Goal: Task Accomplishment & Management: Contribute content

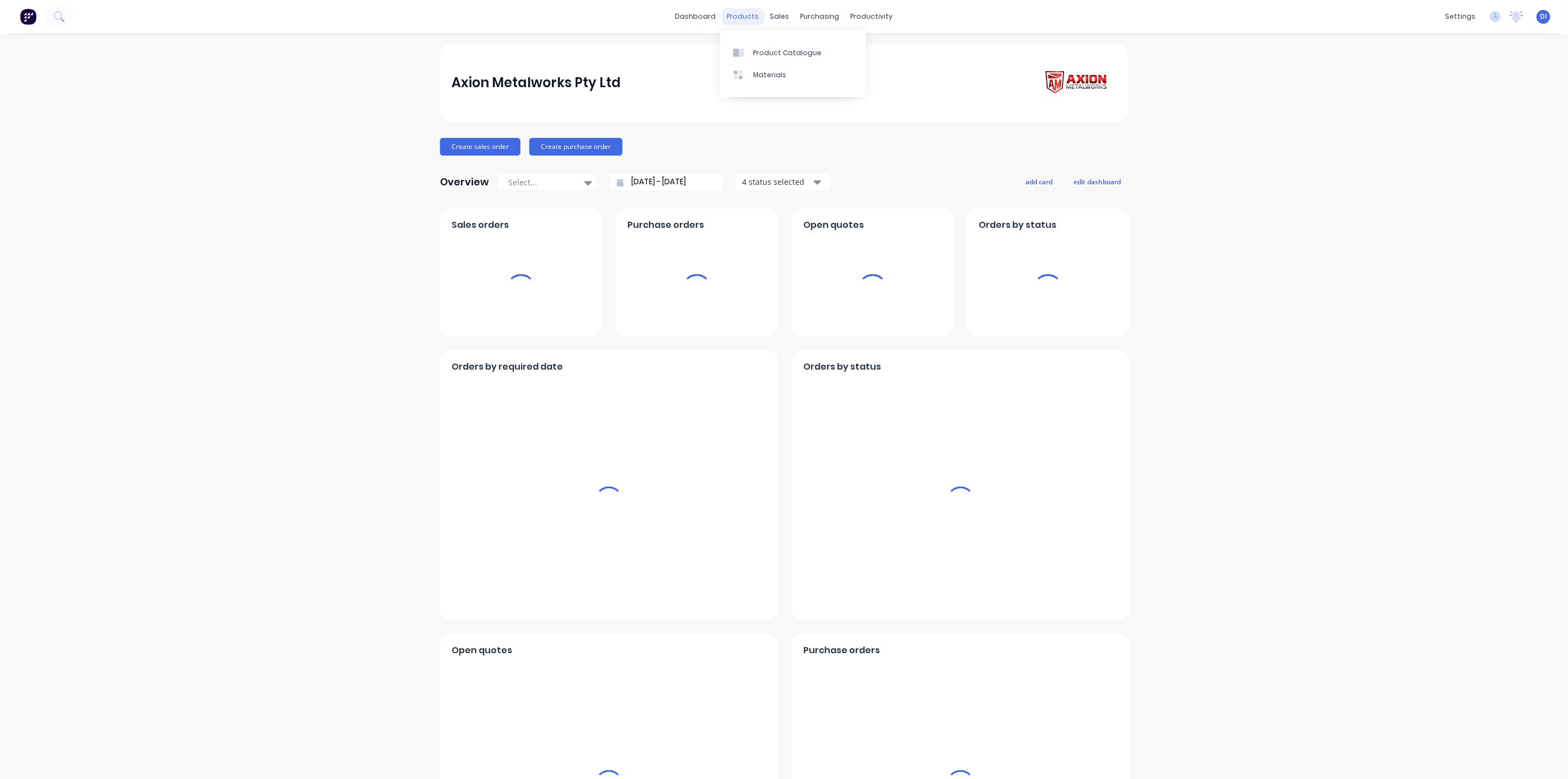
click at [750, 14] on div "products" at bounding box center [742, 16] width 43 height 16
click at [759, 50] on div "Product Catalogue" at bounding box center [787, 53] width 69 height 10
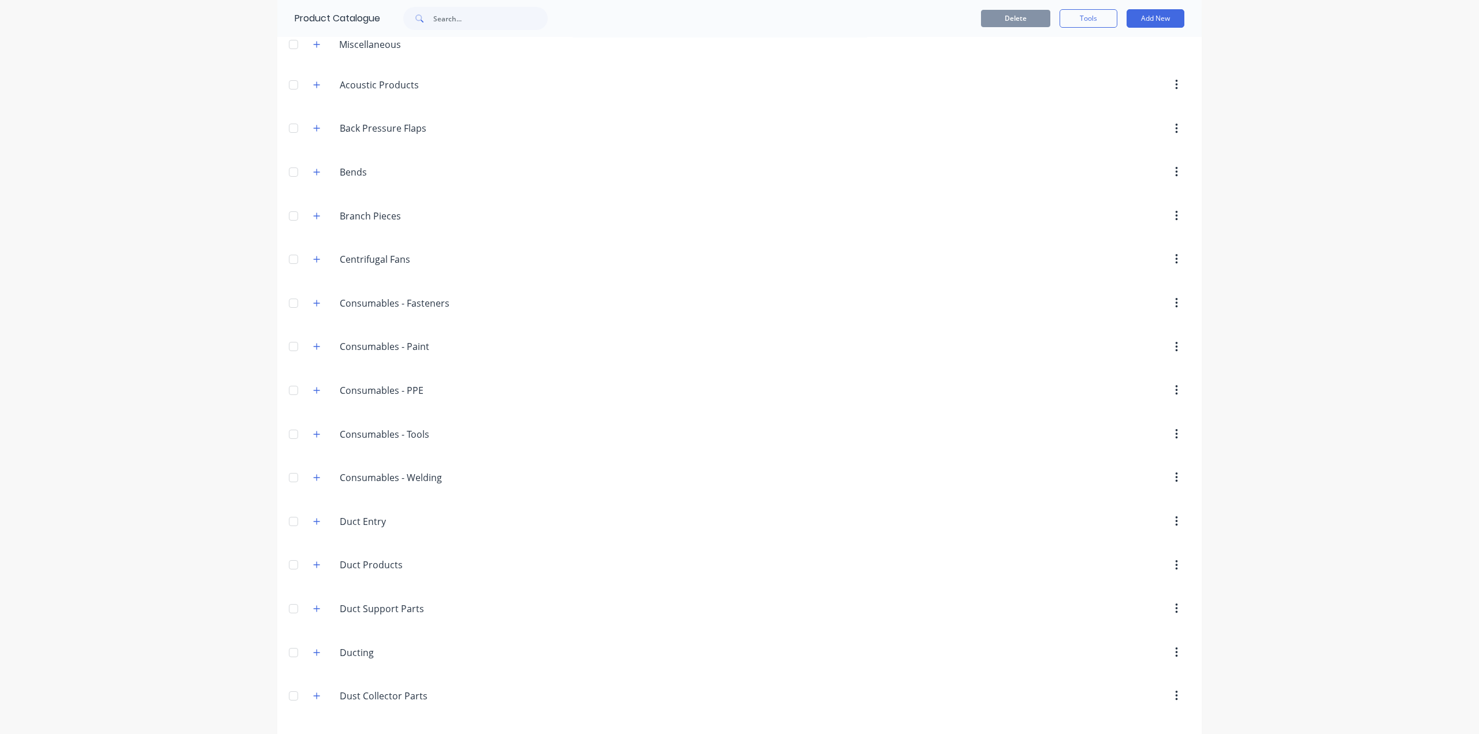
scroll to position [25, 0]
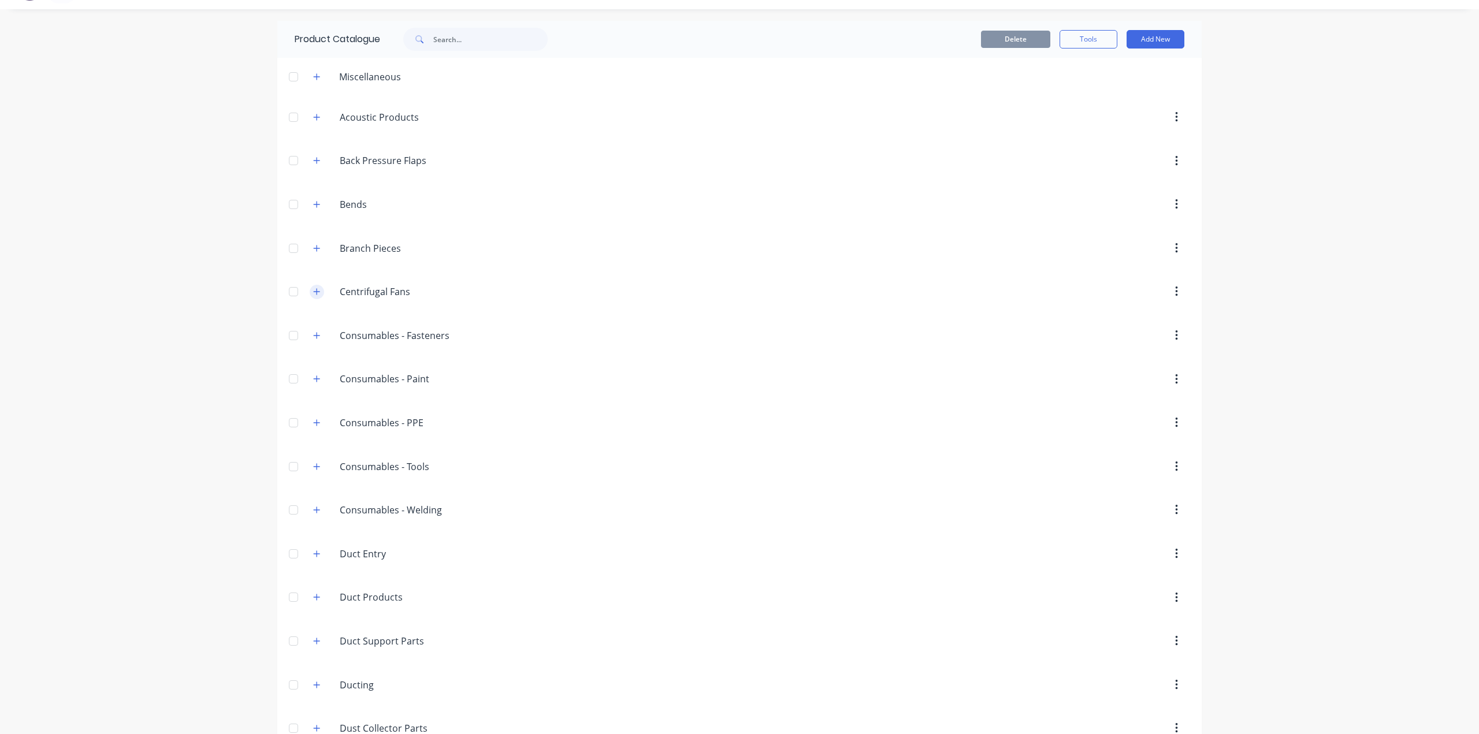
click at [313, 292] on icon "button" at bounding box center [316, 292] width 7 height 8
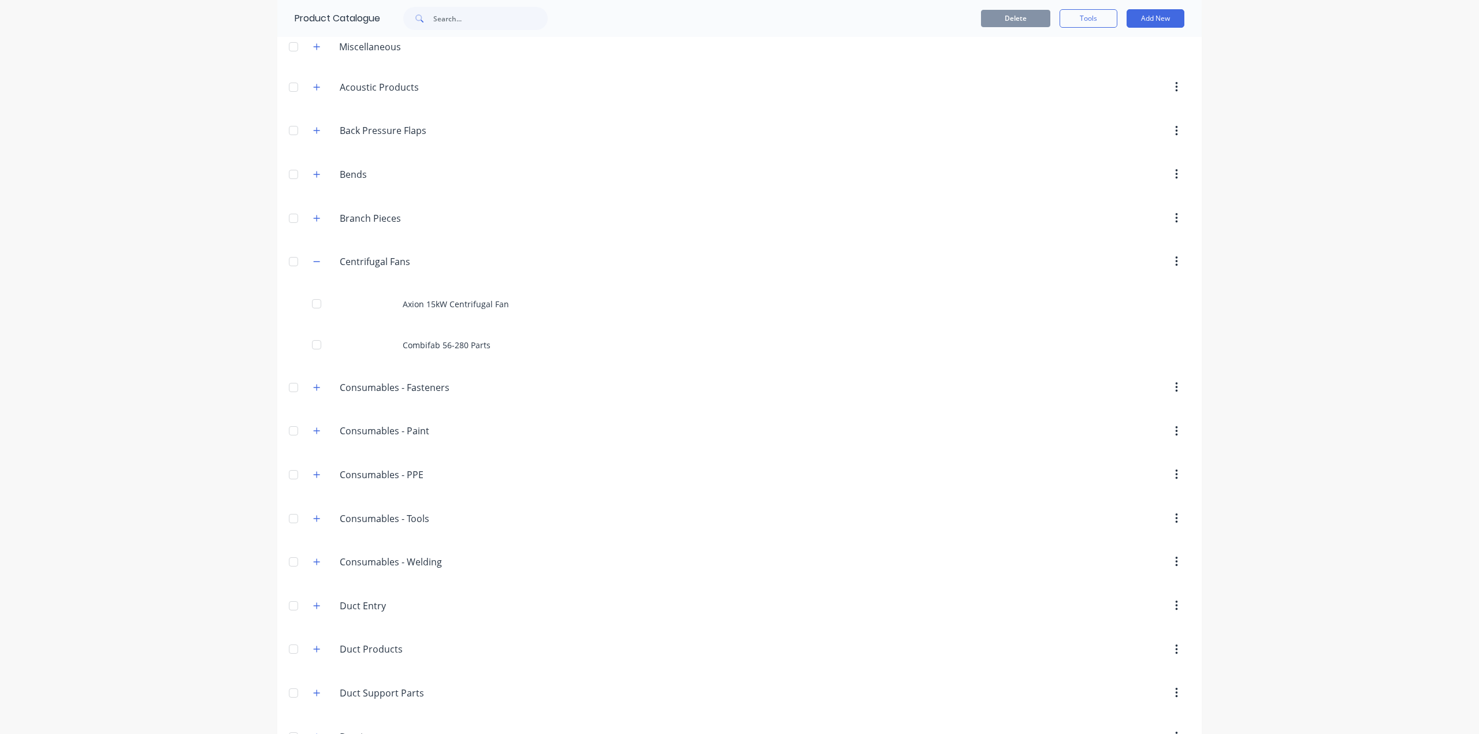
scroll to position [83, 0]
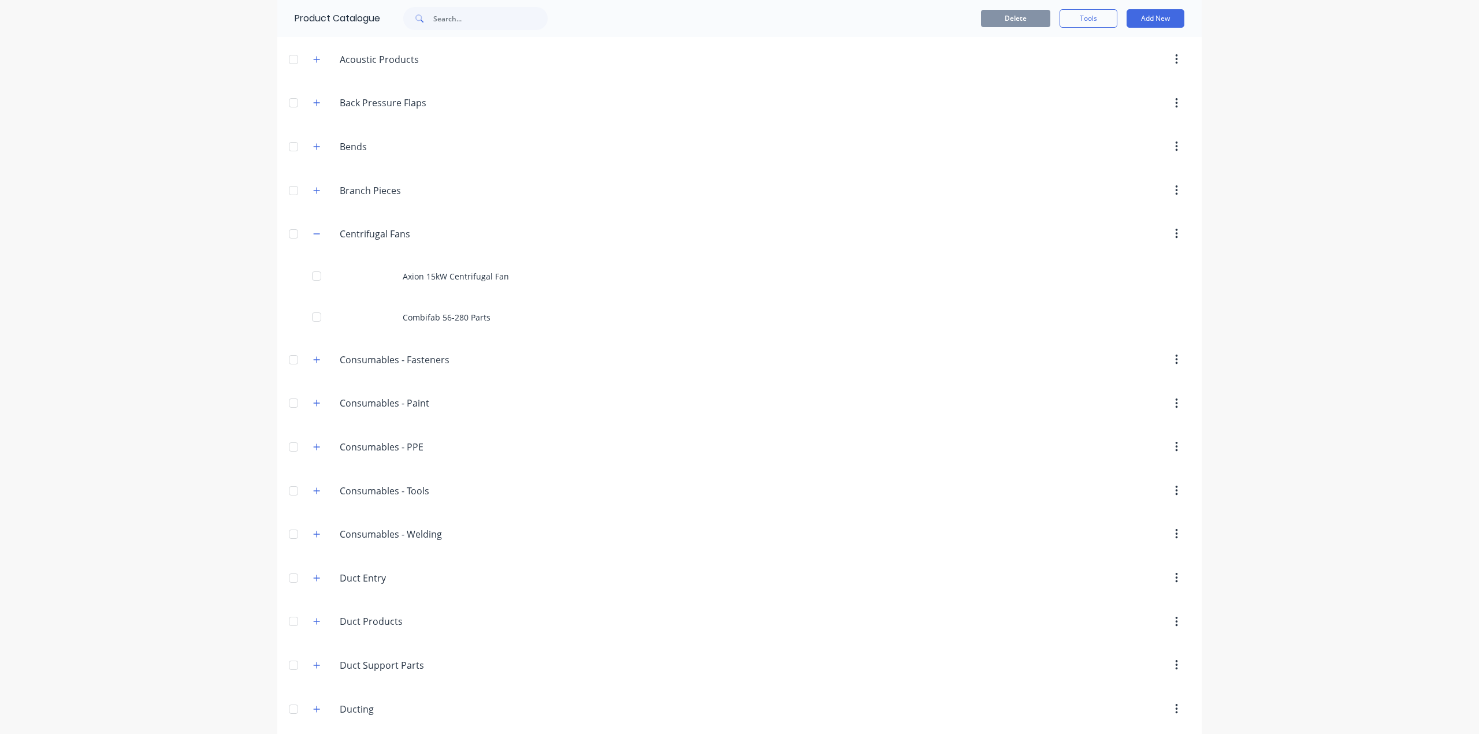
click at [1306, 231] on div "dashboard products sales purchasing productivity dashboard products Product Cat…" at bounding box center [739, 367] width 1479 height 734
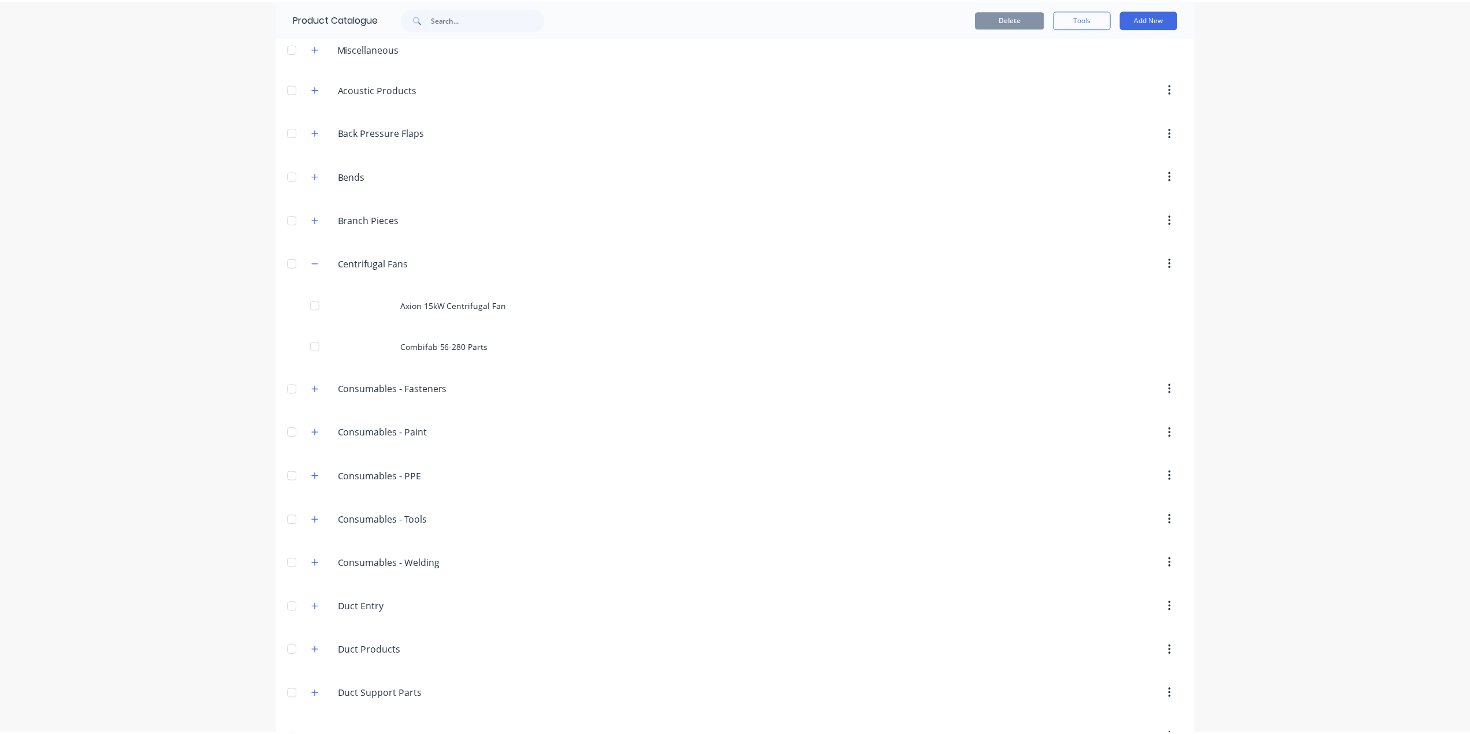
scroll to position [0, 0]
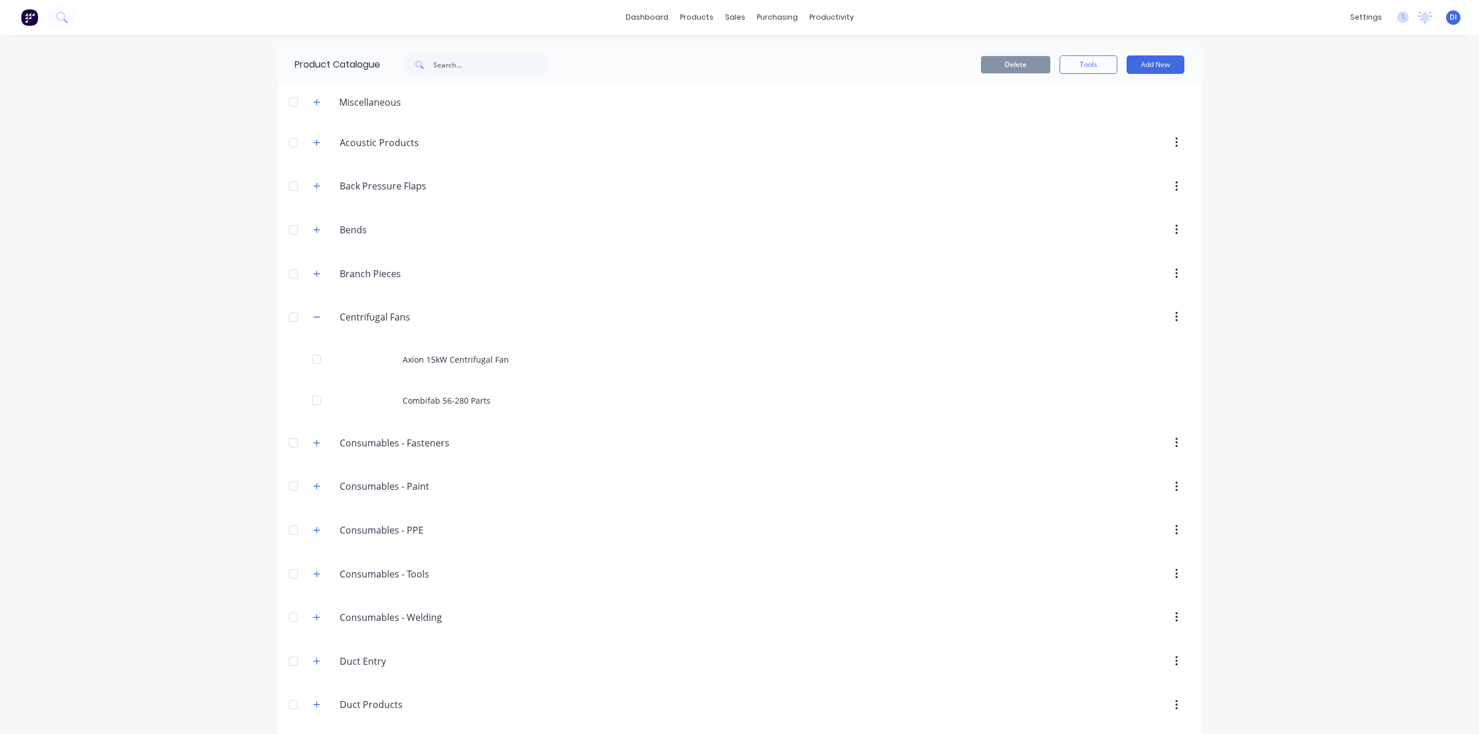
click at [1306, 237] on div "dashboard products sales purchasing productivity dashboard products Product Cat…" at bounding box center [739, 367] width 1479 height 734
click at [53, 19] on button at bounding box center [61, 17] width 29 height 23
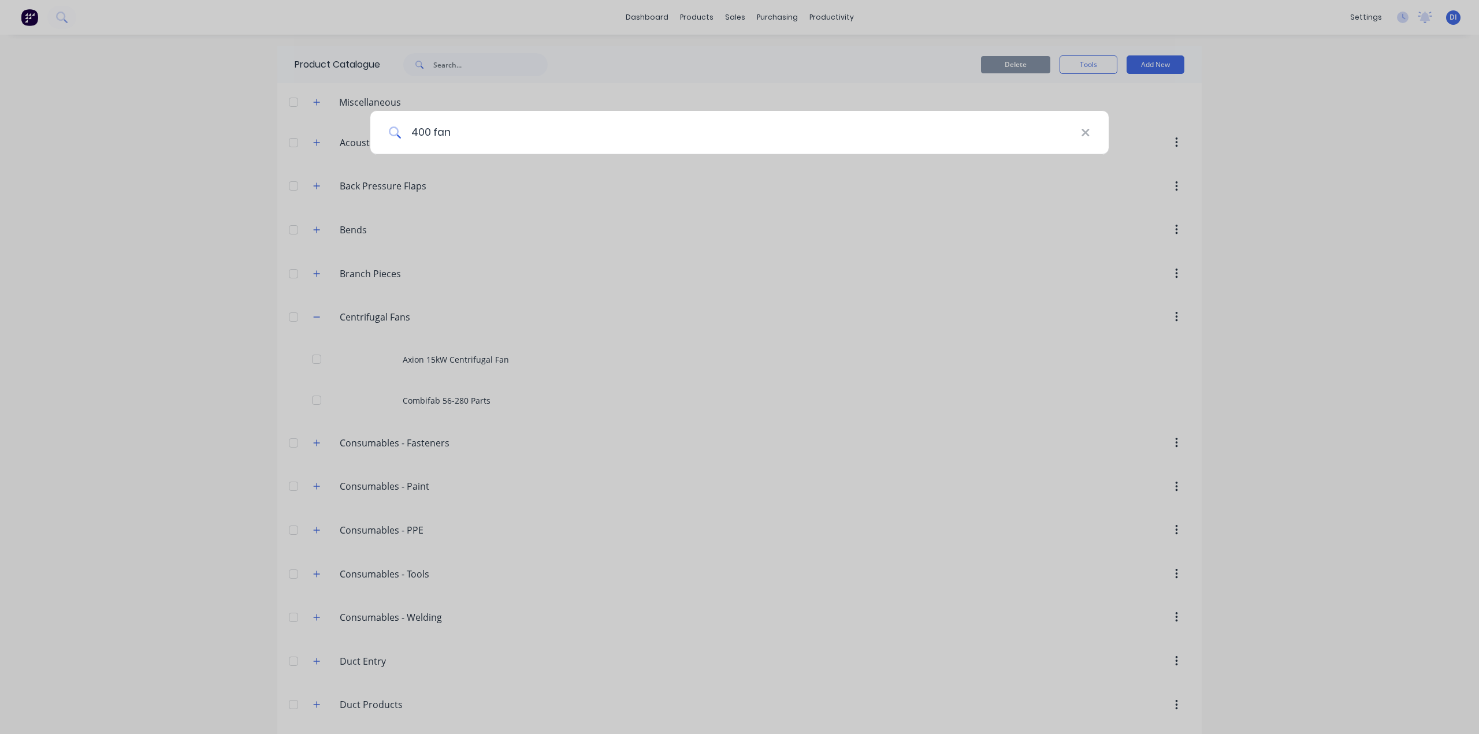
type input "400 fan"
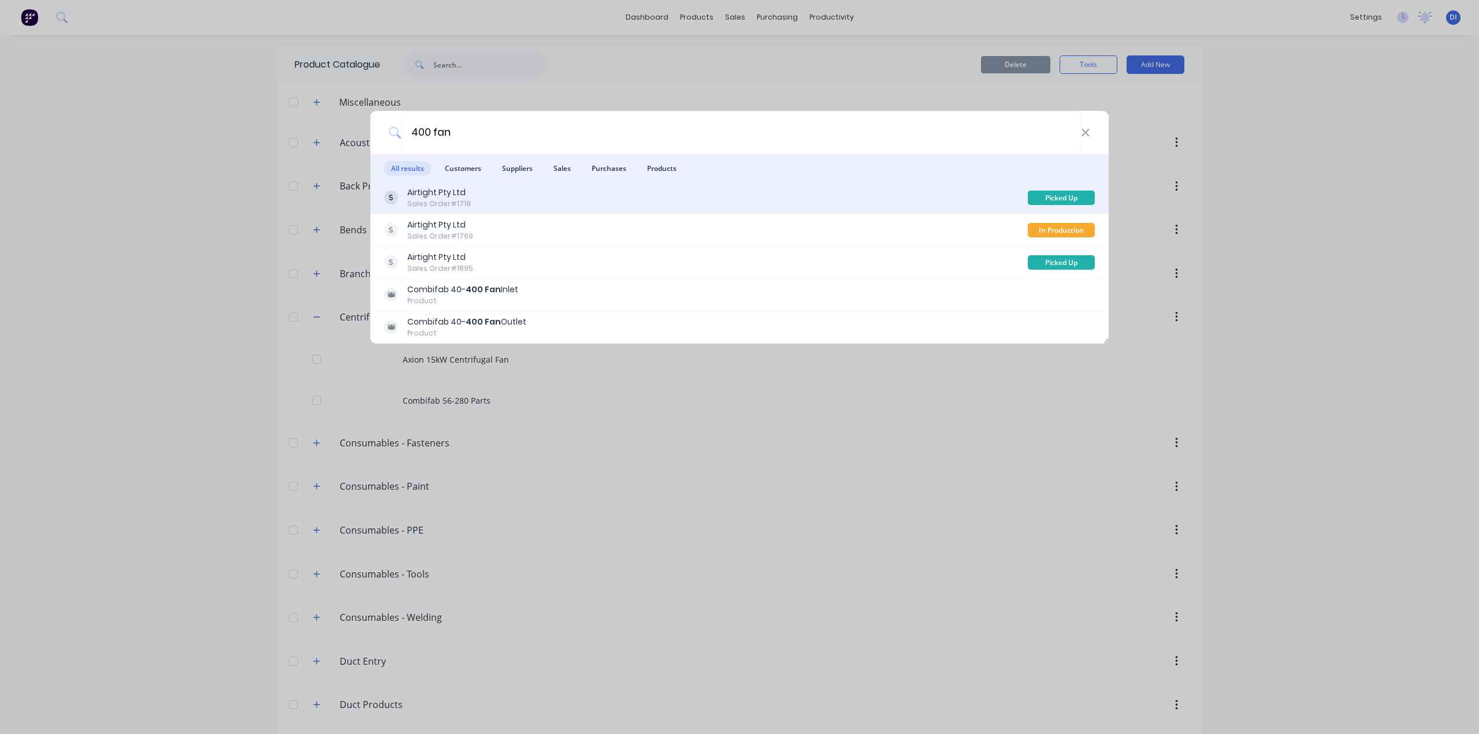
click at [803, 202] on div "Airtight Pty Ltd Sales Order #1718" at bounding box center [706, 198] width 644 height 23
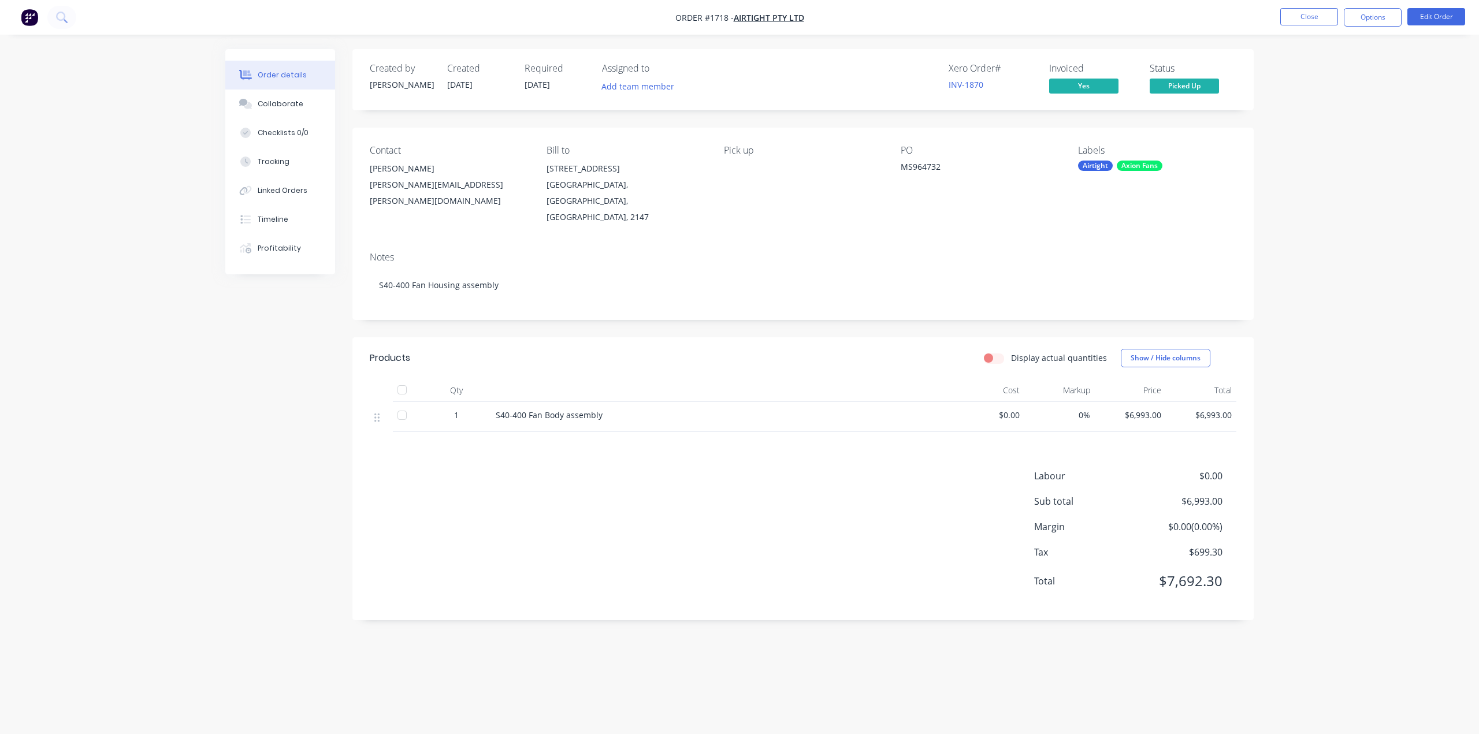
click at [1341, 252] on div "Order details Collaborate Checklists 0/0 Tracking Linked Orders Timeline Profit…" at bounding box center [739, 367] width 1479 height 734
click at [1307, 180] on div "Order details Collaborate Checklists 0/0 Tracking Linked Orders Timeline Profit…" at bounding box center [739, 367] width 1479 height 734
click at [189, 99] on div "Order details Collaborate Checklists 0/0 Tracking Linked Orders Timeline Profit…" at bounding box center [739, 367] width 1479 height 734
click at [70, 18] on button at bounding box center [61, 17] width 29 height 23
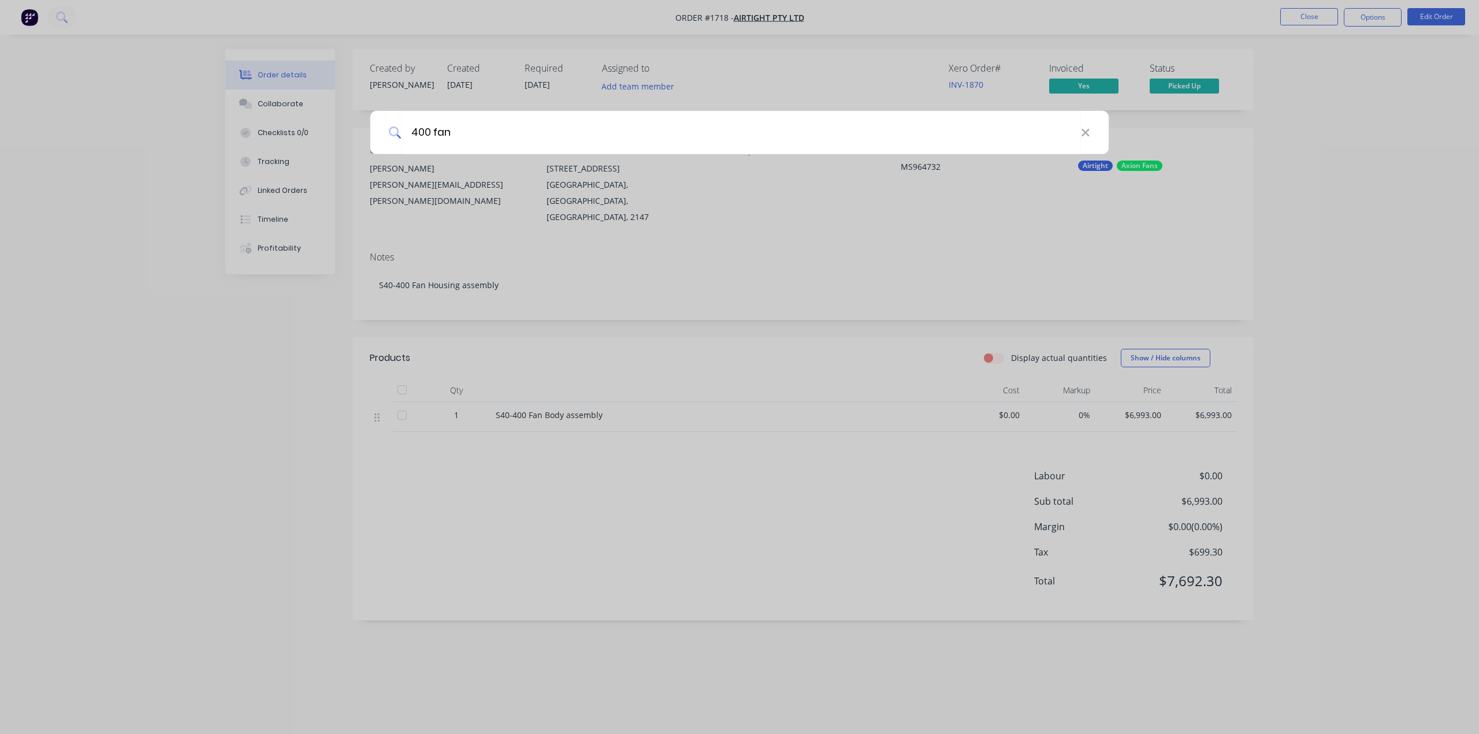
type input "400 fan"
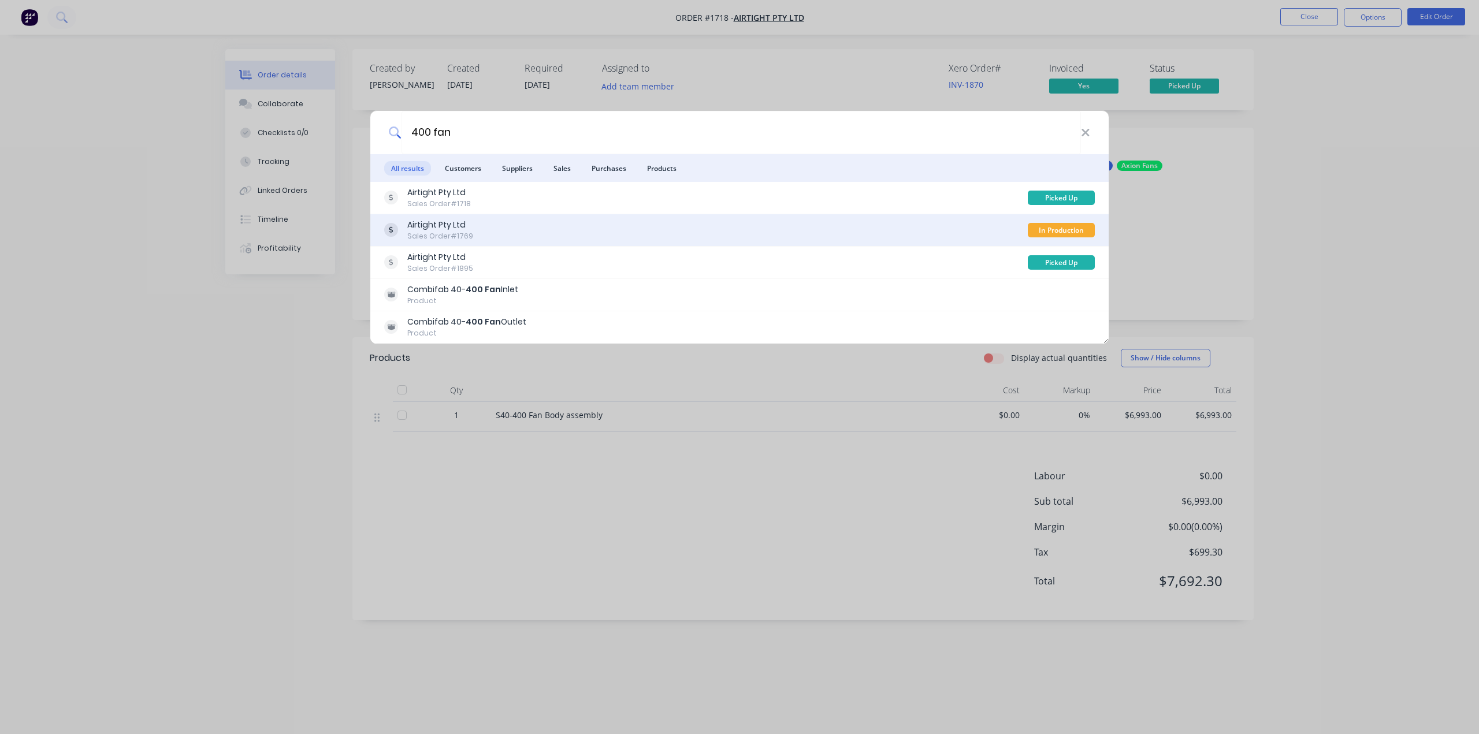
click at [521, 228] on div "Airtight Pty Ltd Sales Order #1769" at bounding box center [706, 230] width 644 height 23
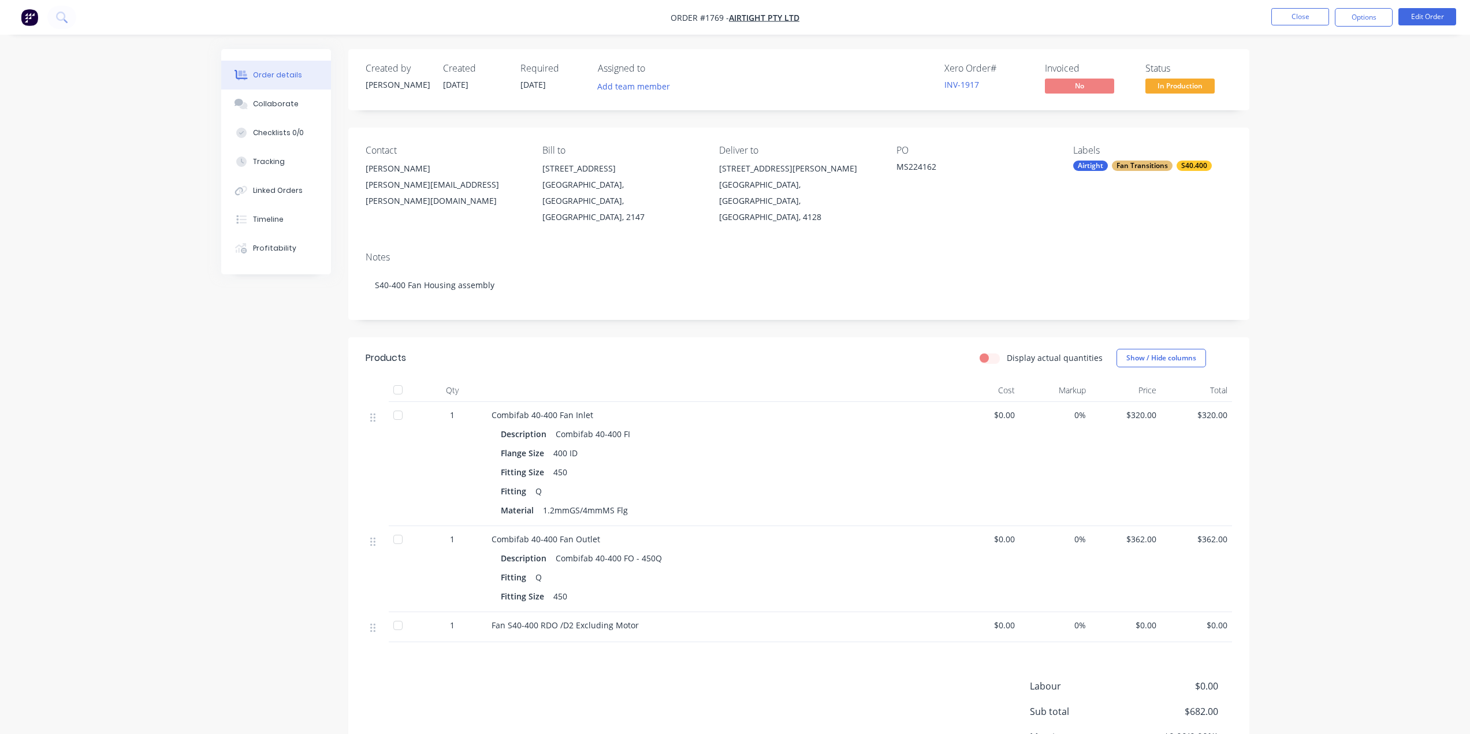
click at [1304, 271] on div "Order details Collaborate Checklists 0/0 Tracking Linked Orders Timeline Profit…" at bounding box center [735, 424] width 1470 height 848
click at [1321, 259] on div "Order details Collaborate Checklists 0/0 Tracking Linked Orders Timeline Profit…" at bounding box center [735, 424] width 1470 height 848
click at [928, 168] on div "MS224162" at bounding box center [969, 169] width 144 height 16
click at [1299, 213] on div "Order details Collaborate Checklists 0/0 Tracking Linked Orders Timeline Profit…" at bounding box center [735, 424] width 1470 height 848
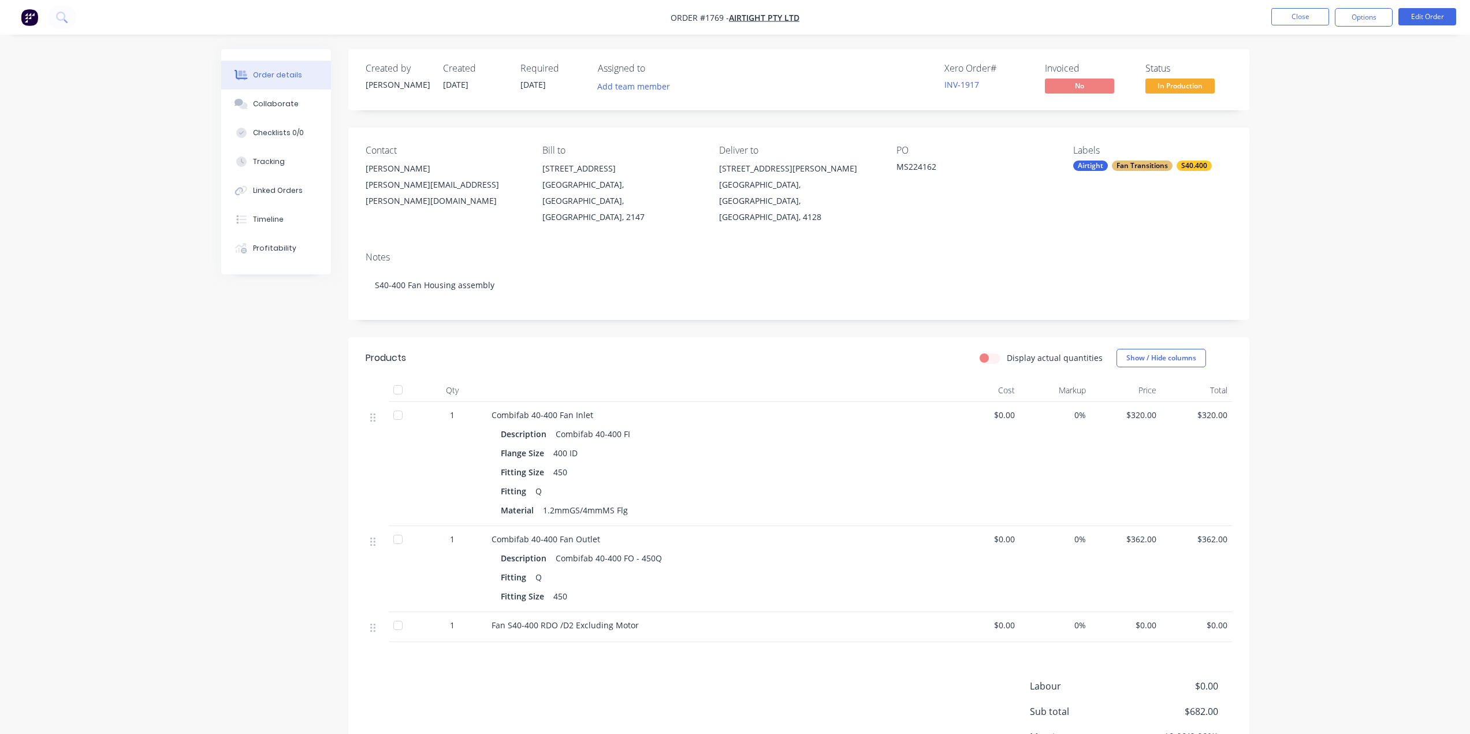
click at [1347, 282] on div "Order details Collaborate Checklists 0/0 Tracking Linked Orders Timeline Profit…" at bounding box center [735, 424] width 1470 height 848
click at [1286, 285] on div "Order details Collaborate Checklists 0/0 Tracking Linked Orders Timeline Profit…" at bounding box center [735, 424] width 1470 height 848
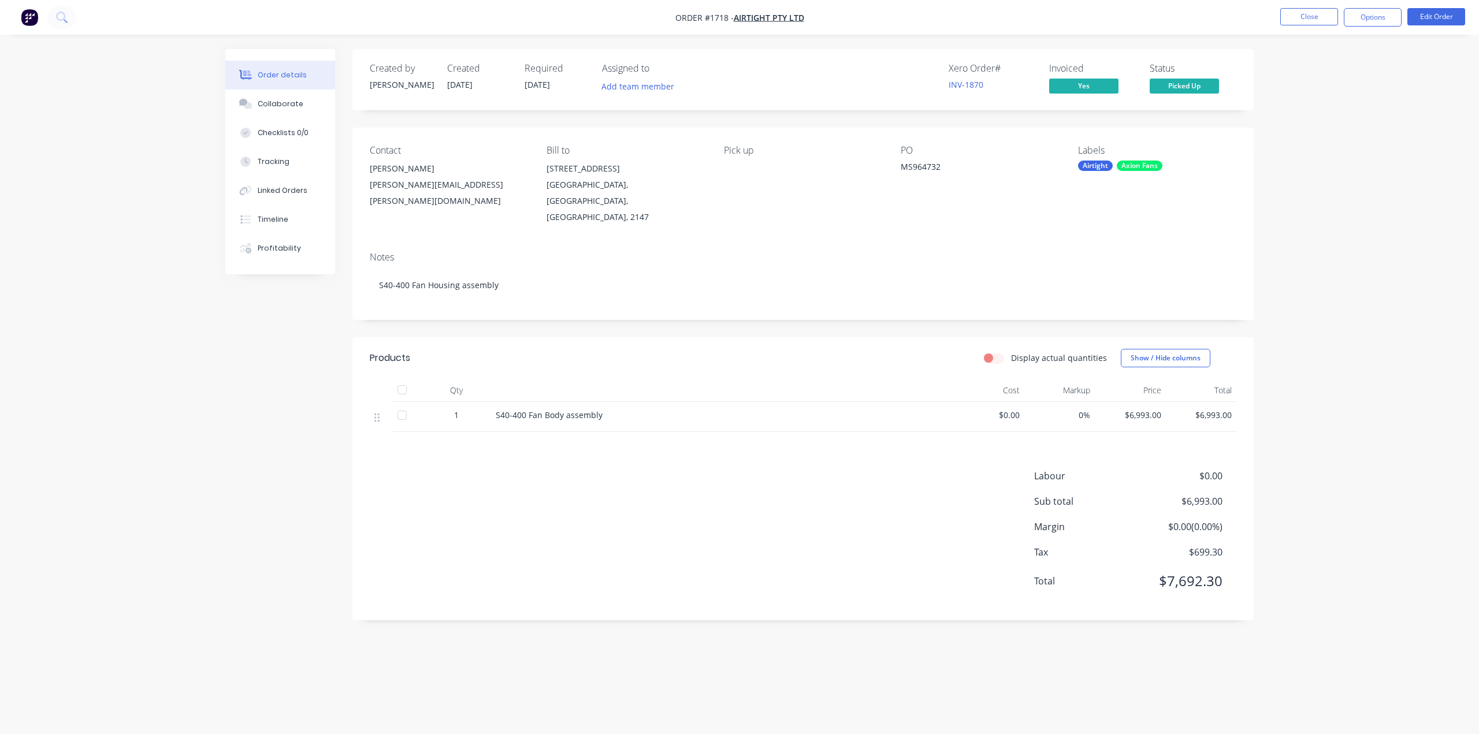
click at [1316, 314] on div "Order details Collaborate Checklists 0/0 Tracking Linked Orders Timeline Profit…" at bounding box center [739, 367] width 1479 height 734
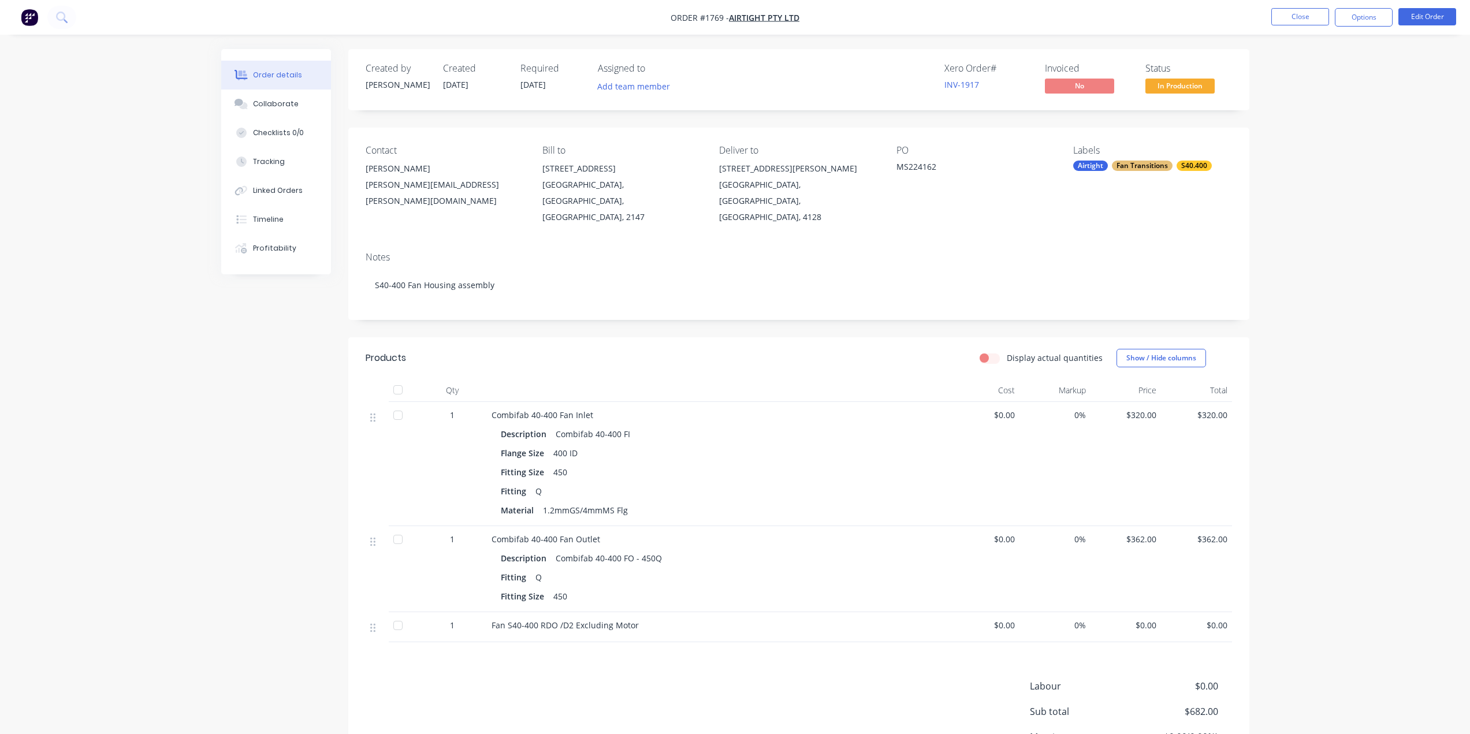
click at [1289, 343] on div "Order details Collaborate Checklists 0/0 Tracking Linked Orders Timeline Profit…" at bounding box center [735, 424] width 1470 height 848
click at [1308, 295] on div "Order details Collaborate Checklists 0/0 Tracking Linked Orders Timeline Profit…" at bounding box center [735, 424] width 1470 height 848
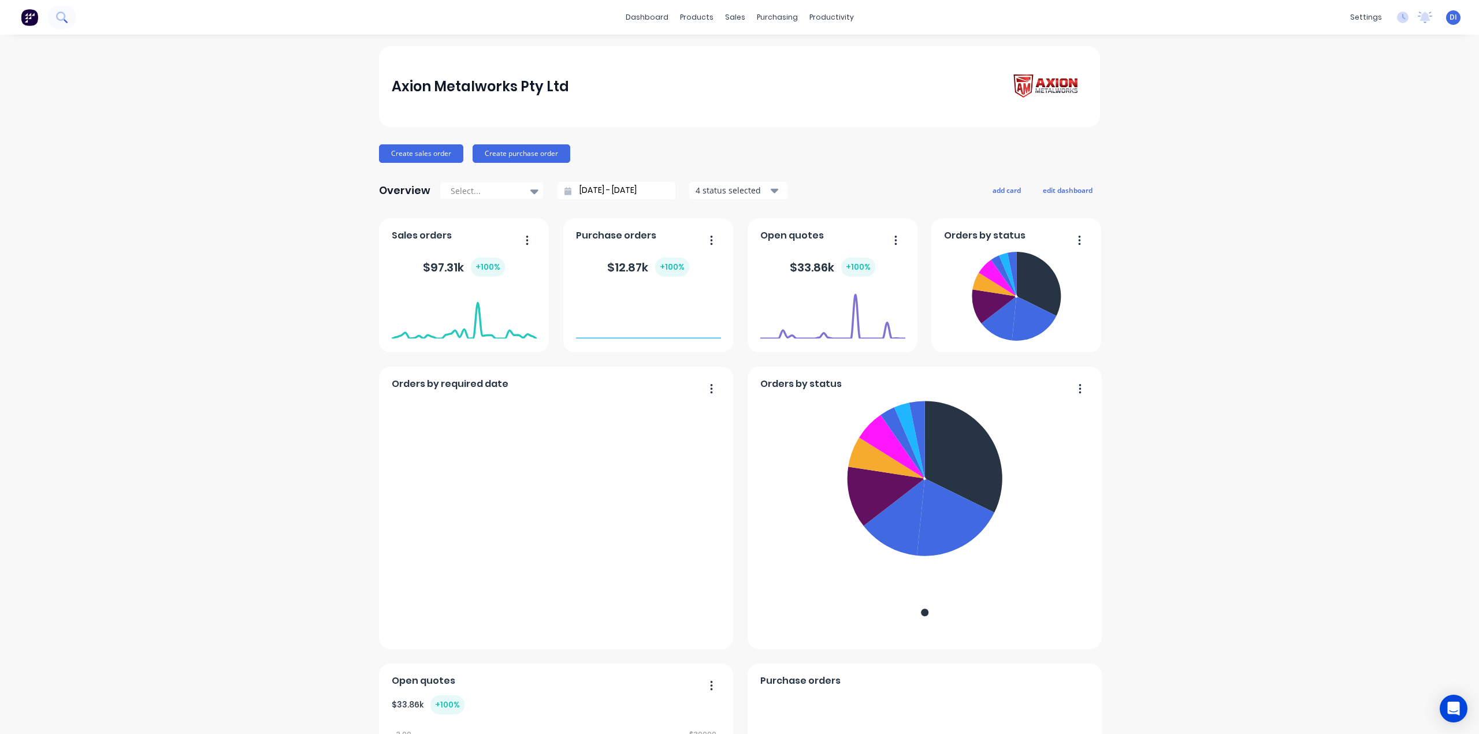
click at [65, 19] on icon at bounding box center [61, 17] width 11 height 11
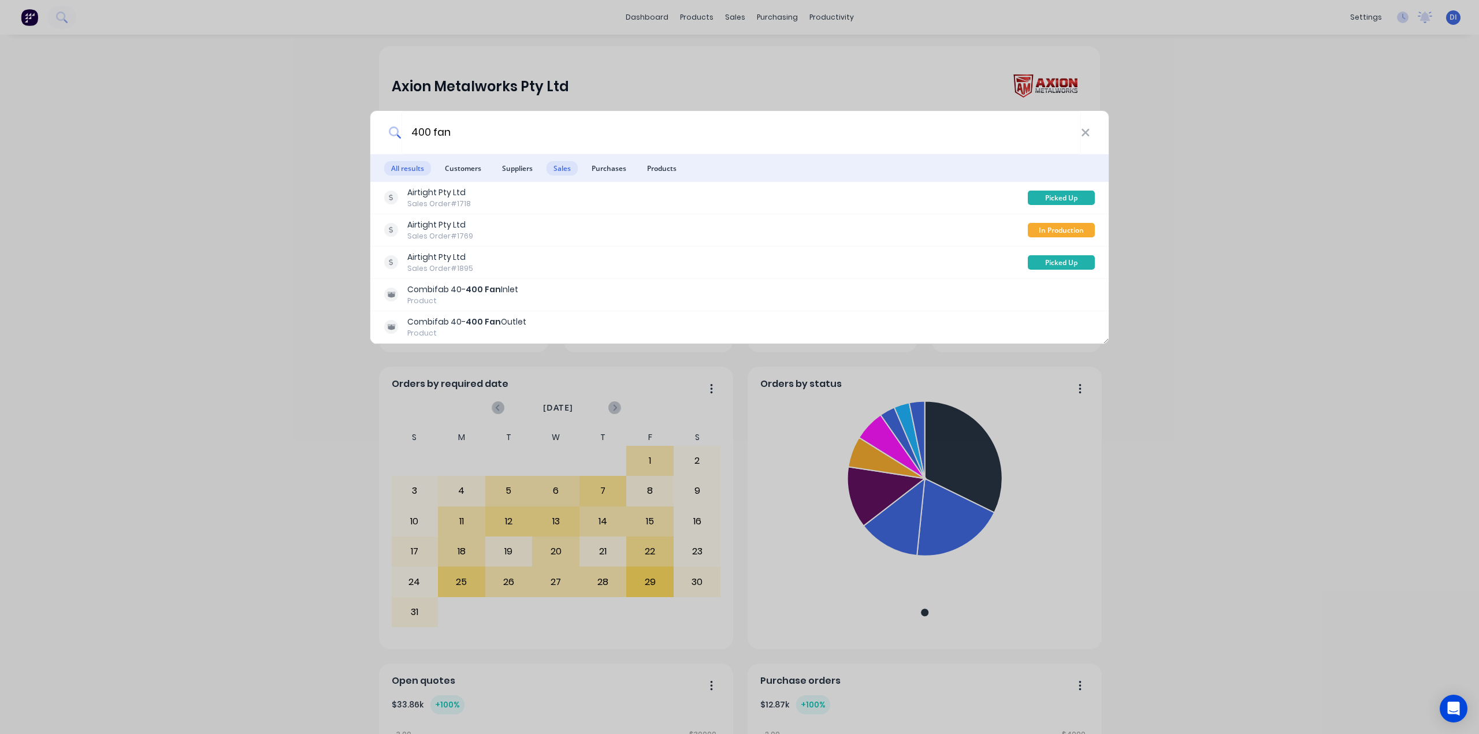
type input "400 fan"
click at [574, 164] on span "Sales" at bounding box center [561, 168] width 31 height 14
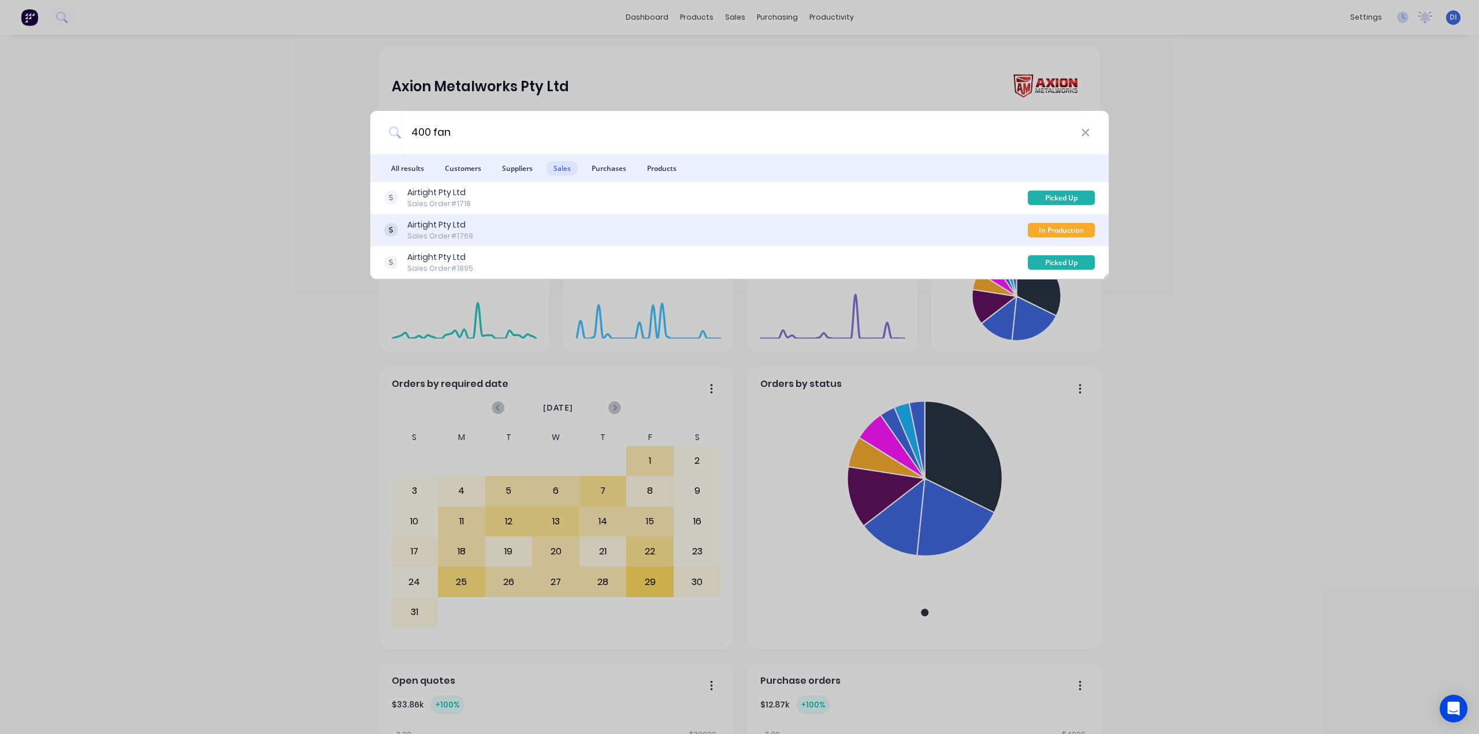
click at [561, 227] on div "Airtight Pty Ltd Sales Order #1769" at bounding box center [706, 230] width 644 height 23
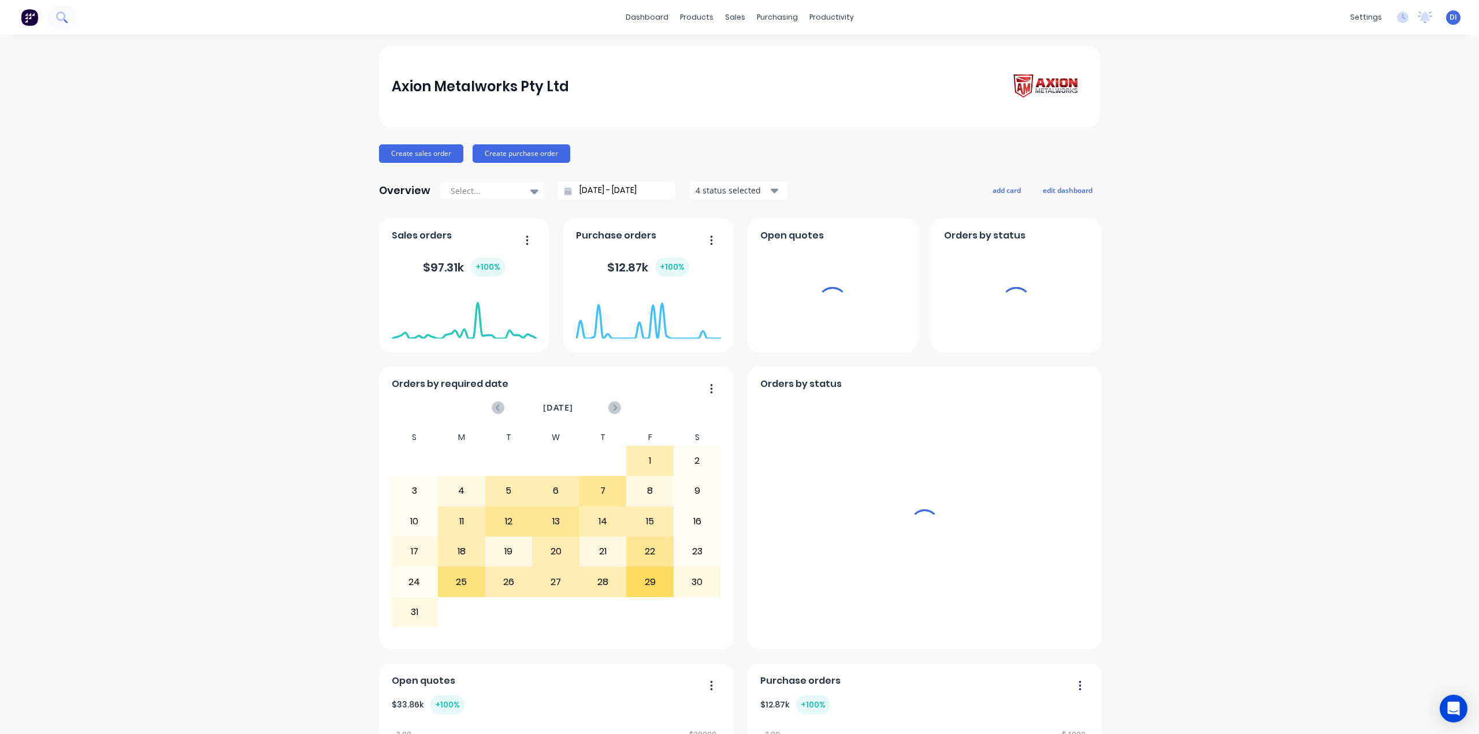
click at [61, 21] on icon at bounding box center [61, 17] width 11 height 11
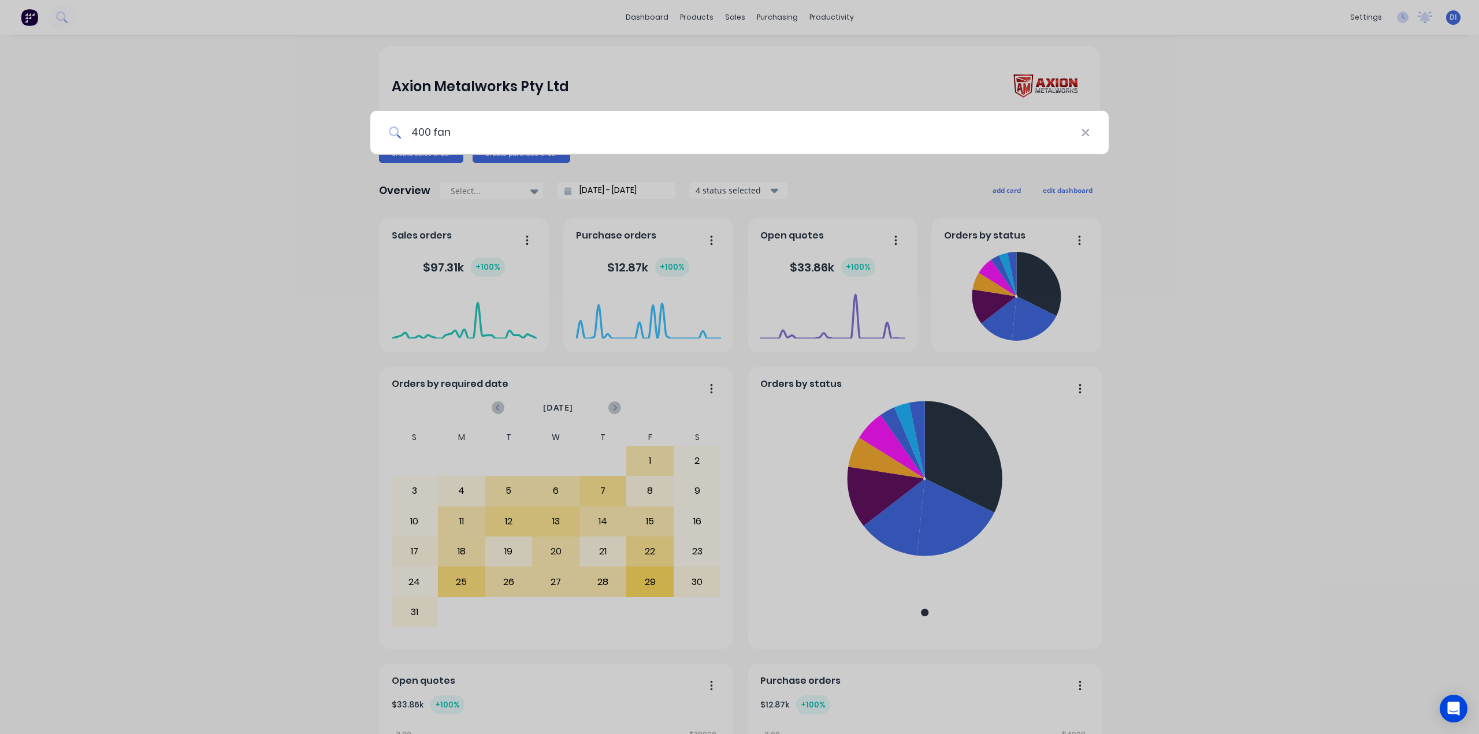
type input "400 fan"
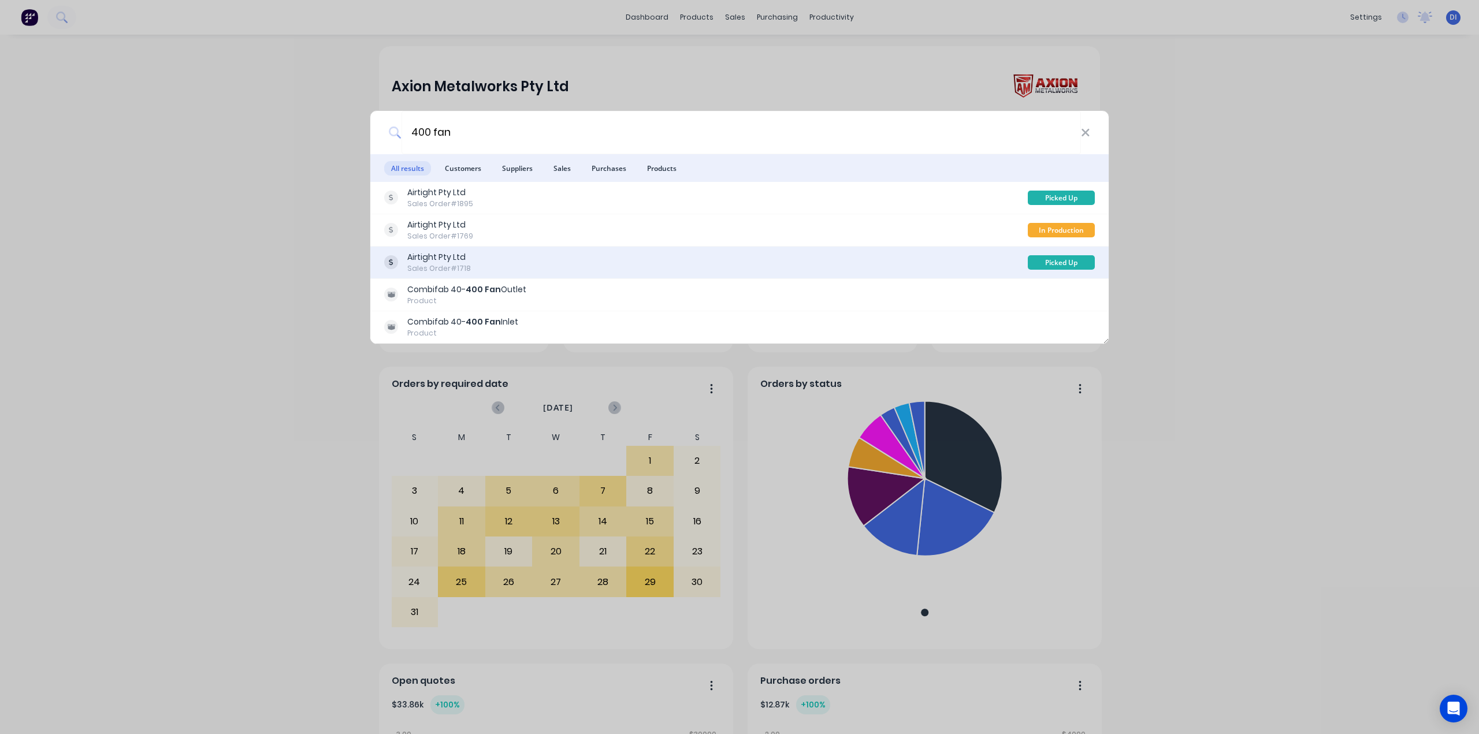
click at [559, 252] on div "Airtight Pty Ltd Sales Order #1718" at bounding box center [706, 262] width 644 height 23
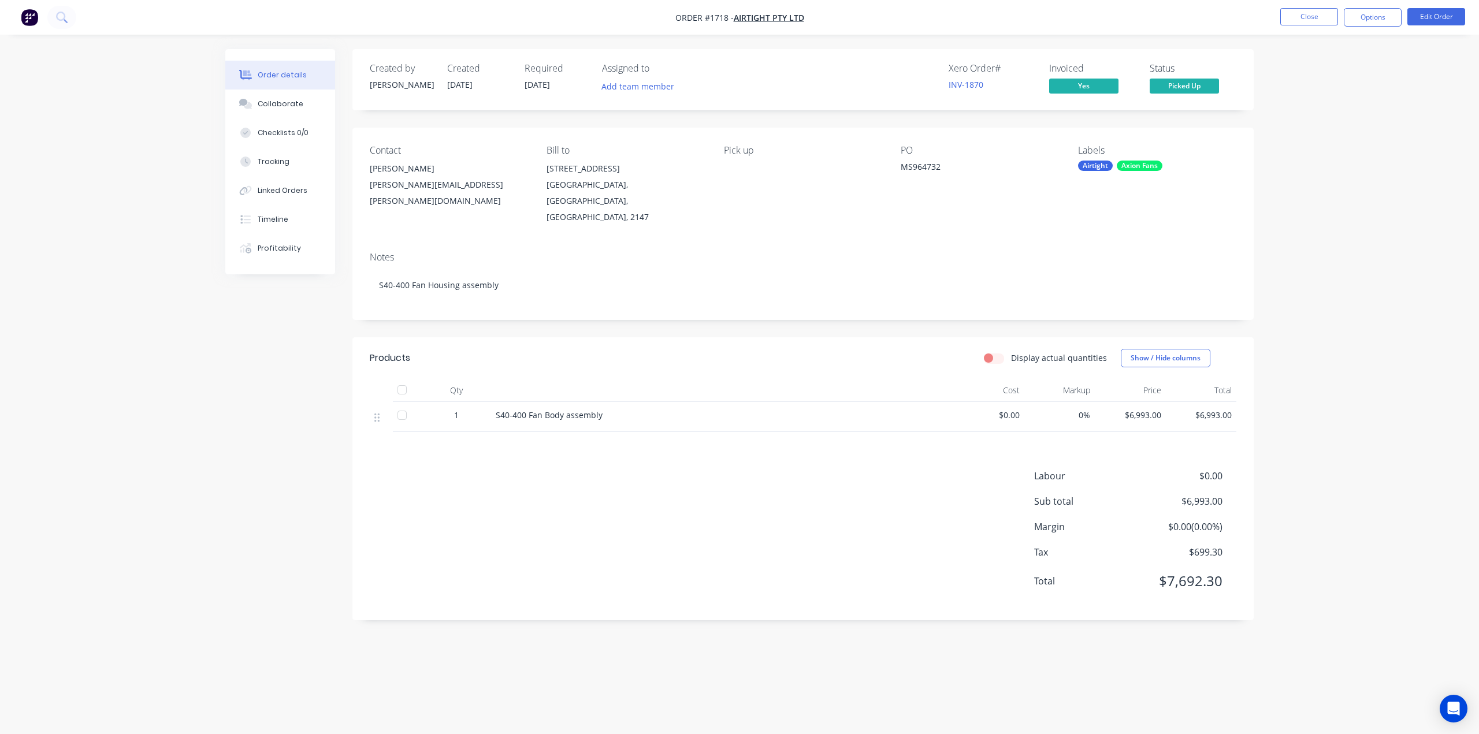
click at [1321, 309] on div "Order details Collaborate Checklists 0/0 Tracking Linked Orders Timeline Profit…" at bounding box center [739, 367] width 1479 height 734
click at [260, 223] on div "Timeline" at bounding box center [273, 219] width 31 height 10
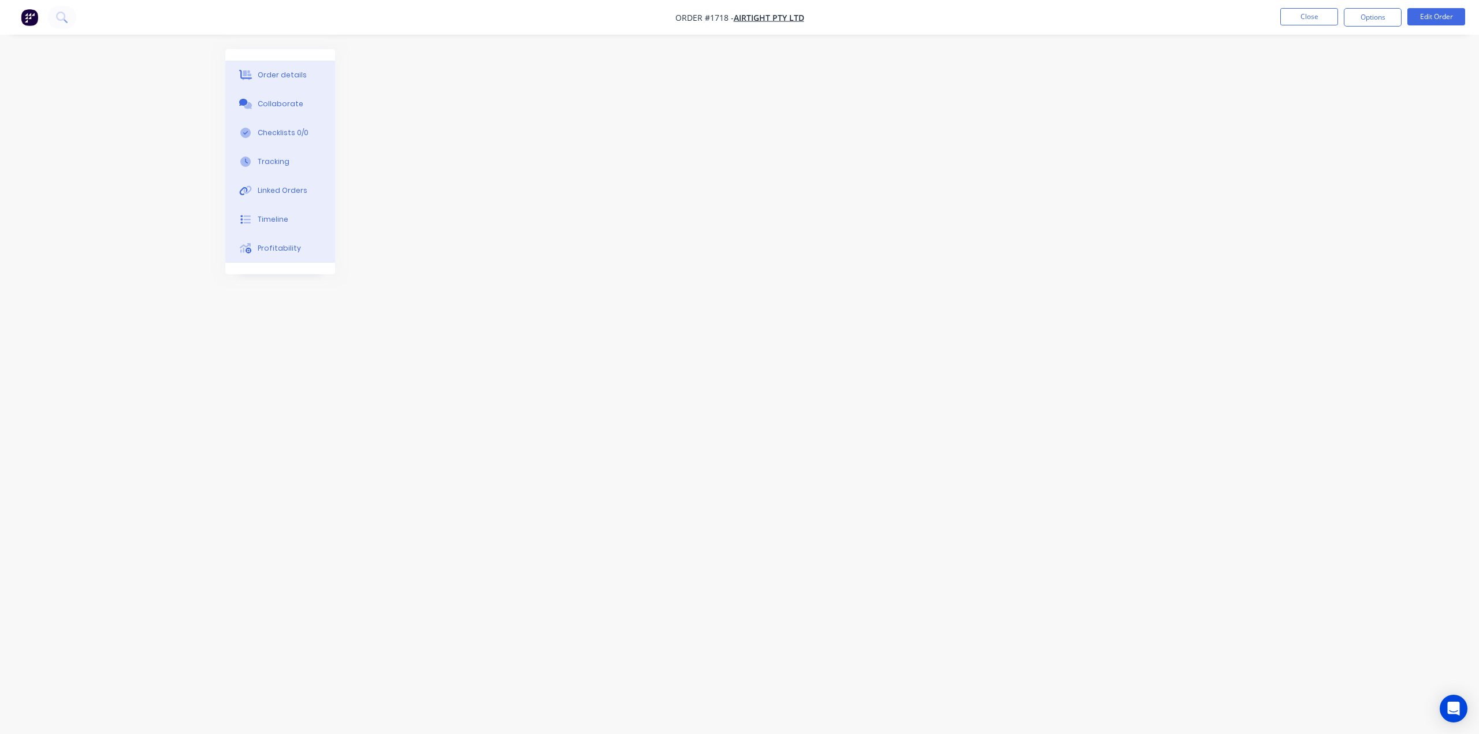
click at [872, 120] on div at bounding box center [739, 345] width 1028 height 592
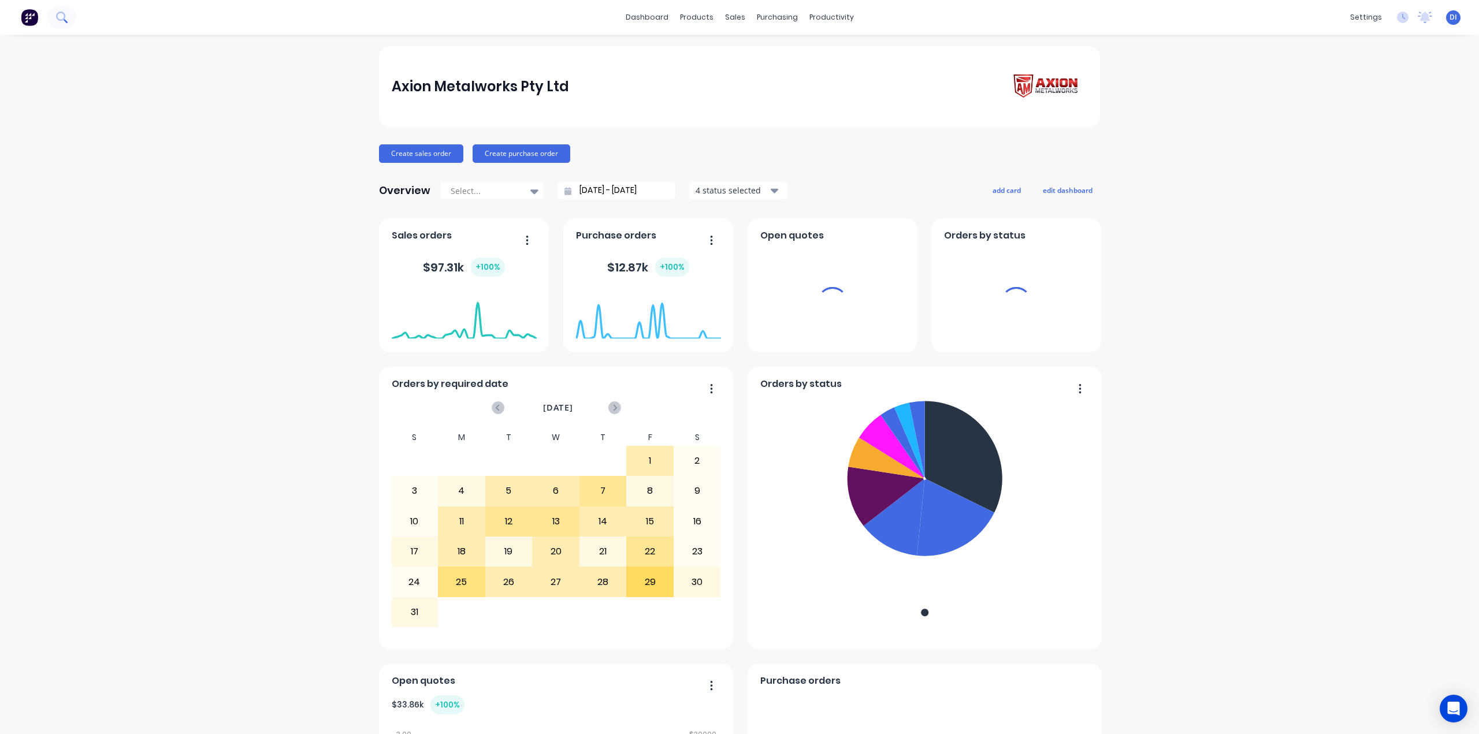
click at [61, 17] on icon at bounding box center [61, 17] width 11 height 11
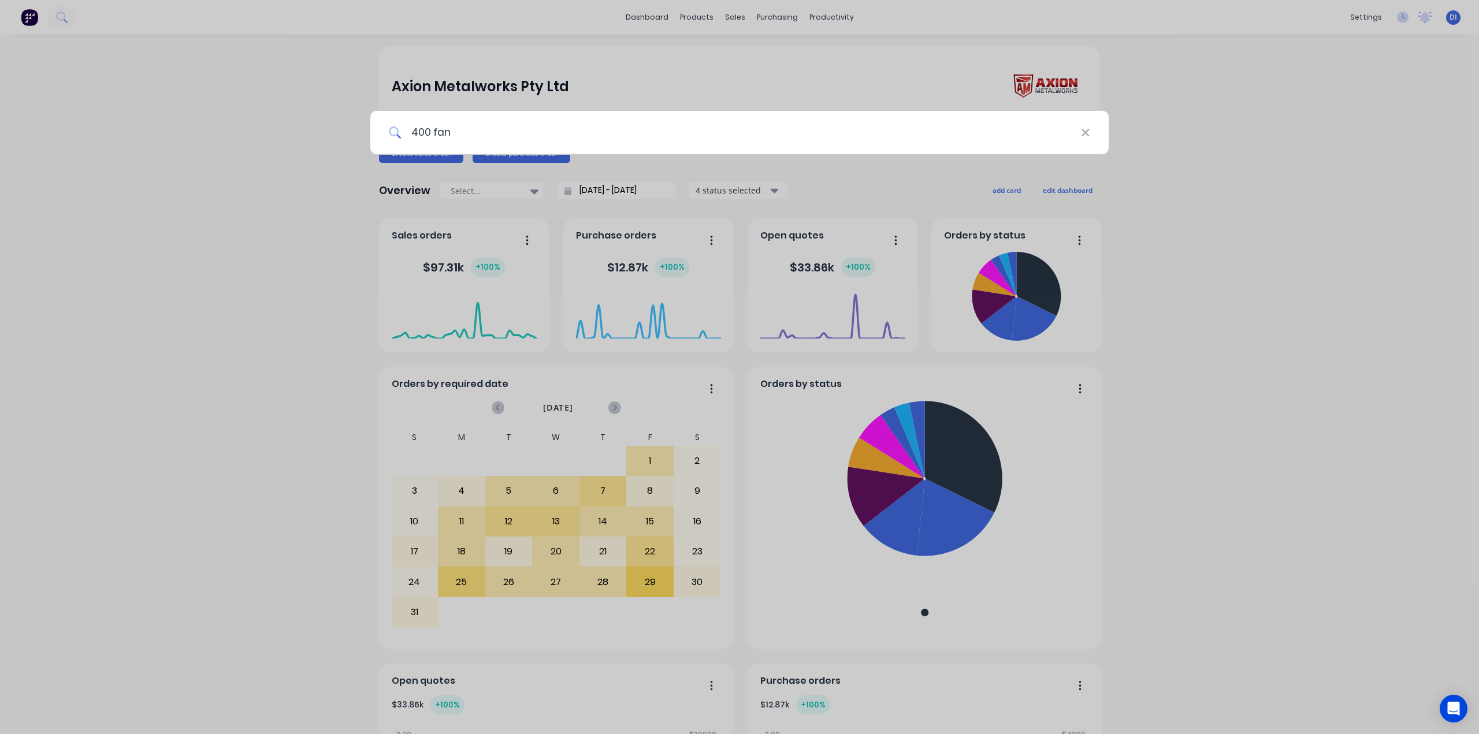
click at [530, 140] on input "400 fan" at bounding box center [740, 132] width 679 height 43
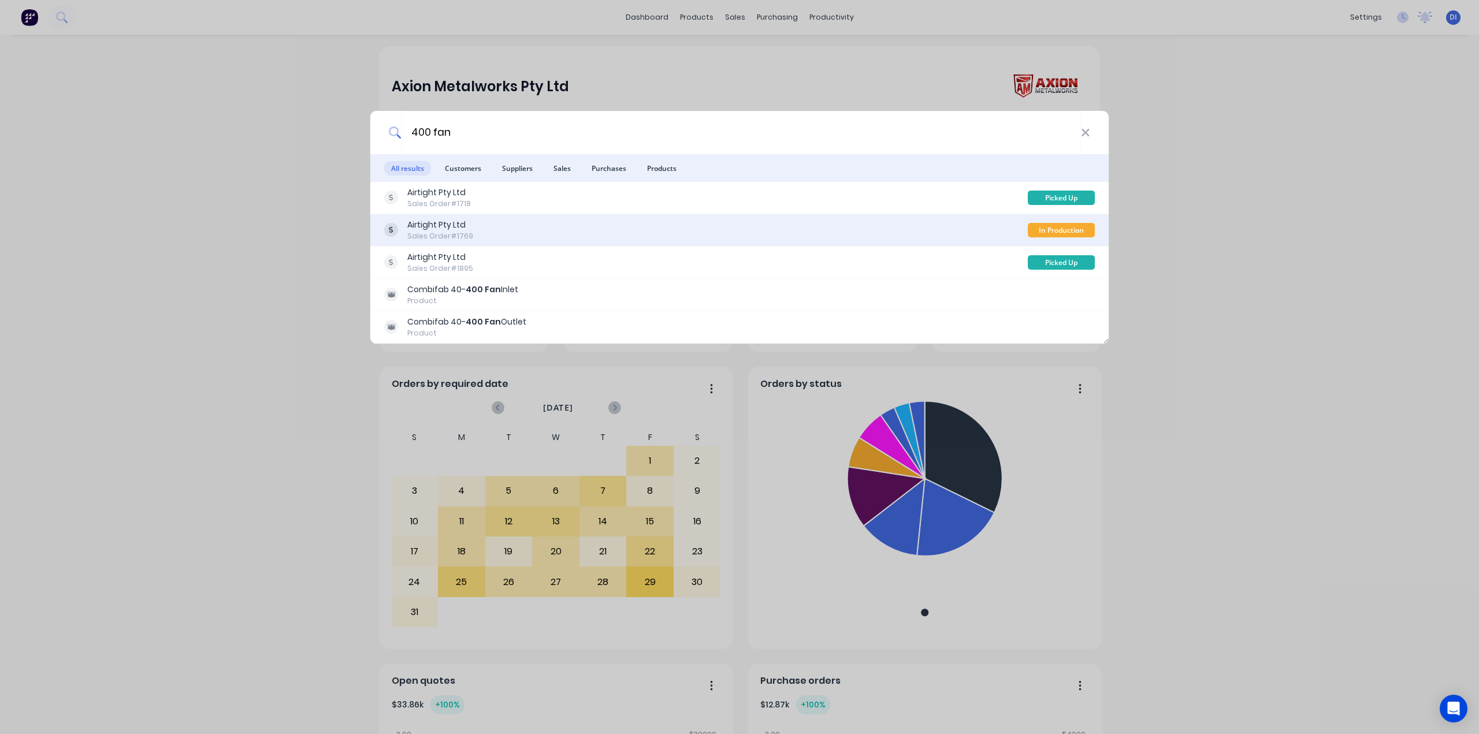
type input "400 fan"
click at [556, 229] on div "Airtight Pty Ltd Sales Order #1769" at bounding box center [706, 230] width 644 height 23
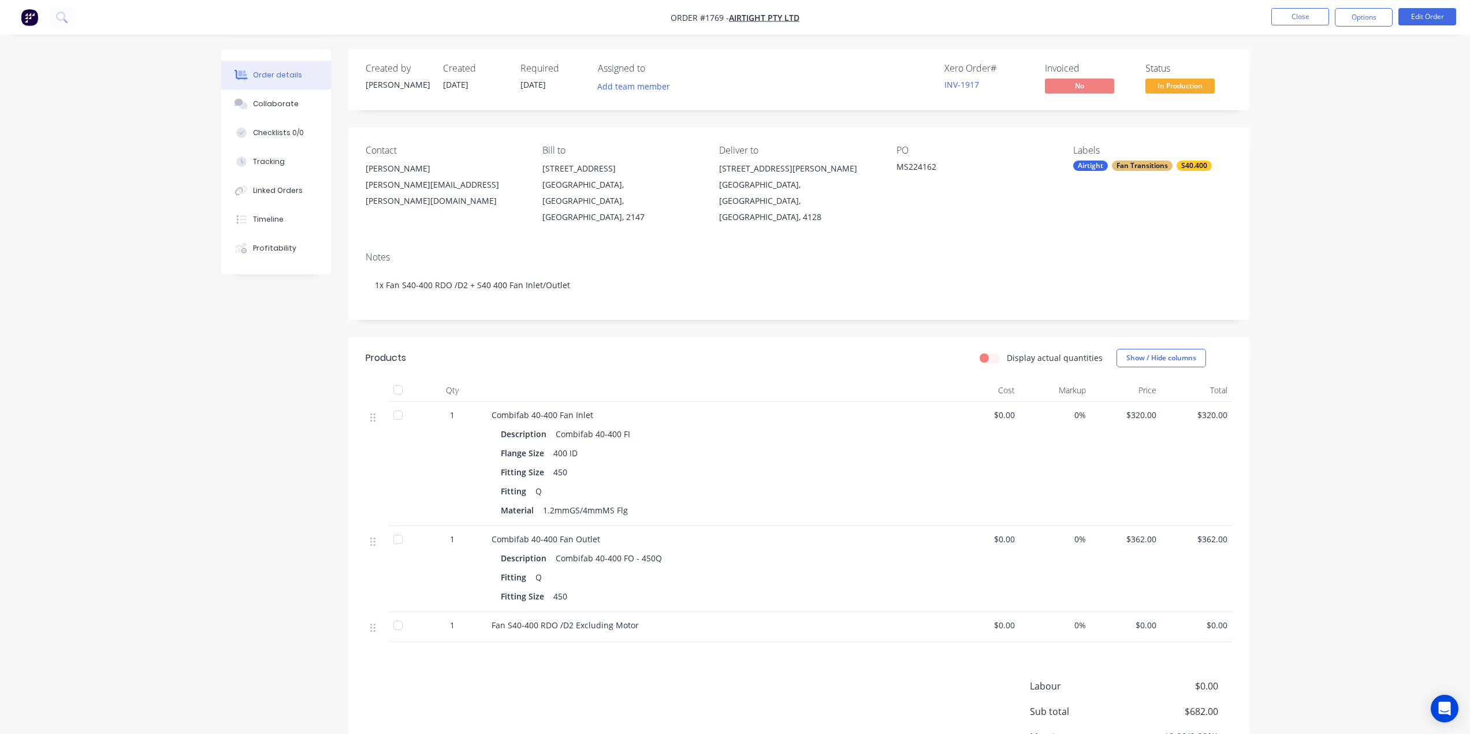
click at [1345, 263] on div "Order details Collaborate Checklists 0/0 Tracking Linked Orders Timeline Profit…" at bounding box center [735, 424] width 1470 height 848
drag, startPoint x: 136, startPoint y: 381, endPoint x: 146, endPoint y: 311, distance: 70.7
click at [136, 381] on div "Order details Collaborate Checklists 0/0 Tracking Linked Orders Timeline Profit…" at bounding box center [735, 424] width 1470 height 848
click at [28, 17] on img "button" at bounding box center [29, 17] width 17 height 17
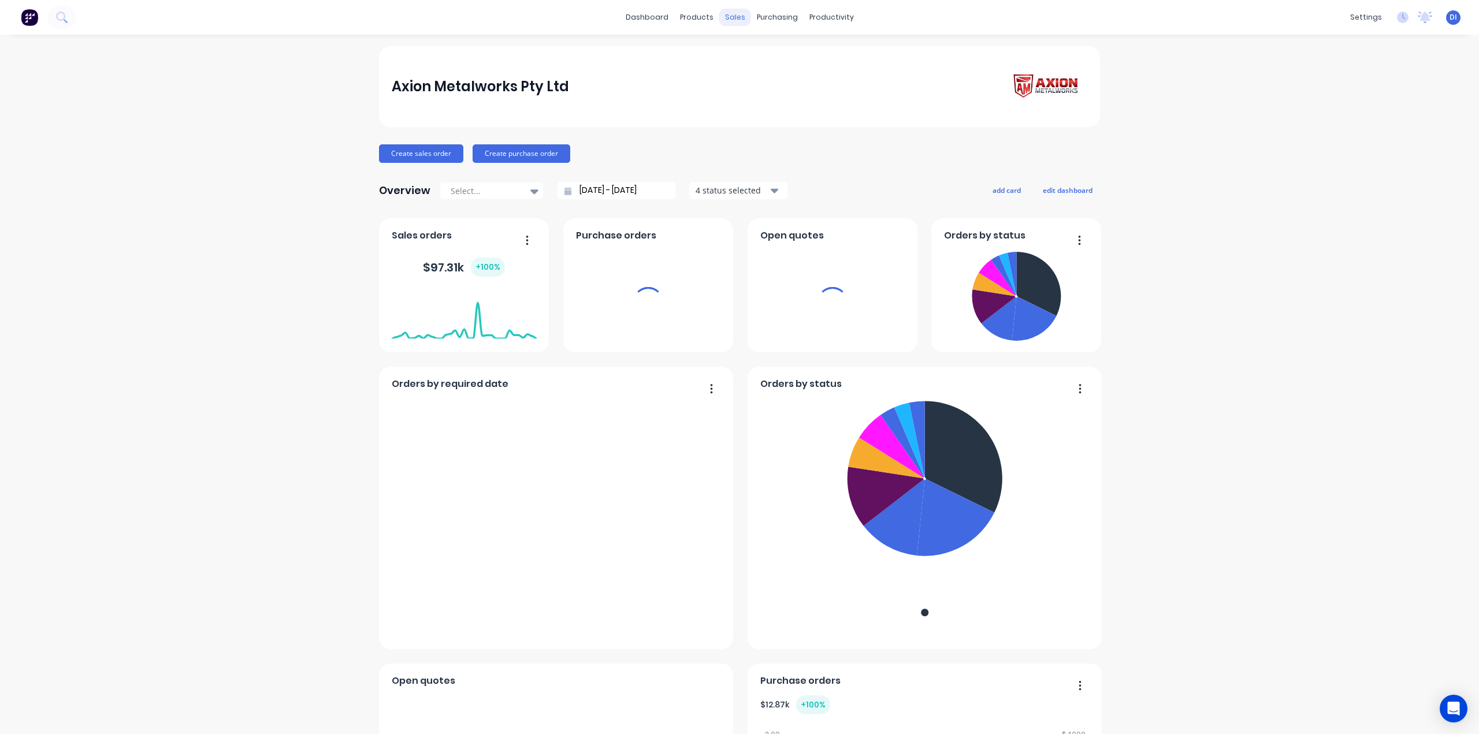
click at [734, 19] on div "sales" at bounding box center [735, 17] width 32 height 17
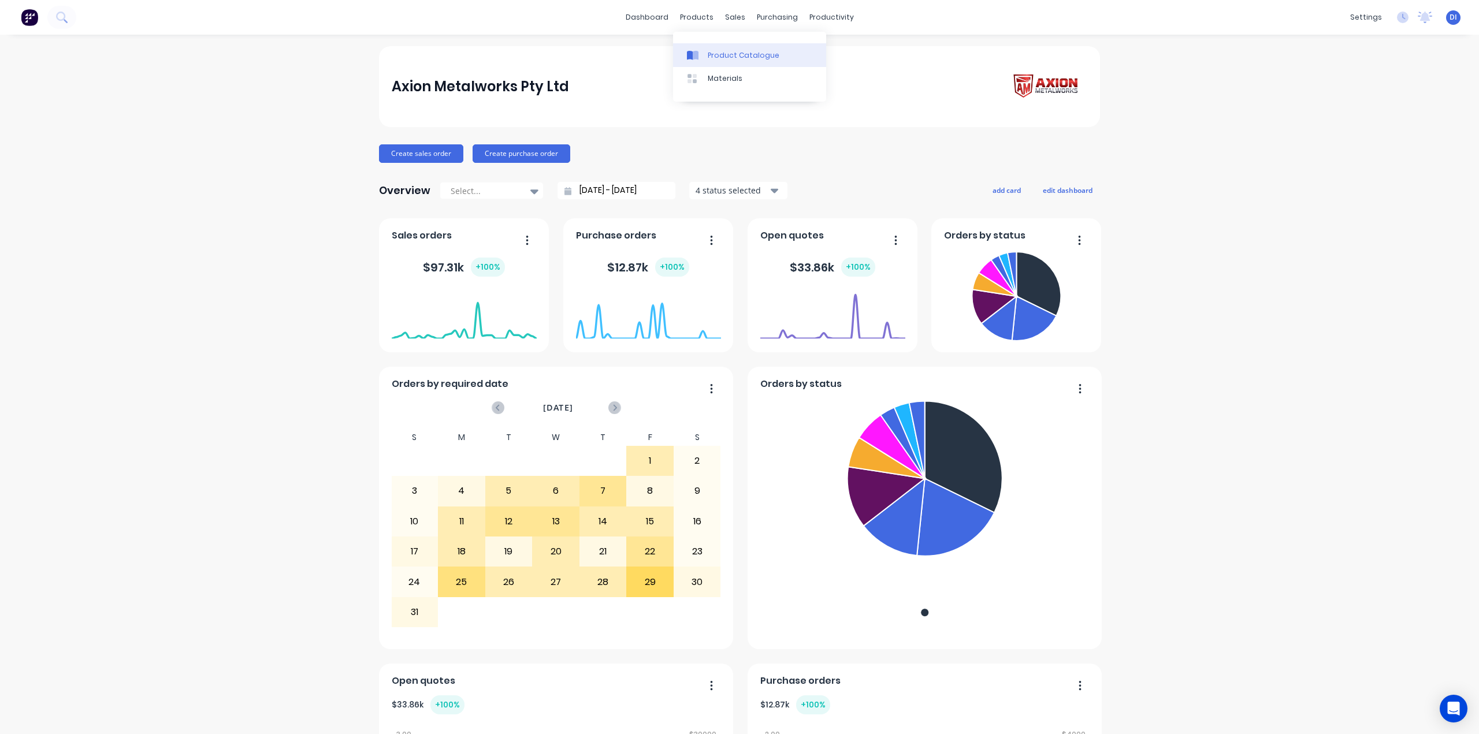
click at [707, 49] on link "Product Catalogue" at bounding box center [749, 54] width 153 height 23
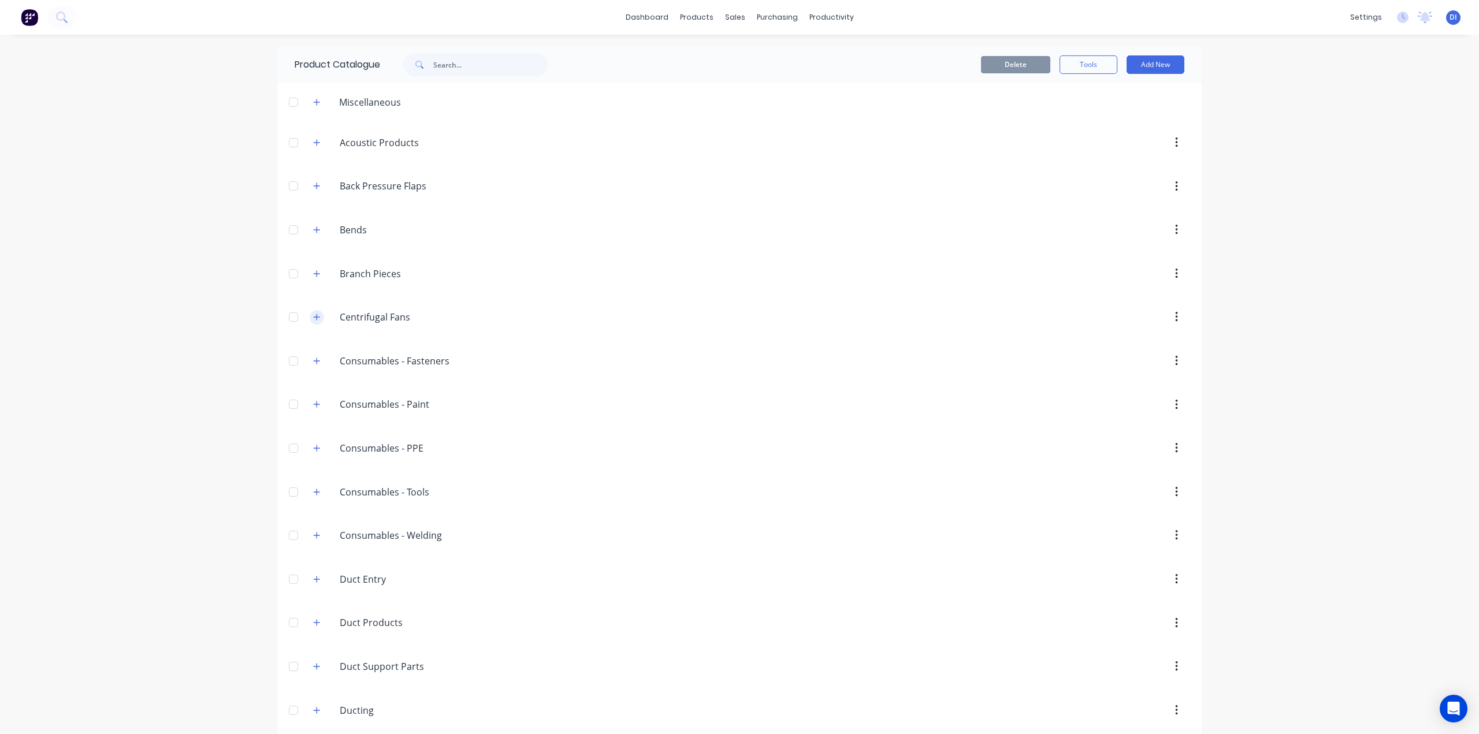
click at [313, 316] on icon "button" at bounding box center [316, 317] width 7 height 8
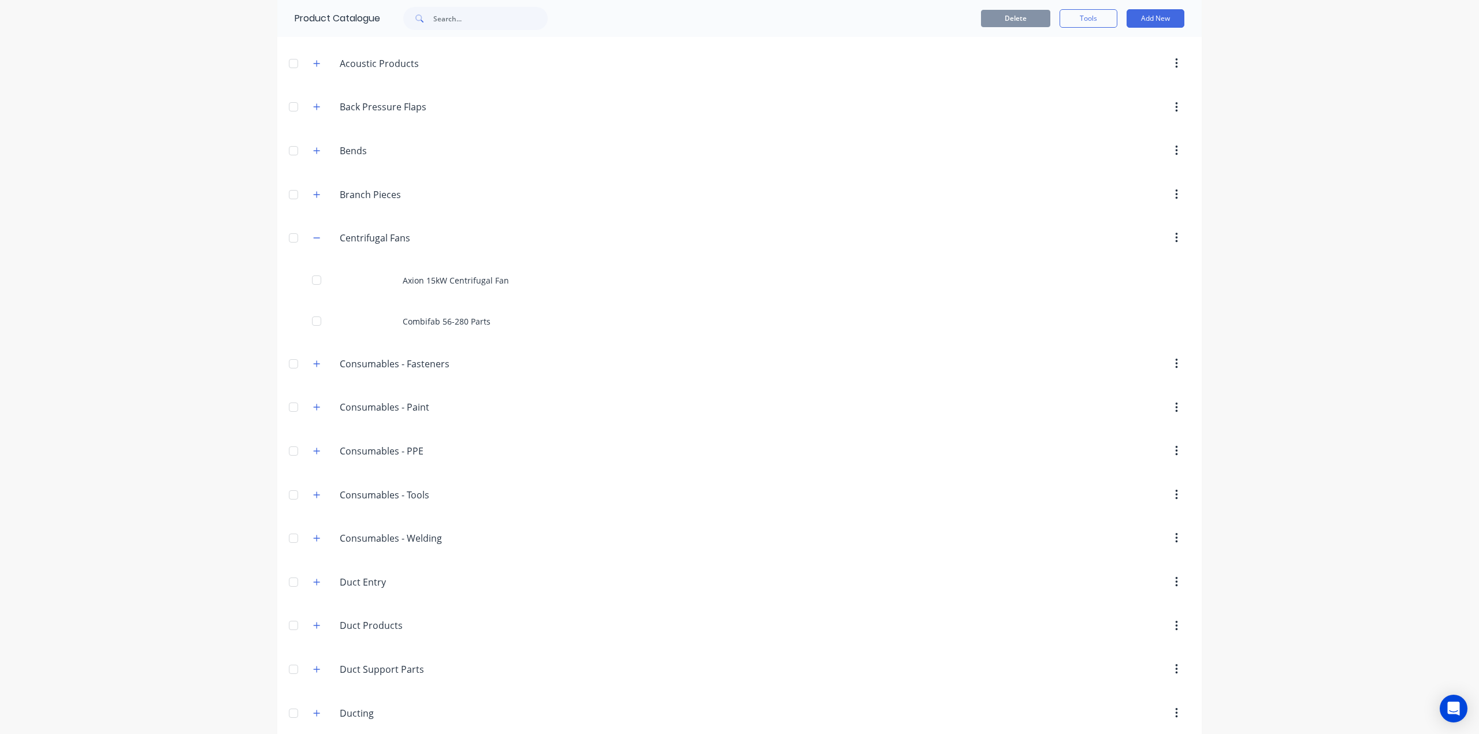
scroll to position [116, 0]
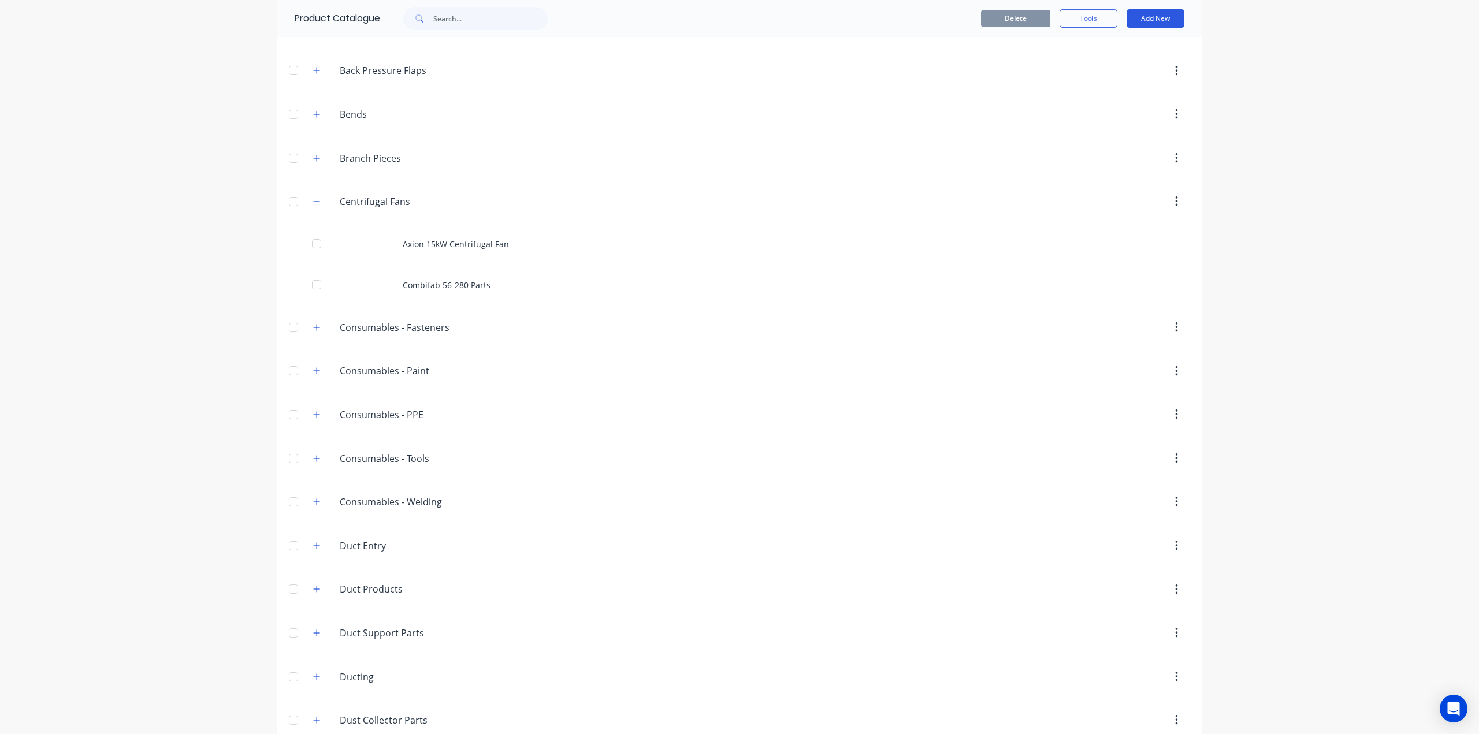
click at [1150, 20] on button "Add New" at bounding box center [1155, 18] width 58 height 18
click at [1117, 73] on div "Product" at bounding box center [1129, 71] width 89 height 17
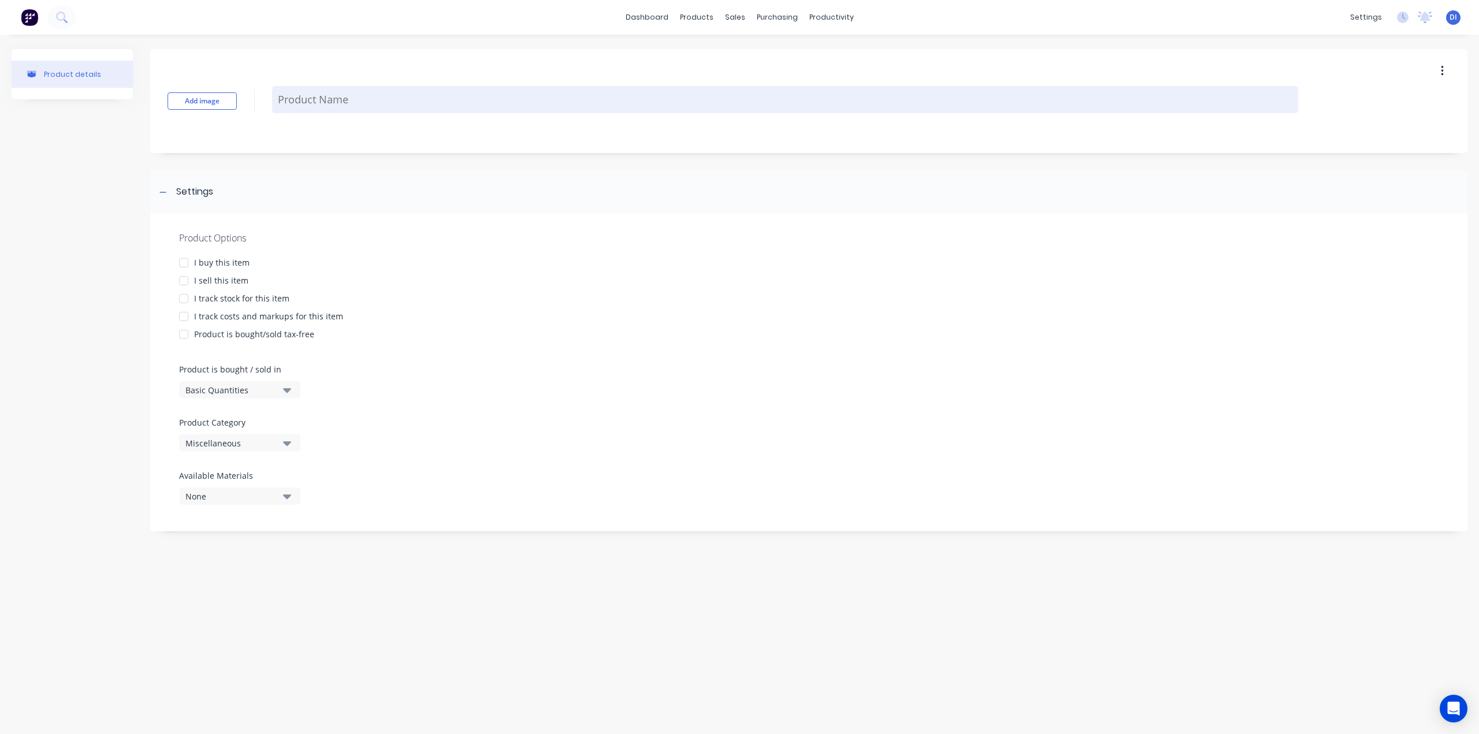
click at [315, 99] on textarea at bounding box center [785, 99] width 1026 height 27
click at [183, 281] on div at bounding box center [183, 280] width 23 height 23
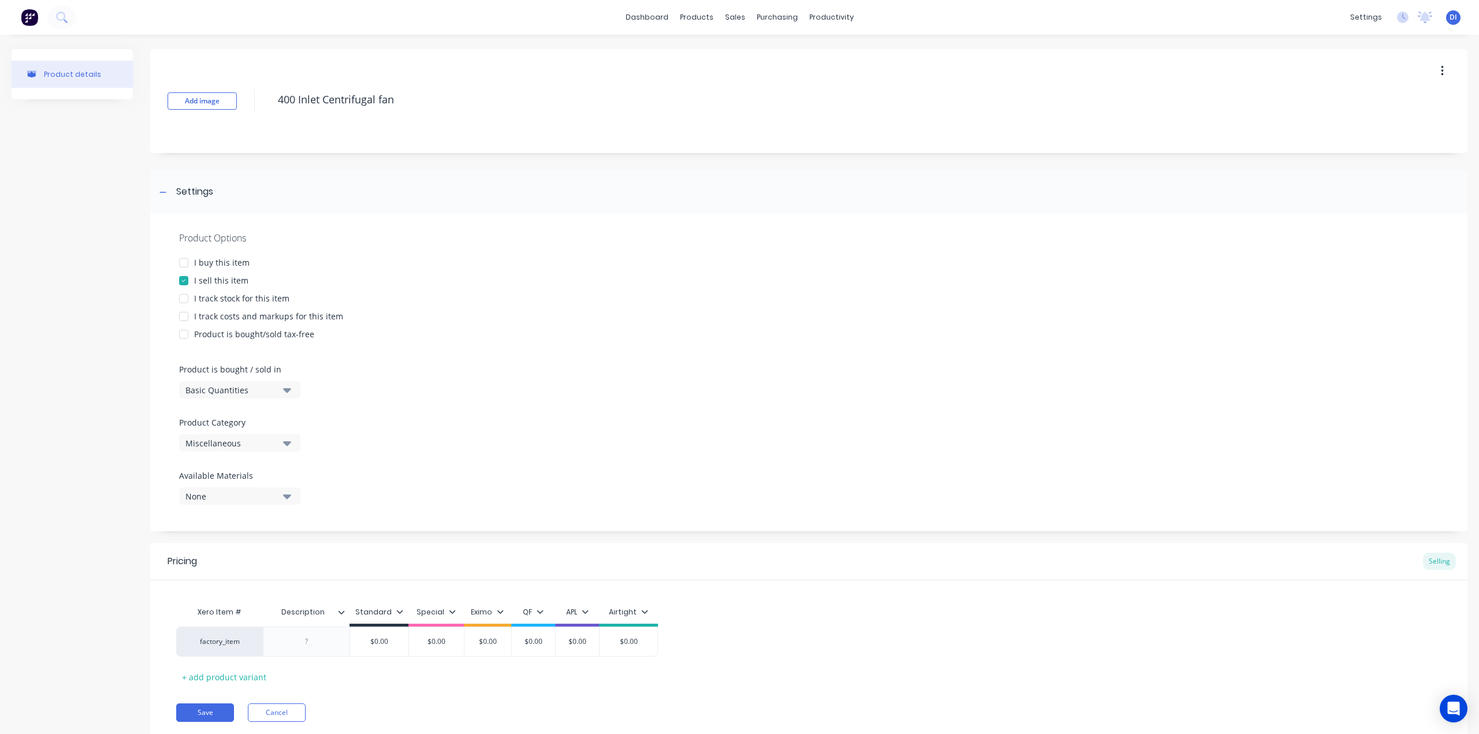
scroll to position [37, 0]
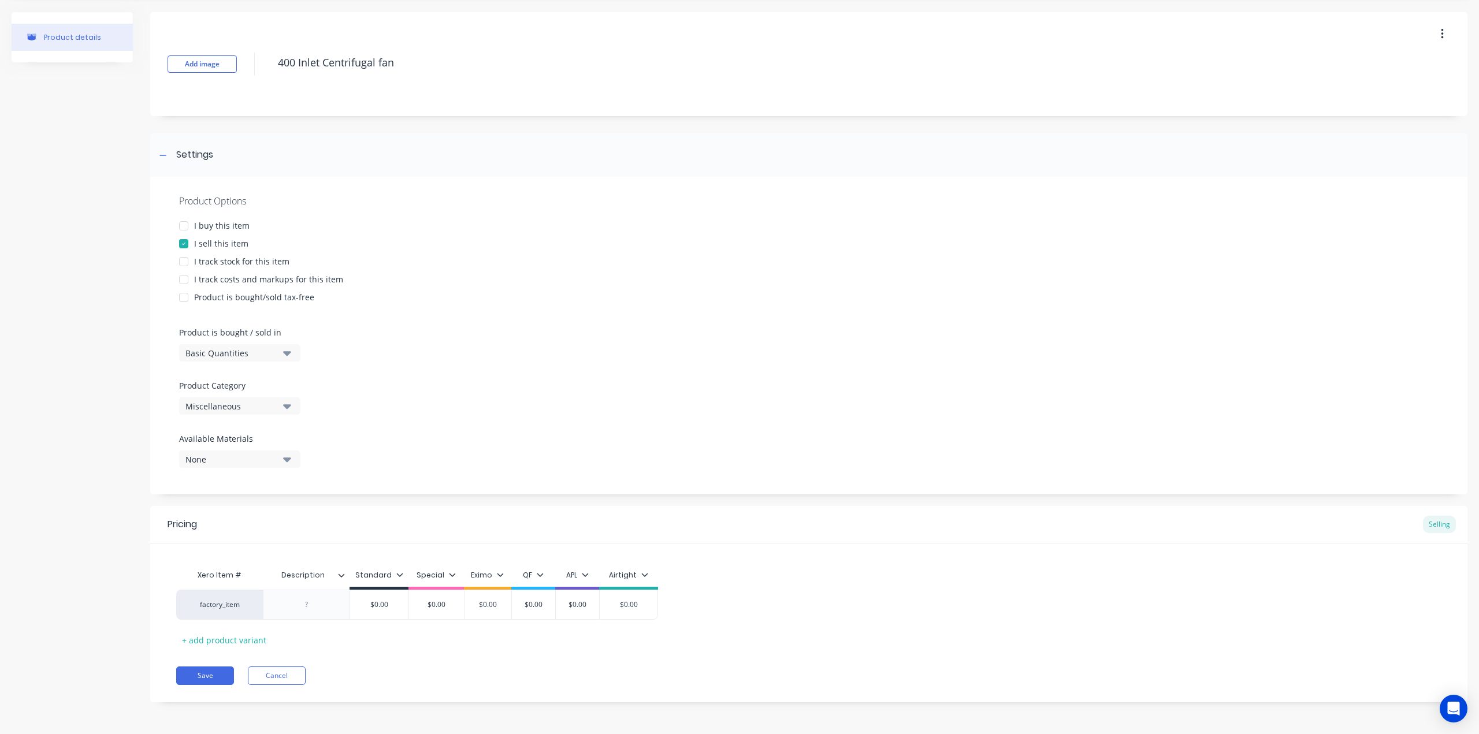
click at [240, 403] on div "Miscellaneous" at bounding box center [231, 406] width 92 height 12
click at [239, 453] on div "Centrifugal Fans" at bounding box center [265, 446] width 173 height 23
click at [698, 519] on div "Pricing Selling" at bounding box center [808, 525] width 1317 height 38
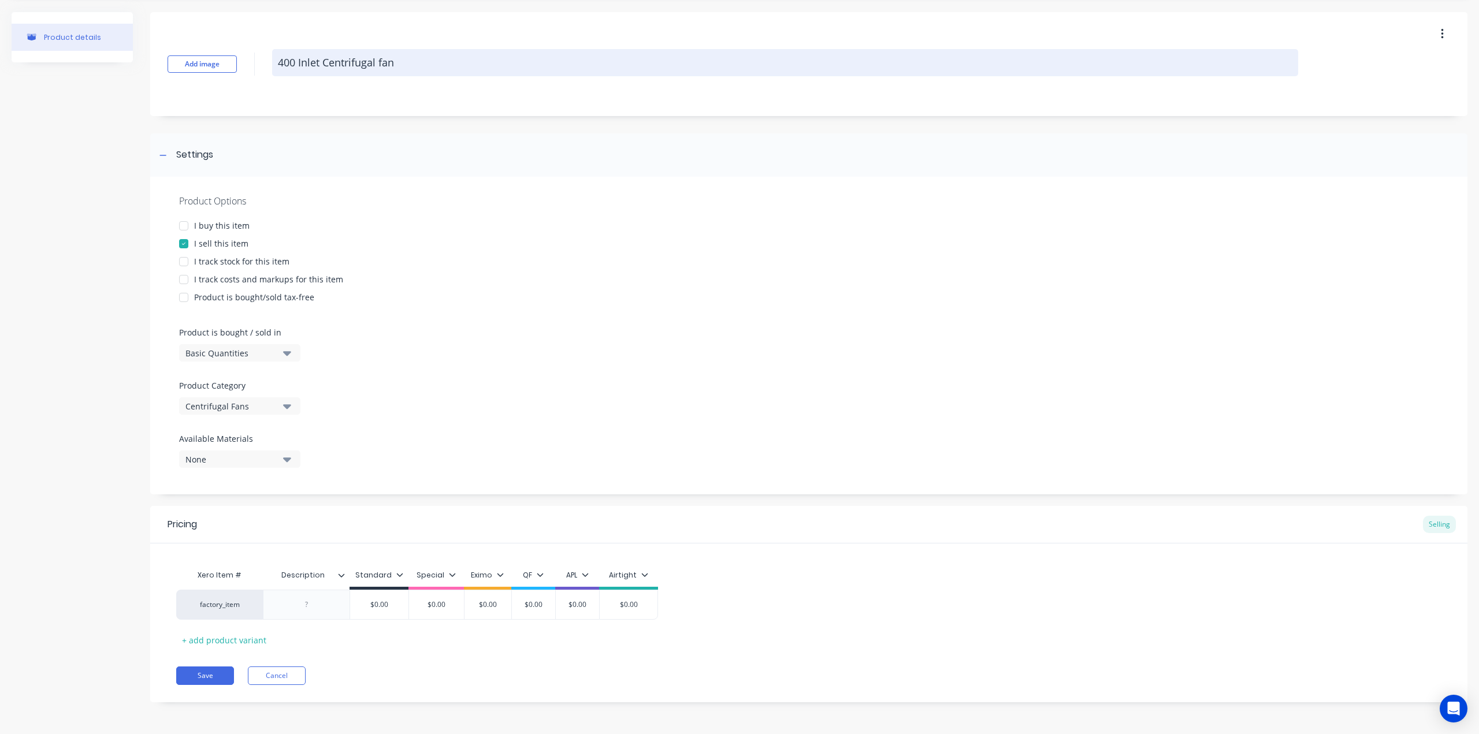
click at [359, 68] on textarea "400 Inlet Centrifugal fan" at bounding box center [785, 62] width 1026 height 27
click at [359, 66] on textarea "400 Inlet Centrifugal fan" at bounding box center [785, 62] width 1026 height 27
paste textarea "AMW C400 400mm Inlet Fan"
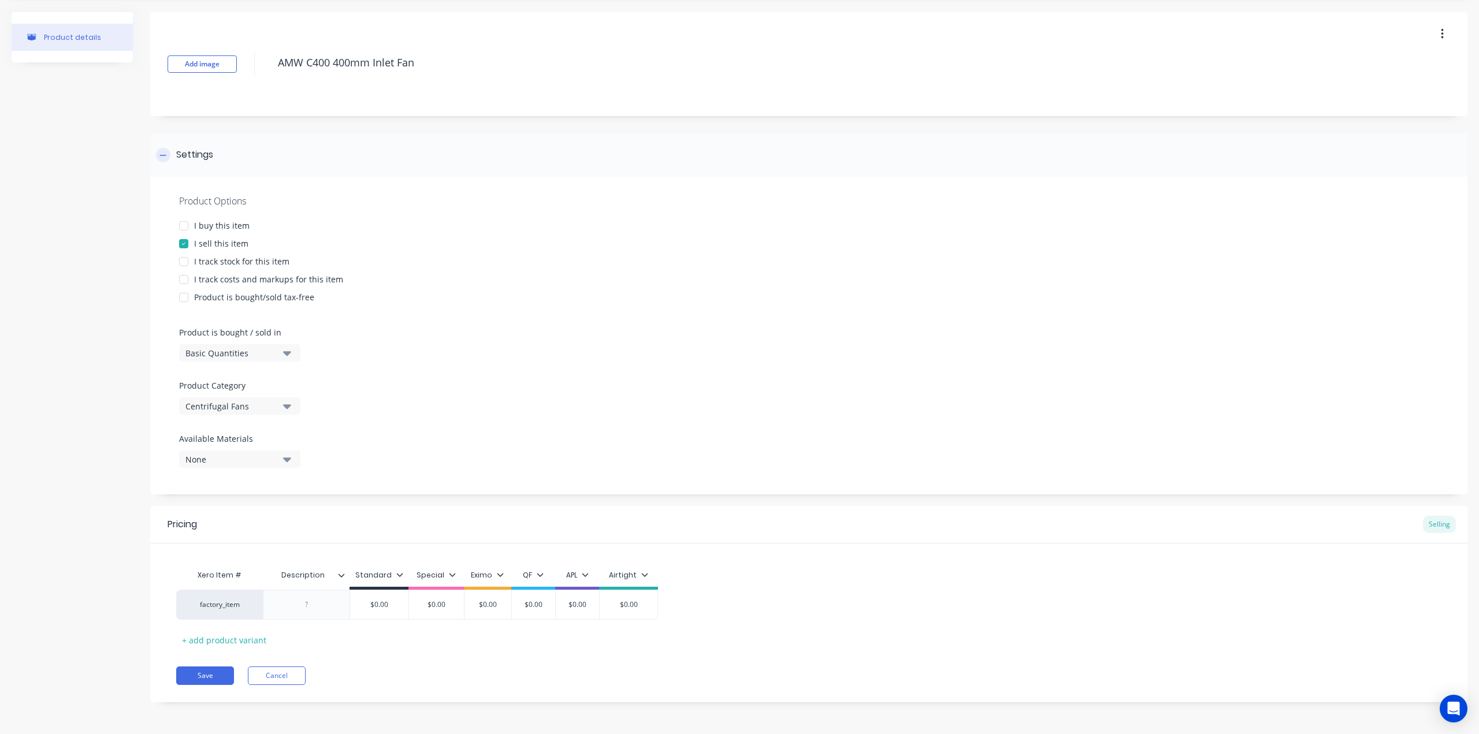
type textarea "AMW C400 400mm Inlet Fan"
click at [529, 144] on div "Settings" at bounding box center [808, 154] width 1317 height 43
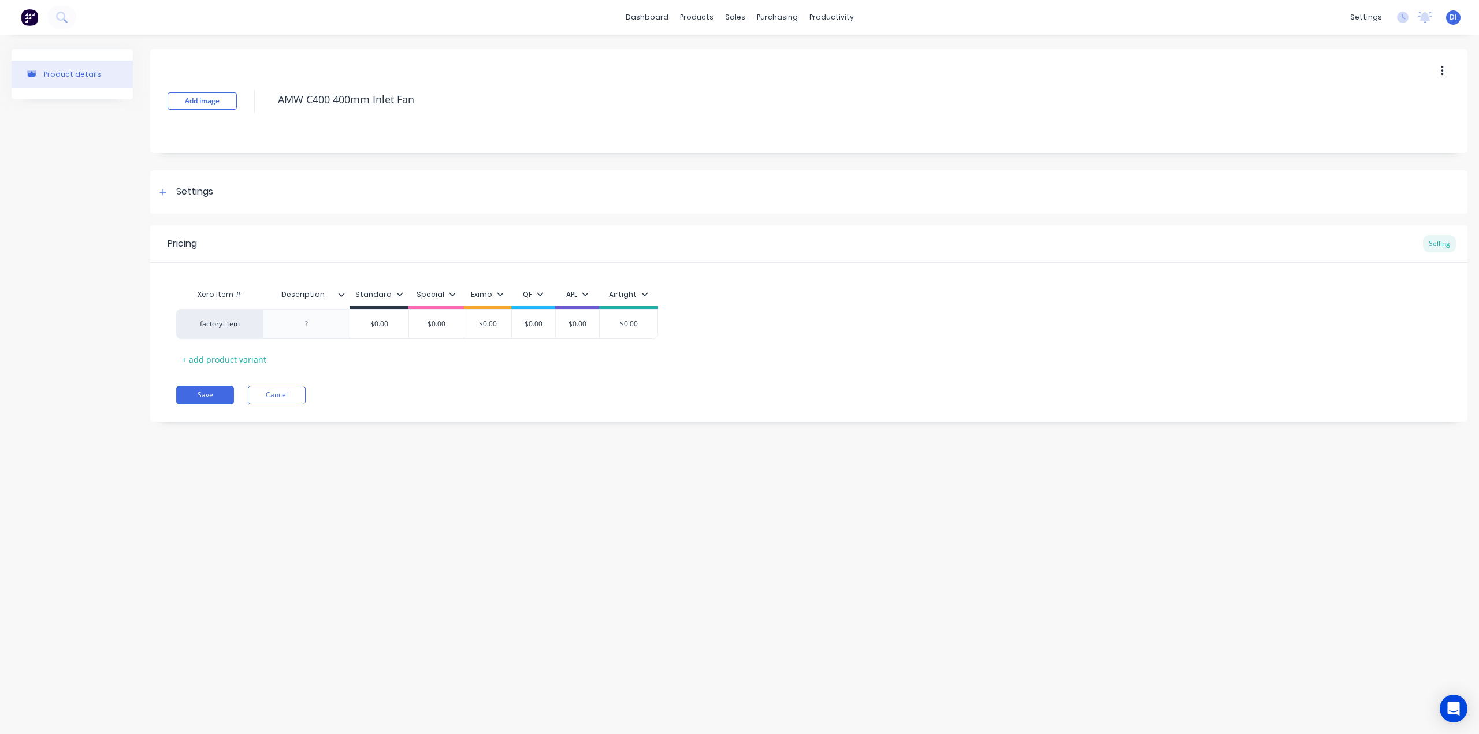
scroll to position [0, 0]
click at [155, 189] on div "Settings" at bounding box center [808, 191] width 1317 height 43
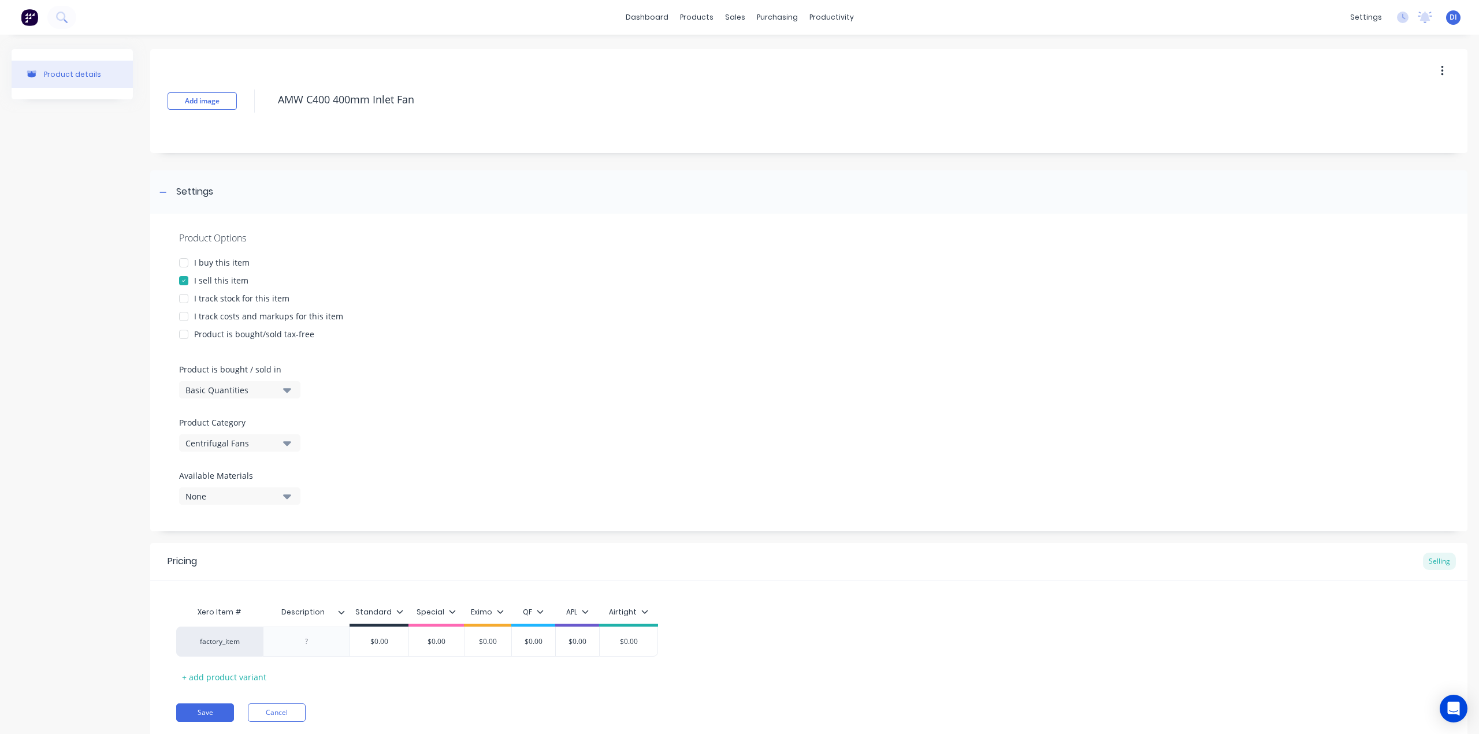
click at [122, 297] on div "Product details" at bounding box center [72, 403] width 121 height 708
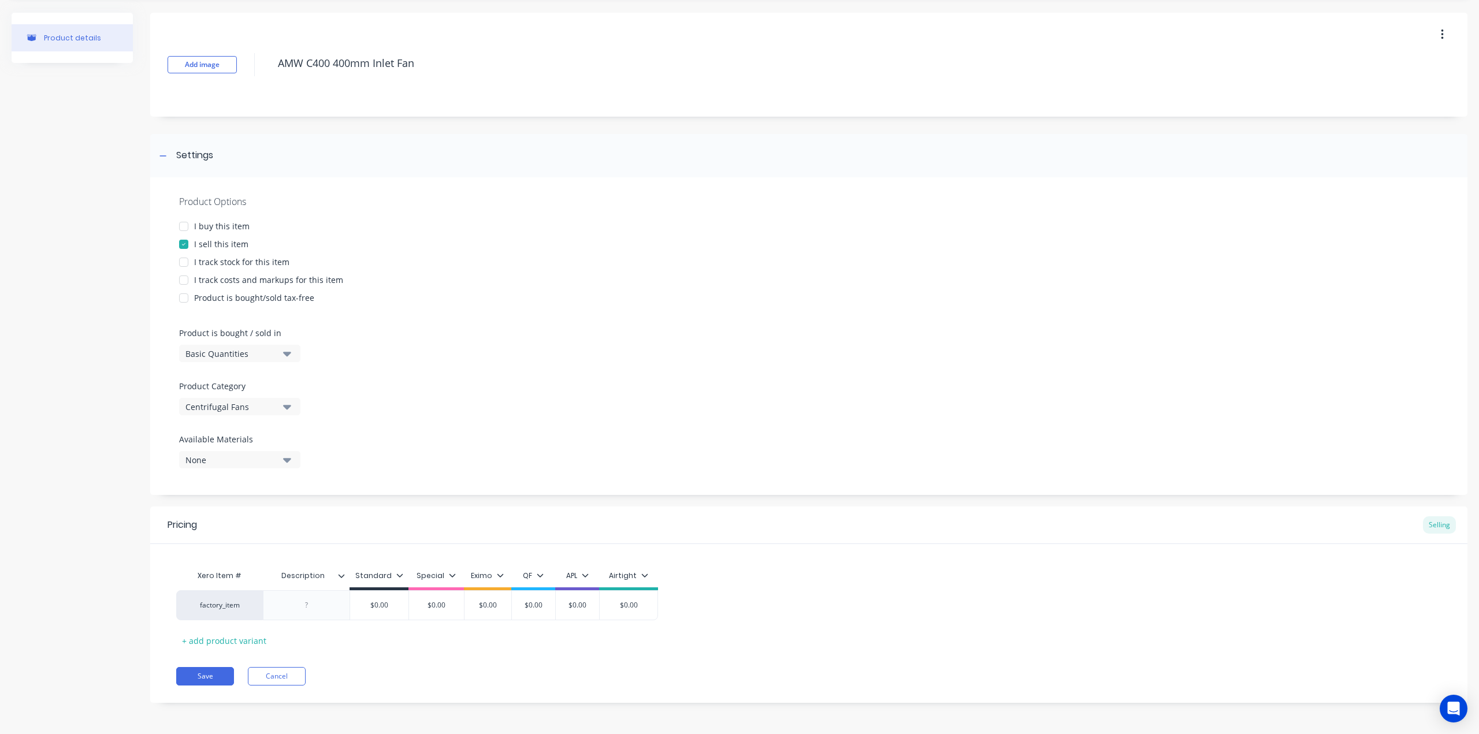
scroll to position [37, 0]
click at [306, 611] on div at bounding box center [307, 604] width 58 height 15
paste div
drag, startPoint x: 343, startPoint y: 615, endPoint x: 282, endPoint y: 617, distance: 60.7
click at [282, 617] on div "AMW C400 400mm Inlet Fan" at bounding box center [306, 607] width 77 height 25
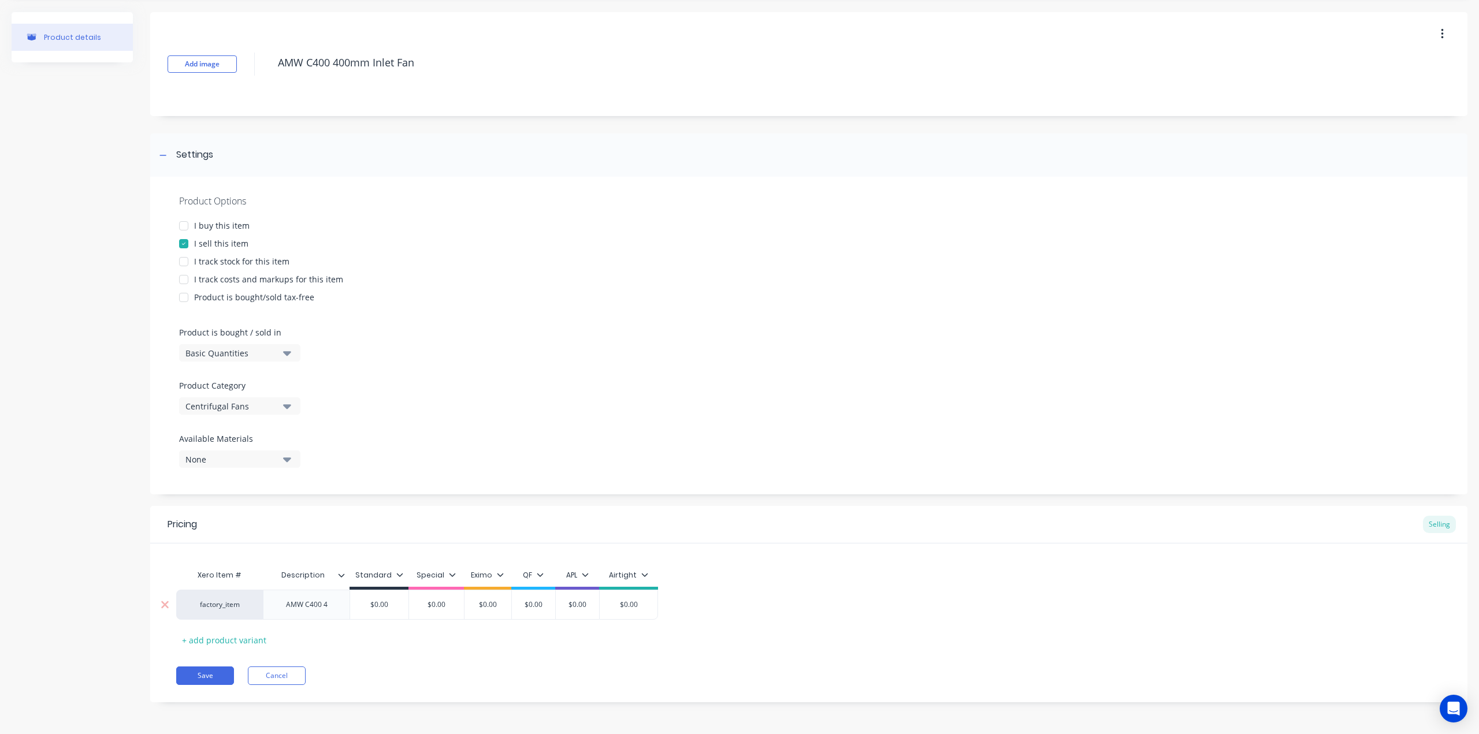
click at [333, 606] on div "AMW C400 4" at bounding box center [307, 604] width 60 height 15
click at [888, 603] on div "factory_item AMW C400 Fan housing unassembled $0.00 $0.00 $0.00 $0.00 $0.00 $0.…" at bounding box center [808, 608] width 1265 height 36
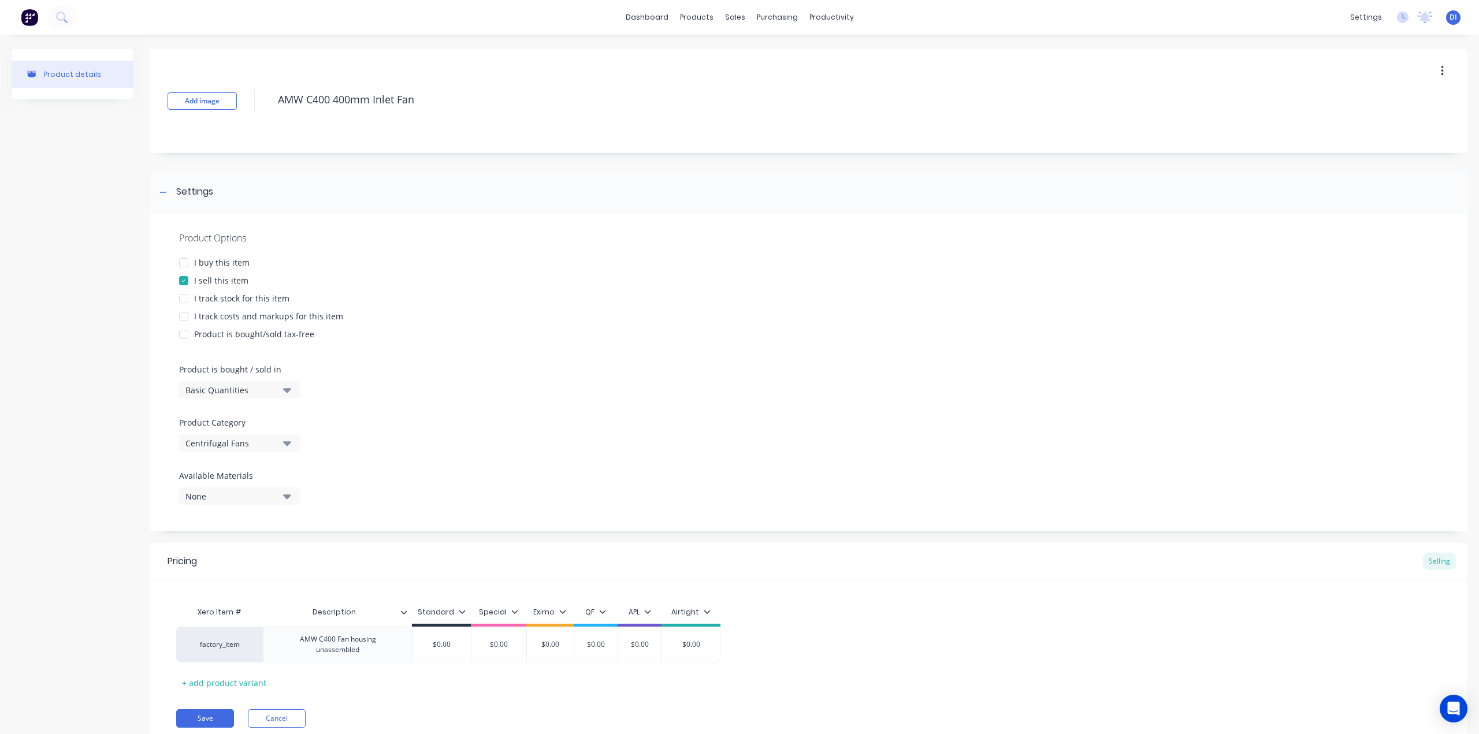
scroll to position [43, 0]
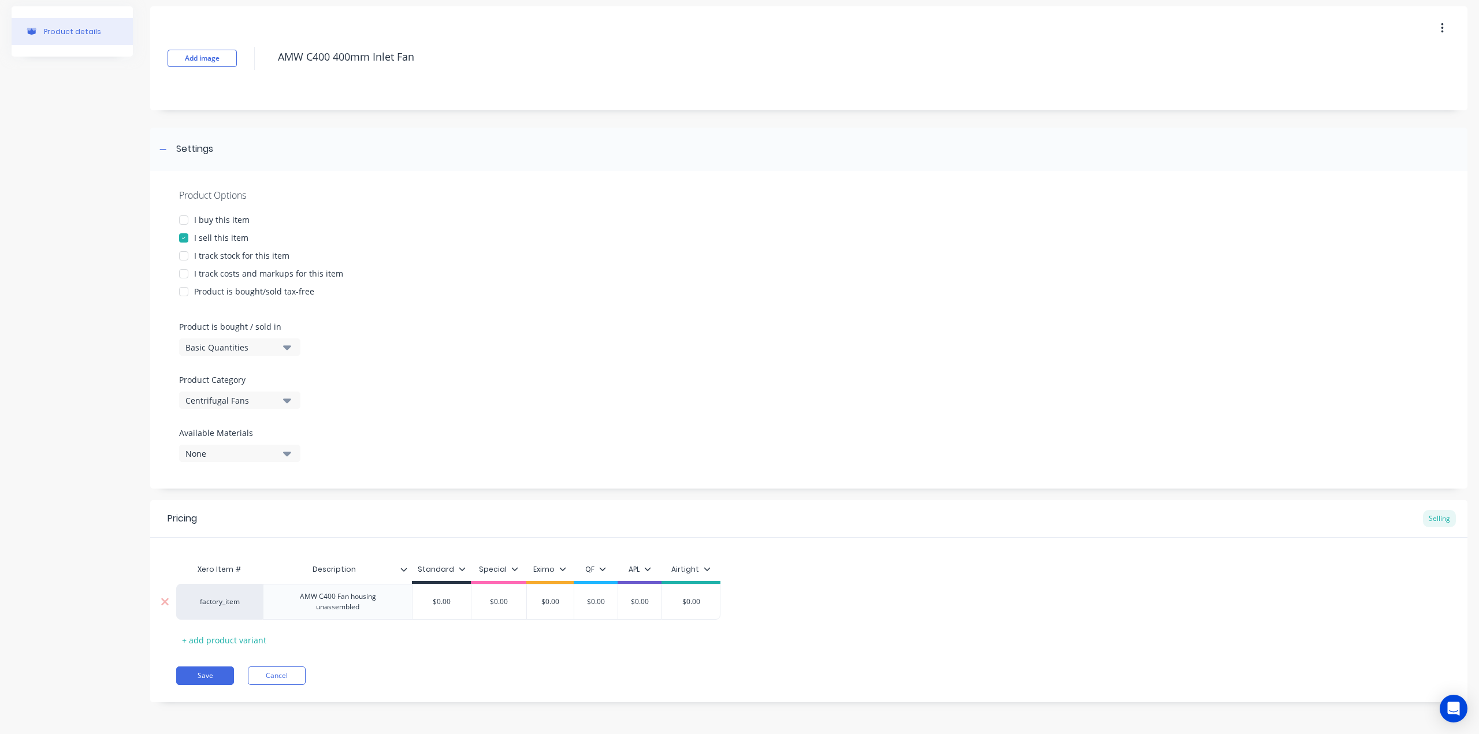
type input "$0.00"
click at [687, 603] on input "$0.00" at bounding box center [691, 602] width 58 height 10
drag, startPoint x: 691, startPoint y: 607, endPoint x: 698, endPoint y: 605, distance: 6.6
click at [691, 607] on div "$0.00" at bounding box center [691, 601] width 58 height 29
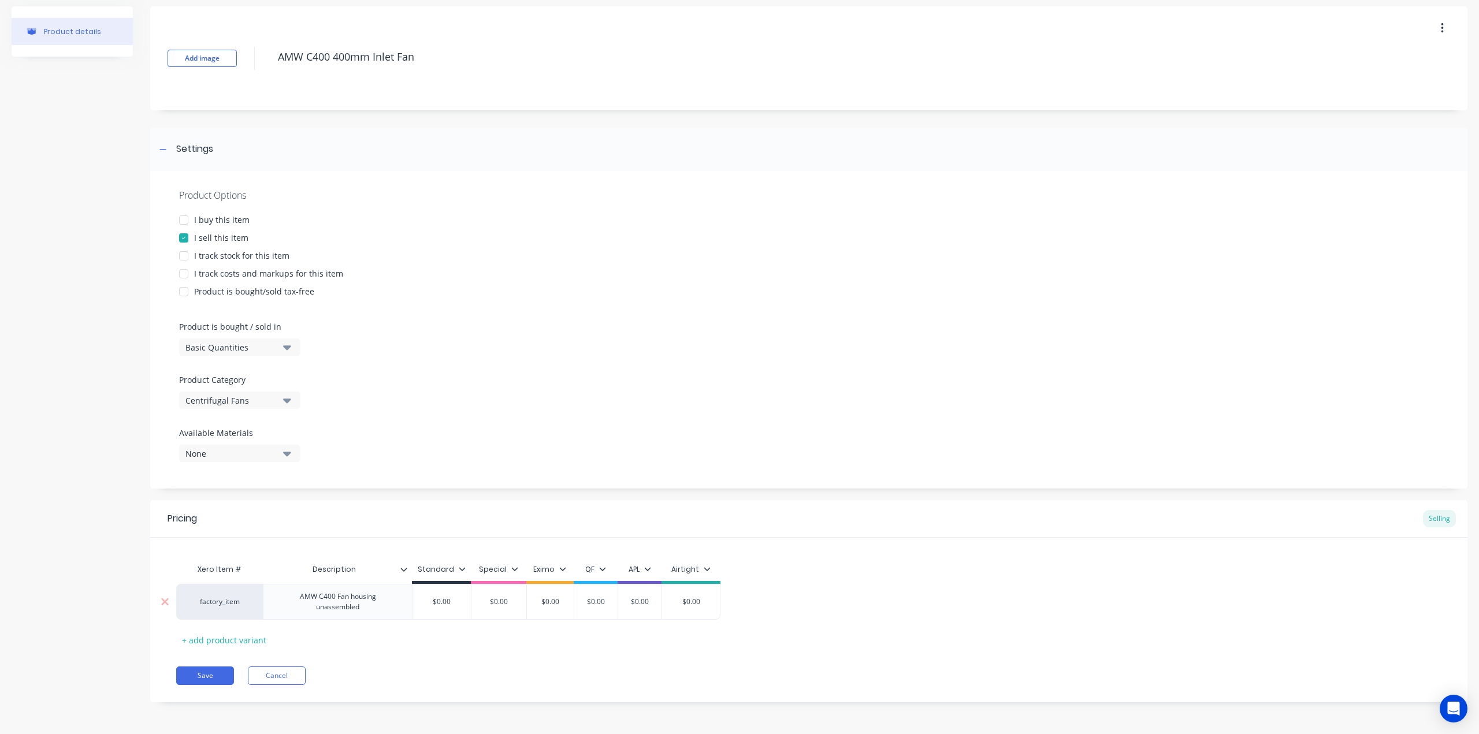
click at [697, 601] on input "$0.00" at bounding box center [691, 602] width 58 height 10
click at [695, 601] on input "$0.00" at bounding box center [691, 602] width 58 height 10
click at [694, 600] on input "$0.00" at bounding box center [691, 602] width 58 height 10
click at [402, 568] on icon at bounding box center [403, 569] width 7 height 7
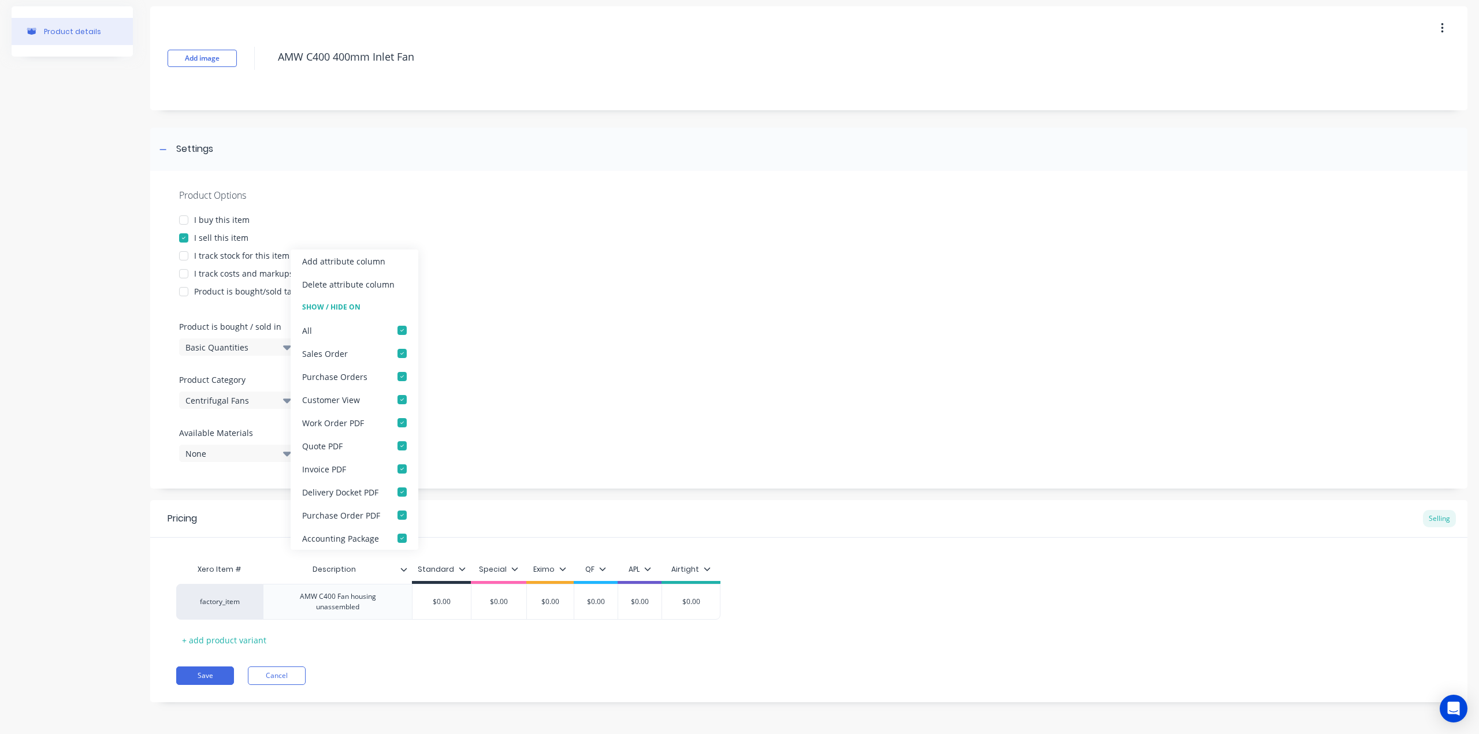
click at [335, 259] on div "Add attribute column" at bounding box center [343, 261] width 83 height 12
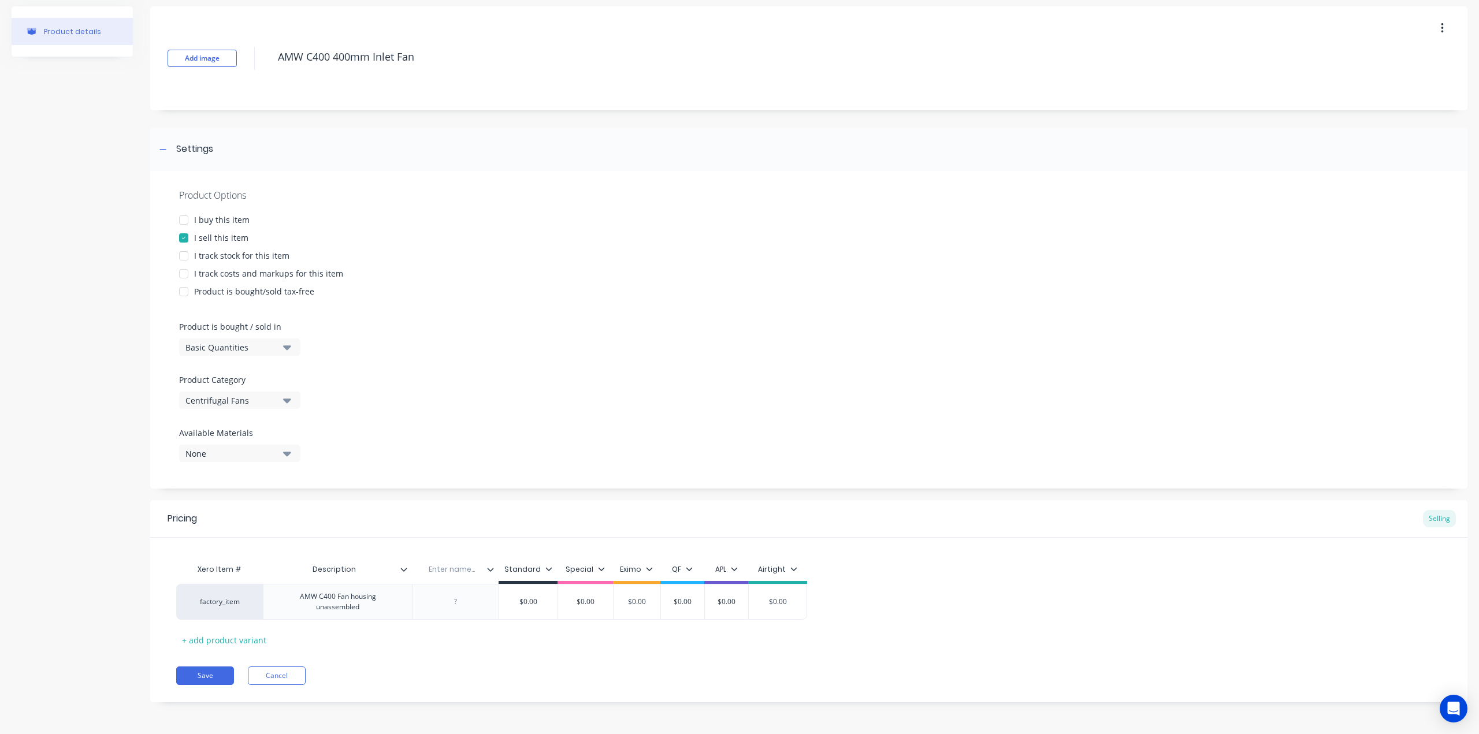
click at [449, 572] on input "text" at bounding box center [452, 569] width 80 height 10
type input "FInish"
click at [456, 606] on div at bounding box center [456, 601] width 58 height 15
drag, startPoint x: 1024, startPoint y: 524, endPoint x: 1020, endPoint y: 530, distance: 7.1
click at [1023, 525] on div "Pricing Selling" at bounding box center [808, 519] width 1317 height 38
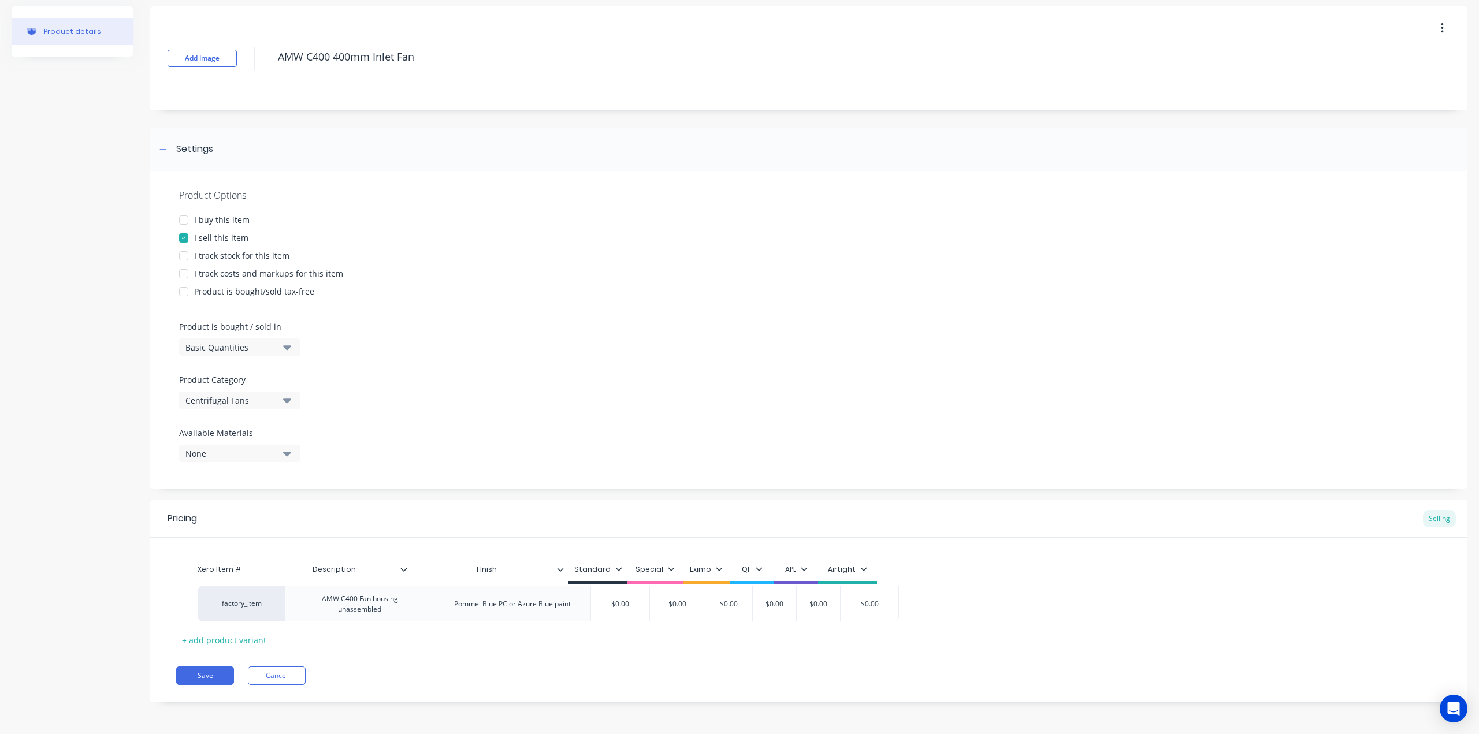
drag, startPoint x: 414, startPoint y: 592, endPoint x: 428, endPoint y: 593, distance: 14.5
click at [428, 593] on div "factory_item AMW C400 Fan housing unassembled Pommel Blue PC or Azure Blue pain…" at bounding box center [808, 602] width 1265 height 36
click at [559, 568] on icon at bounding box center [560, 569] width 7 height 7
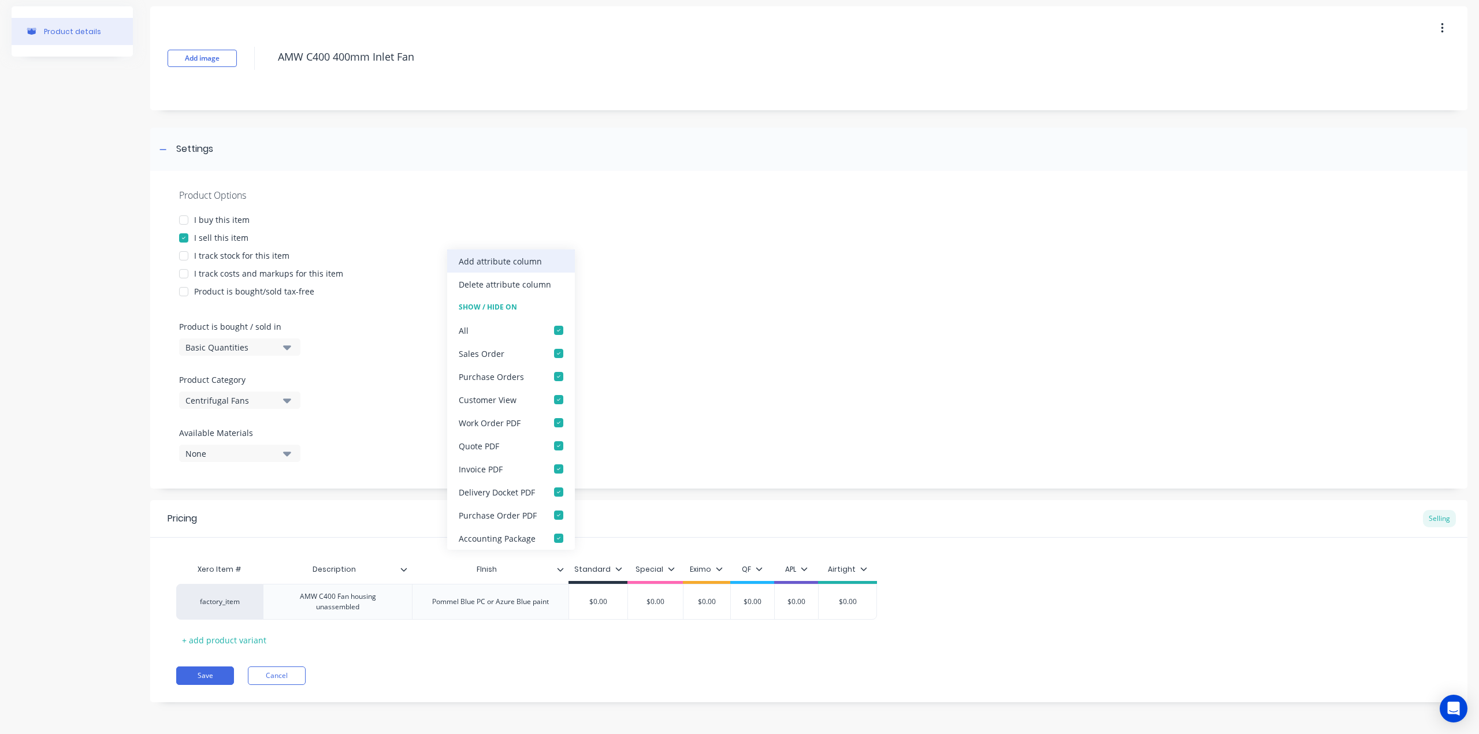
click at [523, 265] on div "Add attribute column" at bounding box center [500, 261] width 83 height 12
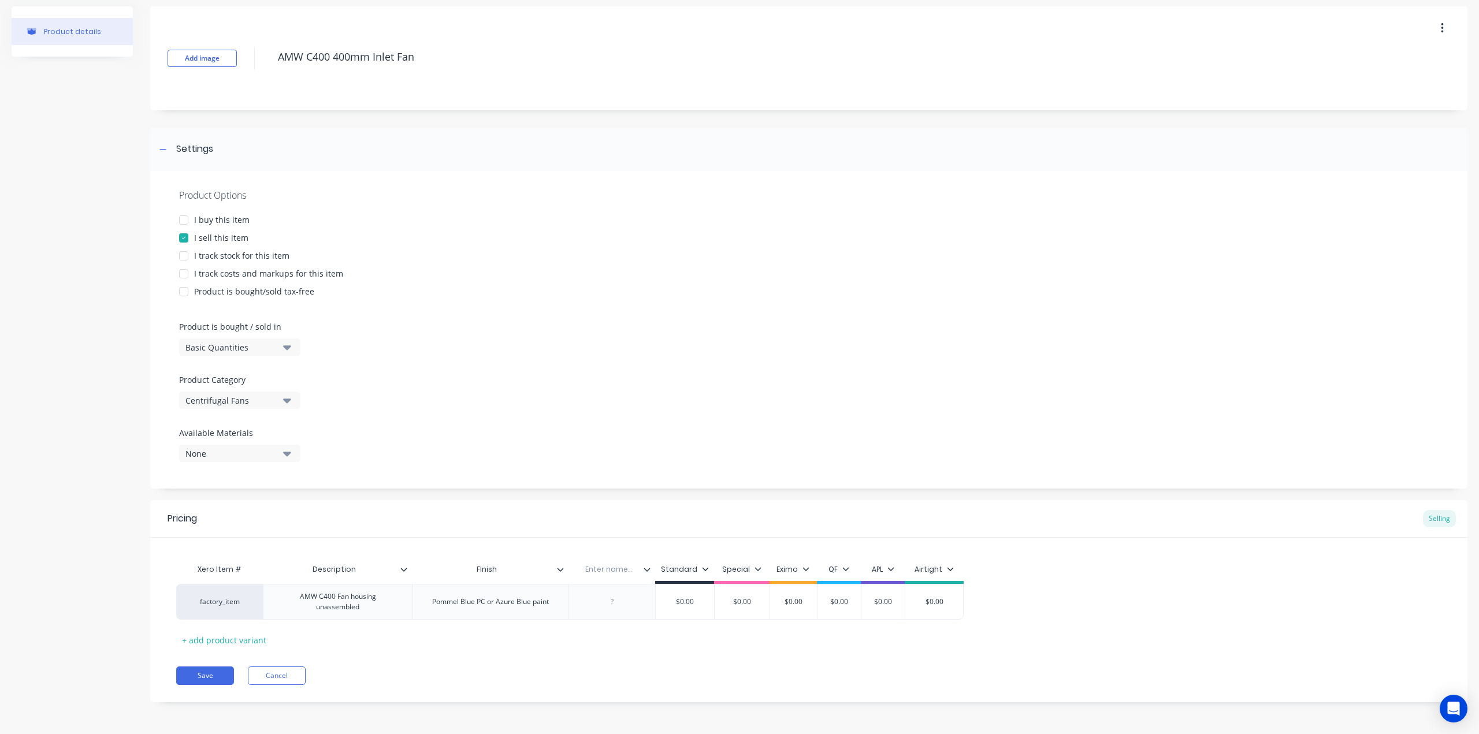
click at [615, 566] on input "text" at bounding box center [608, 569] width 80 height 10
type input "Motor"
click at [613, 610] on div at bounding box center [611, 602] width 87 height 36
type input "Motor Size"
click at [645, 566] on icon at bounding box center [647, 569] width 7 height 7
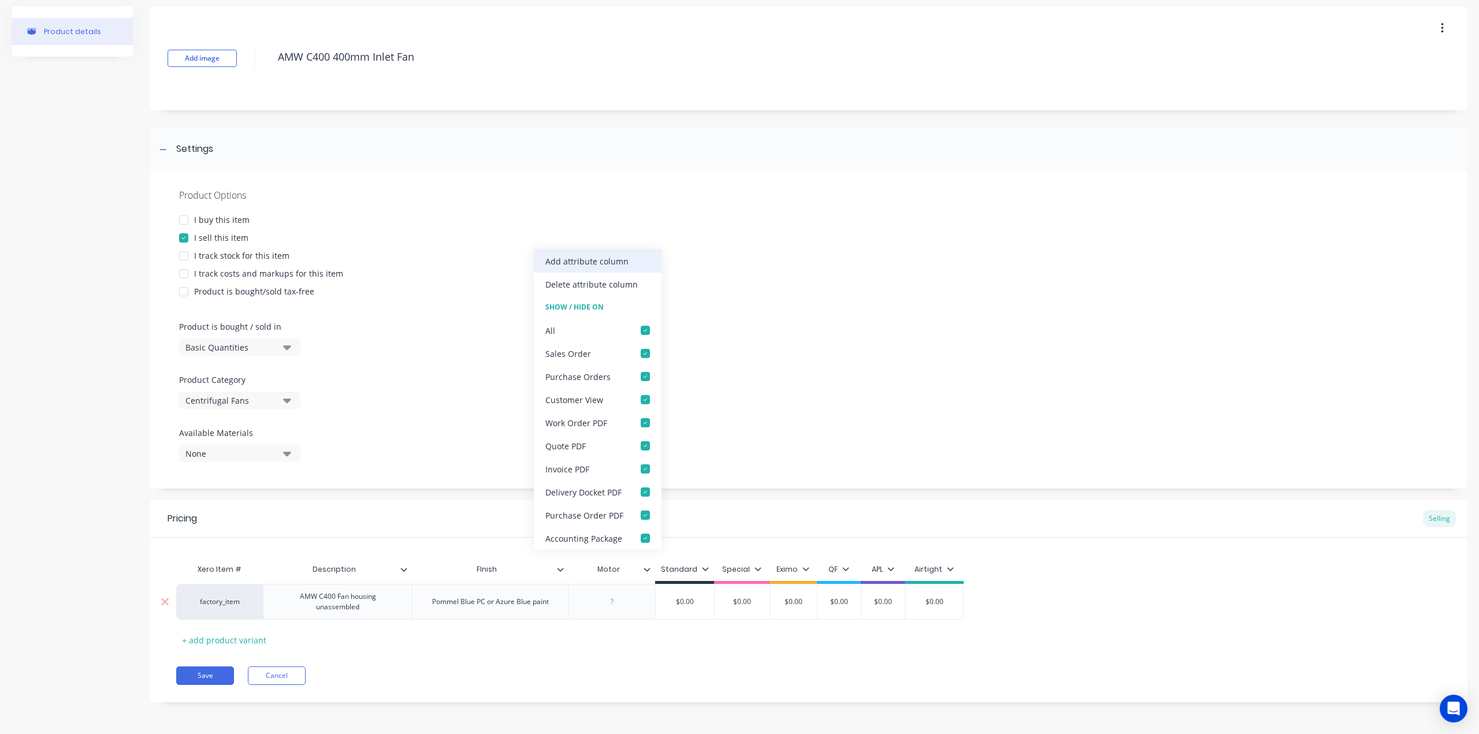
click at [582, 265] on div "Add attribute column" at bounding box center [586, 261] width 83 height 12
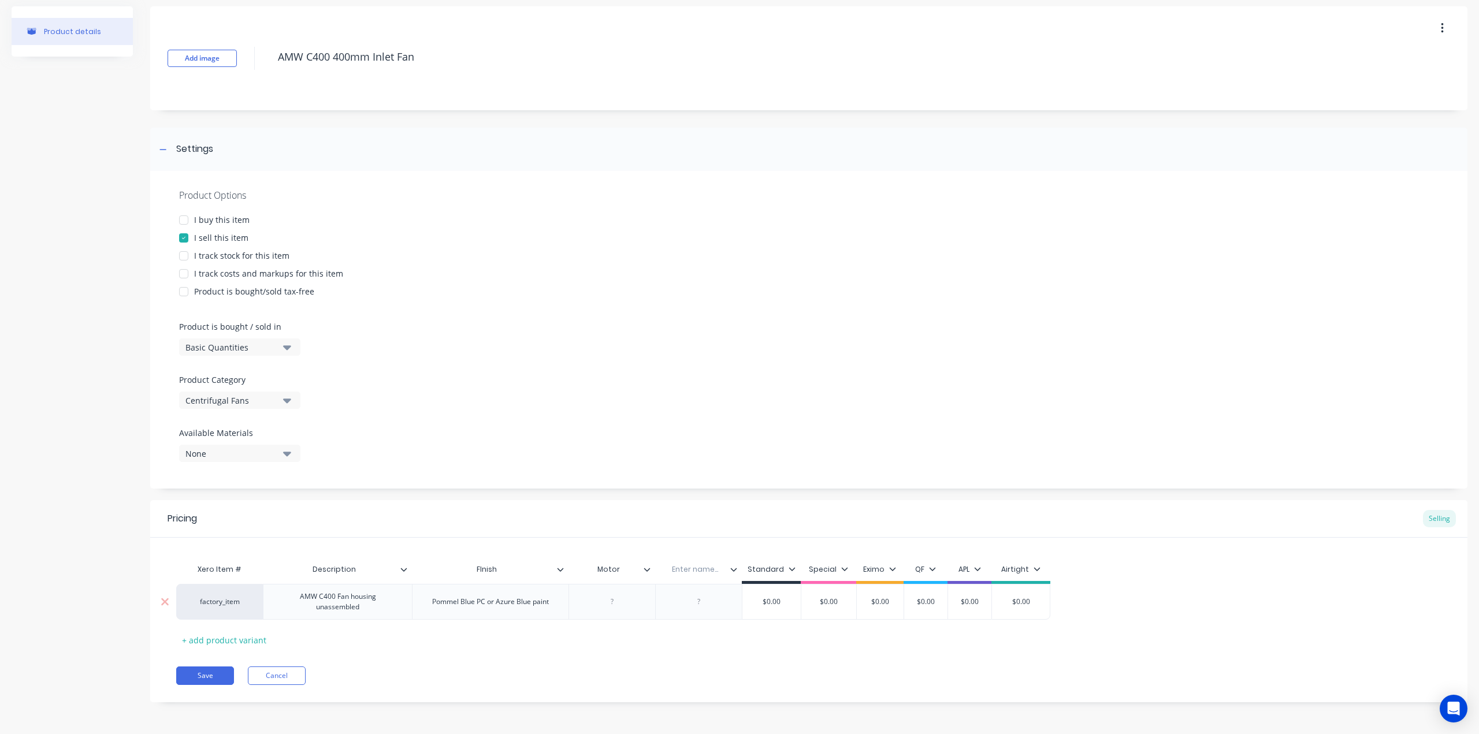
click at [630, 565] on input "Motor" at bounding box center [608, 569] width 80 height 10
type input "Motor Size"
drag, startPoint x: 650, startPoint y: 654, endPoint x: 597, endPoint y: 628, distance: 59.7
click at [643, 653] on div "Pricing Selling Xero Item # Description FInish Motor Motor Size Enter name... S…" at bounding box center [808, 601] width 1317 height 202
click at [607, 597] on div at bounding box center [612, 601] width 58 height 15
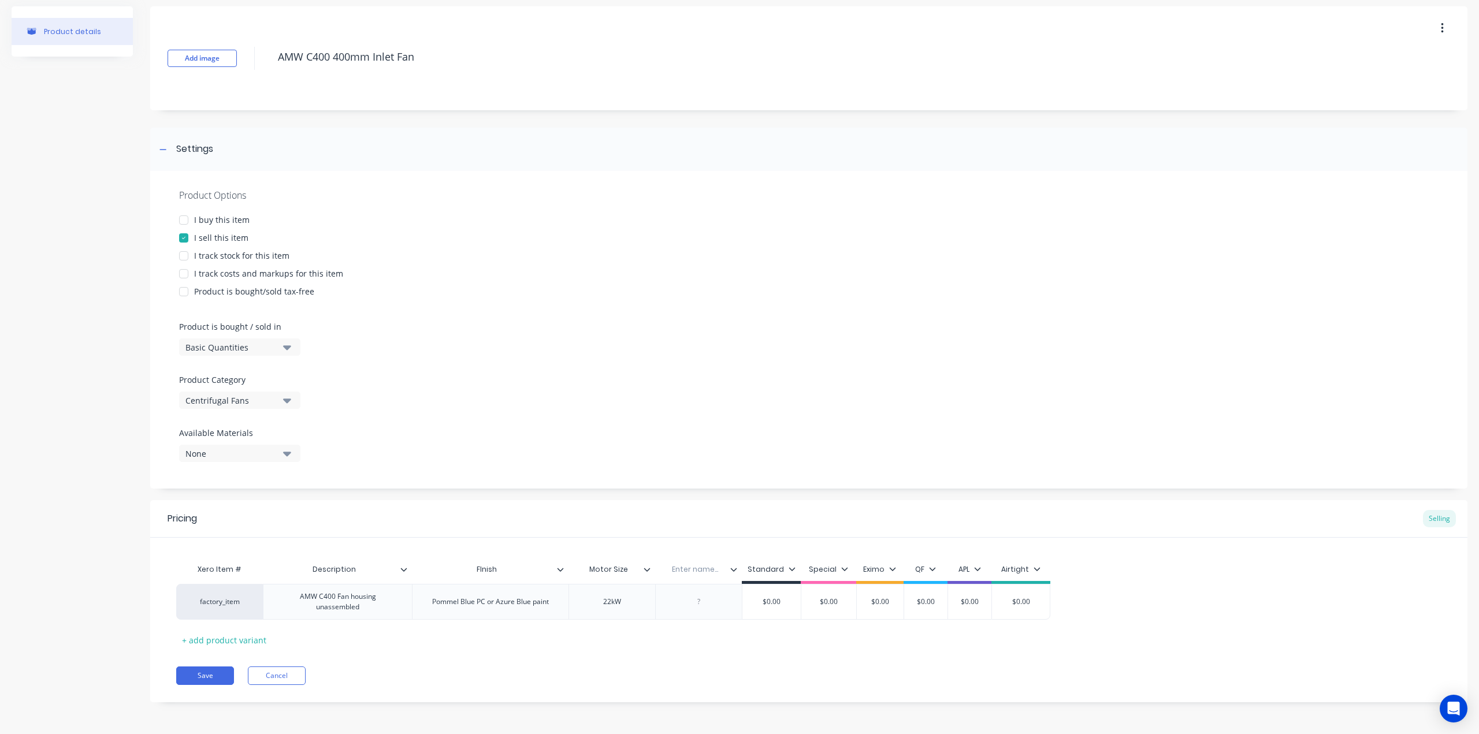
click at [702, 568] on input "text" at bounding box center [695, 569] width 80 height 10
type input "Inlet size / fitting"
click at [709, 605] on div at bounding box center [708, 601] width 58 height 15
click at [691, 573] on input "Inlet size / fitting" at bounding box center [703, 569] width 97 height 10
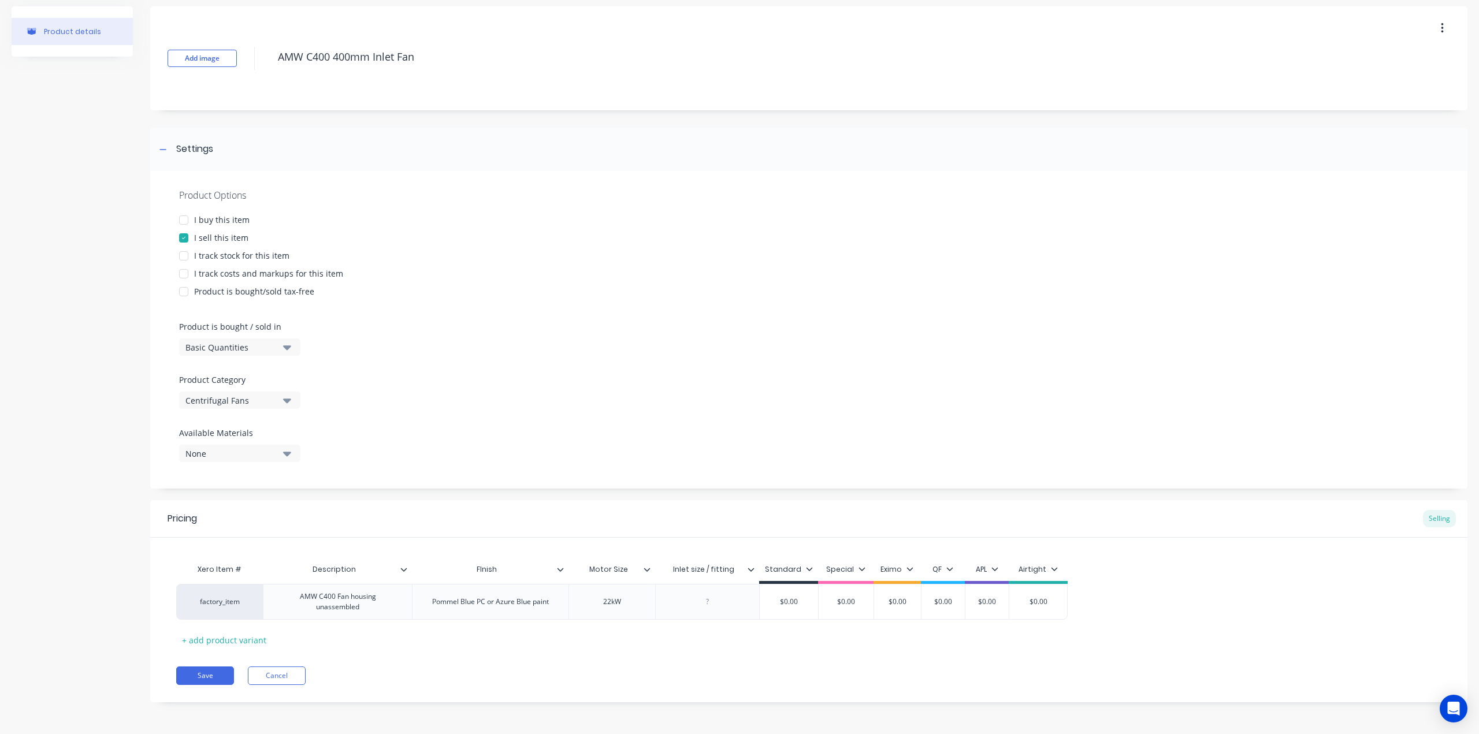
click at [749, 567] on icon at bounding box center [751, 569] width 7 height 7
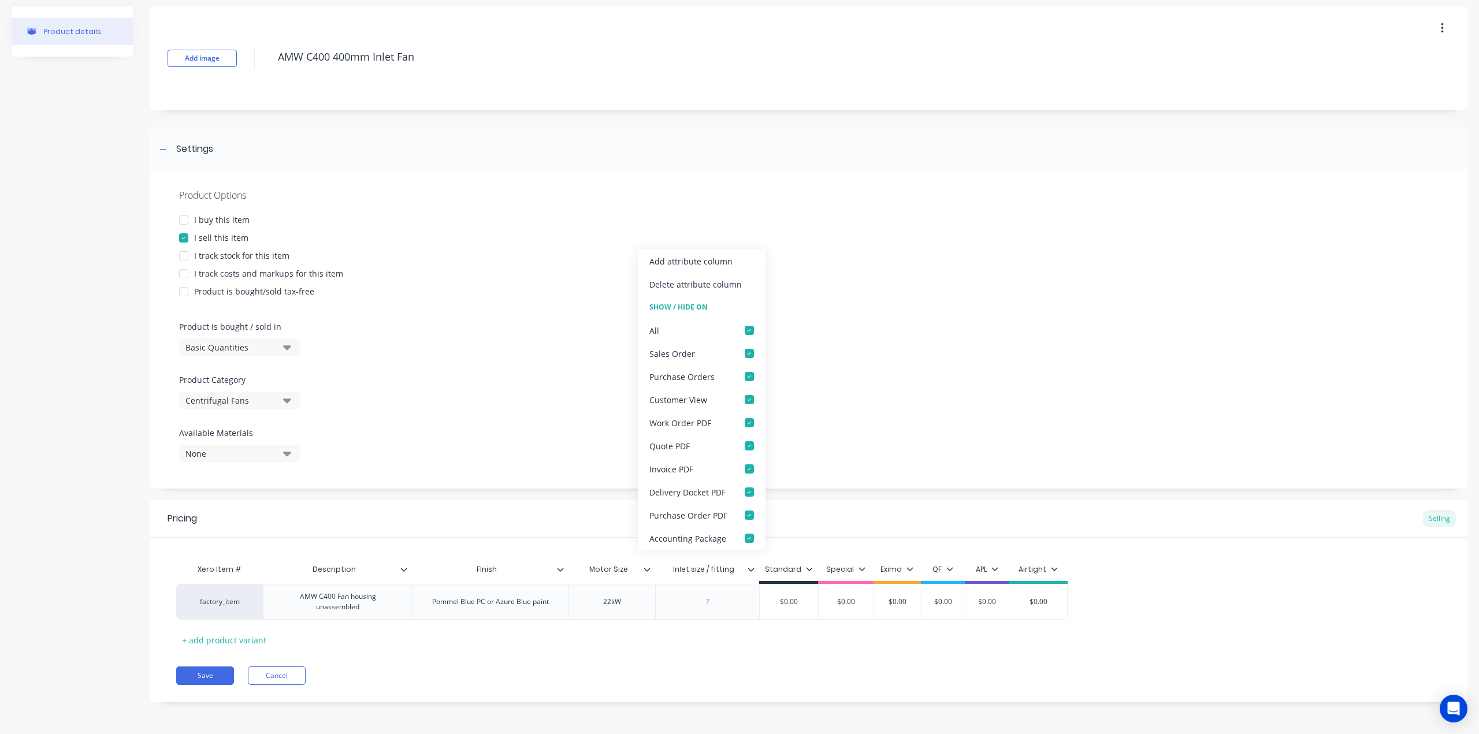
click at [675, 266] on div "Add attribute column" at bounding box center [690, 261] width 83 height 12
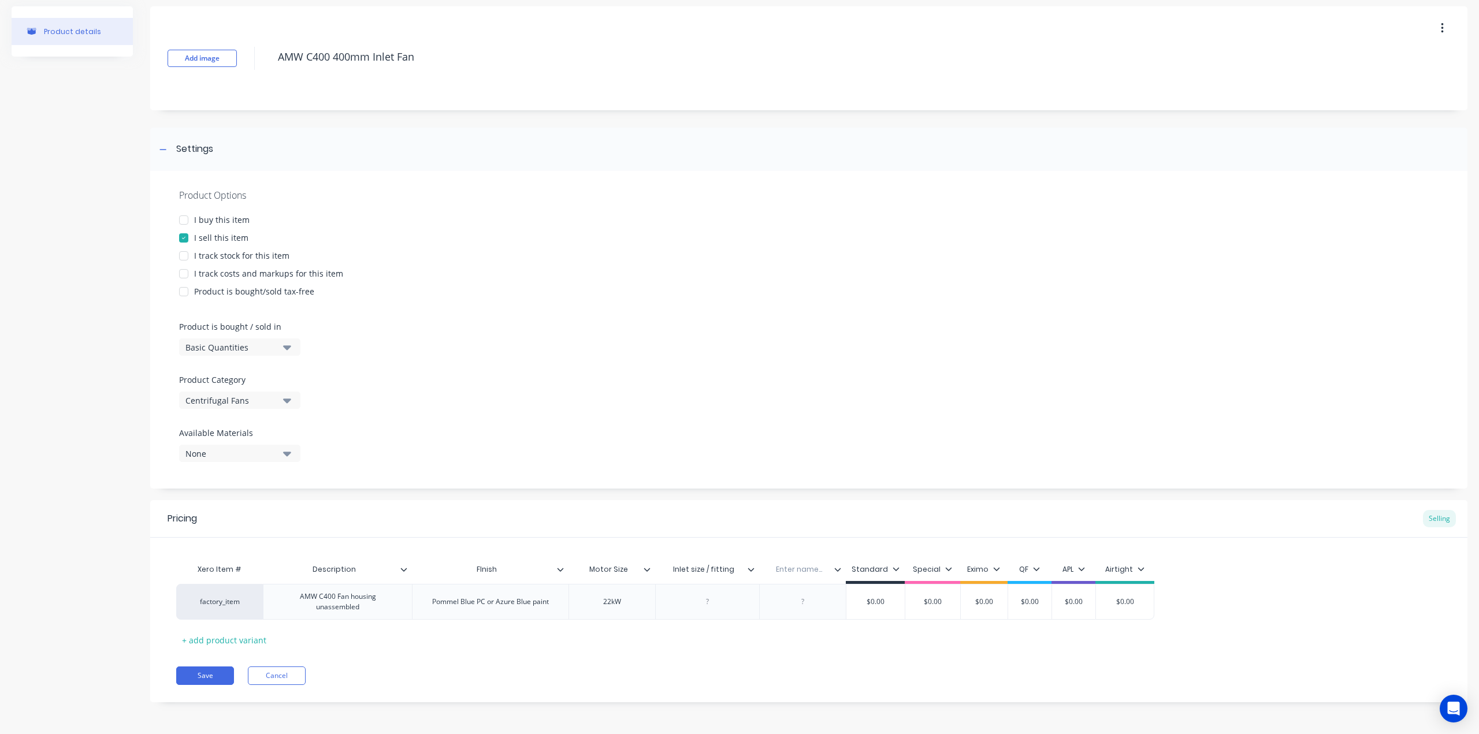
click at [807, 566] on input "text" at bounding box center [799, 569] width 80 height 10
paste input "Inlet size / fitting"
type input "Inlet size / fitting"
click at [837, 675] on div "Save Cancel" at bounding box center [821, 676] width 1291 height 18
click at [786, 568] on input "Inlet size / fitting" at bounding box center [807, 569] width 97 height 10
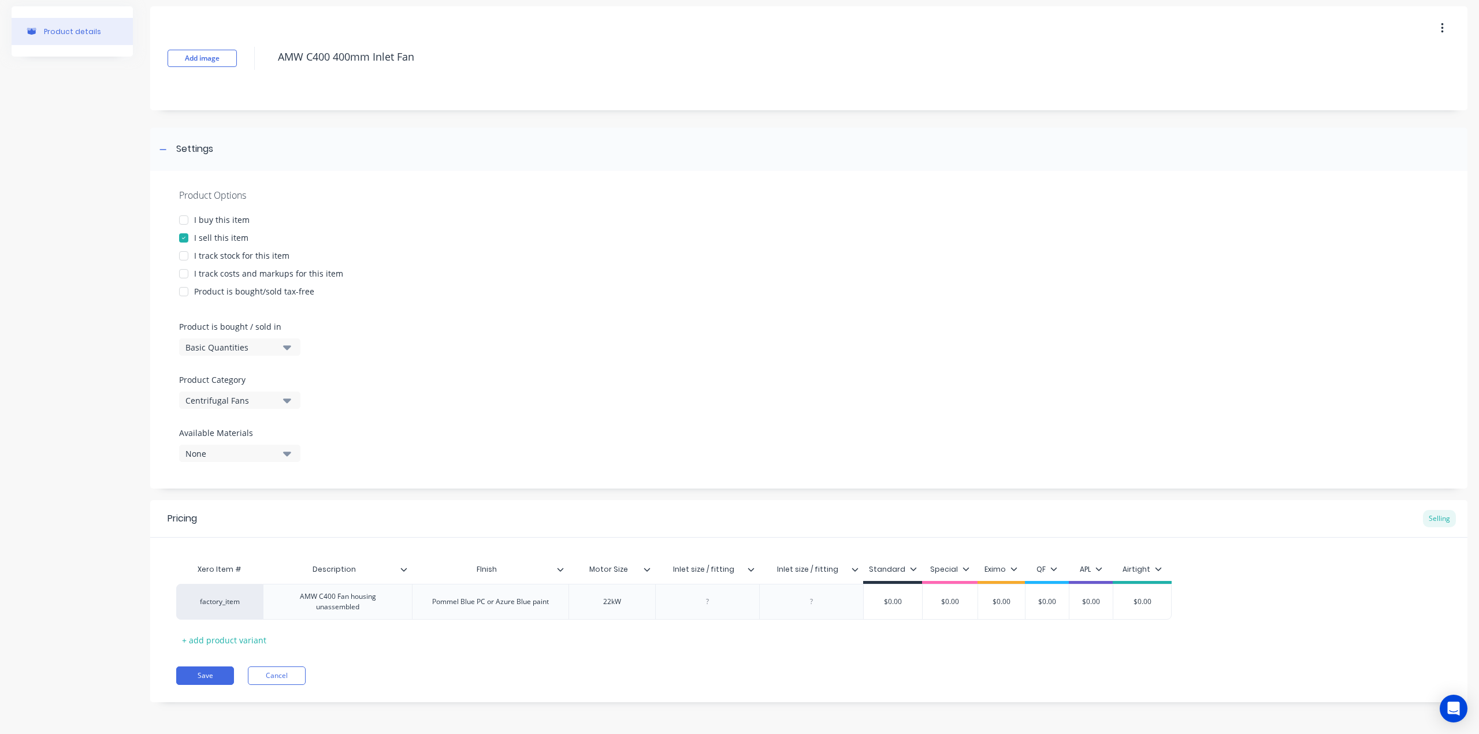
click at [786, 568] on input "Inlet size / fitting" at bounding box center [807, 569] width 97 height 10
type input "Outlet size / fitting"
click at [829, 639] on div "Xero Item # Description FInish Motor Size Inlet size / fitting Outlet size / fi…" at bounding box center [808, 603] width 1265 height 91
click at [849, 638] on div "Xero Item # Description FInish Motor Size Inlet size / fitting Outlet size / fi…" at bounding box center [808, 603] width 1265 height 91
drag, startPoint x: 387, startPoint y: 611, endPoint x: 293, endPoint y: 598, distance: 94.4
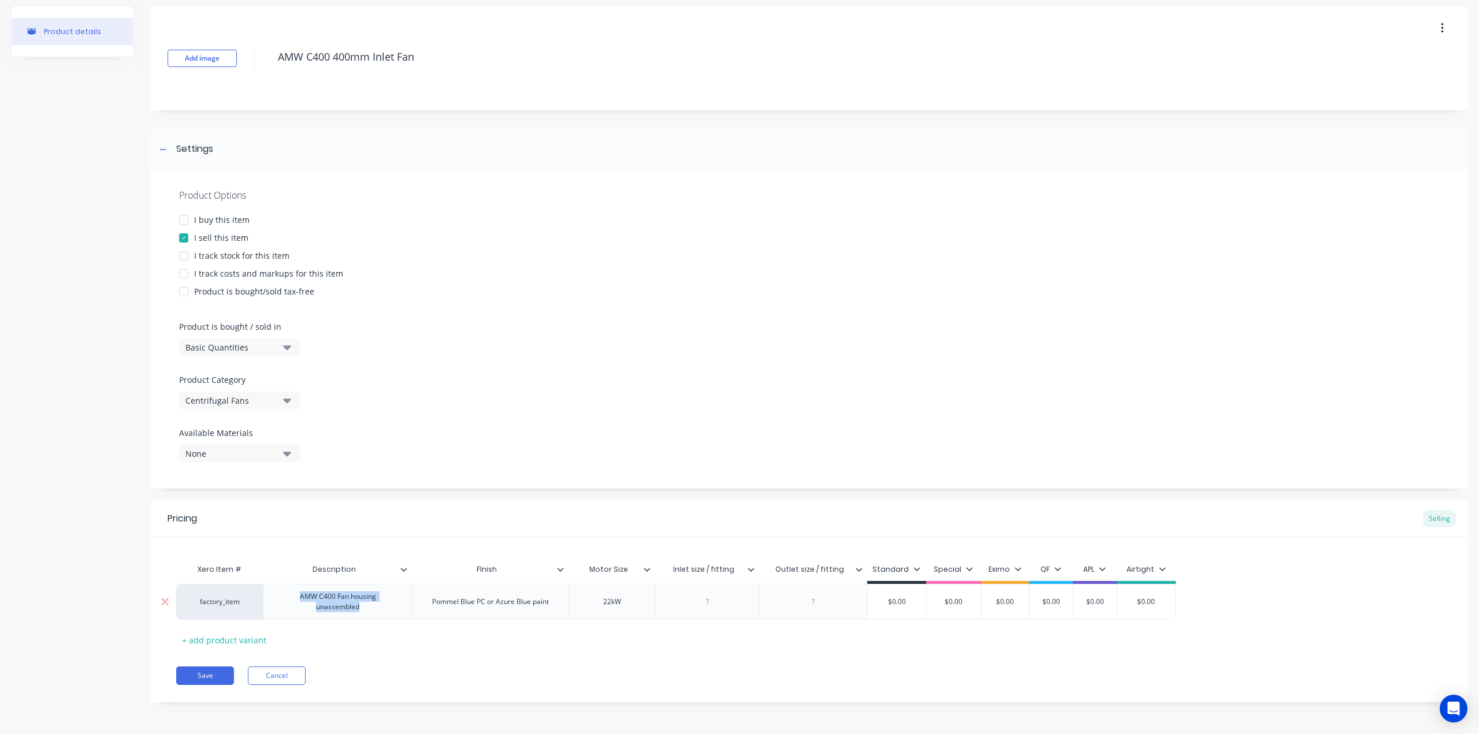
click at [293, 598] on div "AMW C400 Fan housing unassembled" at bounding box center [337, 601] width 139 height 25
copy div "AMW C400 Fan housing unassembled"
click at [215, 642] on div "+ add product variant" at bounding box center [224, 640] width 96 height 18
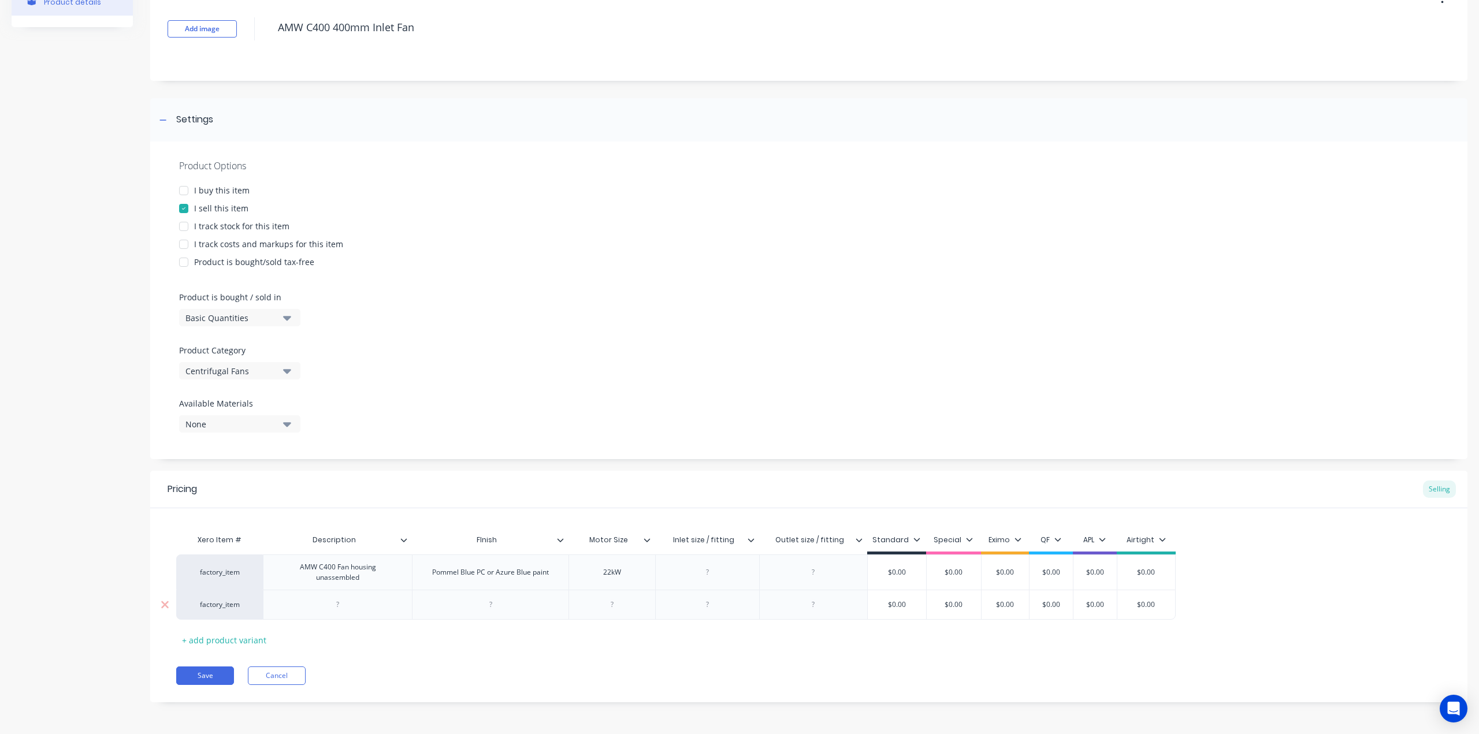
click at [341, 609] on div at bounding box center [338, 604] width 58 height 15
paste div
click at [210, 641] on div "+ add product variant" at bounding box center [224, 646] width 96 height 18
click at [351, 635] on div at bounding box center [338, 640] width 58 height 15
paste div
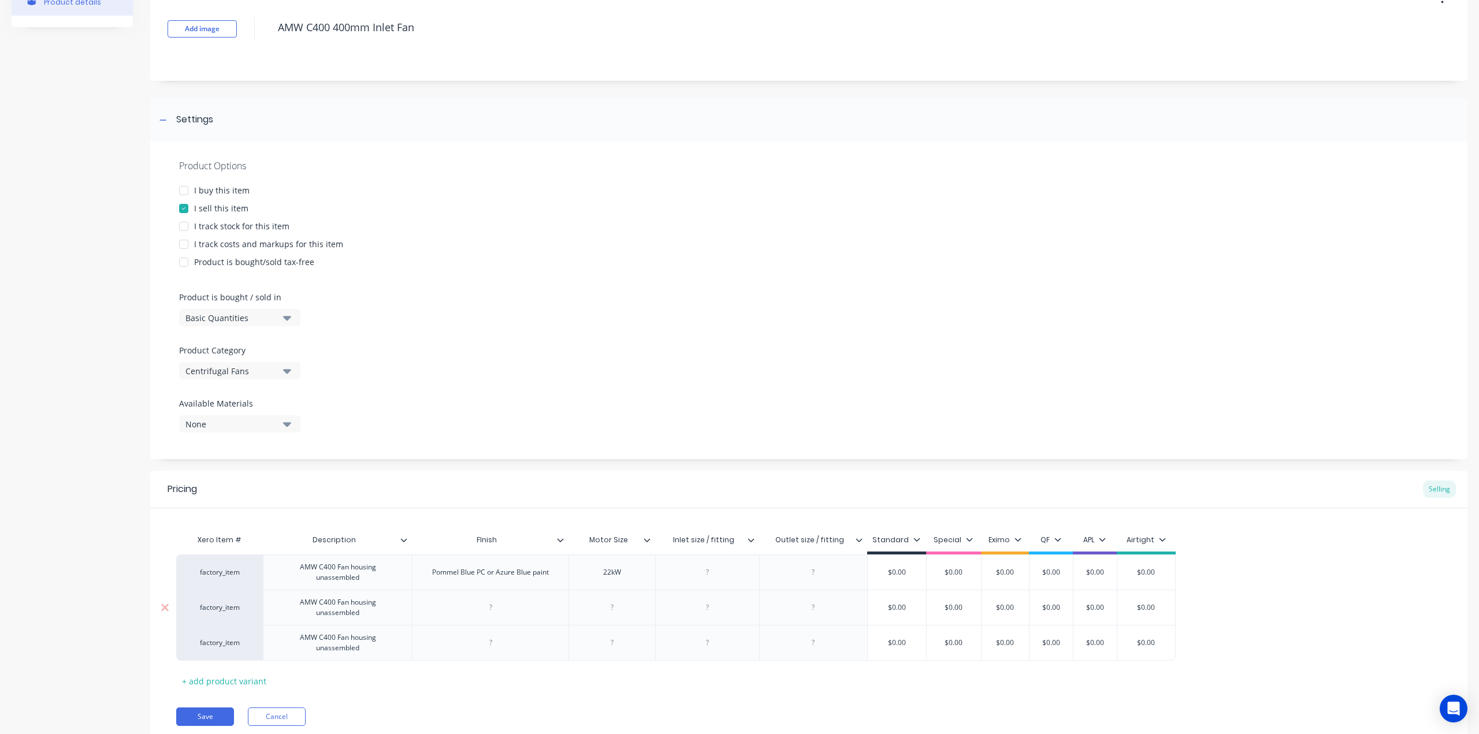
click at [382, 609] on div "AMW C400 Fan housing unassembled" at bounding box center [337, 607] width 139 height 25
click at [323, 616] on div "AMW C400 Fan housing unassembled" at bounding box center [337, 607] width 139 height 25
click at [497, 572] on div "Pommel Blue PC or Azure Blue paint" at bounding box center [490, 572] width 135 height 15
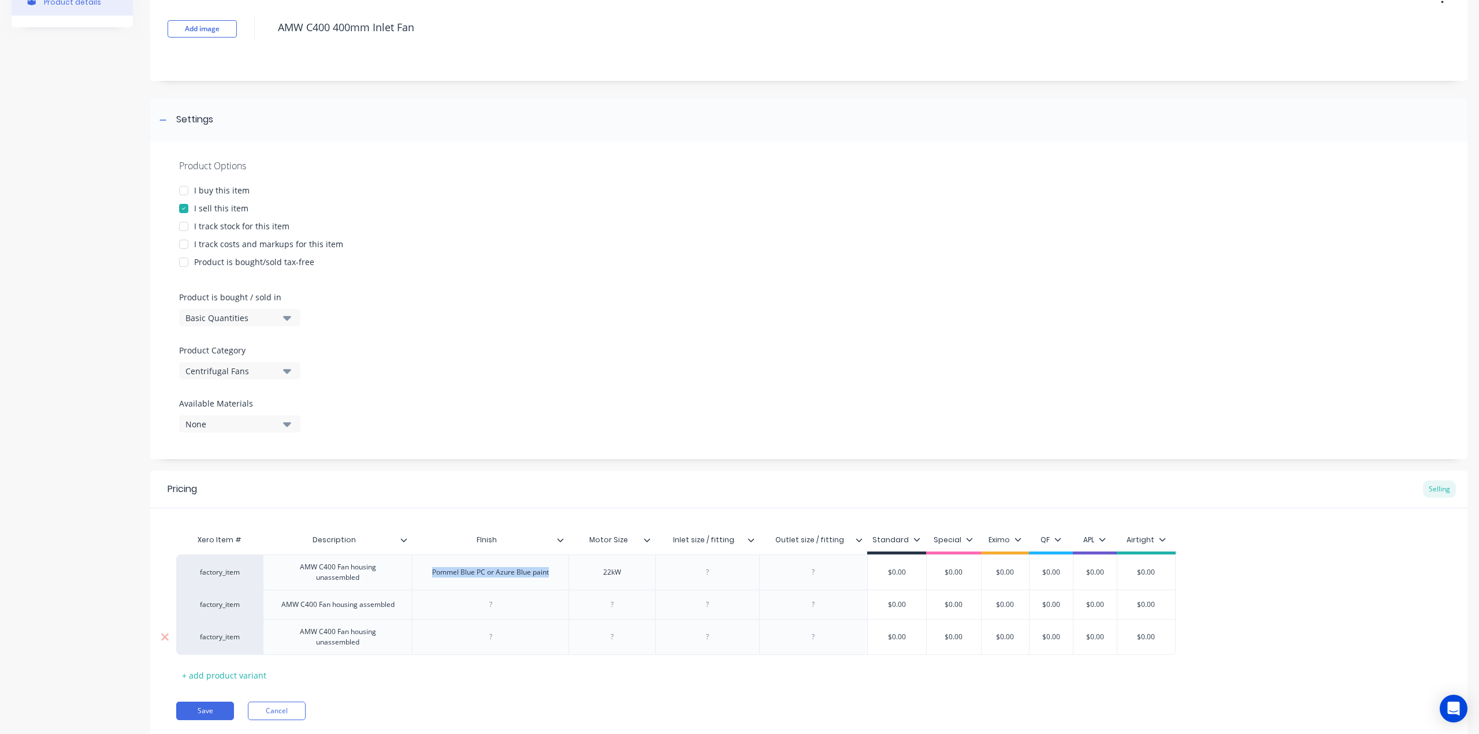
copy div "Pommel Blue PC or Azure Blue paint"
click at [492, 606] on div at bounding box center [491, 604] width 58 height 15
paste div
click at [493, 637] on div at bounding box center [491, 637] width 58 height 15
paste div
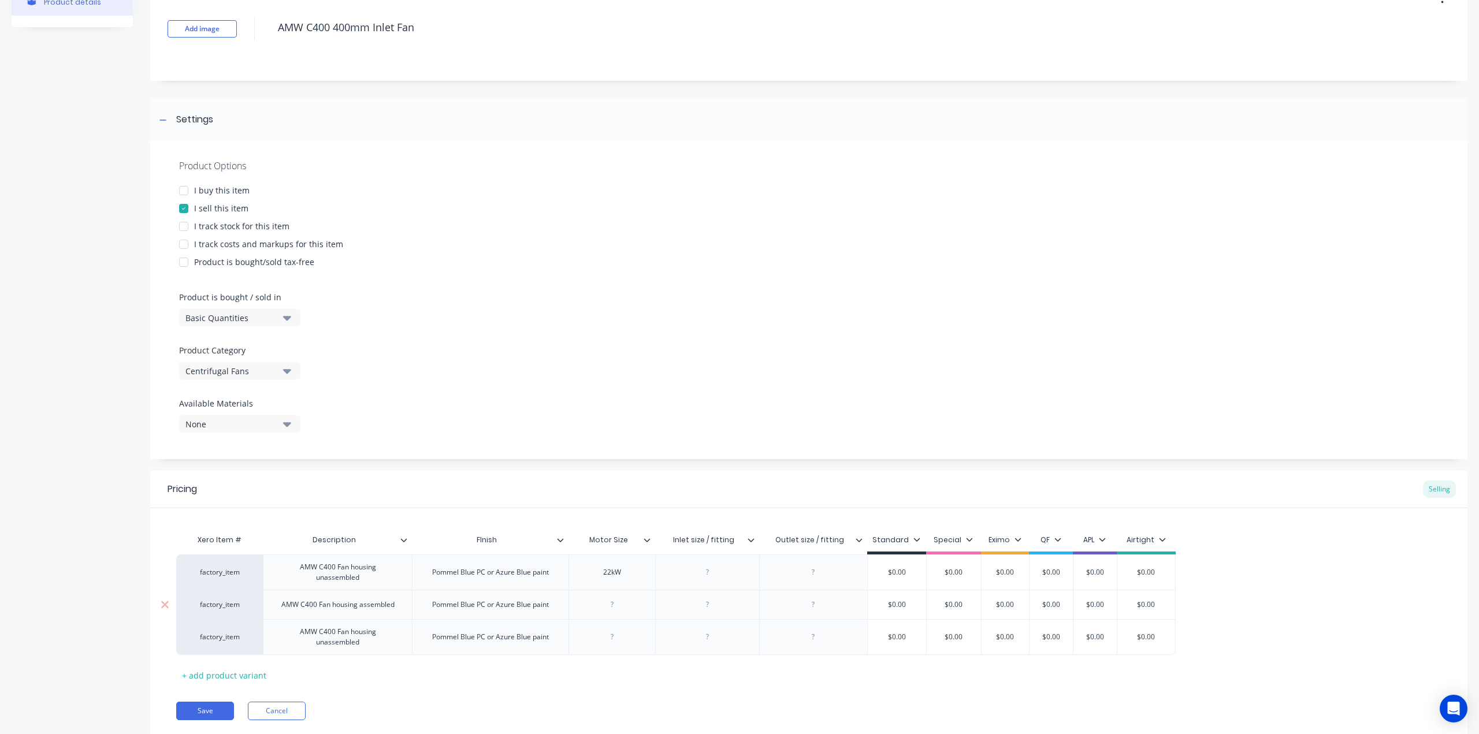
click at [616, 603] on div at bounding box center [612, 604] width 58 height 15
click at [604, 568] on div "22kW" at bounding box center [612, 572] width 58 height 15
click at [611, 572] on div "22kW" at bounding box center [612, 572] width 58 height 15
copy div "22kW"
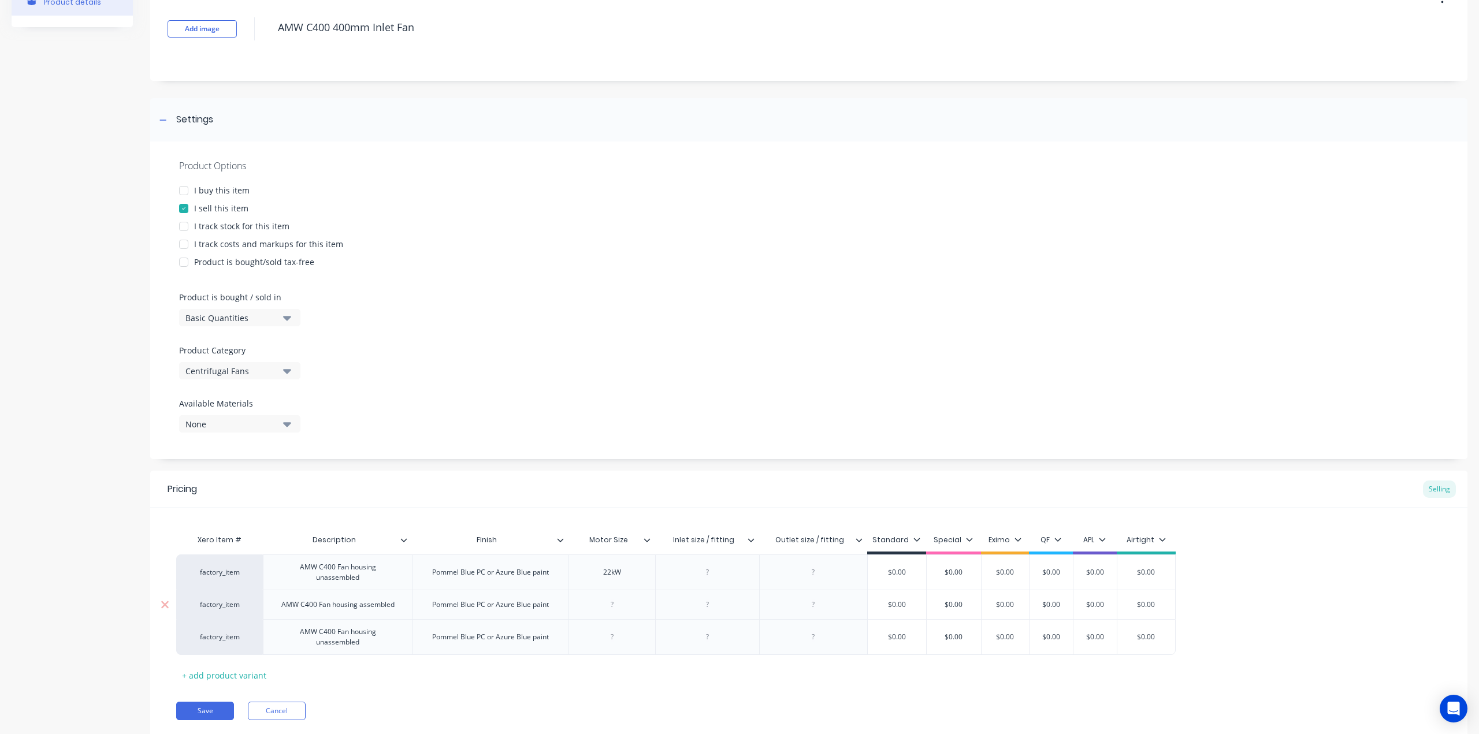
click at [612, 607] on div at bounding box center [612, 604] width 58 height 15
paste div
click at [617, 635] on div at bounding box center [612, 637] width 58 height 15
paste div
click at [722, 630] on div at bounding box center [708, 637] width 58 height 15
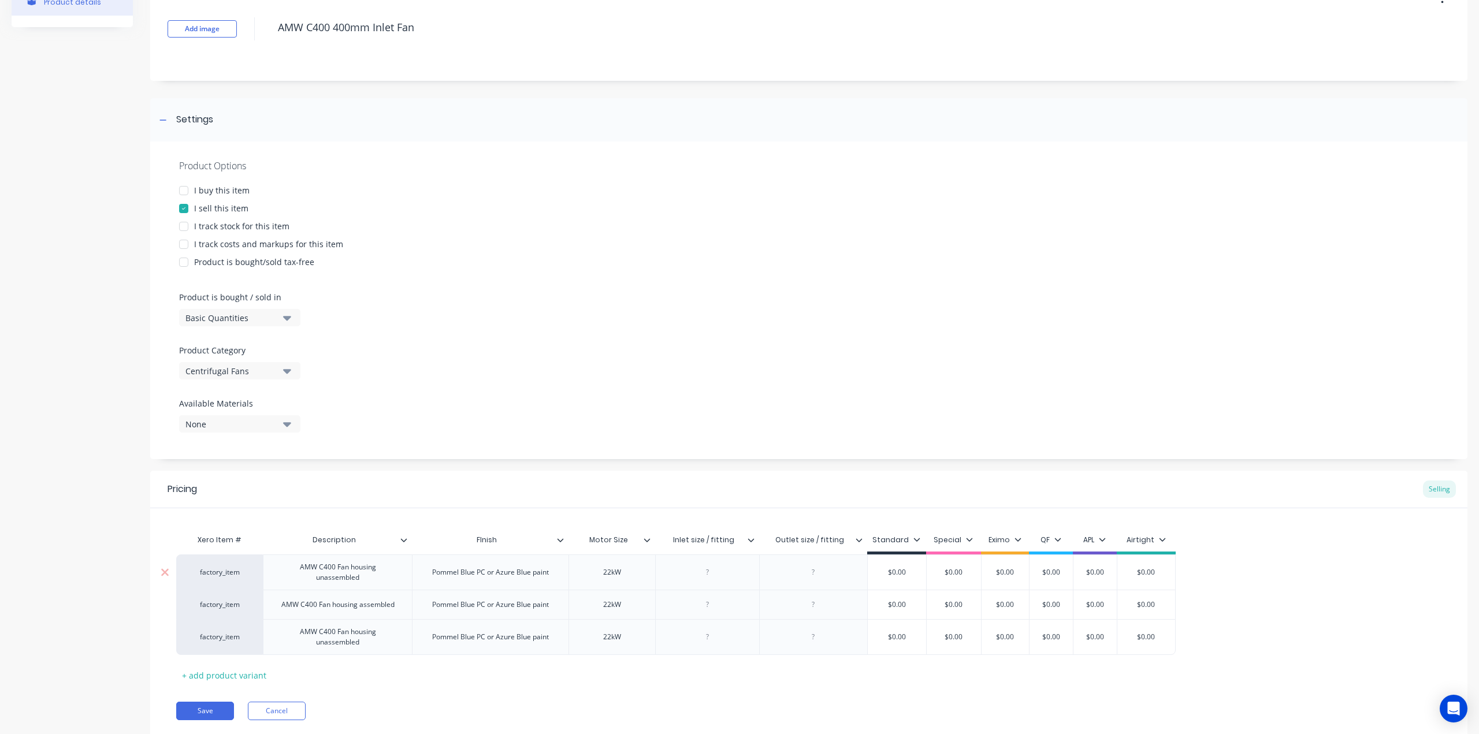
click at [712, 578] on div at bounding box center [708, 572] width 58 height 15
type input "$0.00"
click at [723, 609] on div at bounding box center [708, 604] width 58 height 15
type input "$0.00"
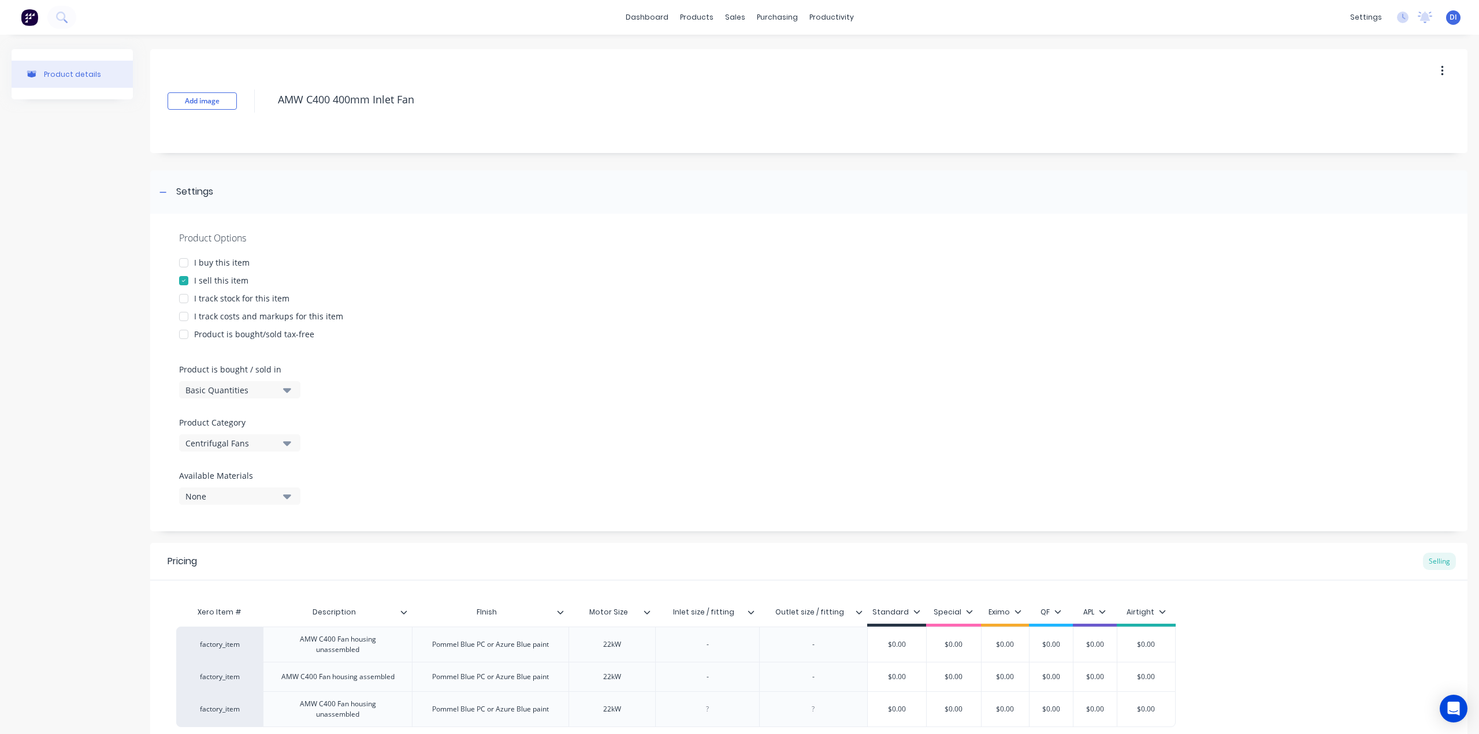
scroll to position [107, 0]
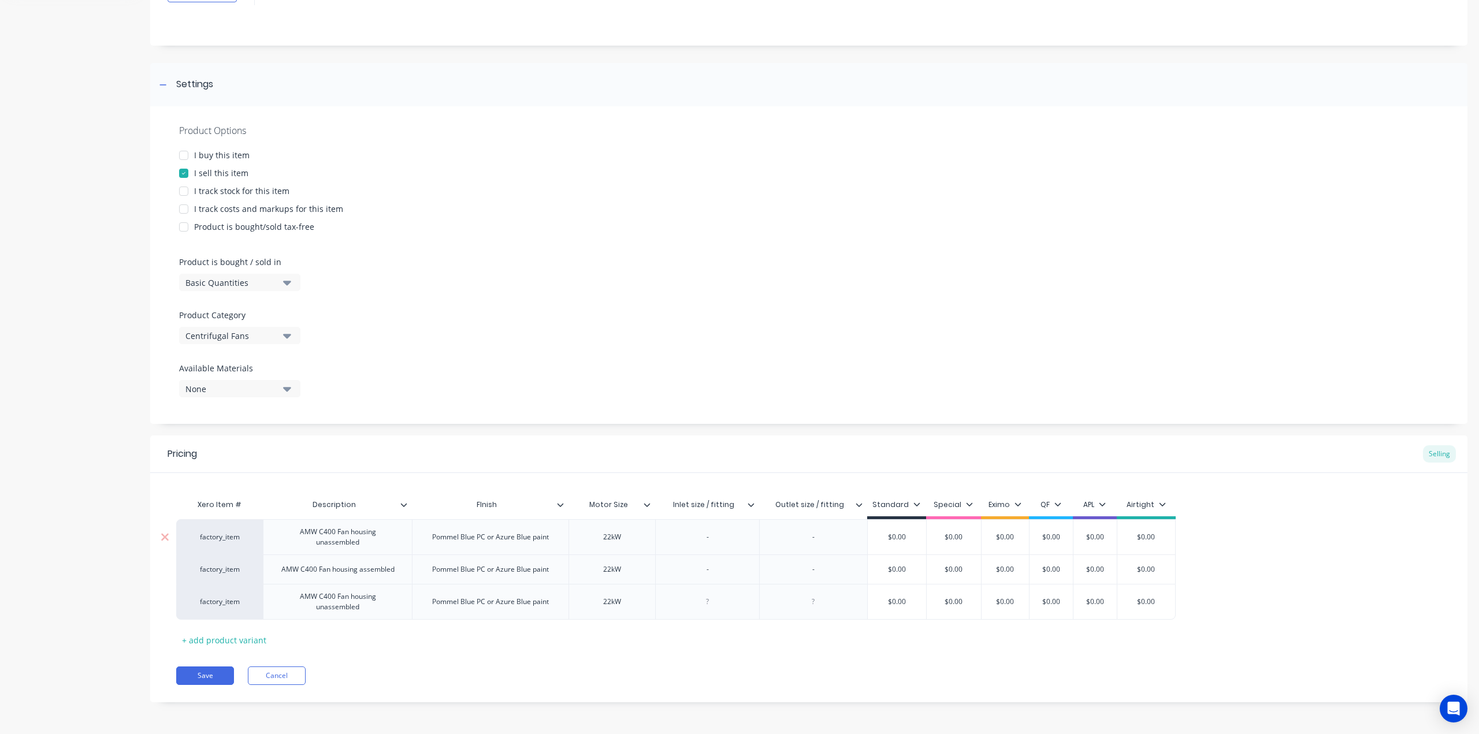
click at [1144, 540] on input "$0.00" at bounding box center [1146, 537] width 58 height 10
click at [1144, 541] on input "$0.00" at bounding box center [1146, 537] width 58 height 10
type input "$4500"
click at [1150, 578] on div "$0.00" at bounding box center [1146, 569] width 58 height 29
click at [1155, 566] on input "$0.0047" at bounding box center [1149, 569] width 65 height 10
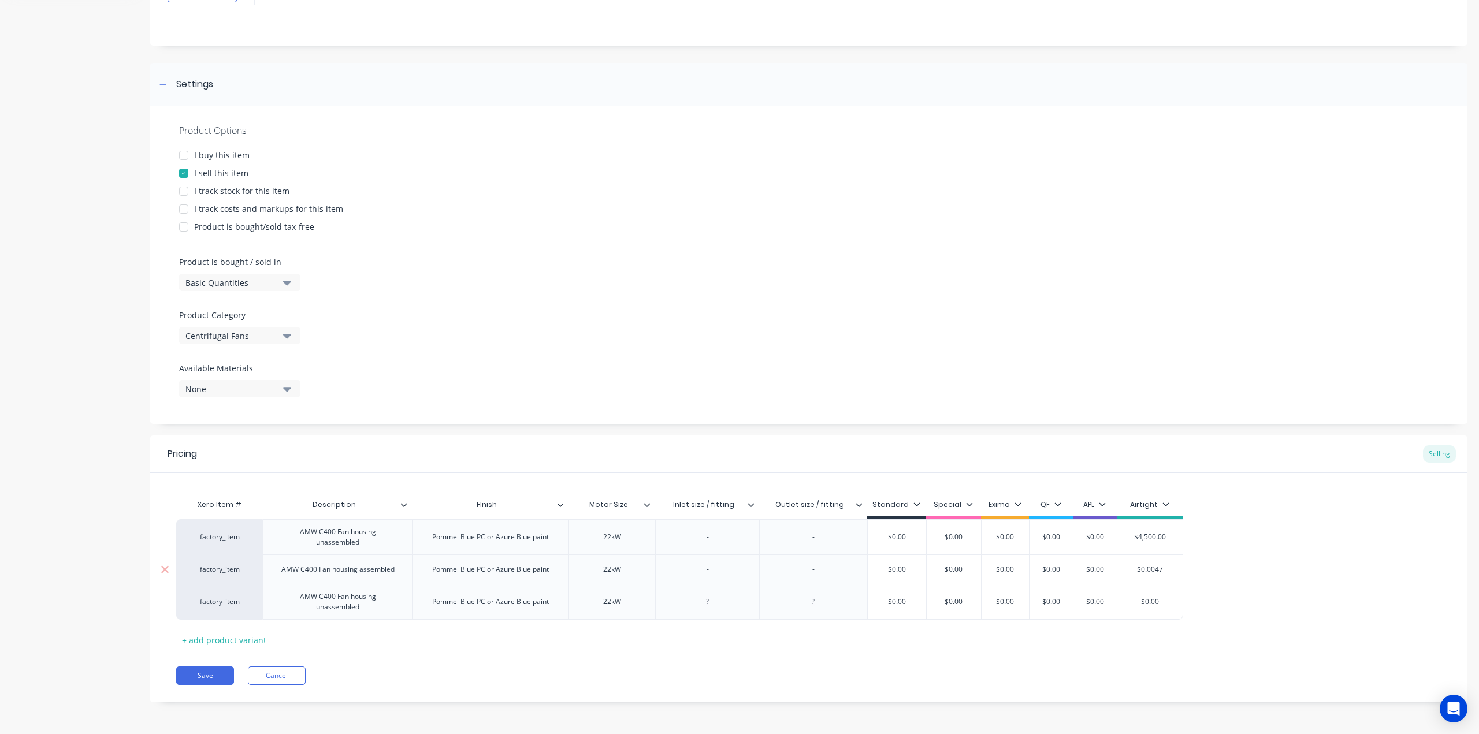
click at [1155, 566] on input "$0.0047" at bounding box center [1149, 569] width 65 height 10
type input "$4700"
click at [1213, 555] on div "factory_item AMW C400 Fan housing unassembled Pommel Blue PC or Azure Blue pain…" at bounding box center [808, 569] width 1265 height 101
drag, startPoint x: 375, startPoint y: 544, endPoint x: 301, endPoint y: 533, distance: 75.4
click at [301, 533] on div "AMW C400 Fan housing unassembled" at bounding box center [337, 537] width 139 height 25
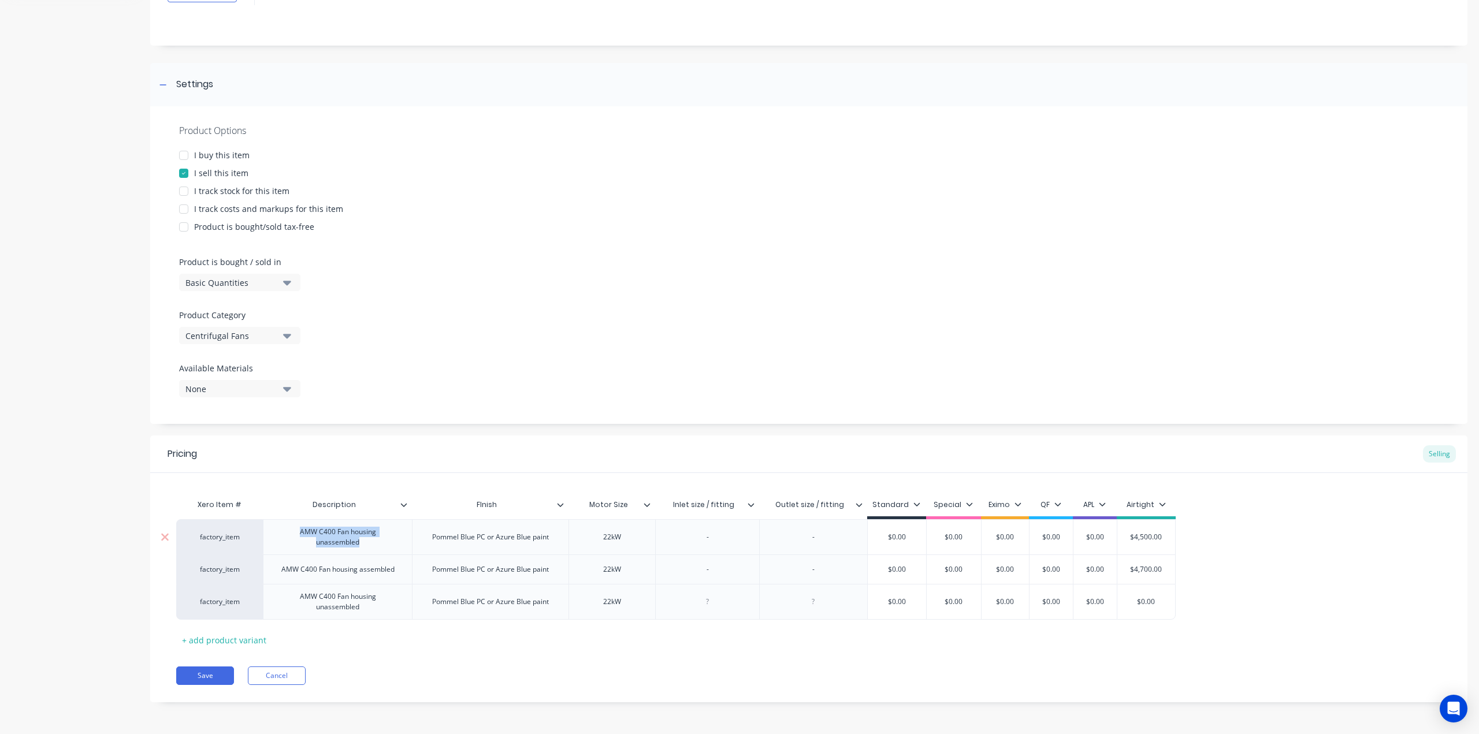
copy div "AMW C400 Fan housing unassembled"
click at [250, 641] on div "+ add product variant" at bounding box center [224, 640] width 96 height 18
click at [370, 609] on div "AMW C400 Fan housing unassembled" at bounding box center [337, 601] width 139 height 25
drag, startPoint x: 336, startPoint y: 633, endPoint x: 375, endPoint y: 637, distance: 39.4
click at [337, 633] on div at bounding box center [338, 634] width 58 height 15
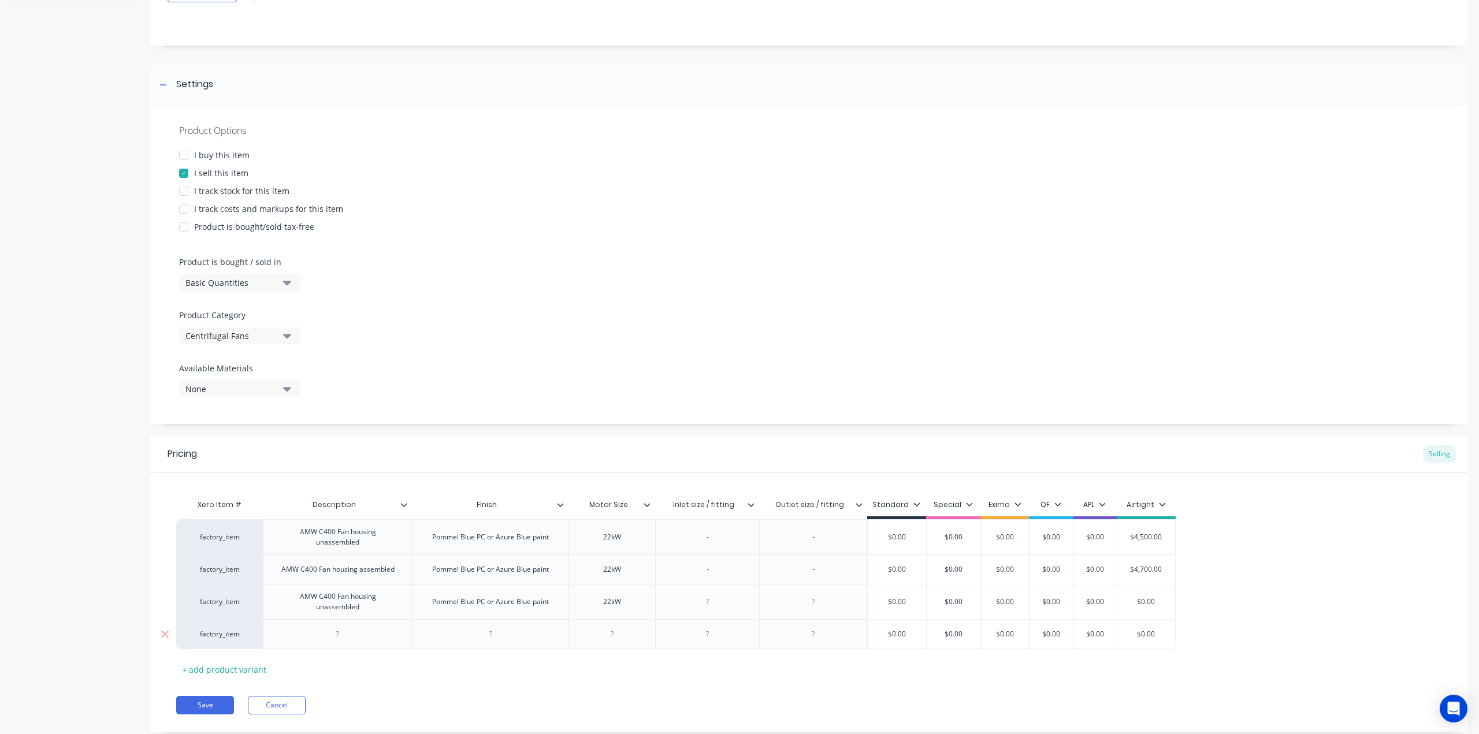
paste div
click at [377, 606] on div "AMW C400 Fan housing unassembled" at bounding box center [337, 601] width 139 height 25
click at [649, 504] on icon at bounding box center [647, 504] width 6 height 3
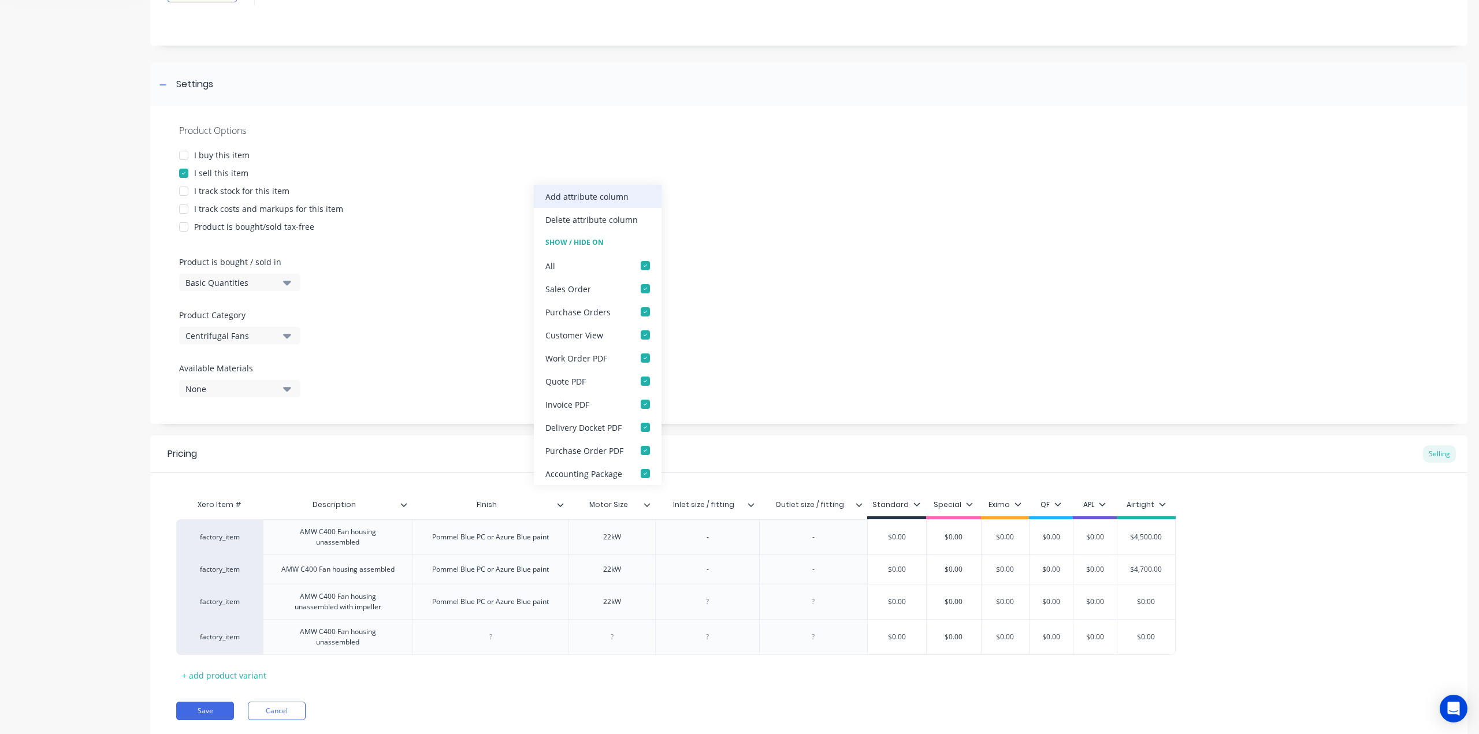
click at [594, 202] on div "Add attribute column" at bounding box center [586, 197] width 83 height 12
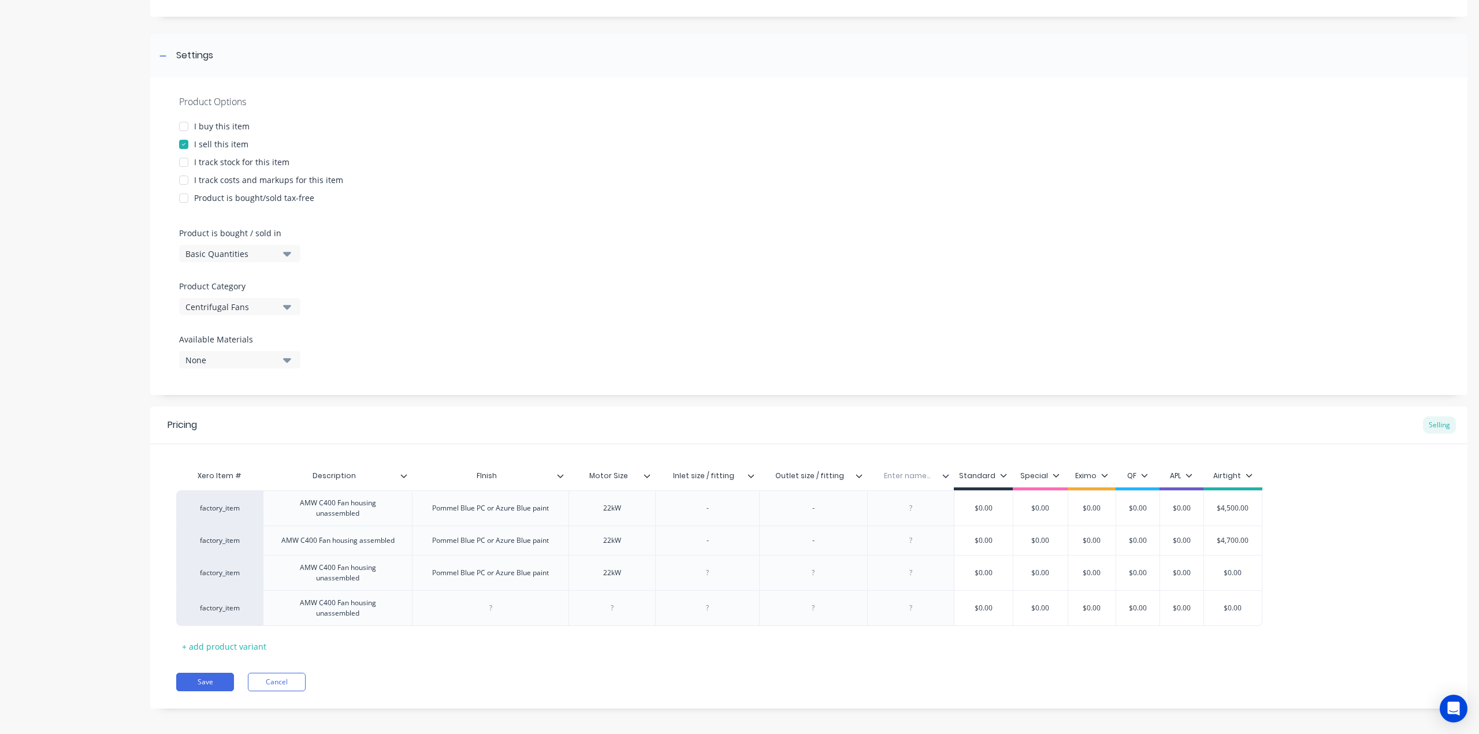
scroll to position [143, 0]
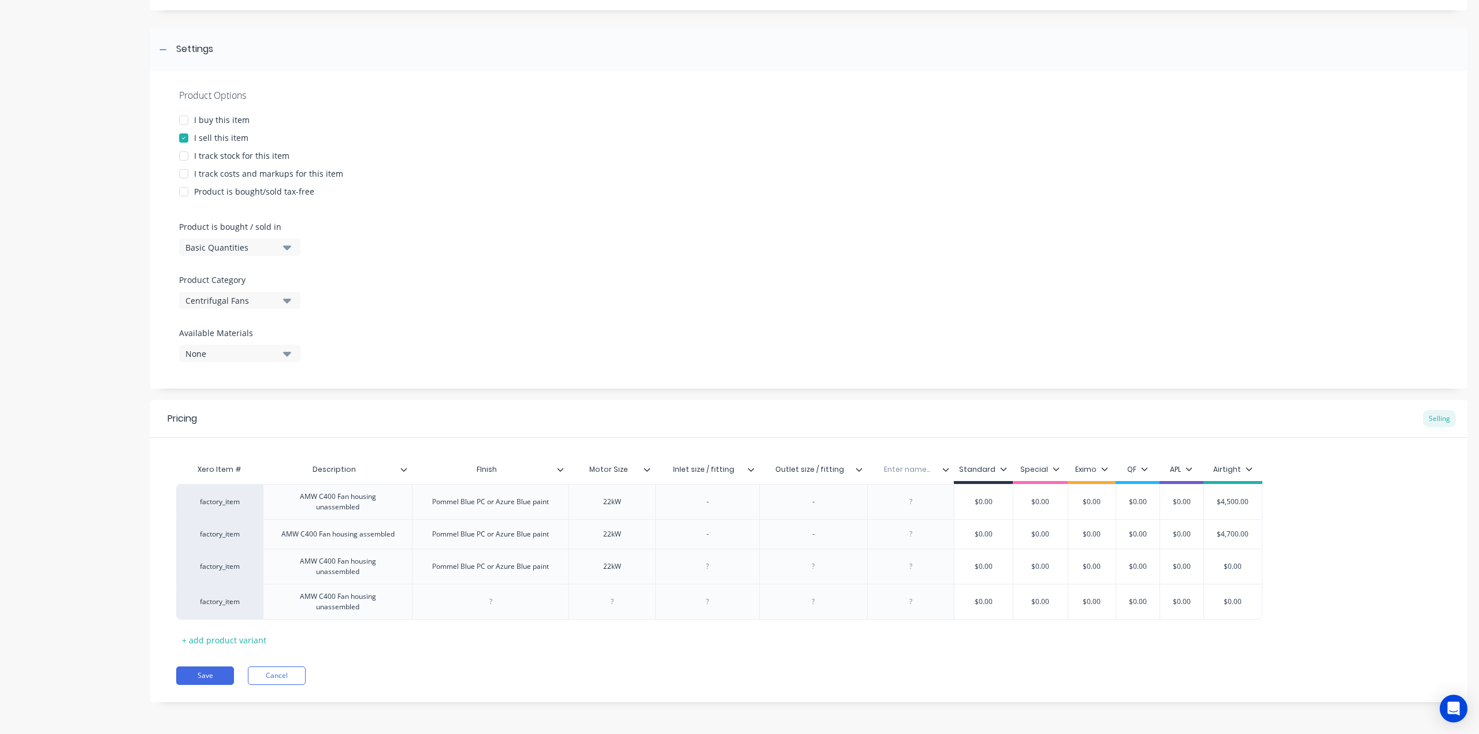
drag, startPoint x: 909, startPoint y: 474, endPoint x: 920, endPoint y: 478, distance: 12.2
click at [909, 474] on input "text" at bounding box center [907, 469] width 80 height 10
type input "Impeller rotation"
drag, startPoint x: 928, startPoint y: 626, endPoint x: 934, endPoint y: 633, distance: 9.0
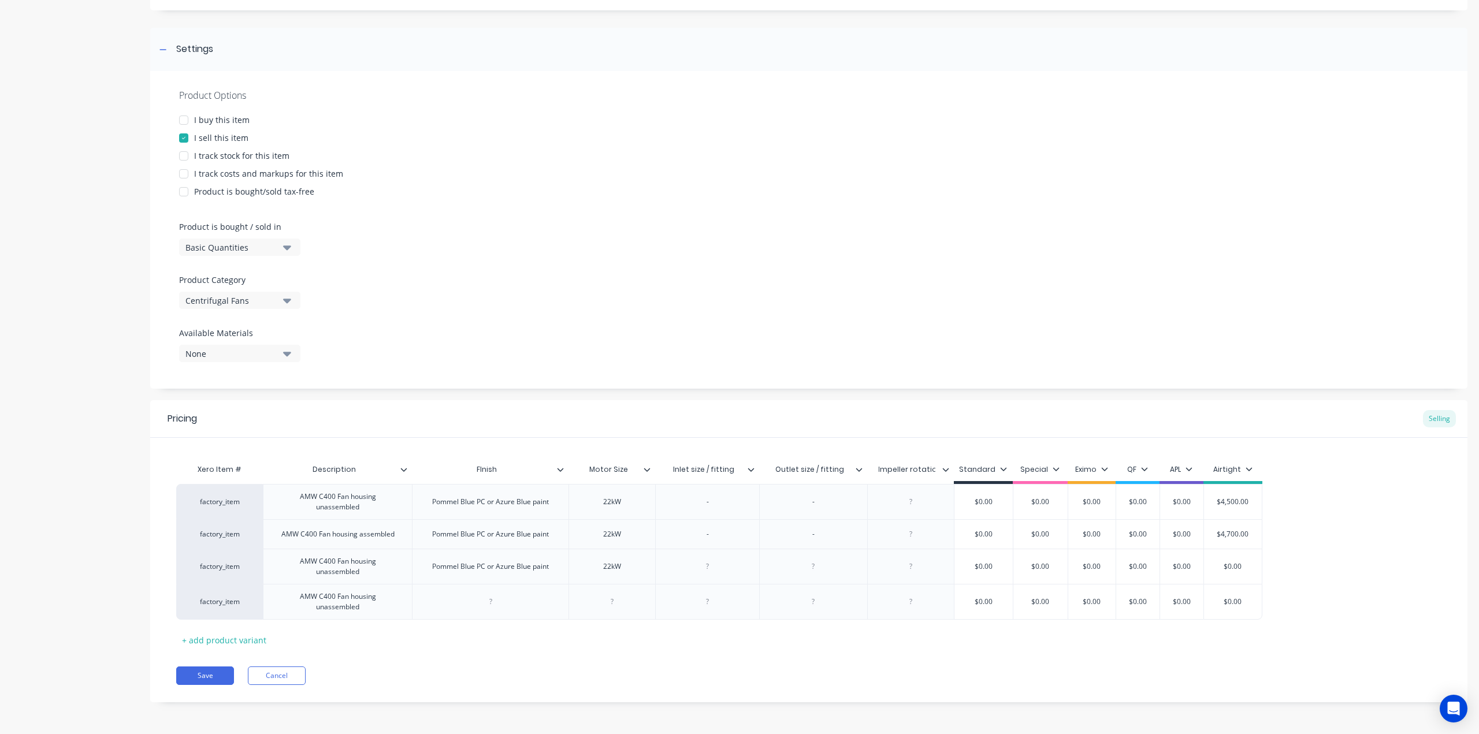
click at [929, 627] on div "Xero Item # Description FInish Motor Size Inlet size / fitting Outlet size / fi…" at bounding box center [808, 553] width 1265 height 191
drag, startPoint x: 917, startPoint y: 505, endPoint x: 924, endPoint y: 547, distance: 42.6
click at [917, 505] on div at bounding box center [913, 501] width 58 height 15
click at [913, 540] on div at bounding box center [913, 534] width 58 height 15
click at [919, 561] on div at bounding box center [913, 566] width 58 height 15
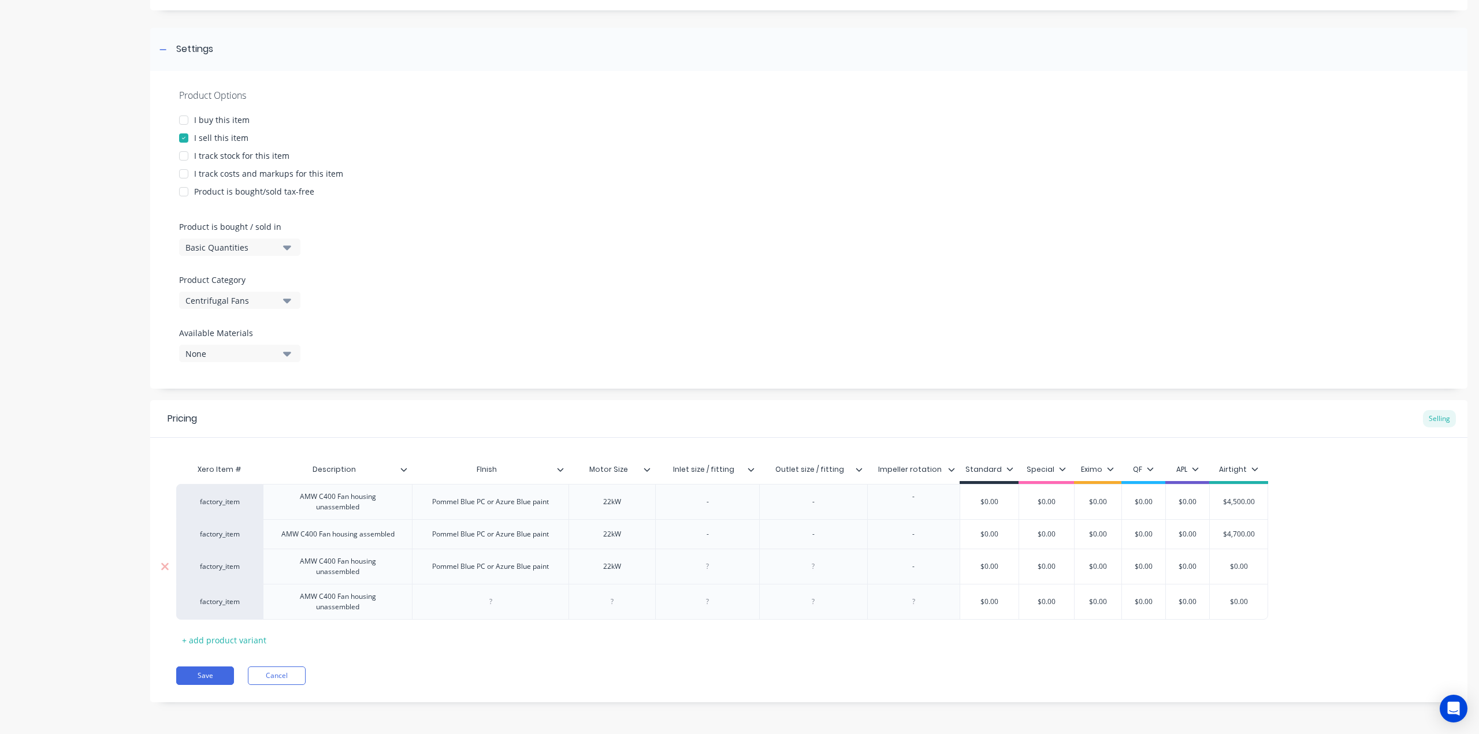
click at [373, 575] on div "AMW C400 Fan housing unassembled" at bounding box center [337, 566] width 139 height 25
drag, startPoint x: 691, startPoint y: 570, endPoint x: 706, endPoint y: 575, distance: 15.7
click at [693, 571] on div "factory_item AMW C400 Fan housing unassembled with impeller Pommel Blue PC or A…" at bounding box center [722, 566] width 1092 height 35
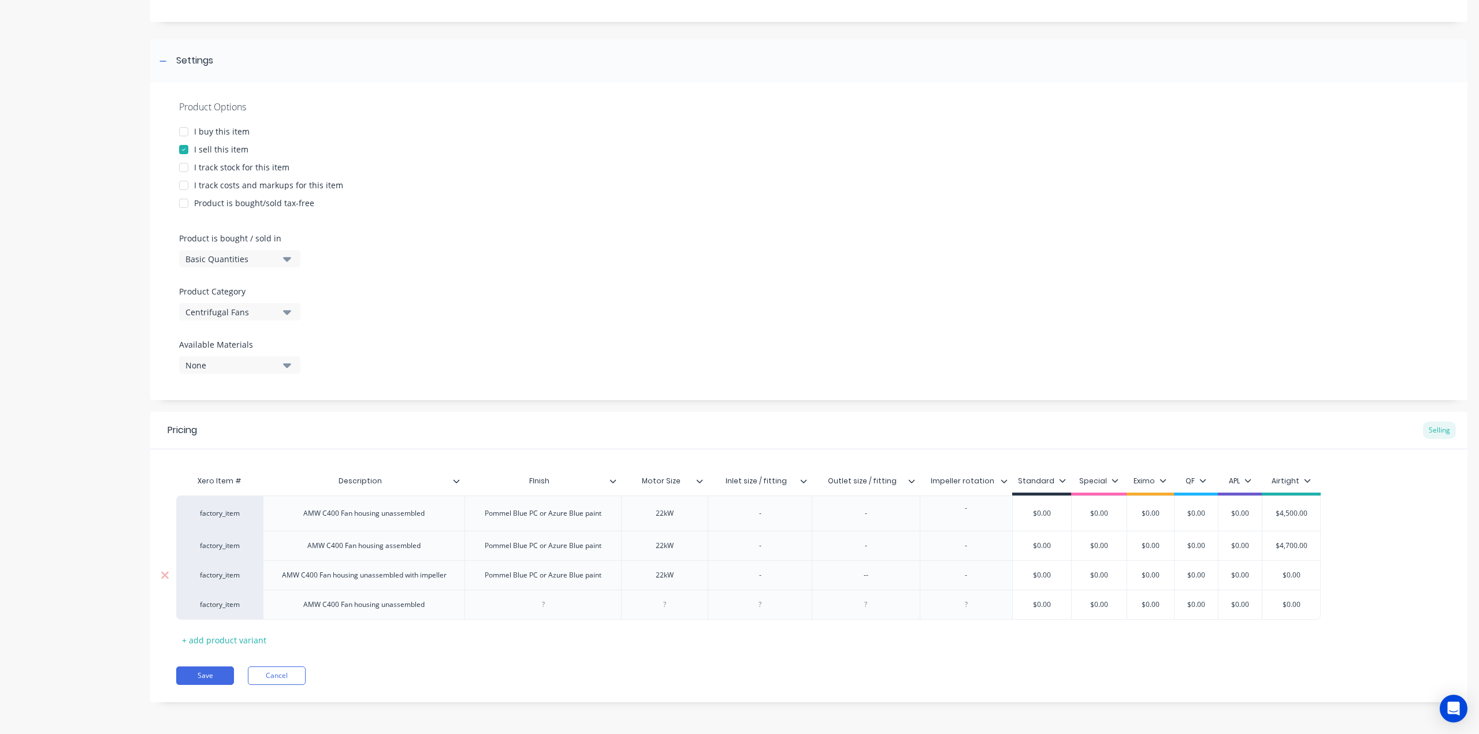
click at [889, 571] on div "--" at bounding box center [866, 575] width 58 height 15
drag, startPoint x: 961, startPoint y: 582, endPoint x: 986, endPoint y: 577, distance: 25.8
click at [968, 581] on div "-" at bounding box center [966, 575] width 58 height 15
drag, startPoint x: 999, startPoint y: 658, endPoint x: 999, endPoint y: 650, distance: 8.1
click at [999, 657] on div "Pricing Selling Xero Item # Description FInish Motor Size Inlet size / fitting …" at bounding box center [808, 557] width 1317 height 291
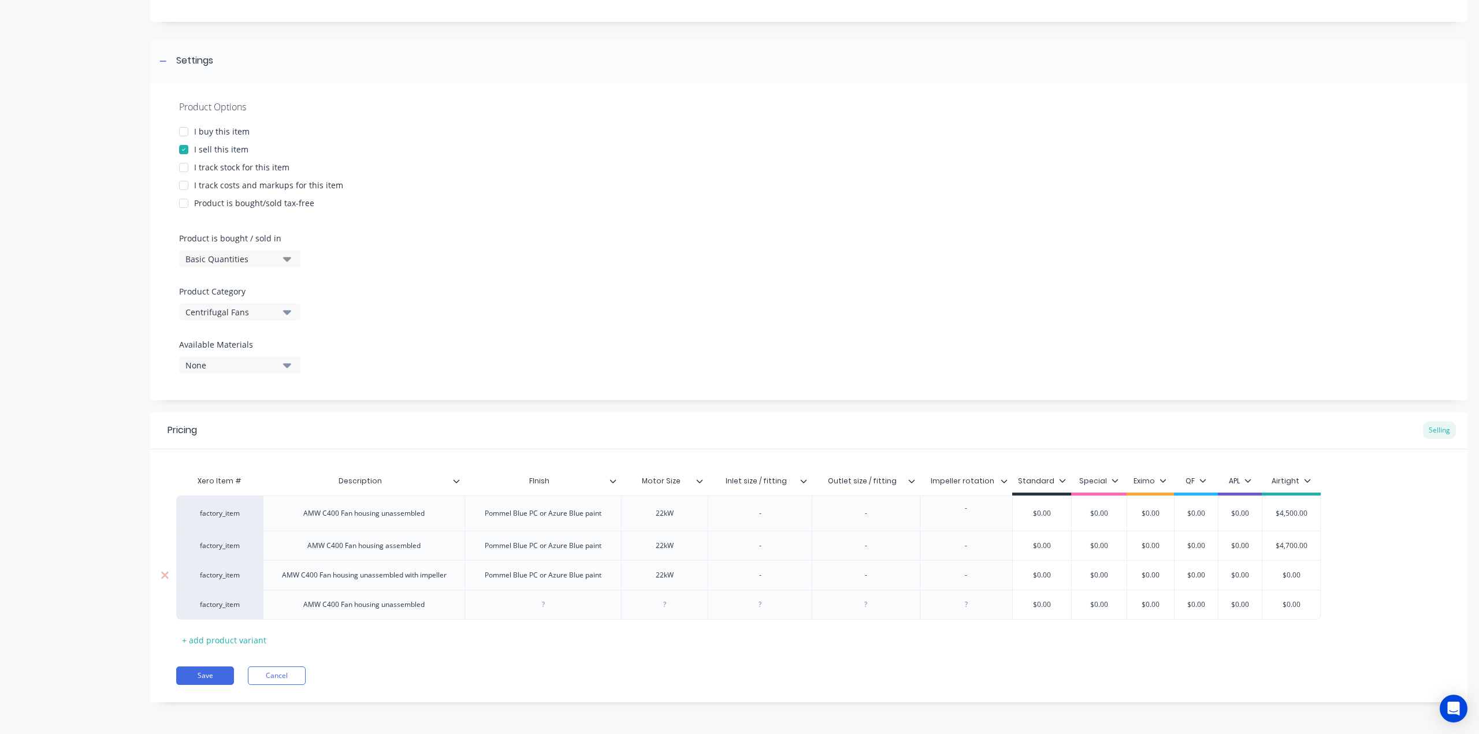
drag, startPoint x: 962, startPoint y: 575, endPoint x: 1025, endPoint y: 608, distance: 70.8
click at [963, 575] on div "-" at bounding box center [966, 575] width 58 height 15
click at [1027, 657] on div "Pricing Selling Xero Item # Description FInish Motor Size Inlet size / fitting …" at bounding box center [808, 557] width 1317 height 291
drag, startPoint x: 996, startPoint y: 578, endPoint x: 979, endPoint y: 575, distance: 18.1
click at [968, 575] on div "factory_item AMW C400 Fan housing unassembled Pommel Blue PC or Azure Blue pain…" at bounding box center [808, 558] width 1265 height 124
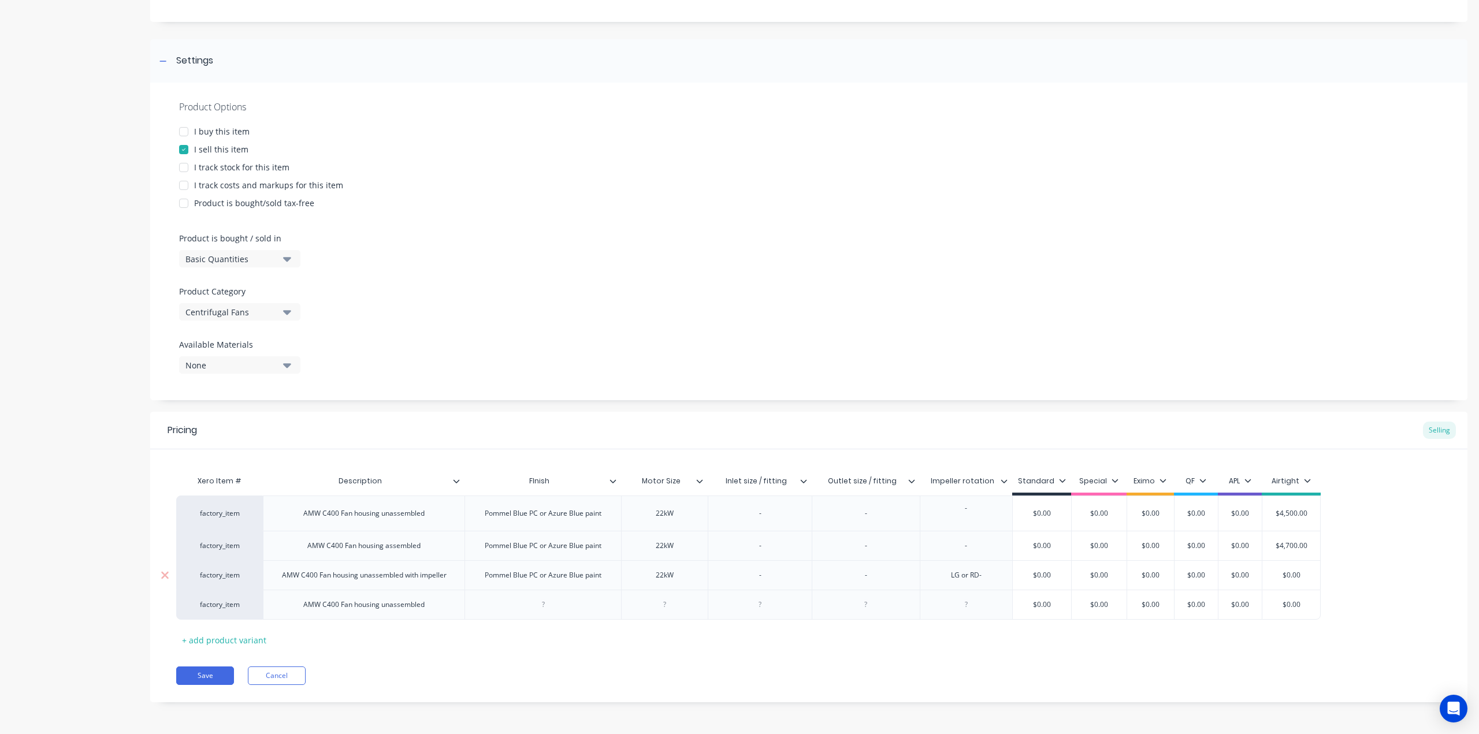
click at [977, 574] on div "LG or RD-" at bounding box center [966, 575] width 58 height 15
click at [980, 654] on div "Pricing Selling Xero Item # Description FInish Motor Size Inlet size / fitting …" at bounding box center [808, 557] width 1317 height 291
click at [987, 573] on div "LG or RD-" at bounding box center [966, 575] width 58 height 15
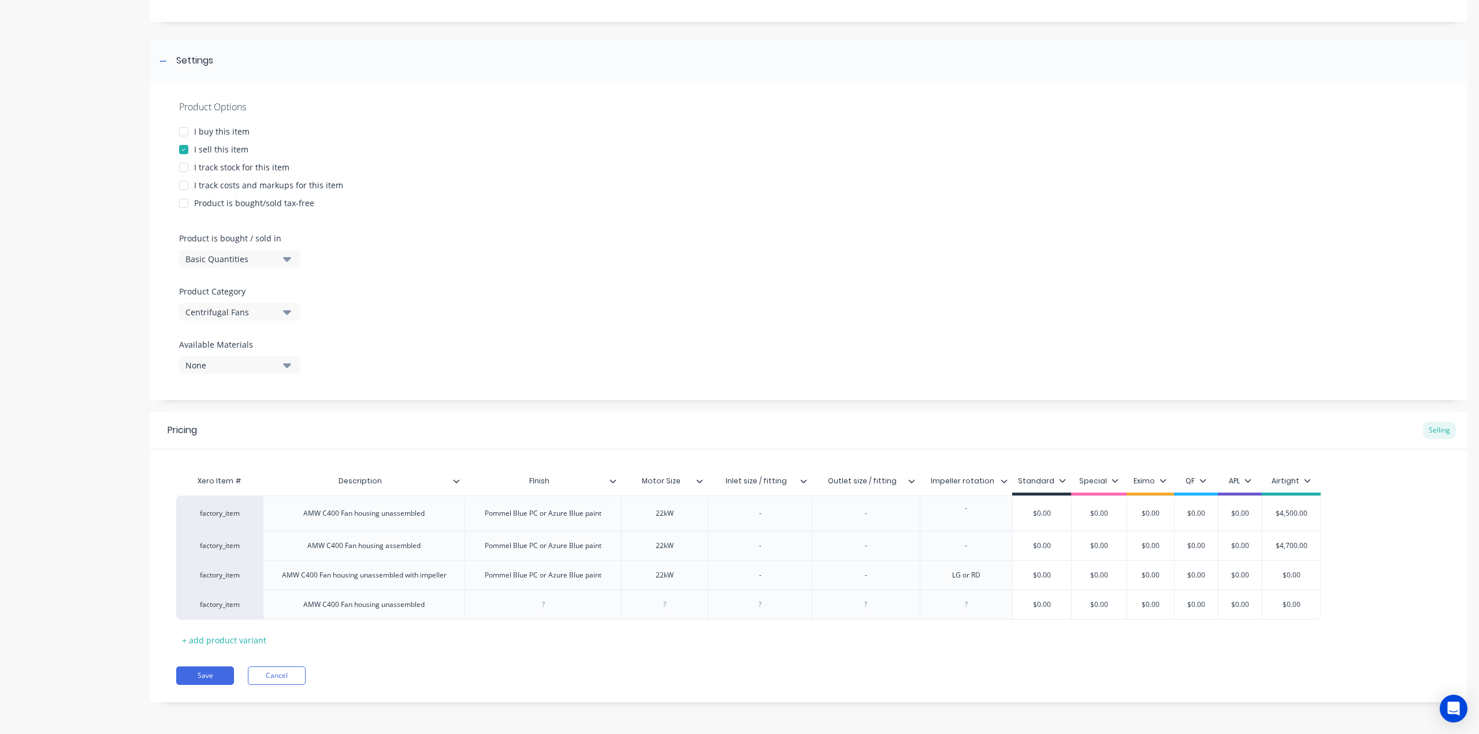
click at [356, 642] on div "Xero Item # Description FInish Motor Size Inlet size / fitting Outlet size / fi…" at bounding box center [808, 560] width 1265 height 180
click at [388, 607] on div "AMW C400 Fan housing unassembled" at bounding box center [364, 604] width 140 height 15
click at [445, 609] on div "AMW C400 Fan housing assembled" at bounding box center [364, 605] width 202 height 30
click at [438, 606] on div "AMW C400 Fan housing assembled" at bounding box center [364, 605] width 202 height 30
click at [423, 605] on div "AMW C400 Fan housing assembled" at bounding box center [364, 604] width 132 height 15
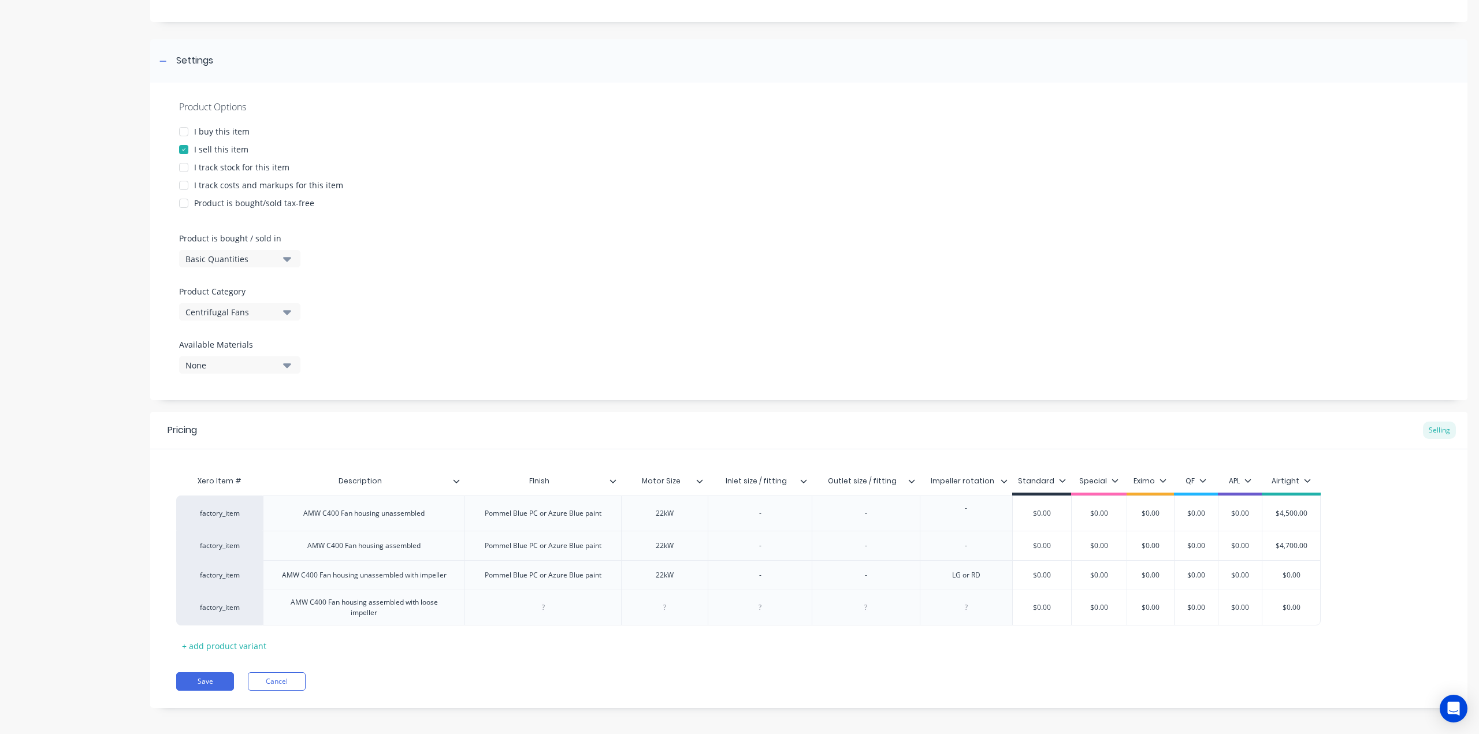
click at [488, 637] on div "Xero Item # Description FInish Motor Size Inlet size / fitting Outlet size / fi…" at bounding box center [808, 562] width 1265 height 185
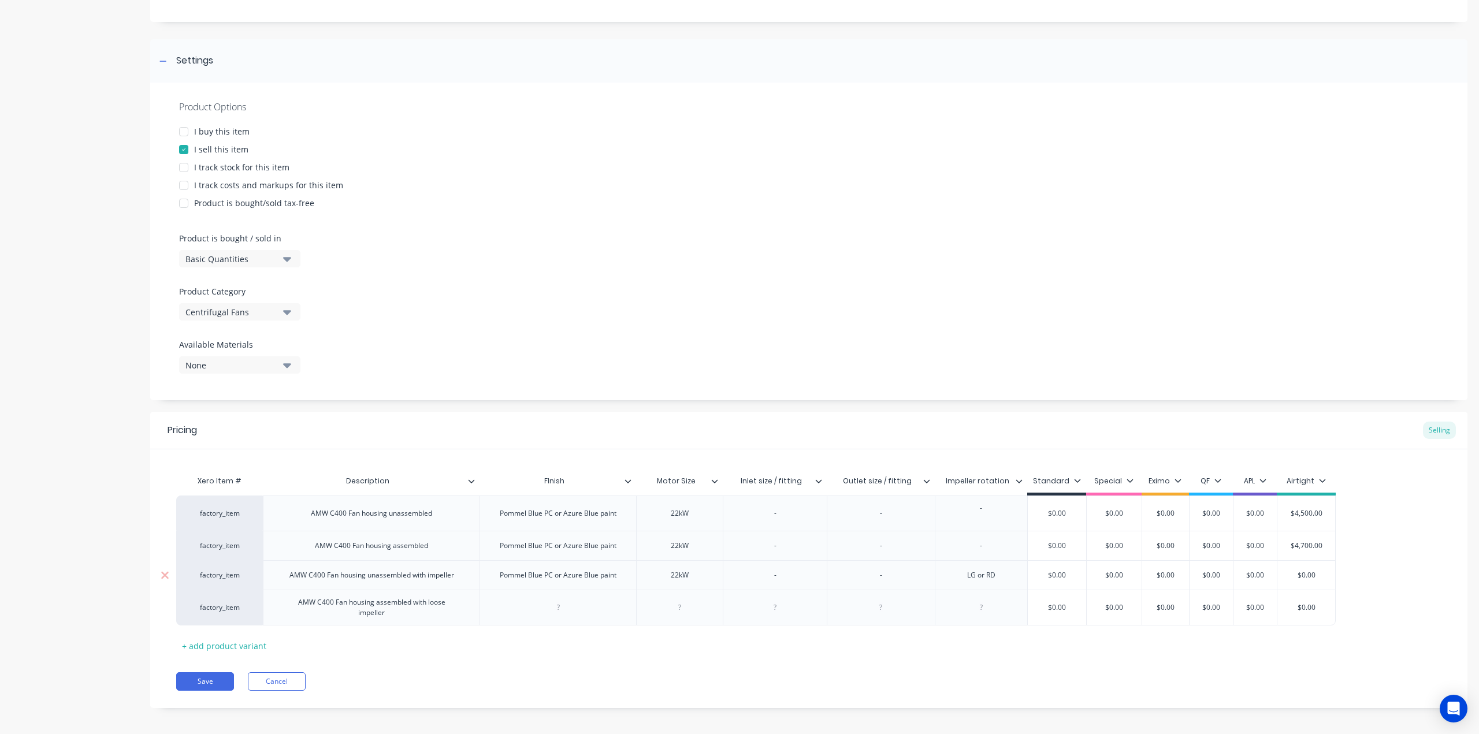
click at [577, 575] on div "Pommel Blue PC or Azure Blue paint" at bounding box center [557, 575] width 135 height 15
copy div "Pommel Blue PC or Azure Blue paint"
click at [580, 601] on div at bounding box center [558, 607] width 58 height 15
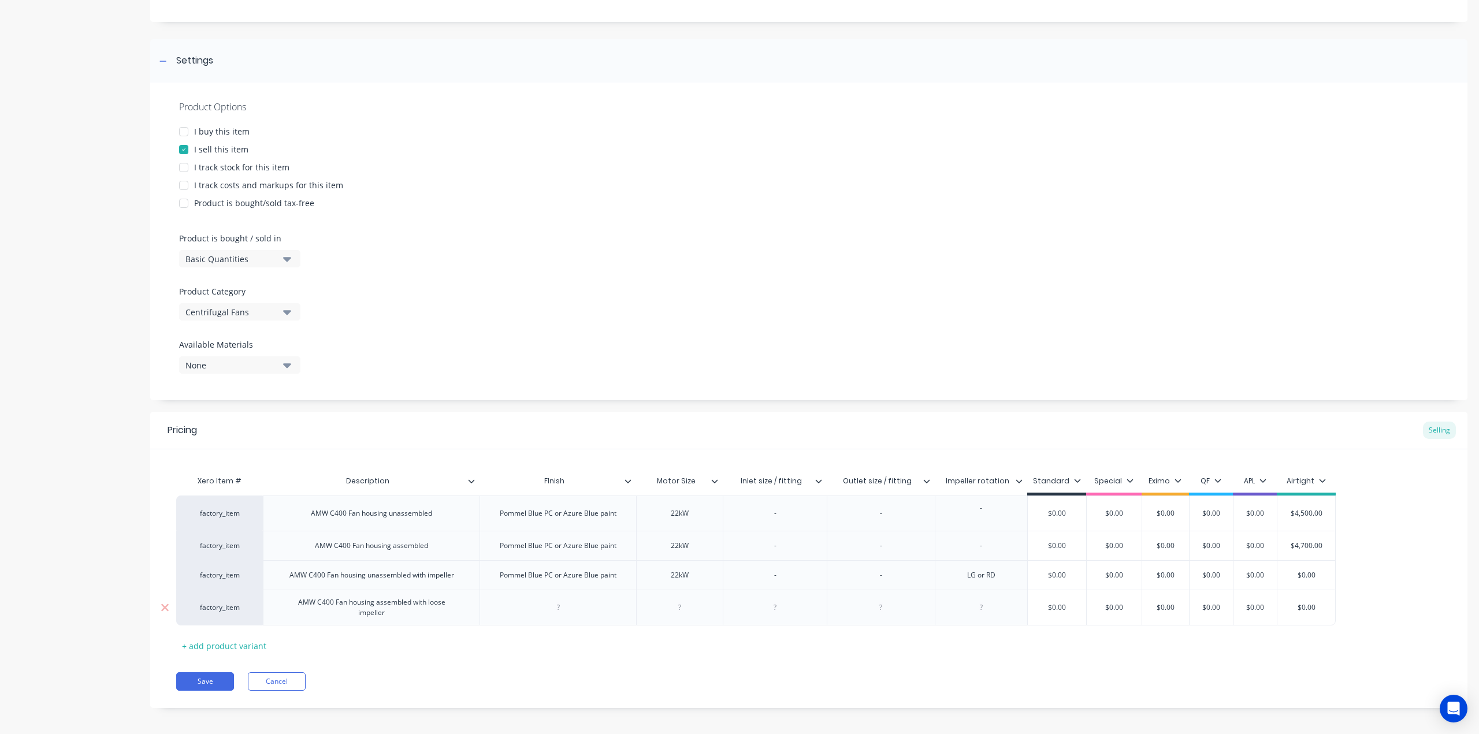
paste div
click at [682, 577] on div "22kW" at bounding box center [680, 575] width 58 height 15
click at [690, 611] on div at bounding box center [680, 607] width 58 height 15
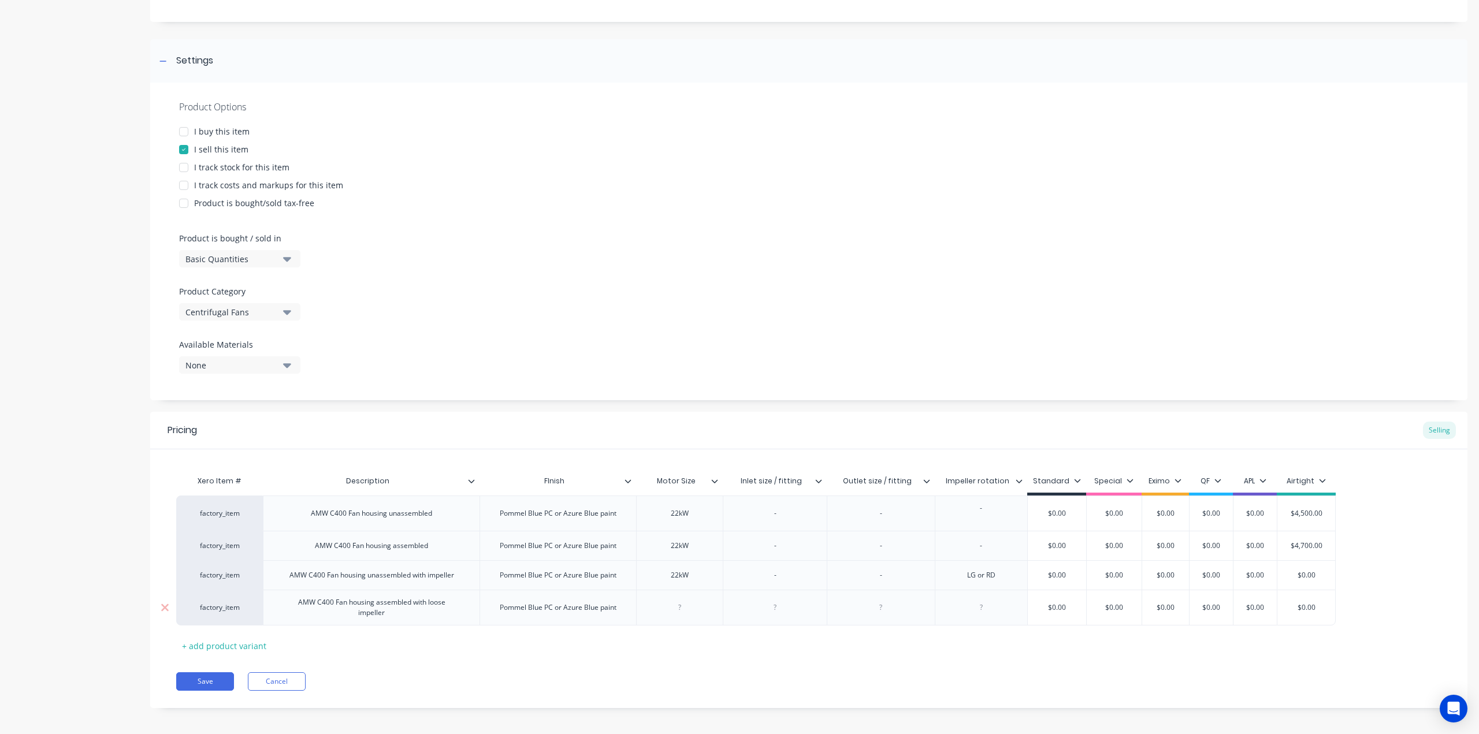
paste div
click at [986, 578] on div "LG or RD" at bounding box center [981, 575] width 58 height 15
copy div "LG or RD"
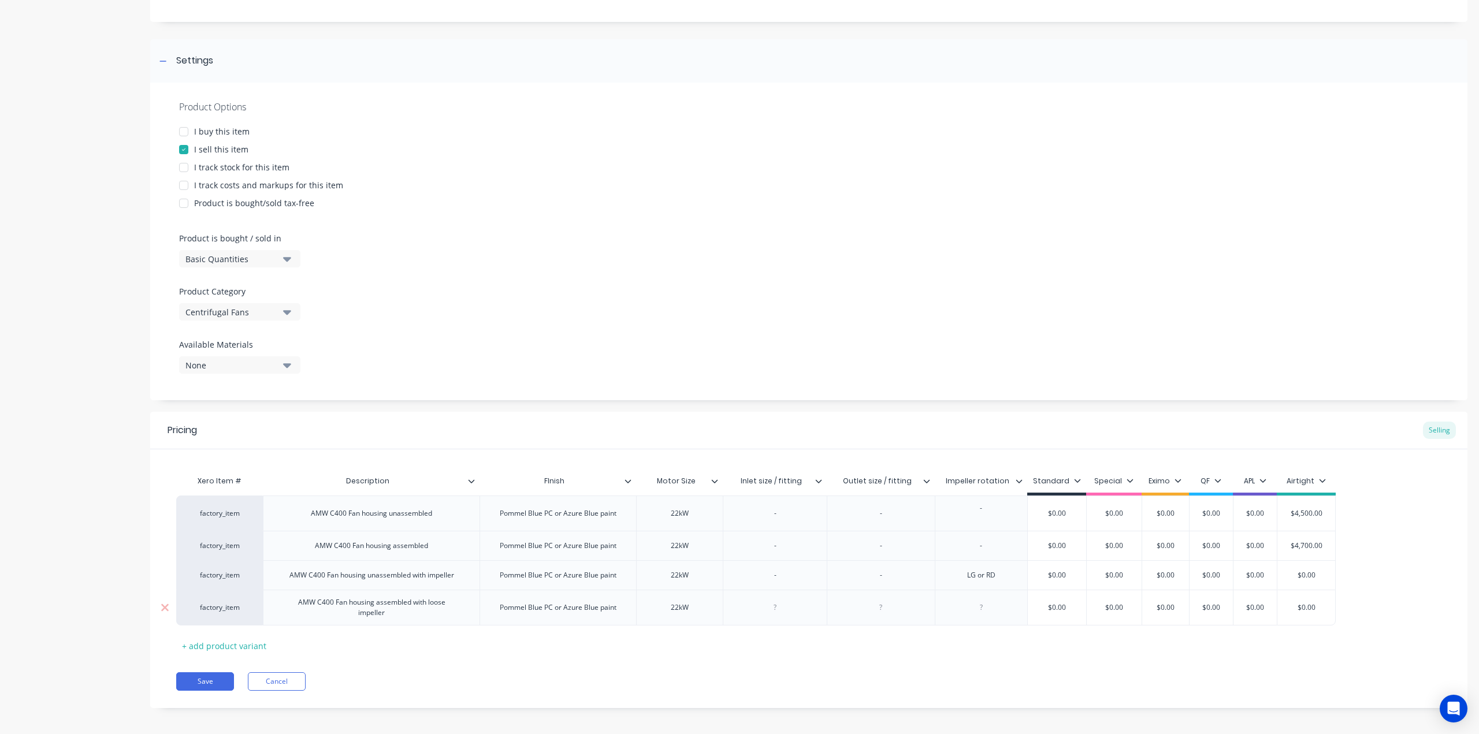
click at [986, 609] on div at bounding box center [981, 607] width 58 height 15
paste div
drag, startPoint x: 769, startPoint y: 610, endPoint x: 848, endPoint y: 627, distance: 80.3
click at [770, 610] on div at bounding box center [775, 607] width 58 height 15
click at [842, 639] on div "Xero Item # Description FInish Motor Size Inlet size / fitting Outlet size / fi…" at bounding box center [808, 562] width 1265 height 185
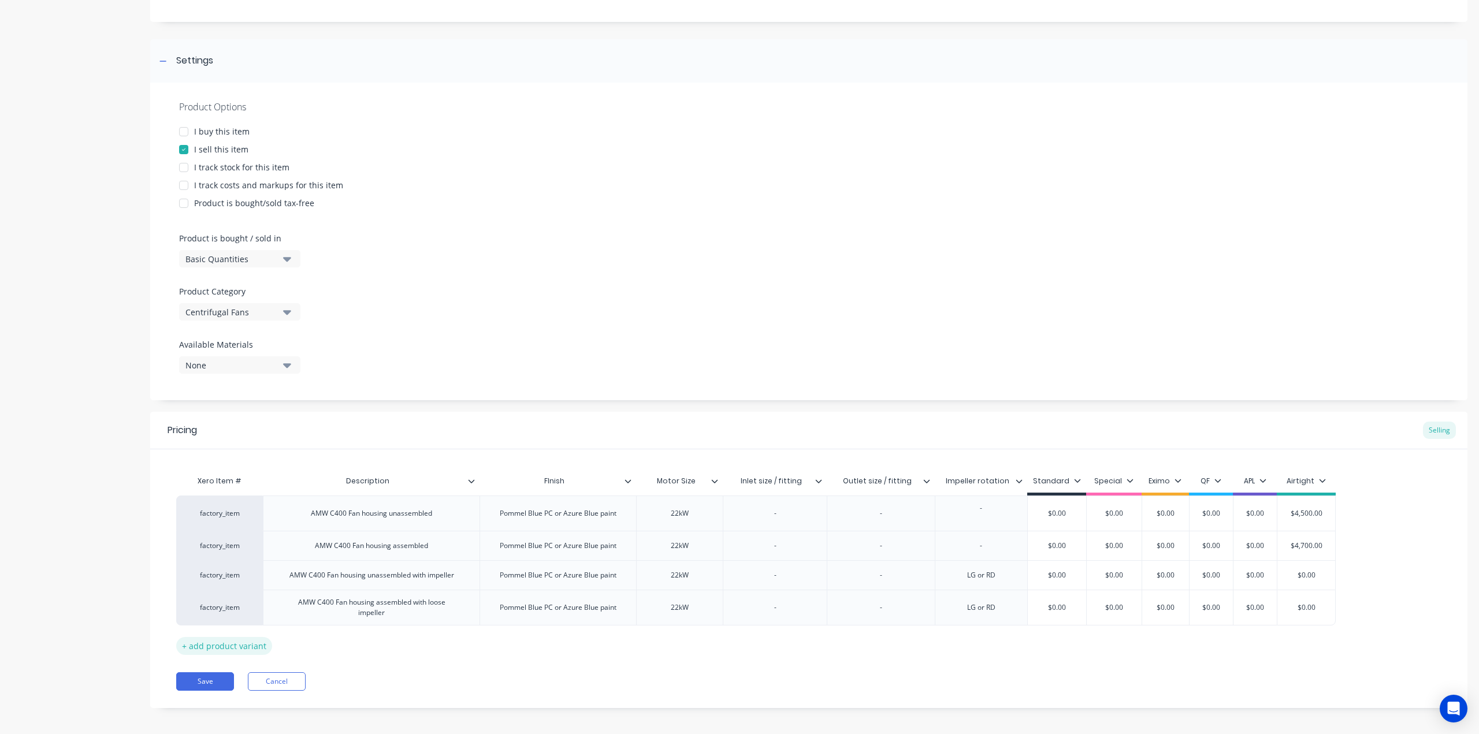
click at [248, 646] on div "+ add product variant" at bounding box center [224, 646] width 96 height 18
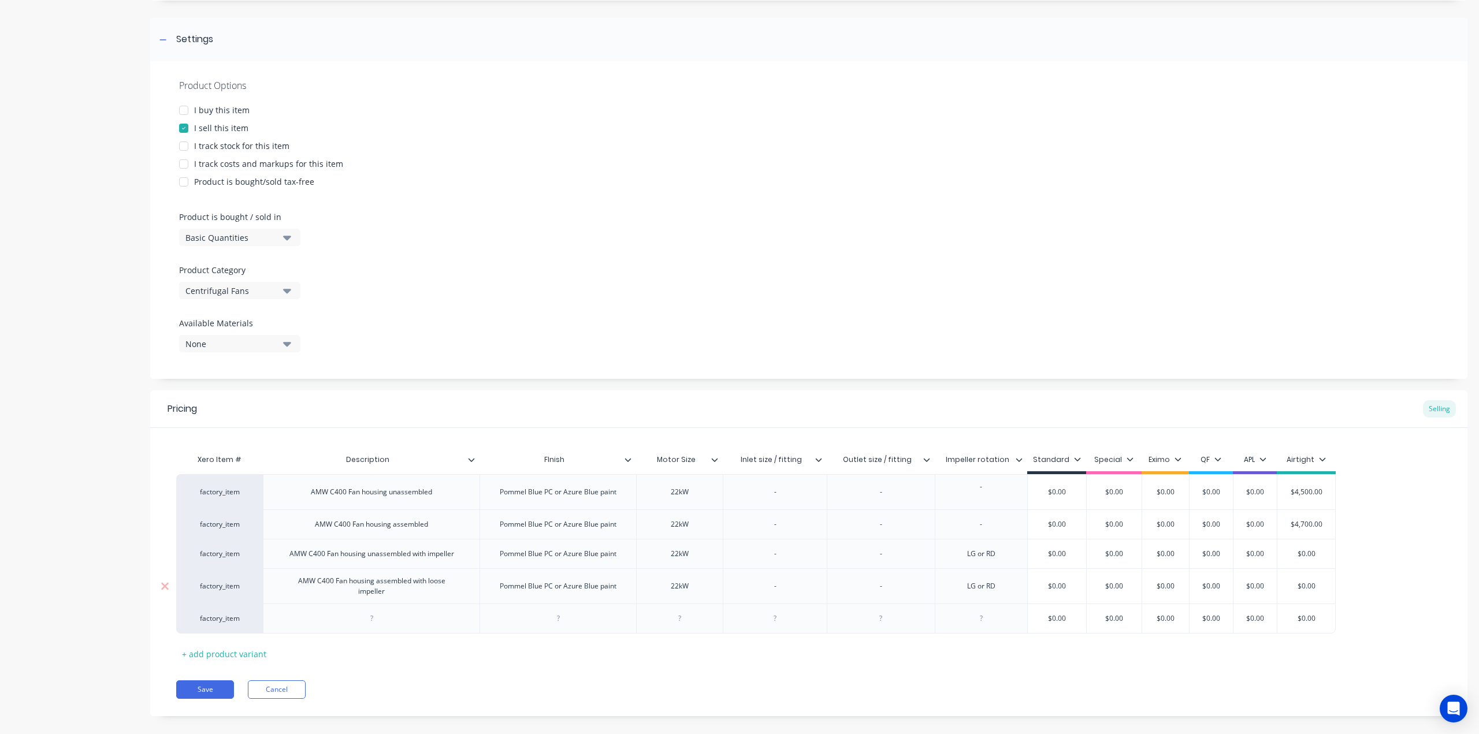
scroll to position [166, 0]
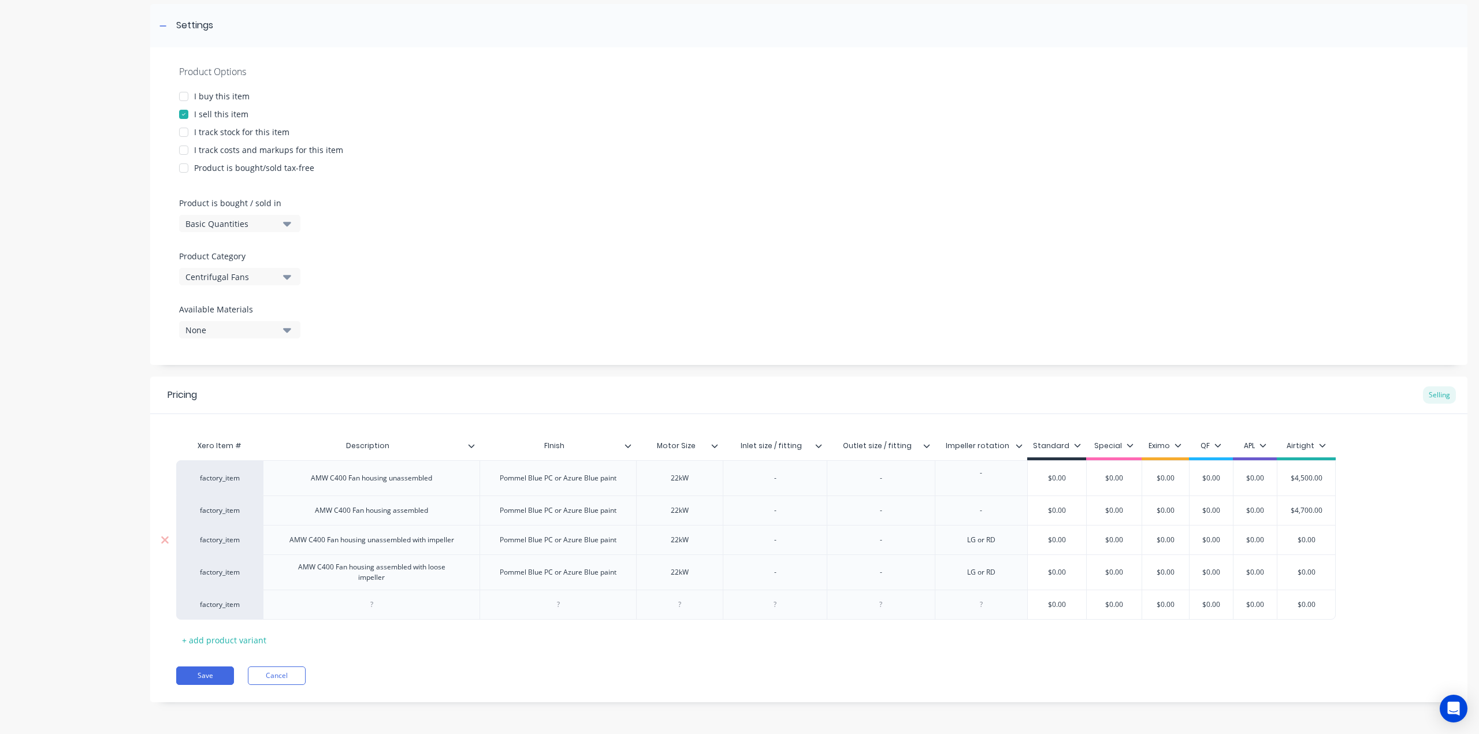
click at [1304, 539] on input "$0.00" at bounding box center [1306, 540] width 58 height 10
click at [1305, 539] on input "$0.00" at bounding box center [1306, 540] width 58 height 10
type input "6450"
click at [1357, 546] on div "factory_item AMW C400 Fan housing unassembled Pommel Blue PC or Azure Blue pain…" at bounding box center [808, 539] width 1265 height 159
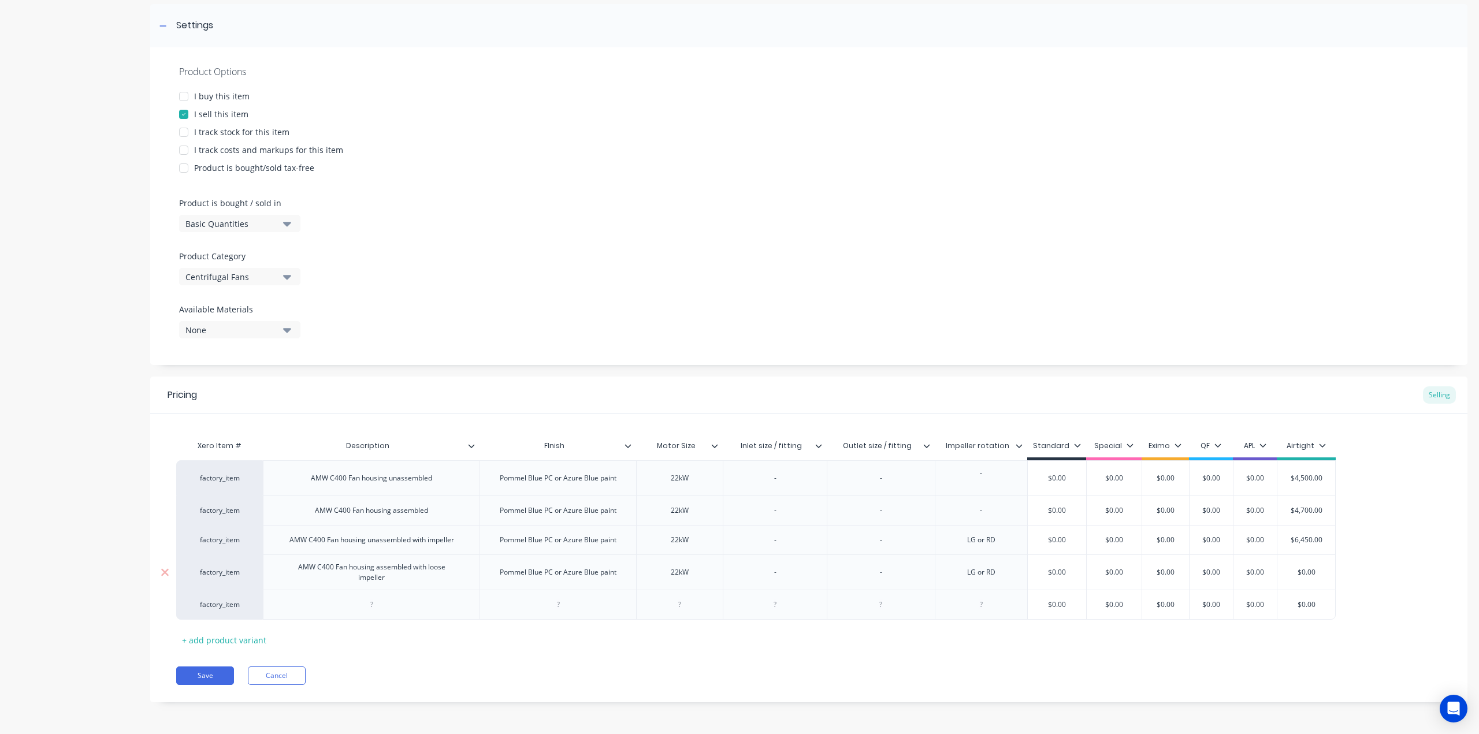
click at [1311, 571] on input "$0.00" at bounding box center [1306, 572] width 58 height 10
type input "$6650"
click at [1352, 564] on div "factory_item AMW C400 Fan housing unassembled Pommel Blue PC or Azure Blue pain…" at bounding box center [808, 539] width 1265 height 159
click at [362, 594] on div at bounding box center [371, 605] width 217 height 30
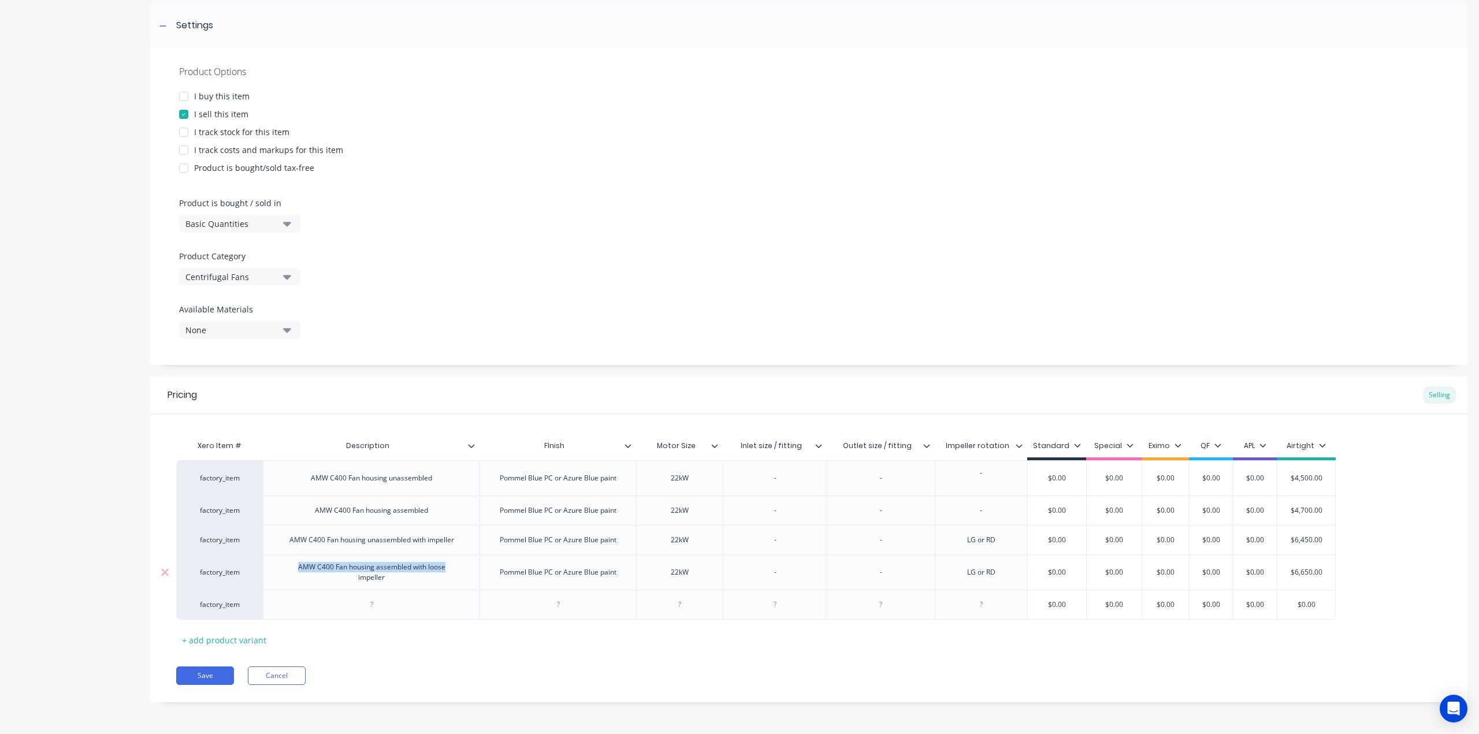
drag, startPoint x: 297, startPoint y: 571, endPoint x: 445, endPoint y: 568, distance: 148.5
click at [445, 568] on div "AMW C400 Fan housing assembled with loose impeller" at bounding box center [371, 572] width 191 height 25
click at [437, 540] on div "AMW C400 Fan housing unassembled with impeller" at bounding box center [371, 540] width 183 height 15
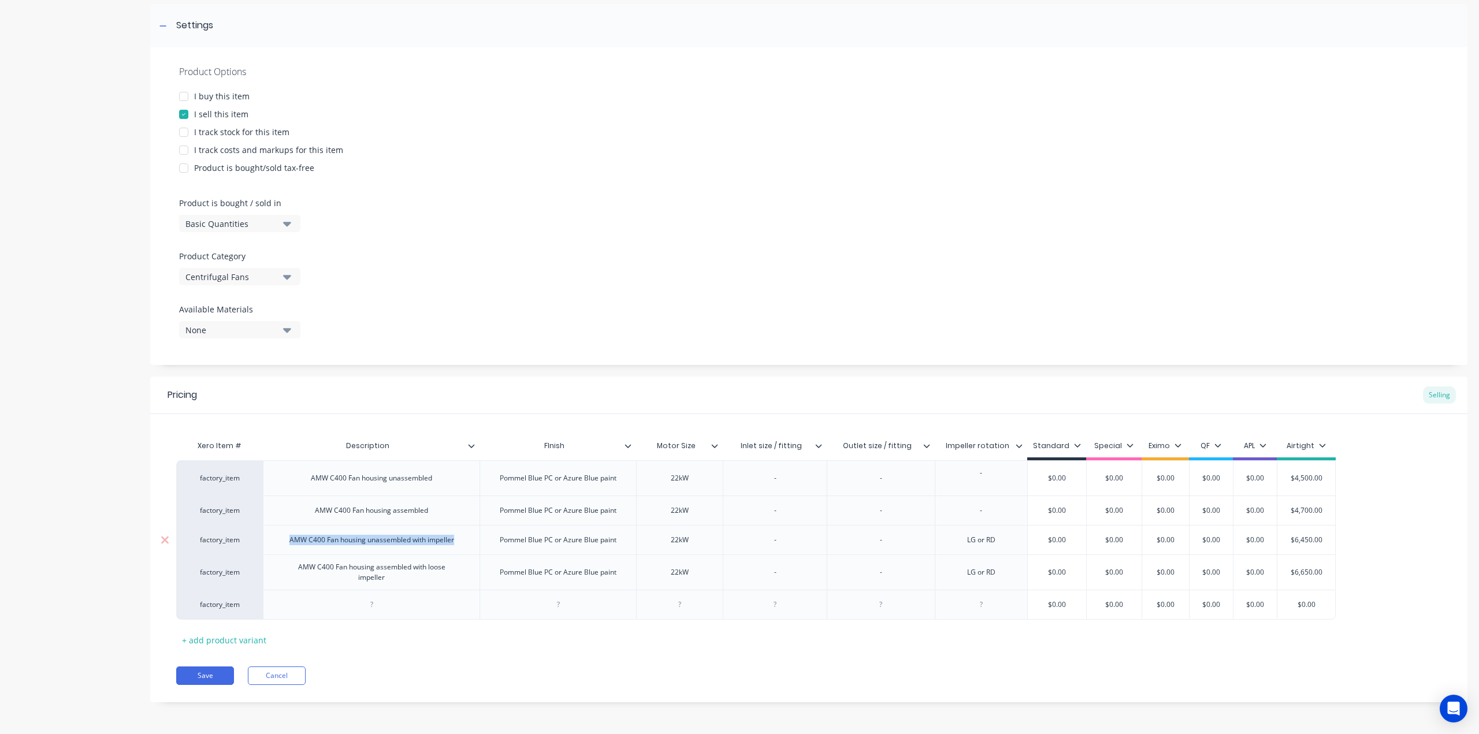
copy div "AMW C400 Fan housing unassembled with impeller"
click at [384, 608] on div at bounding box center [372, 604] width 58 height 15
paste div
drag, startPoint x: 373, startPoint y: 608, endPoint x: 380, endPoint y: 630, distance: 23.0
click at [373, 611] on div "AMW C400 Fan housing unassembled with impeller" at bounding box center [371, 604] width 183 height 15
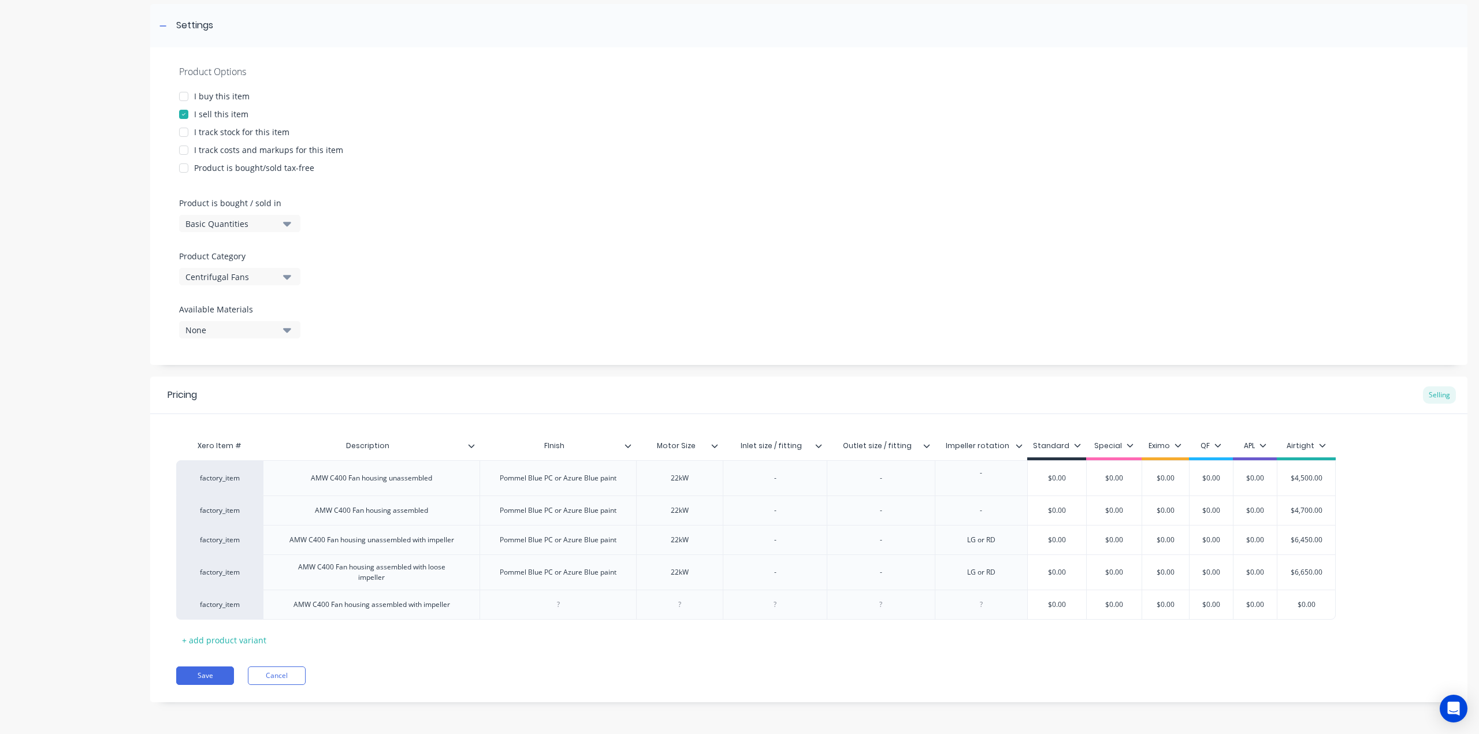
drag, startPoint x: 459, startPoint y: 608, endPoint x: 489, endPoint y: 623, distance: 34.1
click at [459, 608] on div "AMW C400 Fan housing assembled with impeller" at bounding box center [371, 605] width 217 height 30
click at [754, 627] on div "Xero Item # Description FInish Motor Size Inlet size / fitting Outlet size / fi…" at bounding box center [808, 544] width 1265 height 221
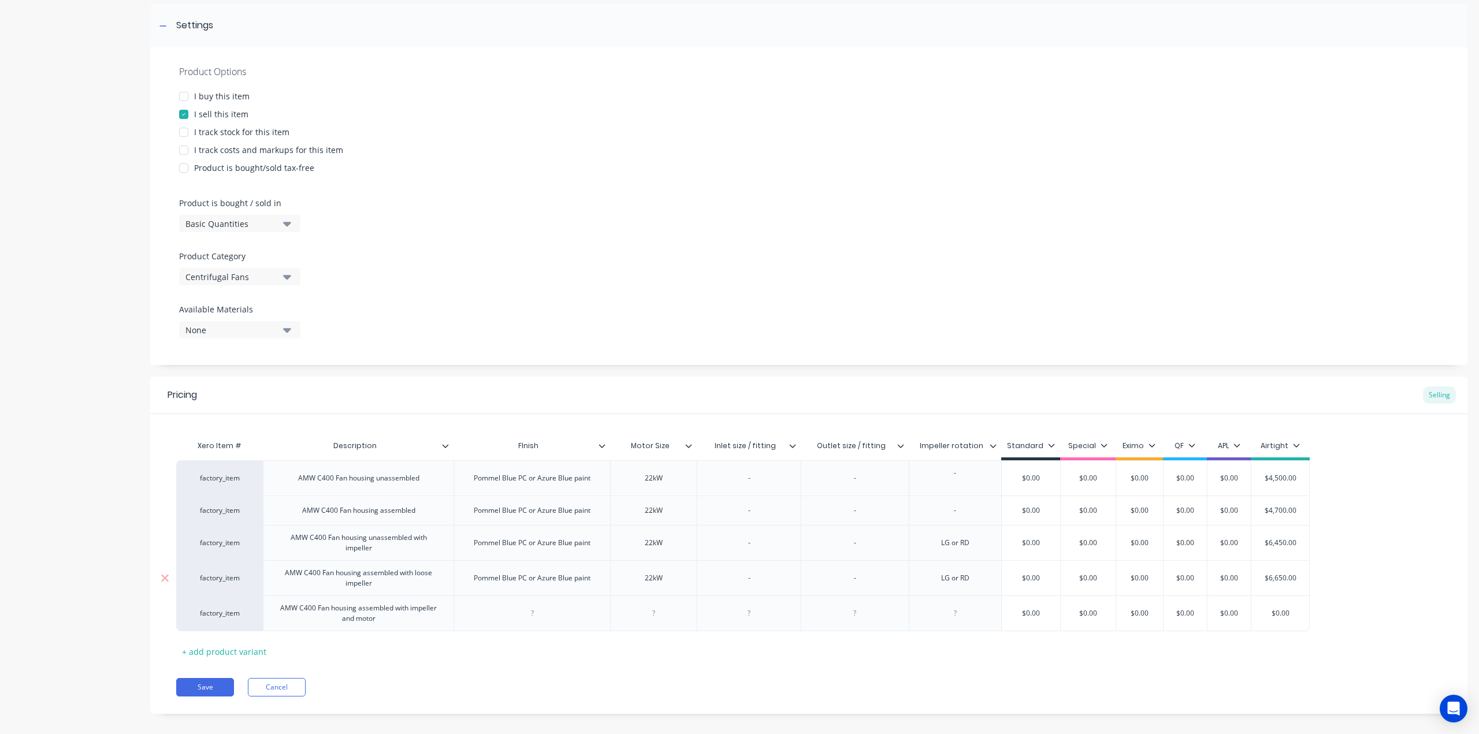
click at [534, 575] on div "Pommel Blue PC or Azure Blue paint" at bounding box center [531, 578] width 135 height 15
copy div "Pommel Blue PC or Azure Blue paint"
drag, startPoint x: 538, startPoint y: 609, endPoint x: 579, endPoint y: 620, distance: 42.5
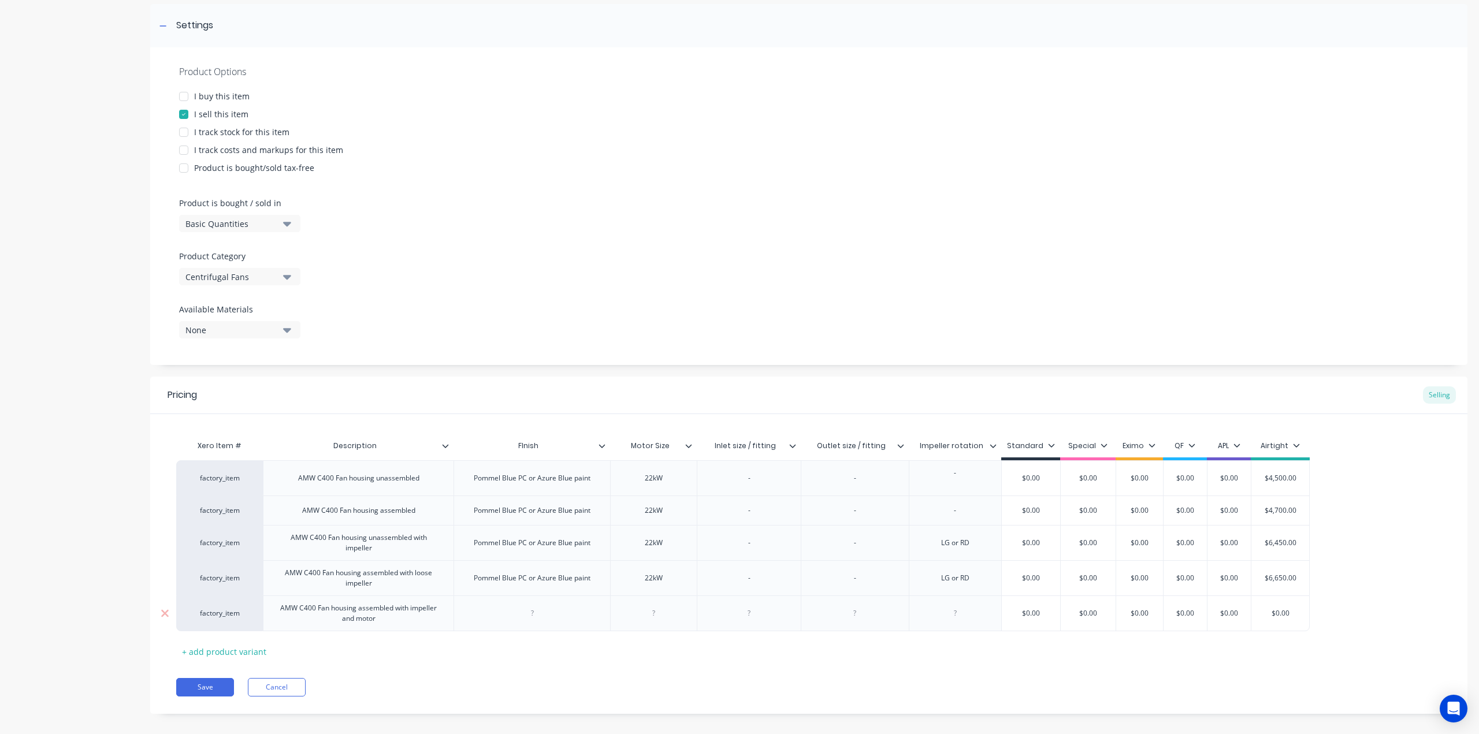
click at [538, 609] on div at bounding box center [532, 613] width 58 height 15
paste div
drag, startPoint x: 658, startPoint y: 615, endPoint x: 688, endPoint y: 634, distance: 35.6
click at [657, 615] on div at bounding box center [654, 613] width 58 height 15
click at [649, 578] on div "22kW" at bounding box center [654, 578] width 58 height 15
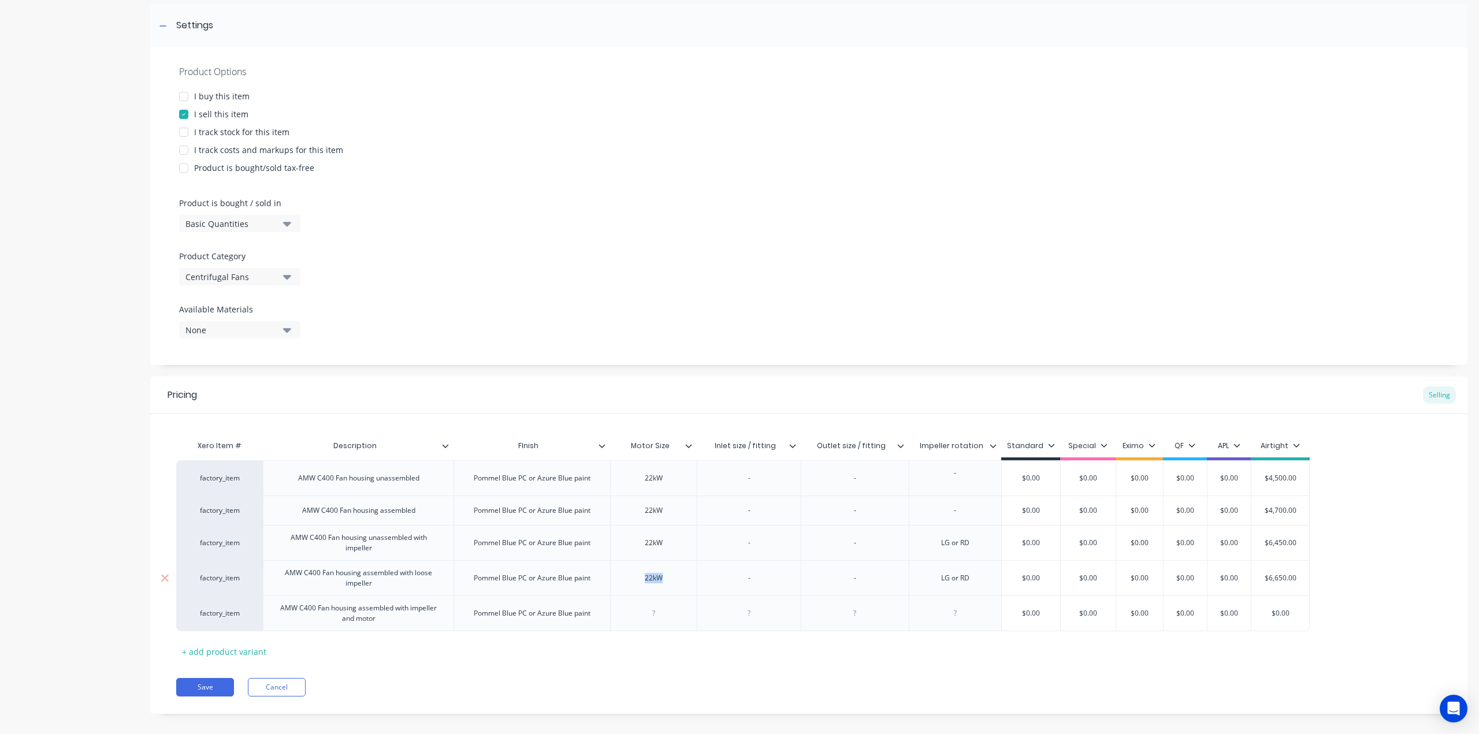
click at [649, 578] on div "22kW" at bounding box center [654, 578] width 58 height 15
copy div "22kW"
click at [654, 607] on div at bounding box center [653, 614] width 87 height 36
drag, startPoint x: 654, startPoint y: 615, endPoint x: 685, endPoint y: 634, distance: 36.6
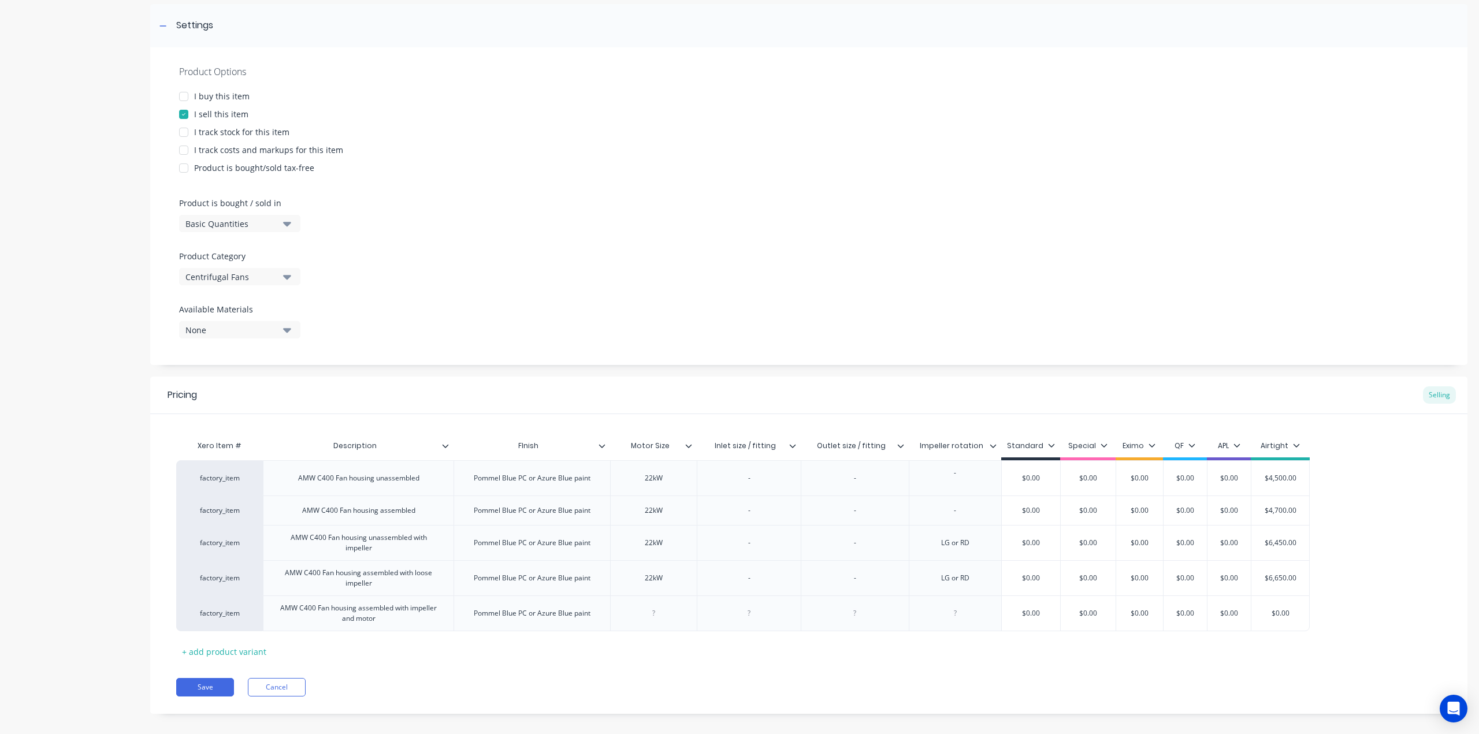
click at [656, 617] on div at bounding box center [654, 613] width 58 height 15
paste div
drag, startPoint x: 745, startPoint y: 620, endPoint x: 752, endPoint y: 622, distance: 6.8
click at [748, 620] on div at bounding box center [749, 613] width 58 height 15
drag, startPoint x: 946, startPoint y: 613, endPoint x: 973, endPoint y: 635, distance: 35.4
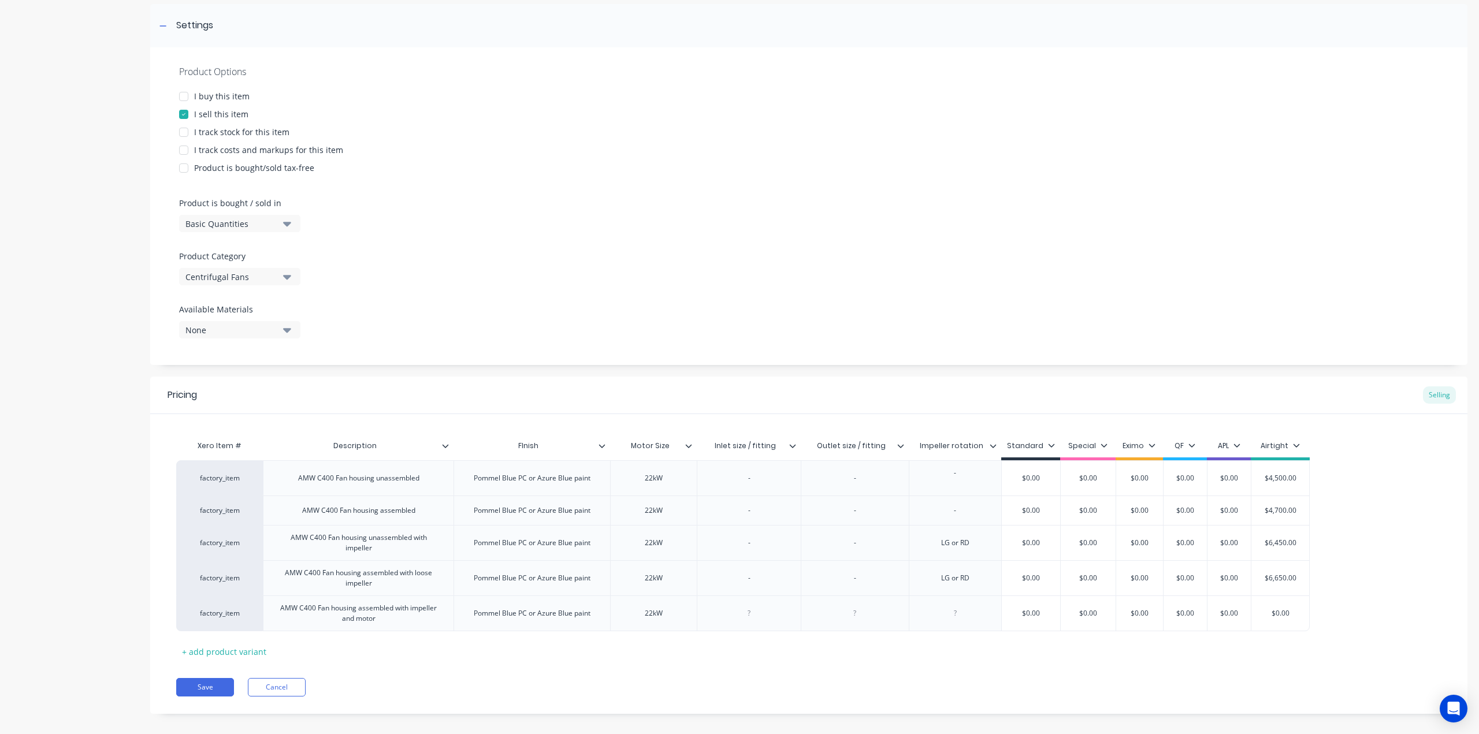
click at [947, 614] on div at bounding box center [955, 613] width 58 height 15
drag, startPoint x: 972, startPoint y: 583, endPoint x: 937, endPoint y: 583, distance: 35.2
click at [937, 583] on div "LG or RD" at bounding box center [955, 578] width 58 height 15
copy div "LG or RD"
click at [954, 609] on div at bounding box center [955, 613] width 58 height 15
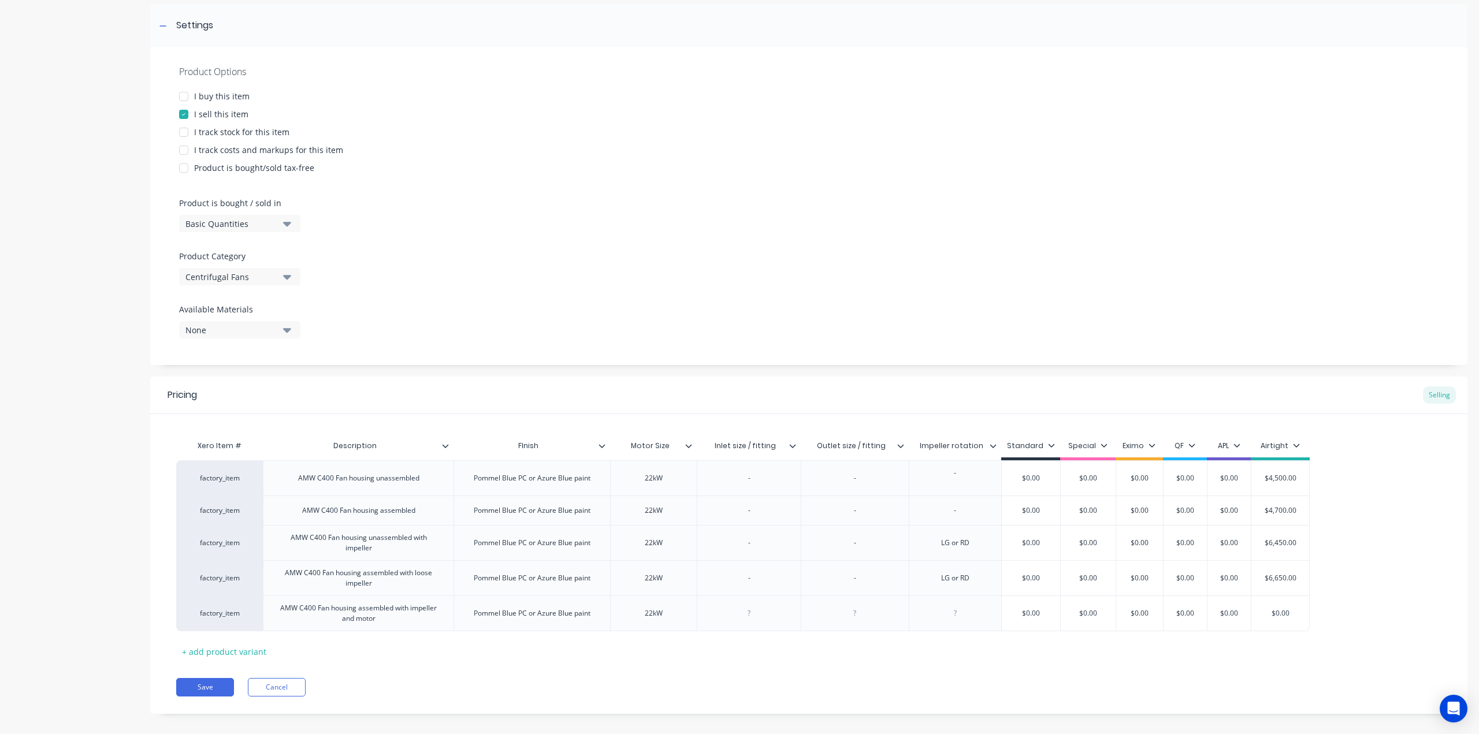
paste div
click at [241, 653] on div "+ add product variant" at bounding box center [224, 652] width 96 height 18
drag, startPoint x: 398, startPoint y: 619, endPoint x: 281, endPoint y: 608, distance: 117.2
click at [281, 608] on div "AMW C400 Fan housing assembled with impeller and motor" at bounding box center [358, 613] width 181 height 25
click at [361, 651] on div at bounding box center [359, 645] width 58 height 15
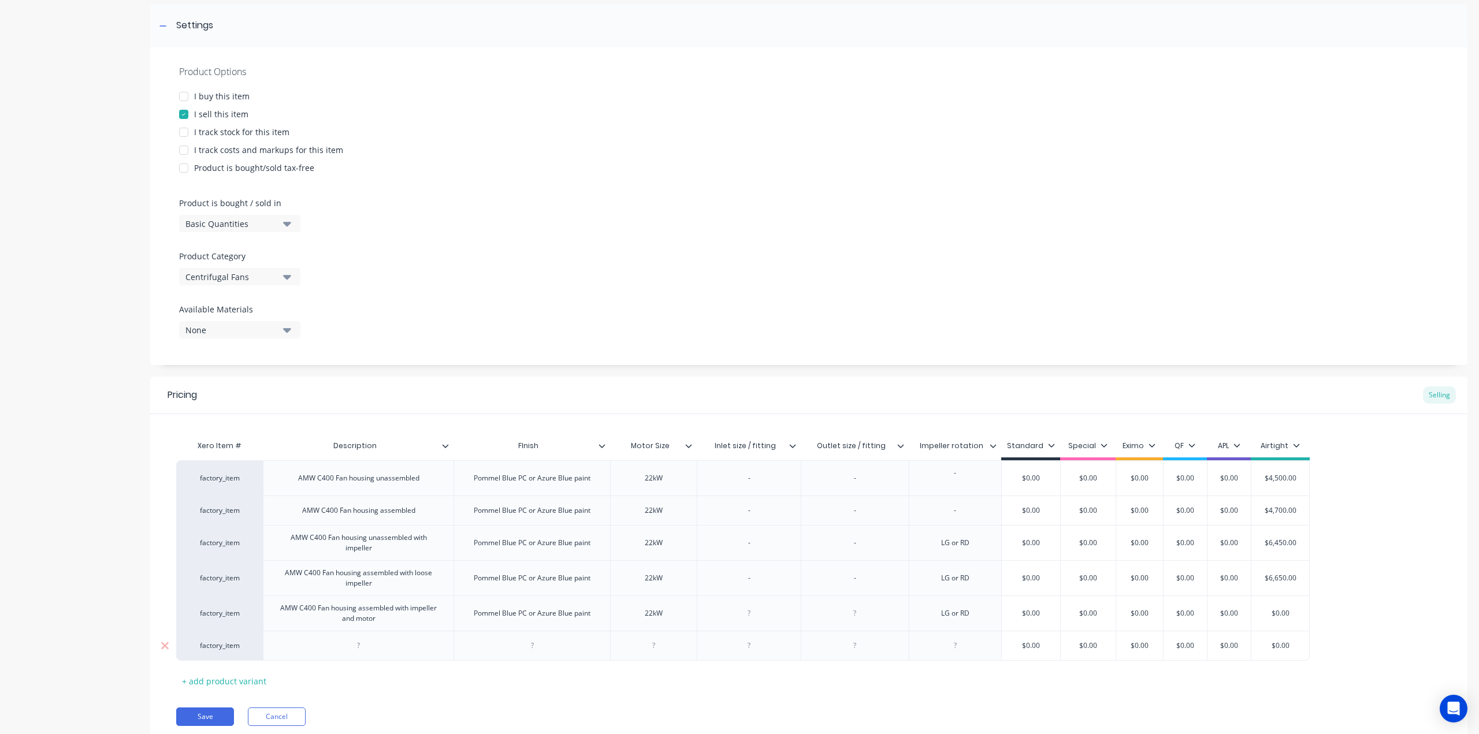
paste div
click at [349, 655] on div "AMW C400 Fan housing assembled with impeller and motor" at bounding box center [358, 648] width 181 height 25
click at [537, 615] on div "Pommel Blue PC or Azure Blue paint" at bounding box center [531, 613] width 135 height 15
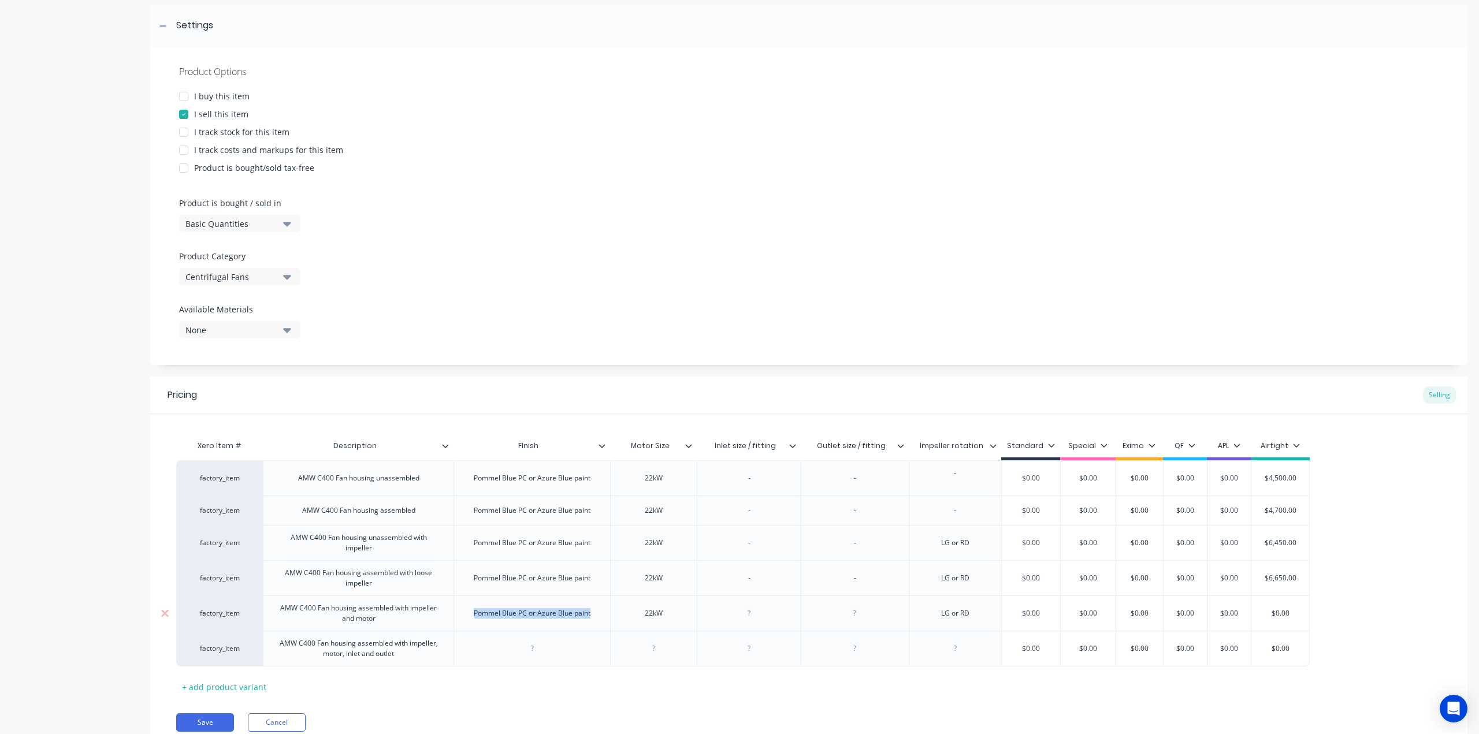
click at [537, 615] on div "Pommel Blue PC or Azure Blue paint" at bounding box center [531, 613] width 135 height 15
click at [531, 650] on div at bounding box center [532, 648] width 58 height 15
paste div
click at [653, 613] on div "22kW" at bounding box center [654, 613] width 58 height 15
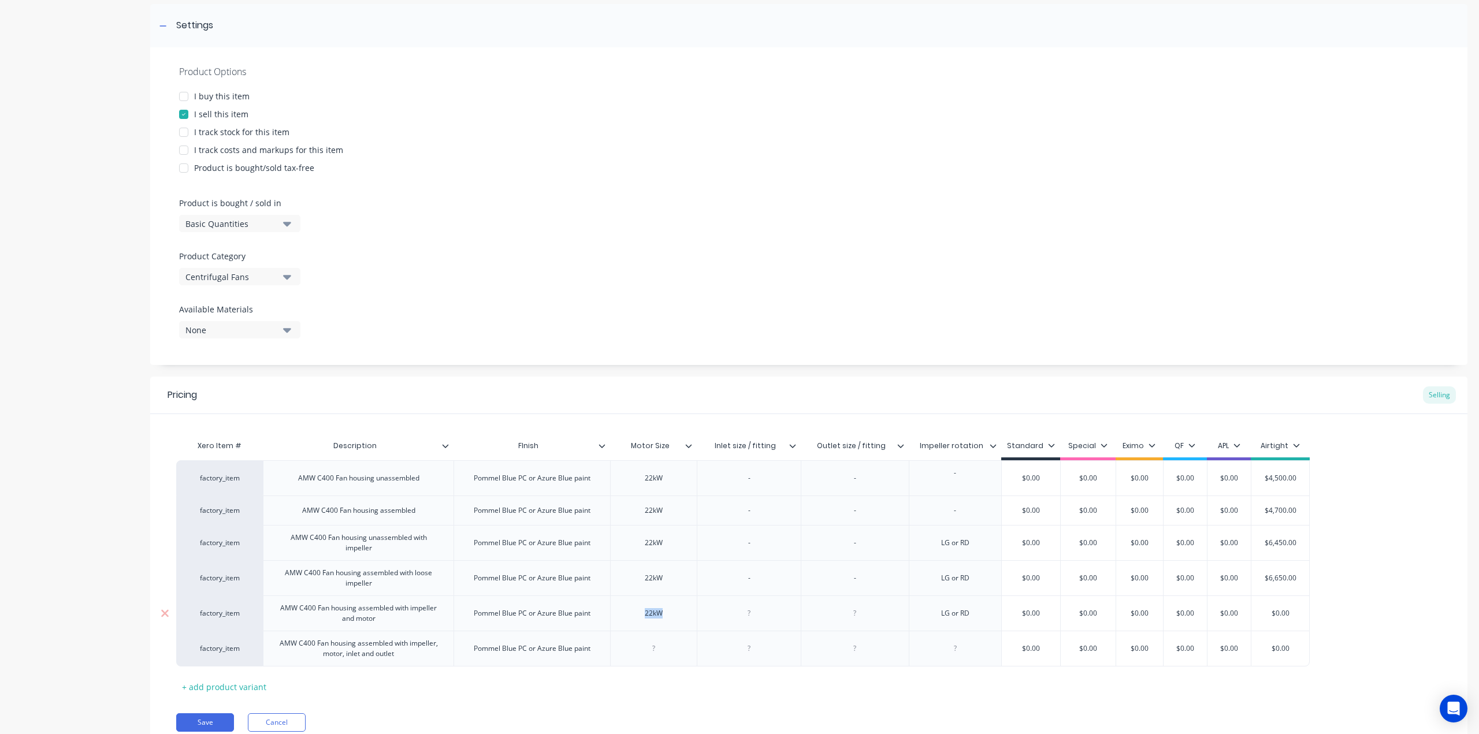
click at [653, 613] on div "22kW" at bounding box center [654, 613] width 58 height 15
click at [655, 638] on div at bounding box center [653, 649] width 87 height 36
click at [655, 650] on div at bounding box center [654, 648] width 58 height 15
paste div
click at [753, 618] on div at bounding box center [749, 613] width 58 height 15
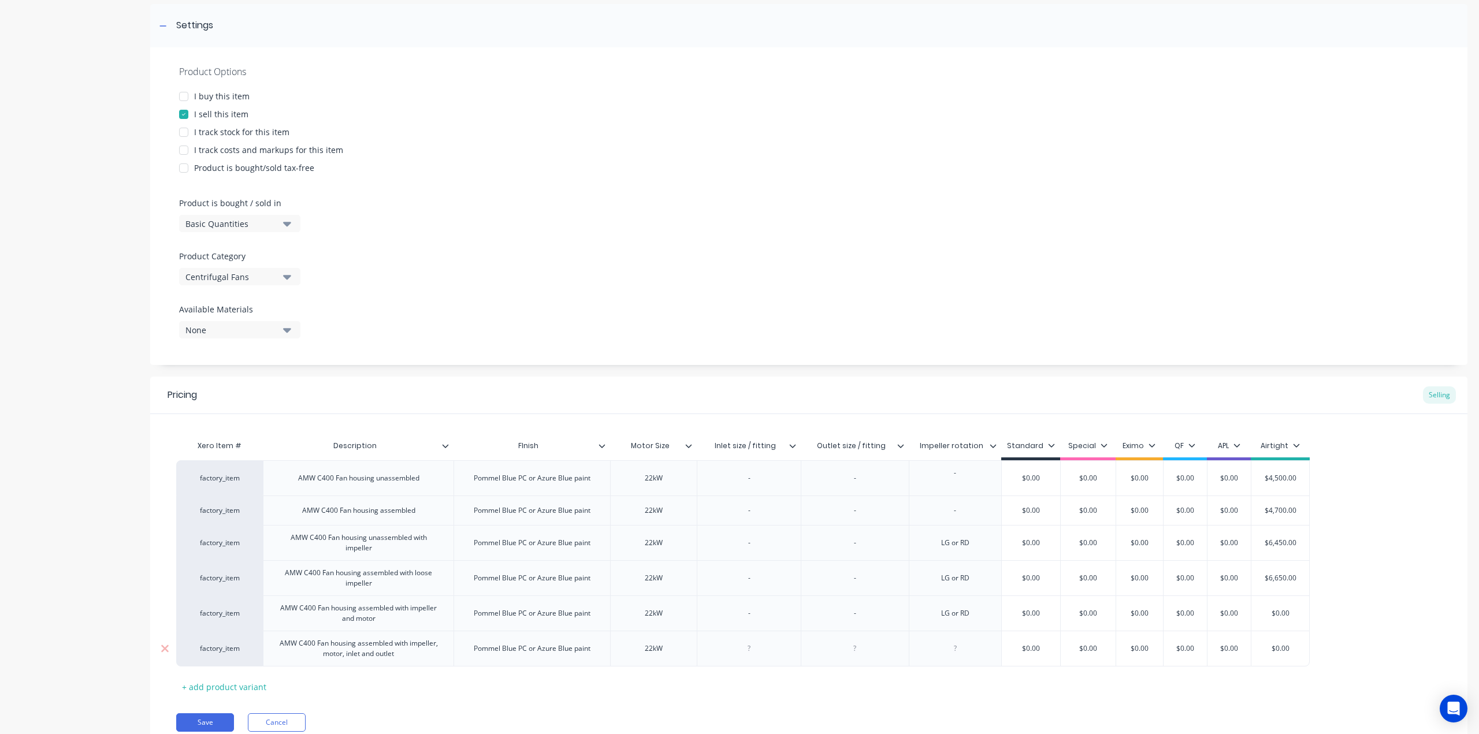
click at [754, 649] on div at bounding box center [749, 648] width 58 height 15
click at [958, 614] on div "LG or RD" at bounding box center [955, 613] width 58 height 15
click at [958, 648] on div at bounding box center [955, 648] width 58 height 15
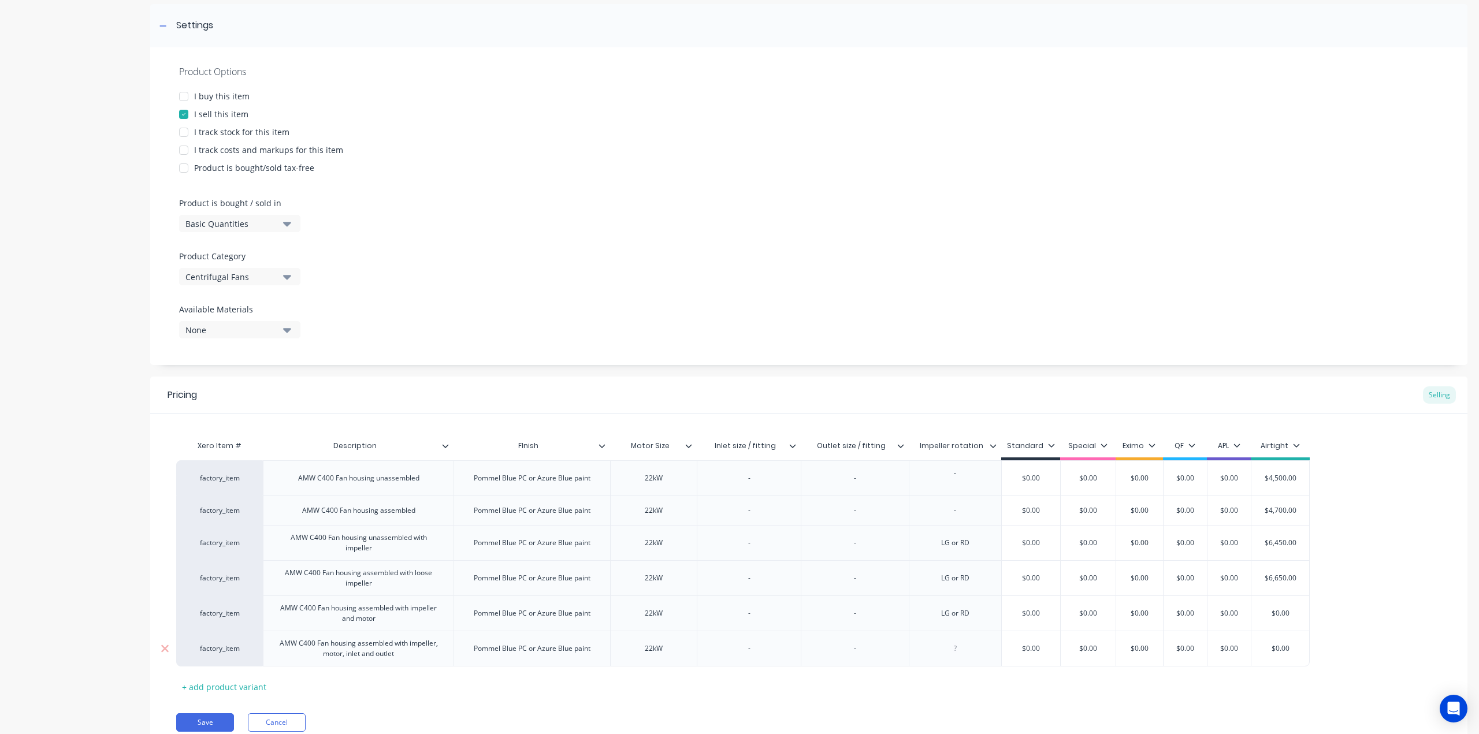
paste div
click at [755, 649] on div "-" at bounding box center [749, 648] width 58 height 15
click at [757, 655] on div "450 QF" at bounding box center [749, 648] width 58 height 15
click at [756, 655] on div "450 QF" at bounding box center [749, 648] width 58 height 15
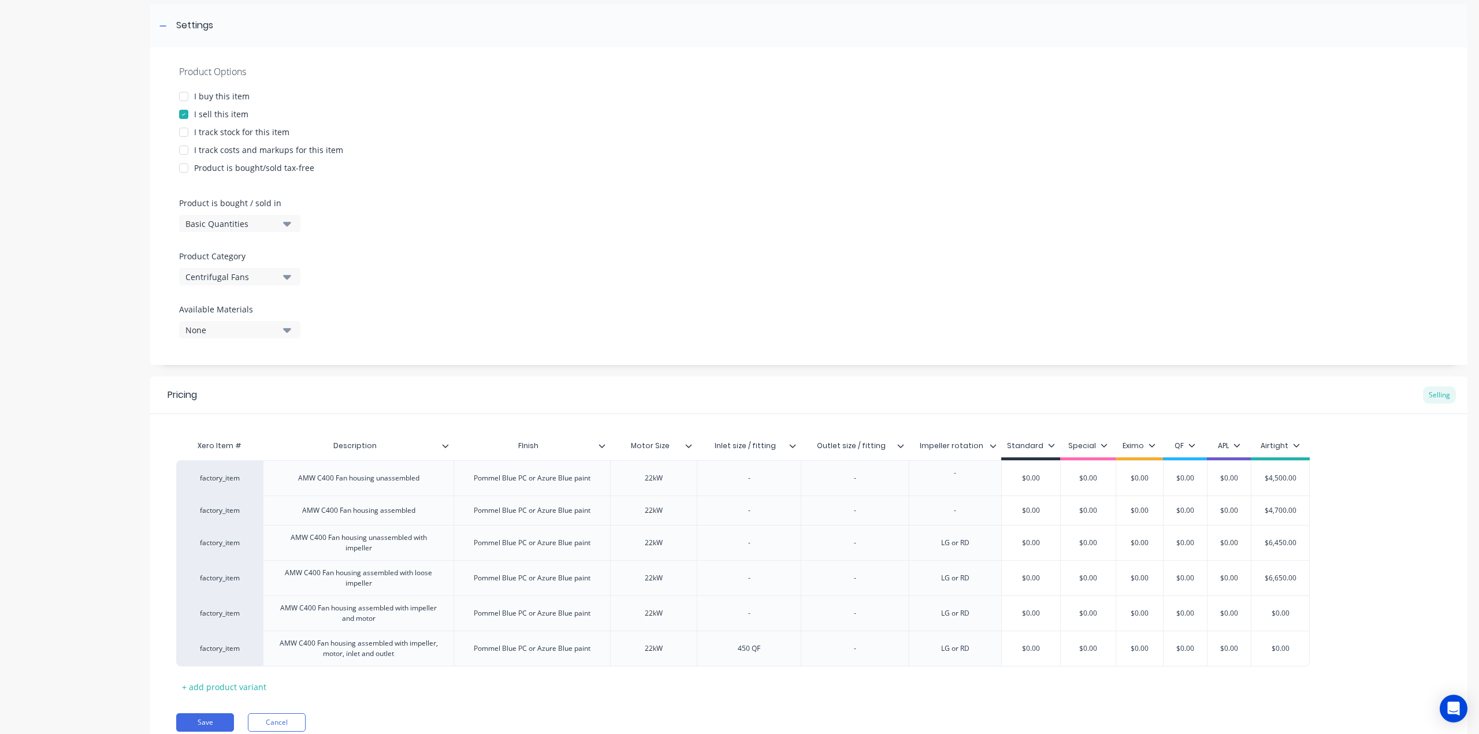
drag, startPoint x: 850, startPoint y: 655, endPoint x: 888, endPoint y: 676, distance: 43.2
click at [851, 655] on div "-" at bounding box center [855, 648] width 58 height 15
click at [894, 685] on div "Xero Item # Description FInish Motor Size Inlet size / fitting Outlet size / fi…" at bounding box center [808, 565] width 1265 height 262
click at [886, 652] on div "450 QF-" at bounding box center [855, 649] width 108 height 36
click at [881, 655] on div "450 QF-" at bounding box center [855, 648] width 58 height 15
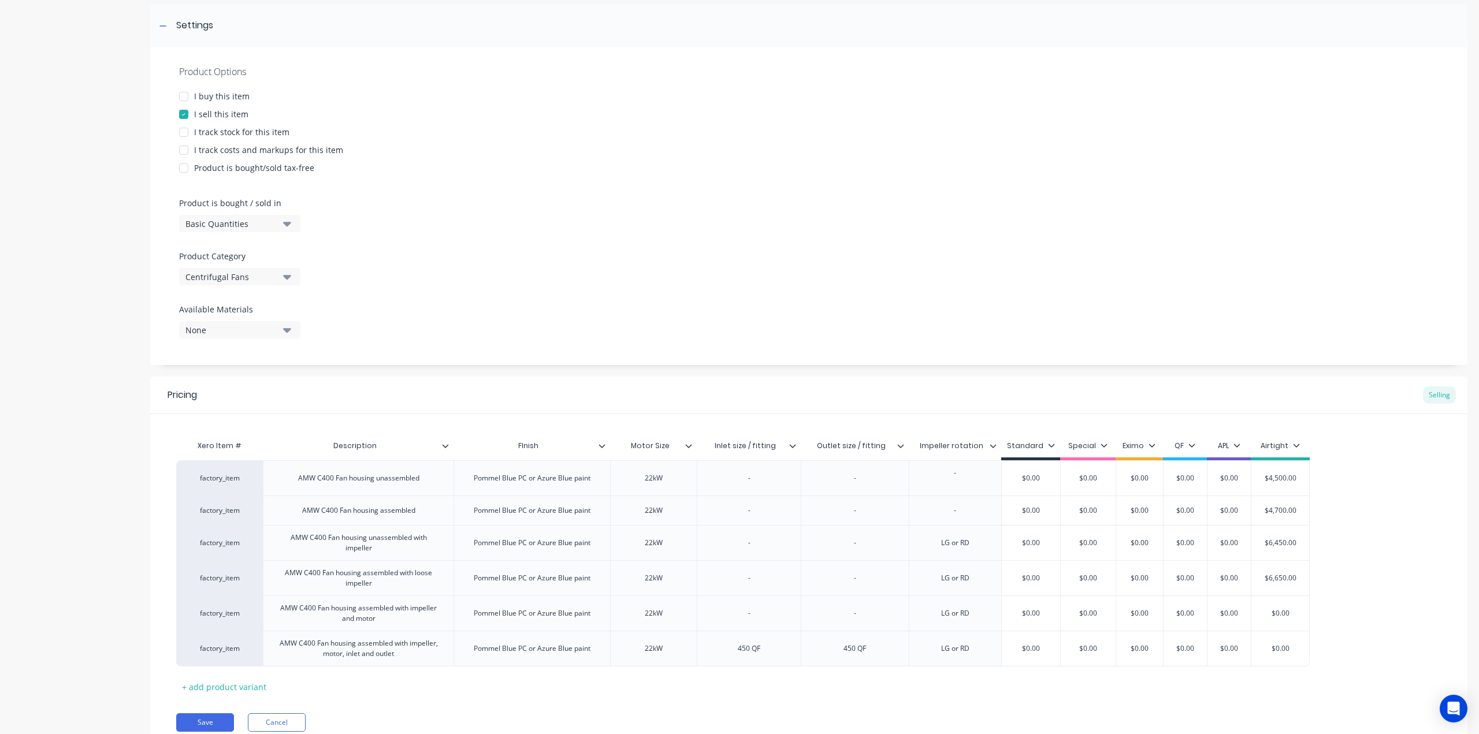
click at [1333, 549] on div "factory_item AMW C400 Fan housing unassembled Pommel Blue PC or Azure Blue pain…" at bounding box center [808, 563] width 1265 height 206
click at [1284, 609] on input "$0.00" at bounding box center [1280, 613] width 58 height 10
type input "$8590"
click at [1280, 646] on input "$0.00" at bounding box center [1280, 649] width 58 height 10
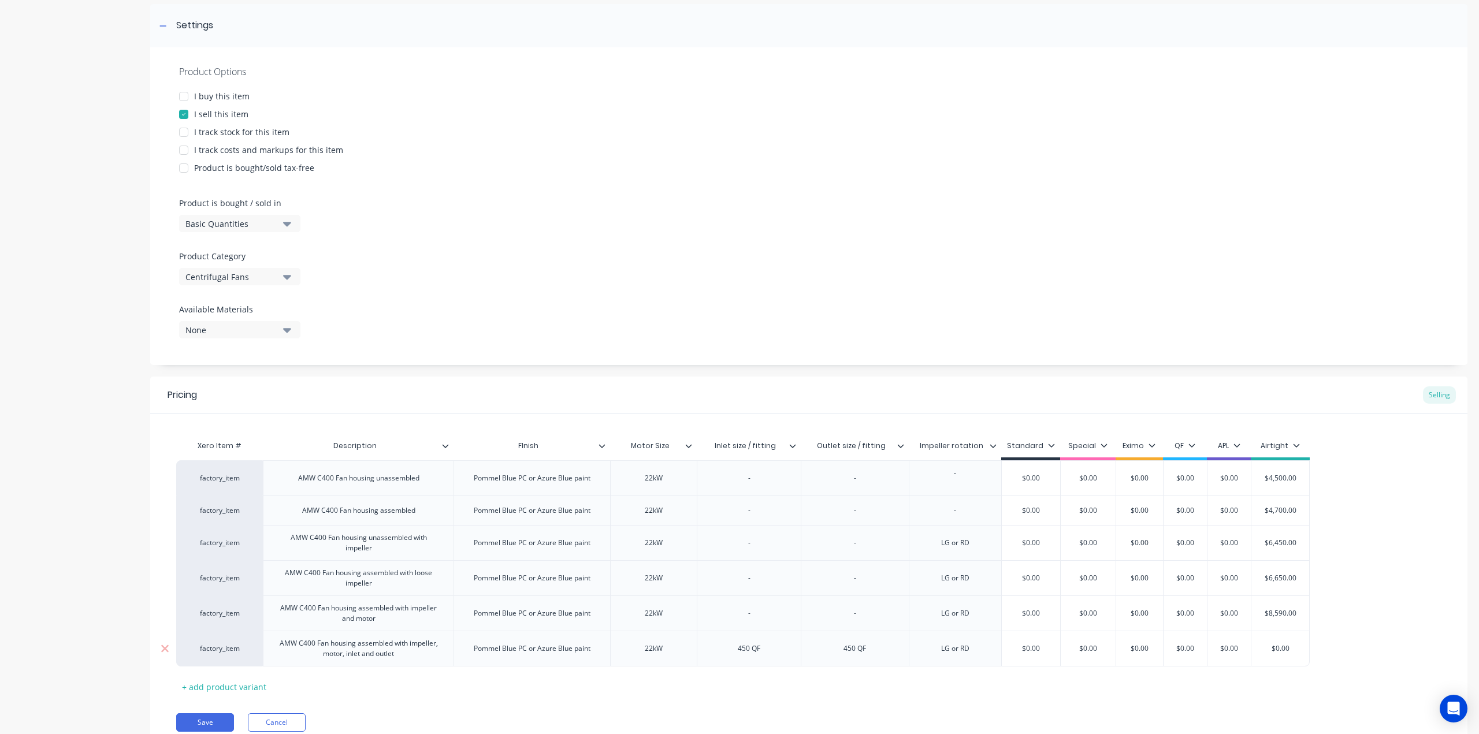
click at [1280, 646] on input "$0.00" at bounding box center [1280, 649] width 58 height 10
type input "$9275"
click at [1338, 616] on div "factory_item AMW C400 Fan housing unassembled Pommel Blue PC or Azure Blue pain…" at bounding box center [808, 563] width 1265 height 206
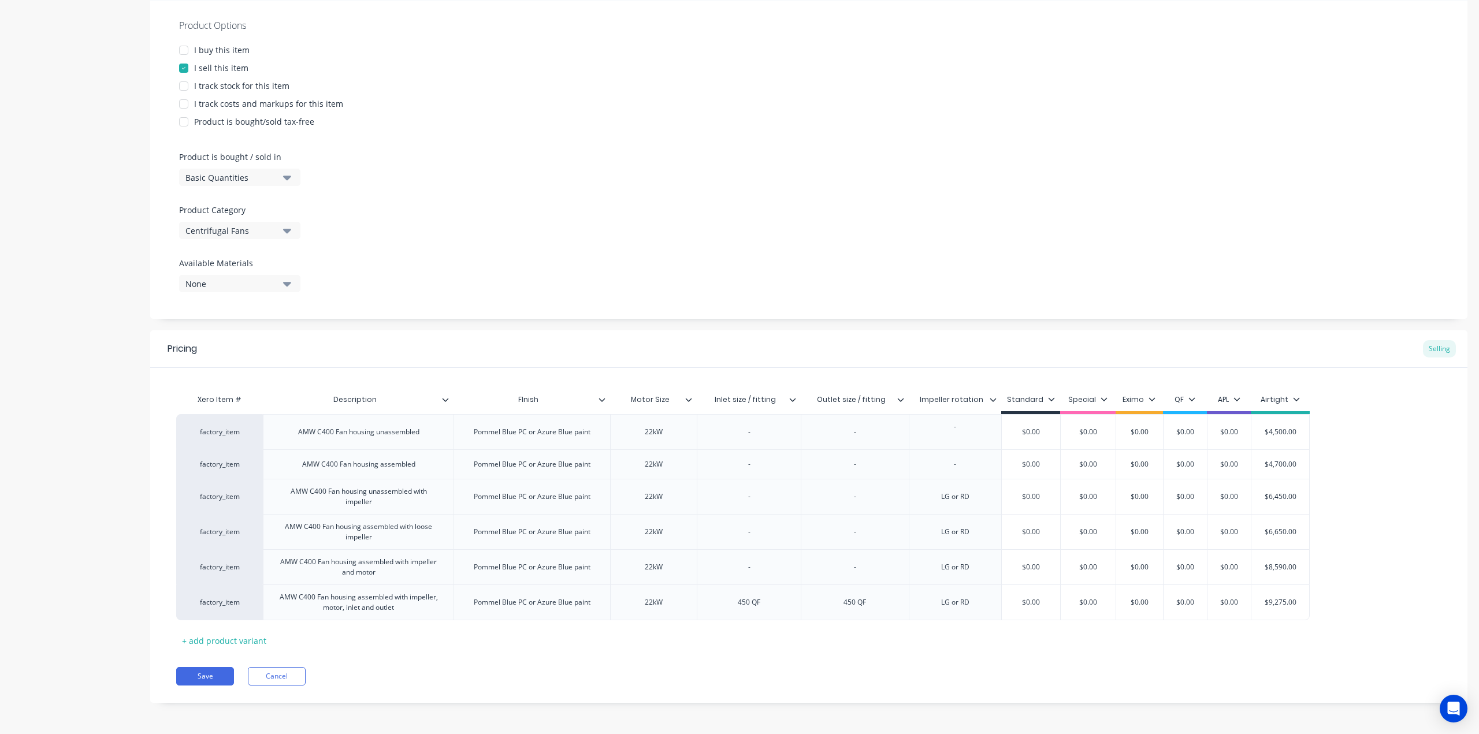
scroll to position [213, 0]
click at [235, 641] on div "+ add product variant" at bounding box center [224, 640] width 96 height 18
click at [396, 663] on div "Xero Item # Description FInish Motor Size Inlet size / fitting Outlet size / fi…" at bounding box center [808, 533] width 1265 height 291
click at [1371, 492] on div "factory_item AMW C400 Fan housing unassembled Pommel Blue PC or Azure Blue pain…" at bounding box center [808, 532] width 1265 height 236
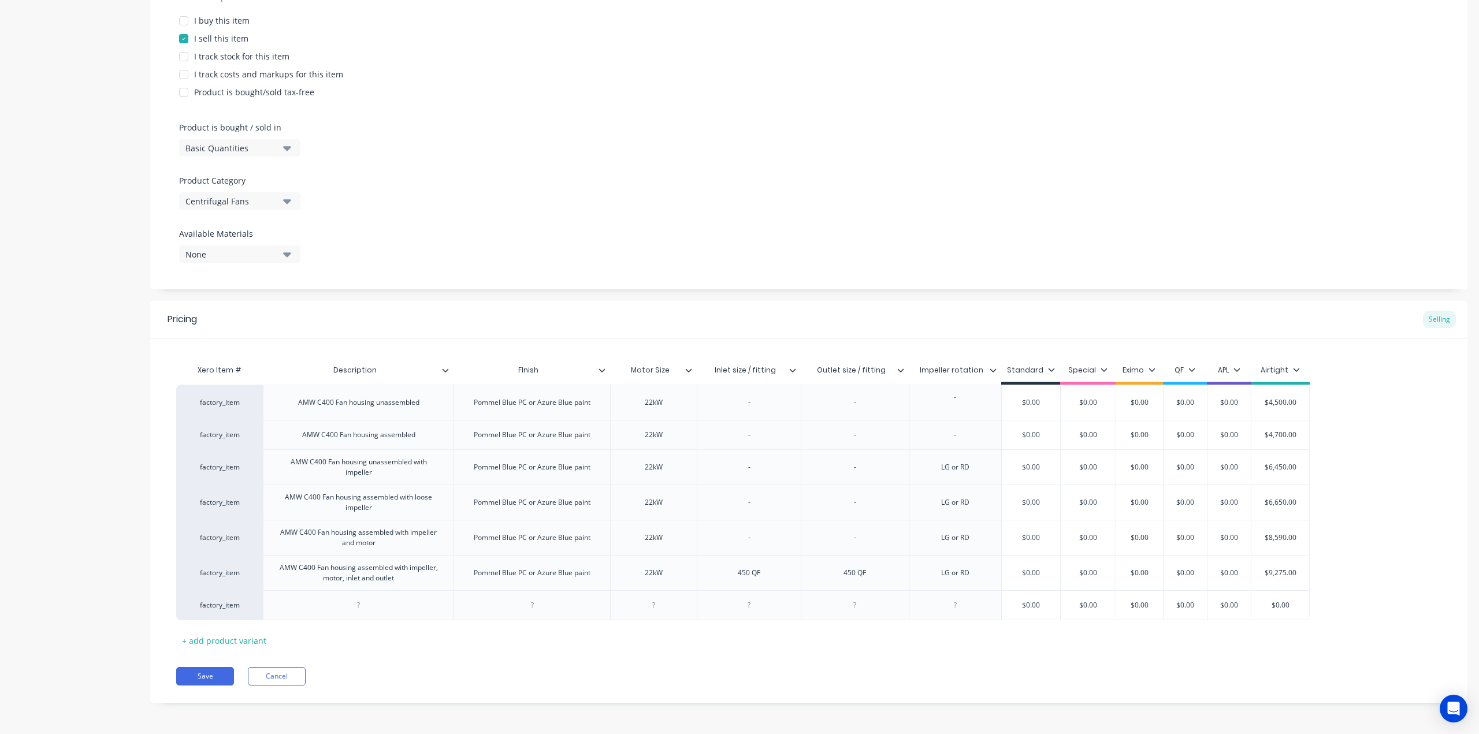
scroll to position [243, 0]
drag, startPoint x: 405, startPoint y: 510, endPoint x: 323, endPoint y: 503, distance: 81.7
click at [323, 503] on div "AMW C400 Fan housing assembled with loose impeller" at bounding box center [358, 501] width 181 height 25
click at [392, 554] on div "AMW C400 Fan housing assembled with impeller and motor" at bounding box center [358, 536] width 191 height 35
drag, startPoint x: 397, startPoint y: 580, endPoint x: 277, endPoint y: 568, distance: 120.2
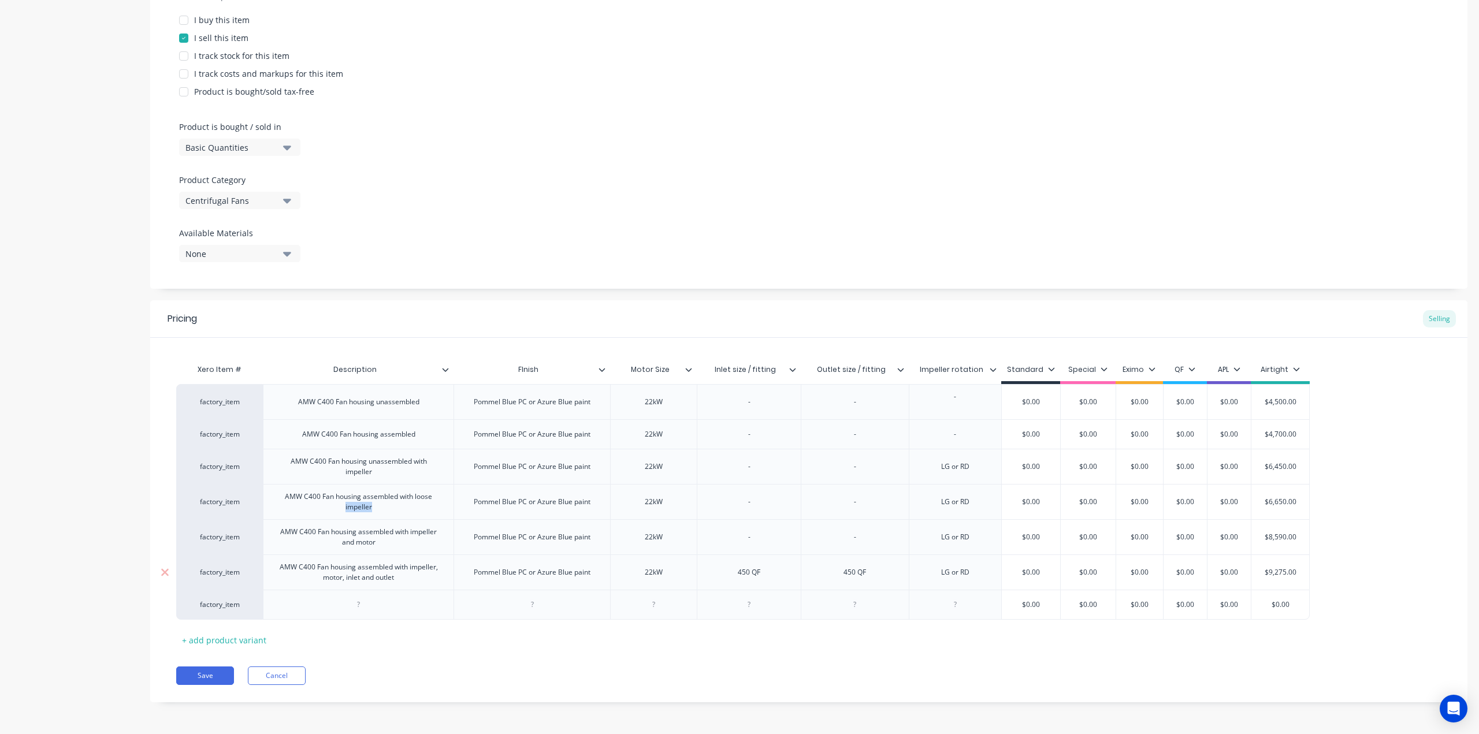
click at [277, 568] on div "AMW C400 Fan housing assembled with impeller, motor, inlet and outlet" at bounding box center [358, 572] width 181 height 25
click at [345, 606] on div at bounding box center [359, 604] width 58 height 15
paste div
click at [408, 601] on div "AMW C400 Fan housing assembled with impeller, motor, inlet and outlet" at bounding box center [358, 607] width 181 height 25
click at [426, 604] on div "AMW C400 Fan housing assembled with impeller, motor, inlet and outlet" at bounding box center [358, 607] width 181 height 25
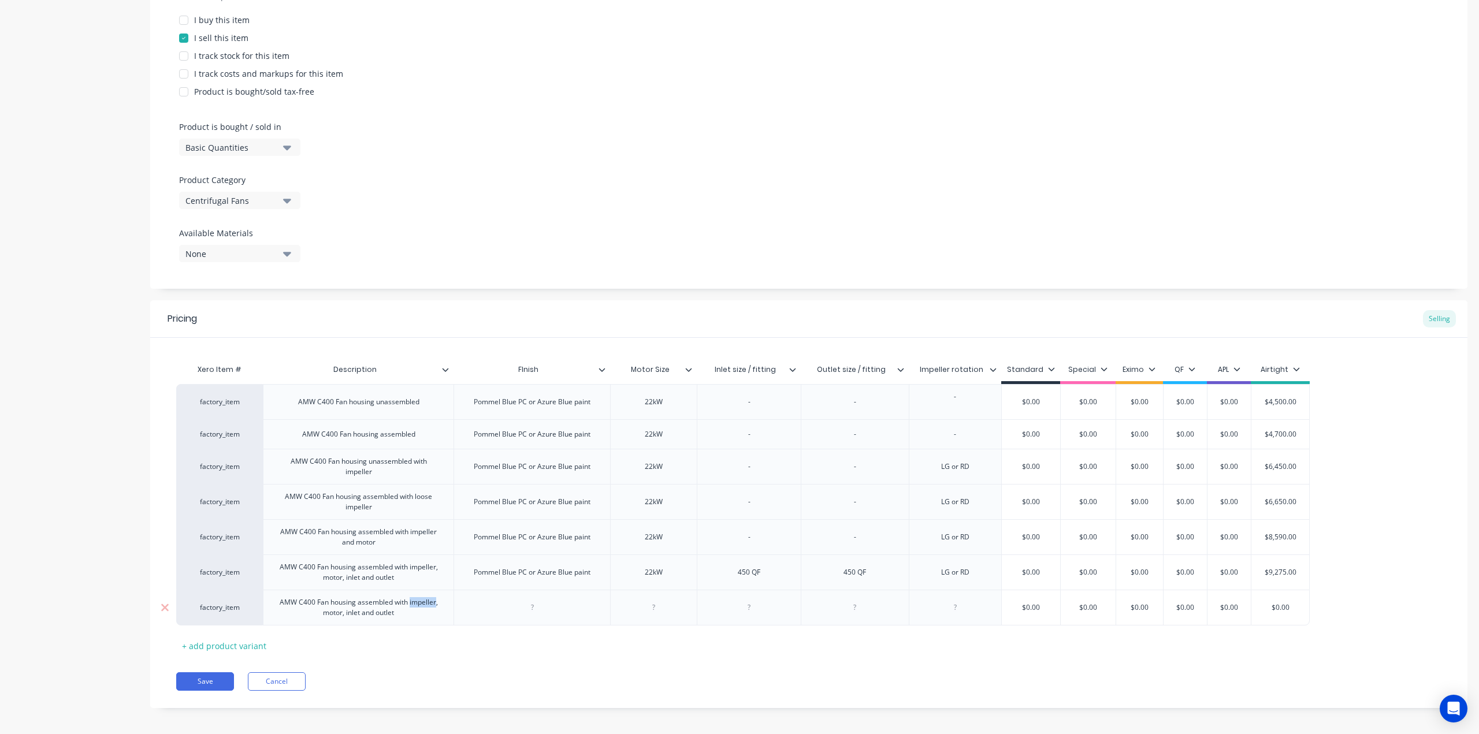
click at [426, 604] on div "AMW C400 Fan housing assembled with impeller, motor, inlet and outlet" at bounding box center [358, 607] width 181 height 25
click at [415, 605] on div "AMW C400 Fan housing assembled with , motor, inlet and outlet" at bounding box center [358, 607] width 181 height 25
click at [406, 620] on div "AMW C400 Fan housing assembled with motor, inlet and outlet" at bounding box center [358, 608] width 191 height 36
click at [391, 618] on div "AMW C400 Fan housing assembled with motor, inlet and outlet" at bounding box center [358, 607] width 181 height 25
click at [492, 637] on div "Xero Item # Description FInish Motor Size Inlet size / fitting Outlet size / fi…" at bounding box center [808, 506] width 1265 height 297
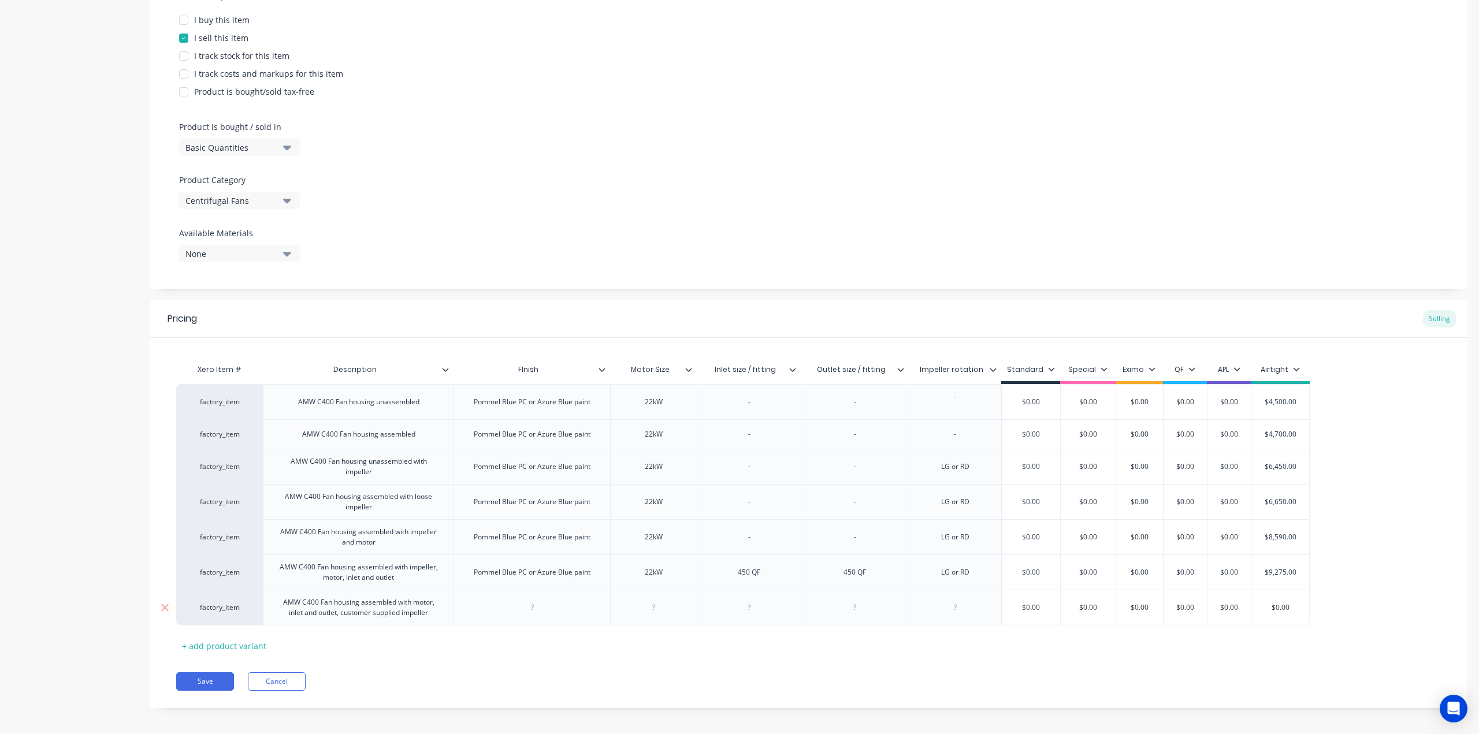
click at [1285, 608] on input "text" at bounding box center [1280, 608] width 58 height 10
click at [1281, 605] on input "$0.00" at bounding box center [1280, 608] width 58 height 10
type input "$7325"
click at [1376, 658] on div "Pricing Selling Xero Item # Description FInish Motor Size Inlet size / fitting …" at bounding box center [808, 504] width 1317 height 408
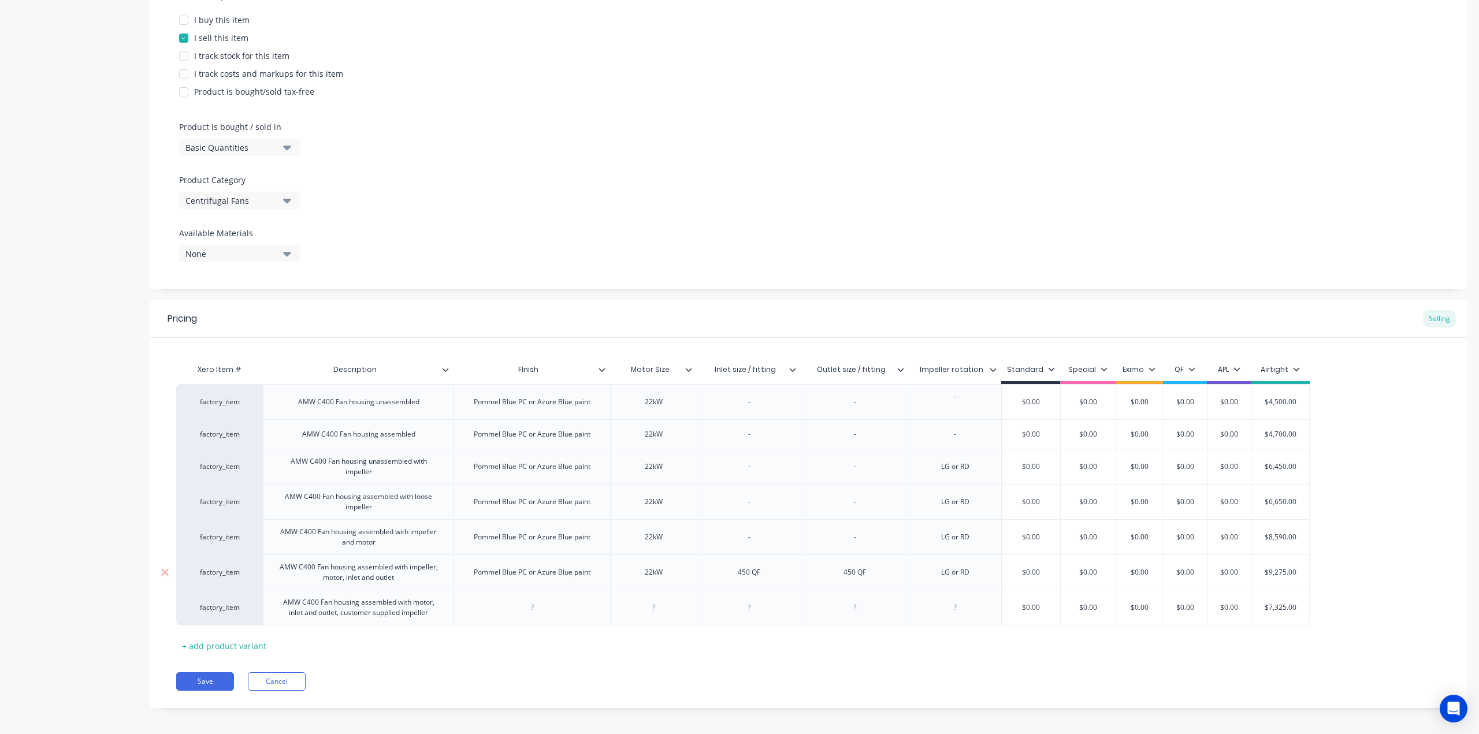
click at [539, 575] on div "Pommel Blue PC or Azure Blue paint" at bounding box center [531, 572] width 135 height 15
click at [538, 575] on div "Pommel Blue PC or Azure Blue paint" at bounding box center [531, 572] width 135 height 15
click at [537, 575] on div "Pommel Blue PC or Azure Blue paint" at bounding box center [531, 572] width 135 height 15
click at [534, 574] on div "Pommel Blue PC or Azure Blue paint" at bounding box center [531, 572] width 135 height 15
click at [534, 572] on div "Pommel Blue PC or Azure Blue paint" at bounding box center [531, 572] width 135 height 15
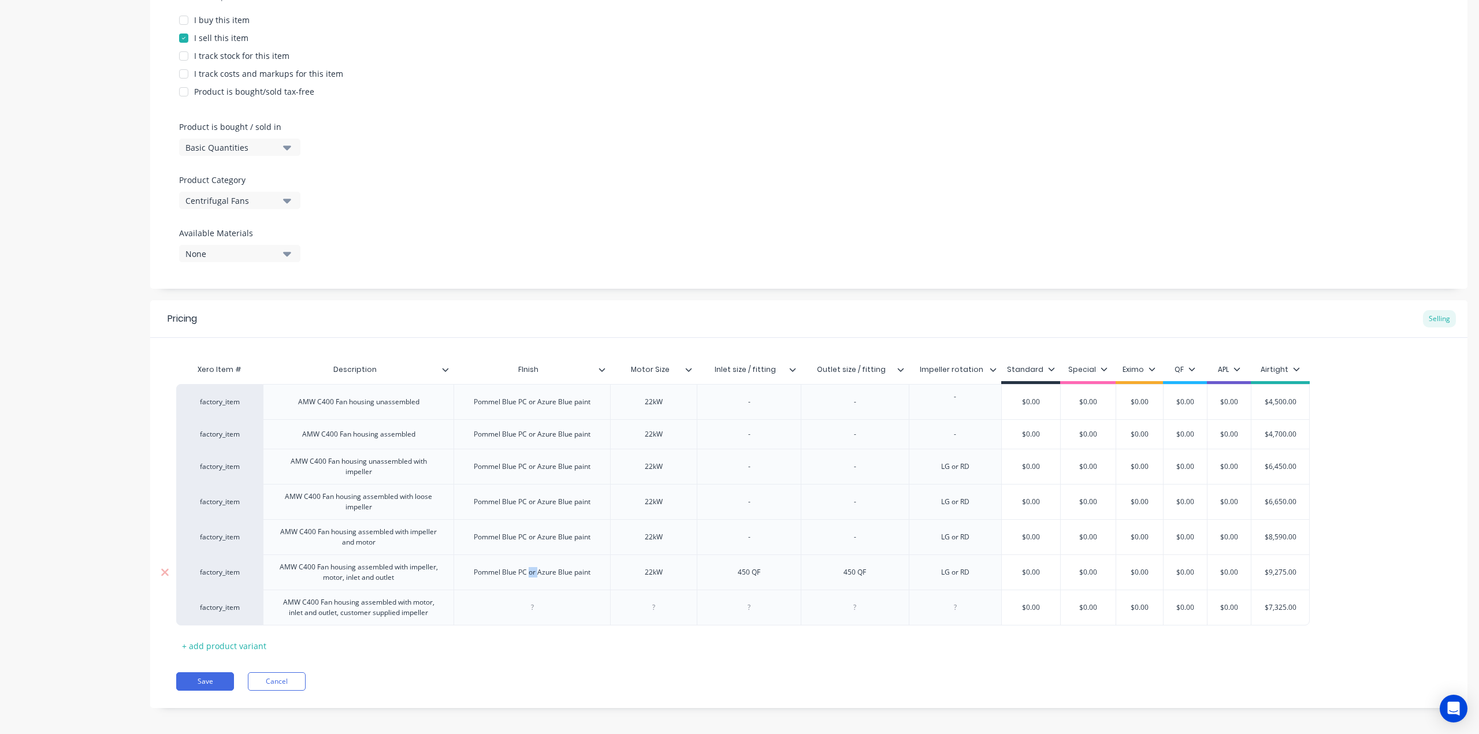
click at [533, 572] on div "Pommel Blue PC or Azure Blue paint" at bounding box center [531, 572] width 135 height 15
drag, startPoint x: 471, startPoint y: 574, endPoint x: 477, endPoint y: 574, distance: 6.4
click at [471, 574] on div "Pommel Blue PC or Azure Blue paint" at bounding box center [531, 572] width 135 height 15
drag, startPoint x: 477, startPoint y: 575, endPoint x: 593, endPoint y: 581, distance: 116.8
click at [593, 581] on div "Pommel Blue PC or Azure Blue paint" at bounding box center [531, 572] width 157 height 35
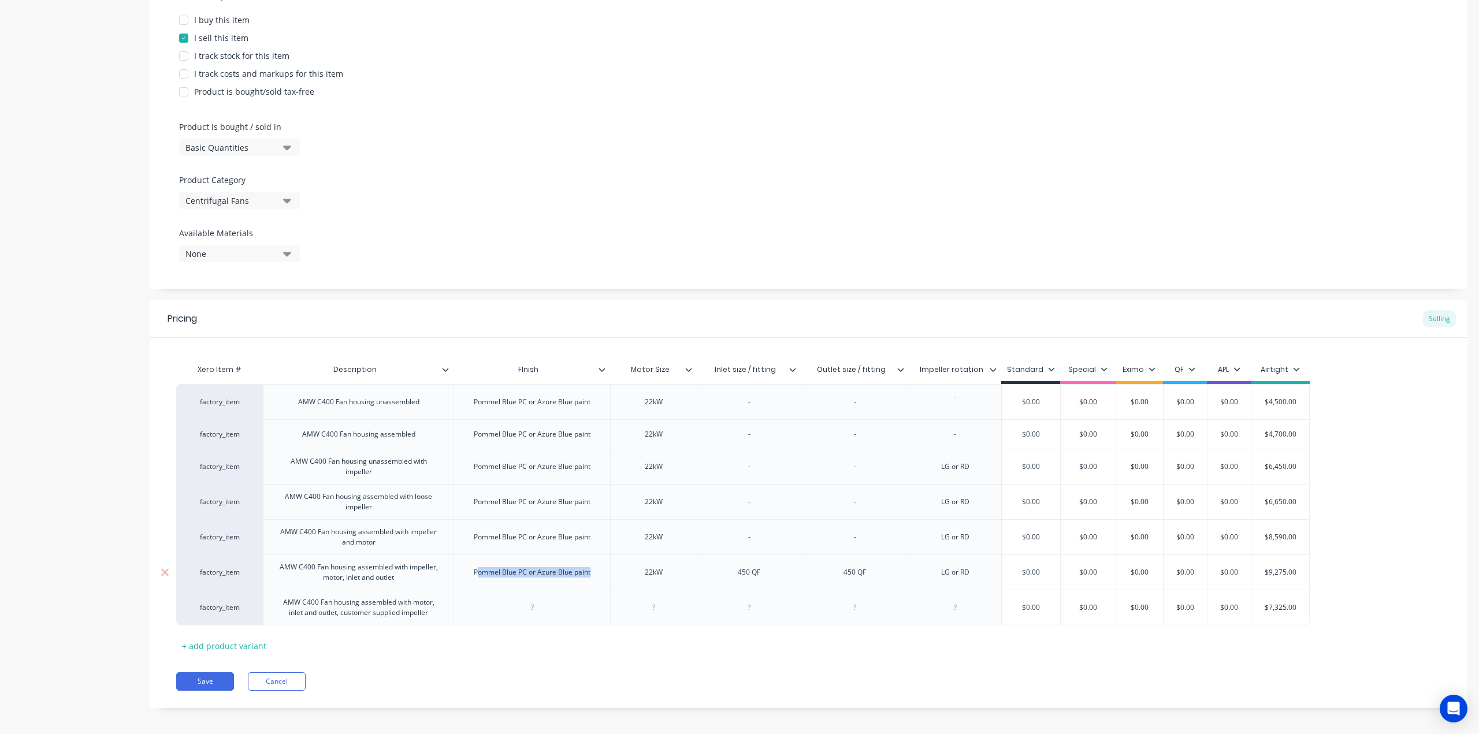
click at [588, 580] on div "Pommel Blue PC or Azure Blue paint" at bounding box center [531, 572] width 157 height 35
click at [583, 578] on div "Pommel Blue PC or Azure Blue paint" at bounding box center [531, 572] width 135 height 15
click at [561, 604] on div at bounding box center [531, 608] width 157 height 36
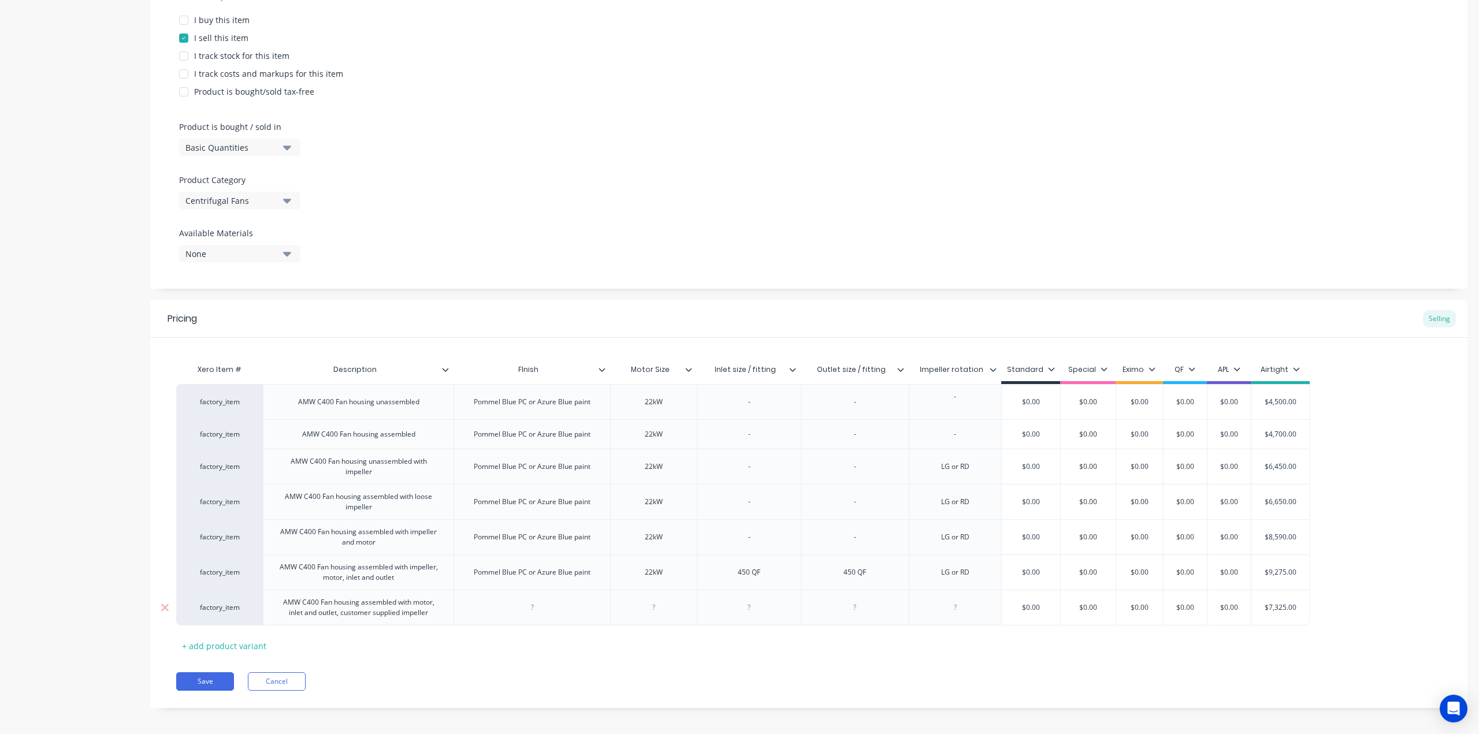
click at [540, 611] on div at bounding box center [532, 607] width 58 height 15
paste div
drag, startPoint x: 656, startPoint y: 613, endPoint x: 673, endPoint y: 638, distance: 30.3
click at [656, 614] on div at bounding box center [654, 607] width 58 height 15
click at [746, 575] on div "450 QF" at bounding box center [749, 572] width 58 height 15
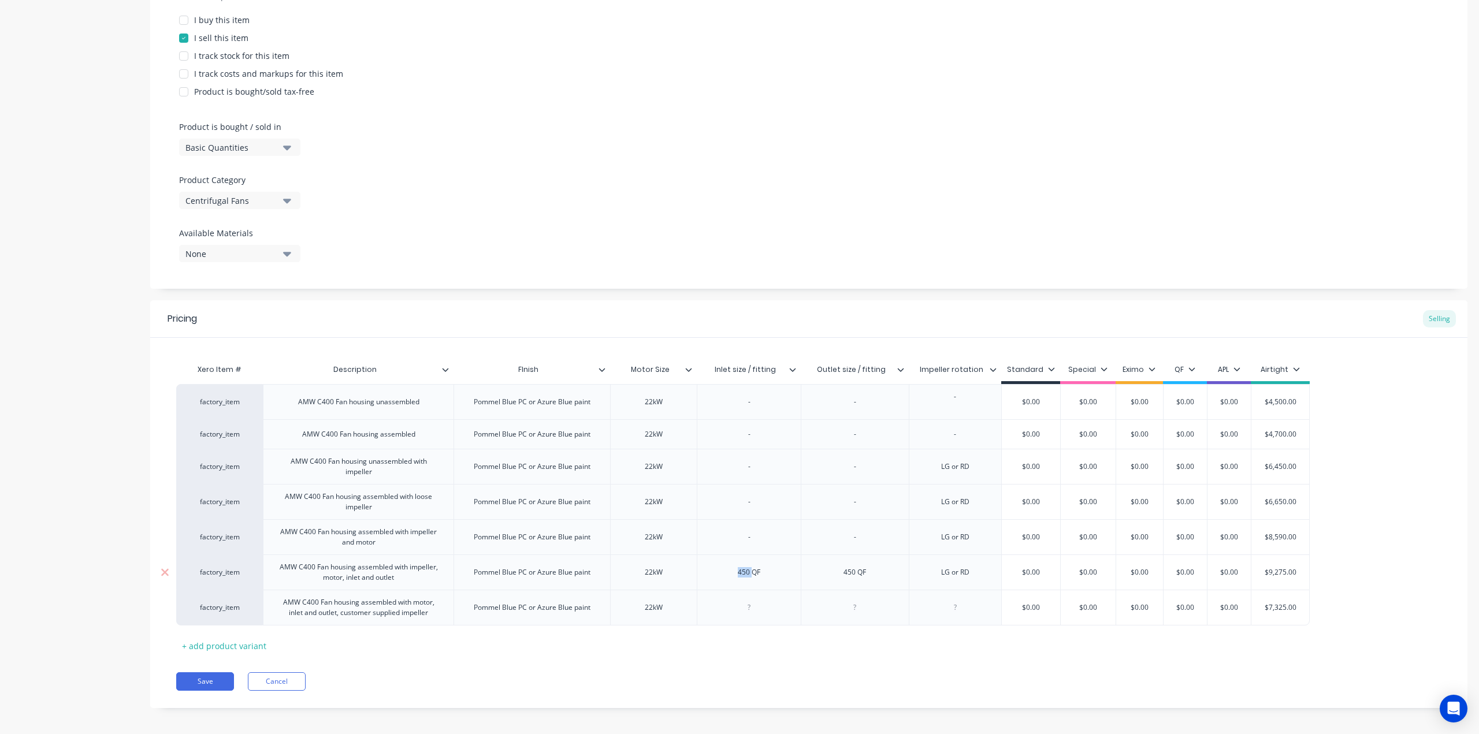
click at [746, 575] on div "450 QF" at bounding box center [749, 572] width 58 height 15
click at [754, 609] on div at bounding box center [749, 607] width 58 height 15
paste div
click at [863, 609] on div at bounding box center [855, 607] width 58 height 15
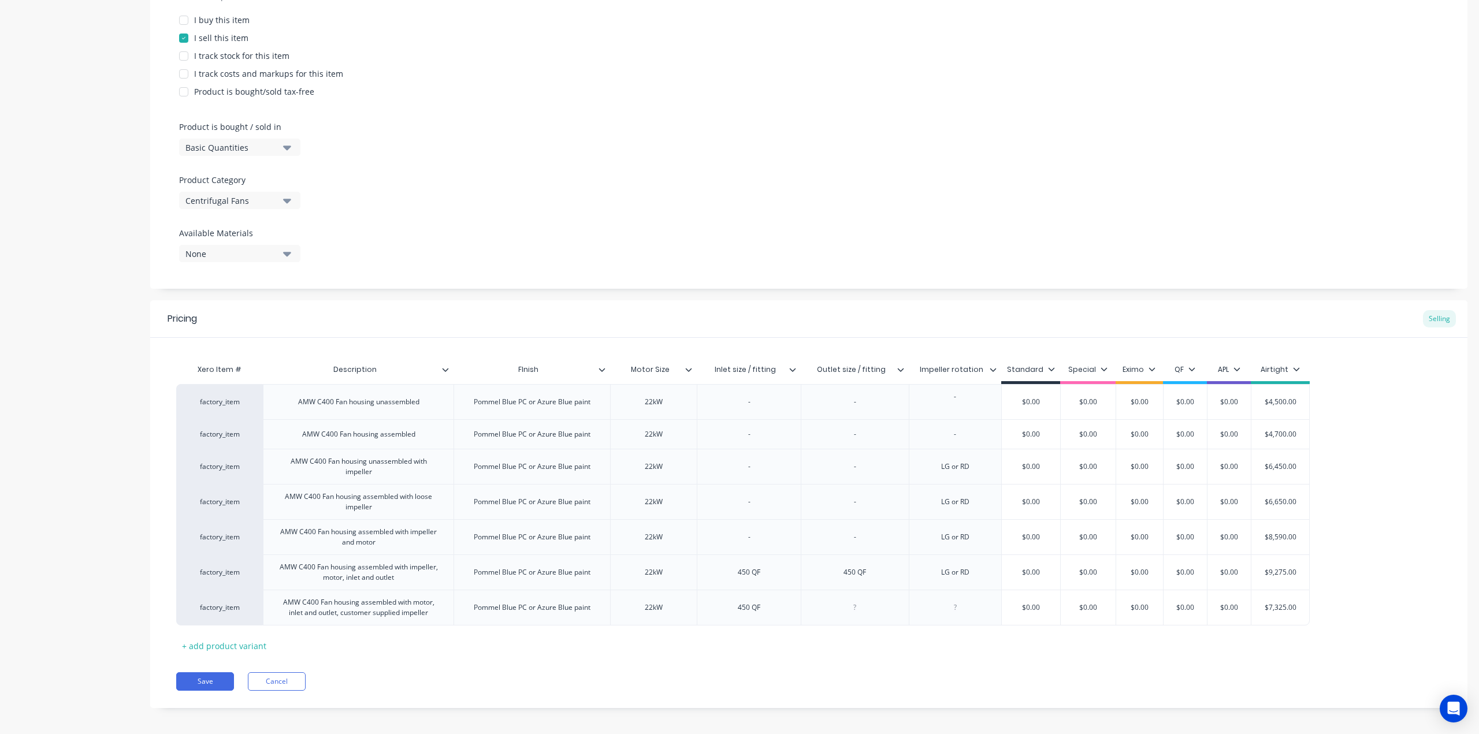
paste div
drag, startPoint x: 964, startPoint y: 611, endPoint x: 986, endPoint y: 627, distance: 27.7
click at [965, 612] on div at bounding box center [955, 607] width 58 height 15
drag, startPoint x: 965, startPoint y: 578, endPoint x: 932, endPoint y: 579, distance: 33.5
click at [932, 579] on div "LG or RD" at bounding box center [955, 572] width 58 height 15
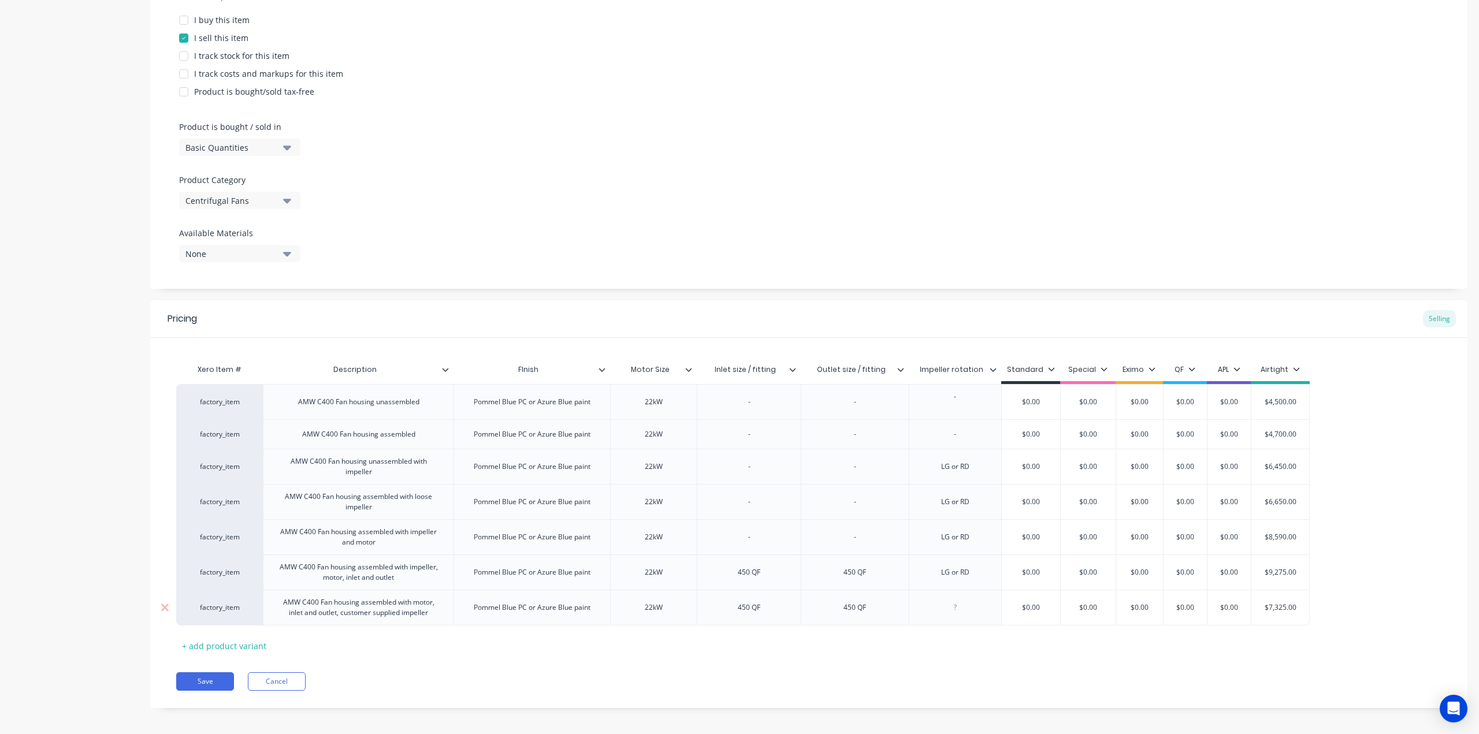
click at [946, 606] on div at bounding box center [955, 607] width 58 height 15
paste div
click at [1060, 649] on div "Xero Item # Description FInish Motor Size Inlet size / fitting Outlet size / fi…" at bounding box center [808, 506] width 1265 height 297
click at [1351, 495] on div "factory_item AMW C400 Fan housing unassembled Pommel Blue PC or Azure Blue pain…" at bounding box center [808, 504] width 1265 height 241
drag, startPoint x: 265, startPoint y: 605, endPoint x: 264, endPoint y: 544, distance: 60.7
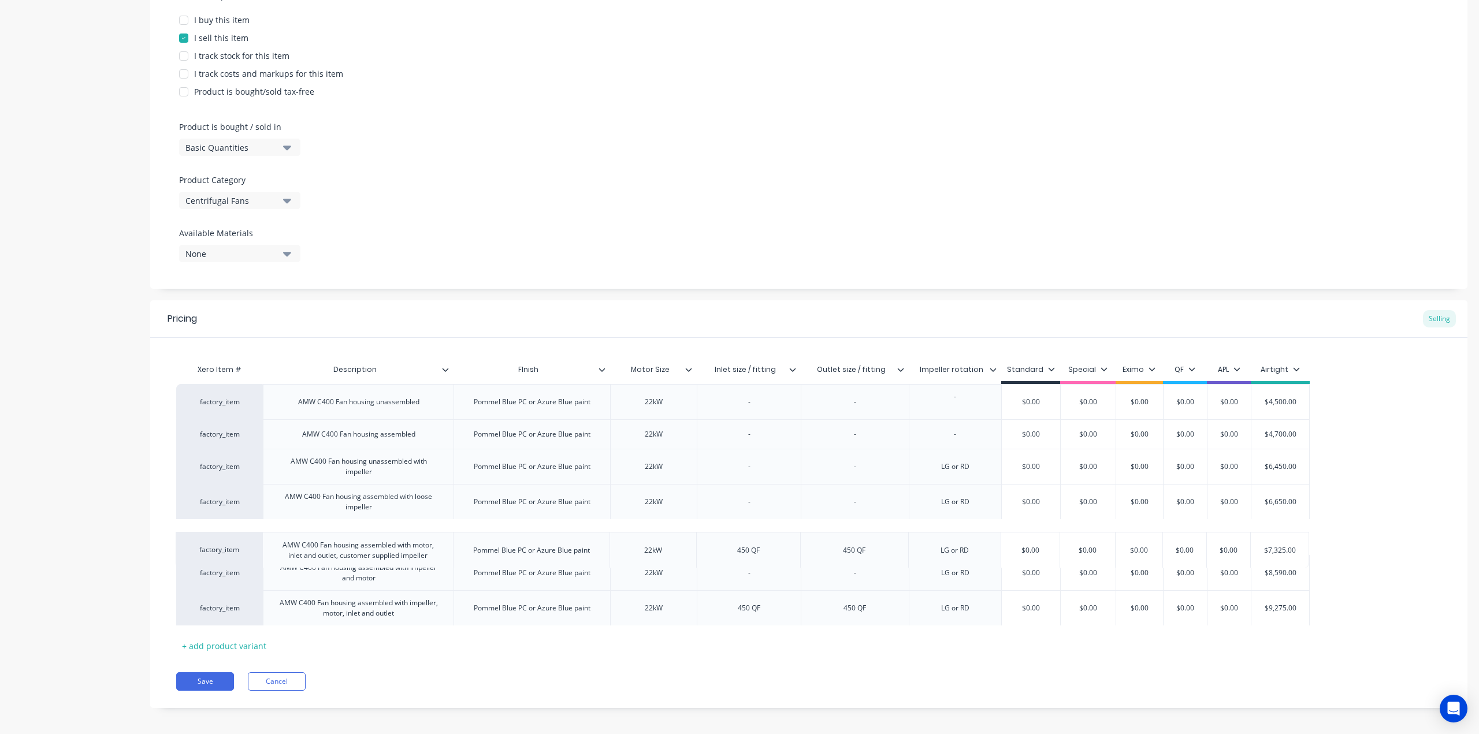
click at [264, 544] on div "factory_item AMW C400 Fan housing unassembled Pommel Blue PC or Azure Blue pain…" at bounding box center [808, 504] width 1265 height 241
click at [1381, 475] on div "factory_item AMW C400 Fan housing unassembled Pommel Blue PC or Azure Blue pain…" at bounding box center [808, 504] width 1265 height 241
click at [1394, 463] on div "factory_item AMW C400 Fan housing unassembled Pommel Blue PC or Azure Blue pain…" at bounding box center [808, 504] width 1265 height 241
drag, startPoint x: 193, startPoint y: 680, endPoint x: 140, endPoint y: 433, distance: 252.9
click at [192, 679] on button "Save" at bounding box center [205, 681] width 58 height 18
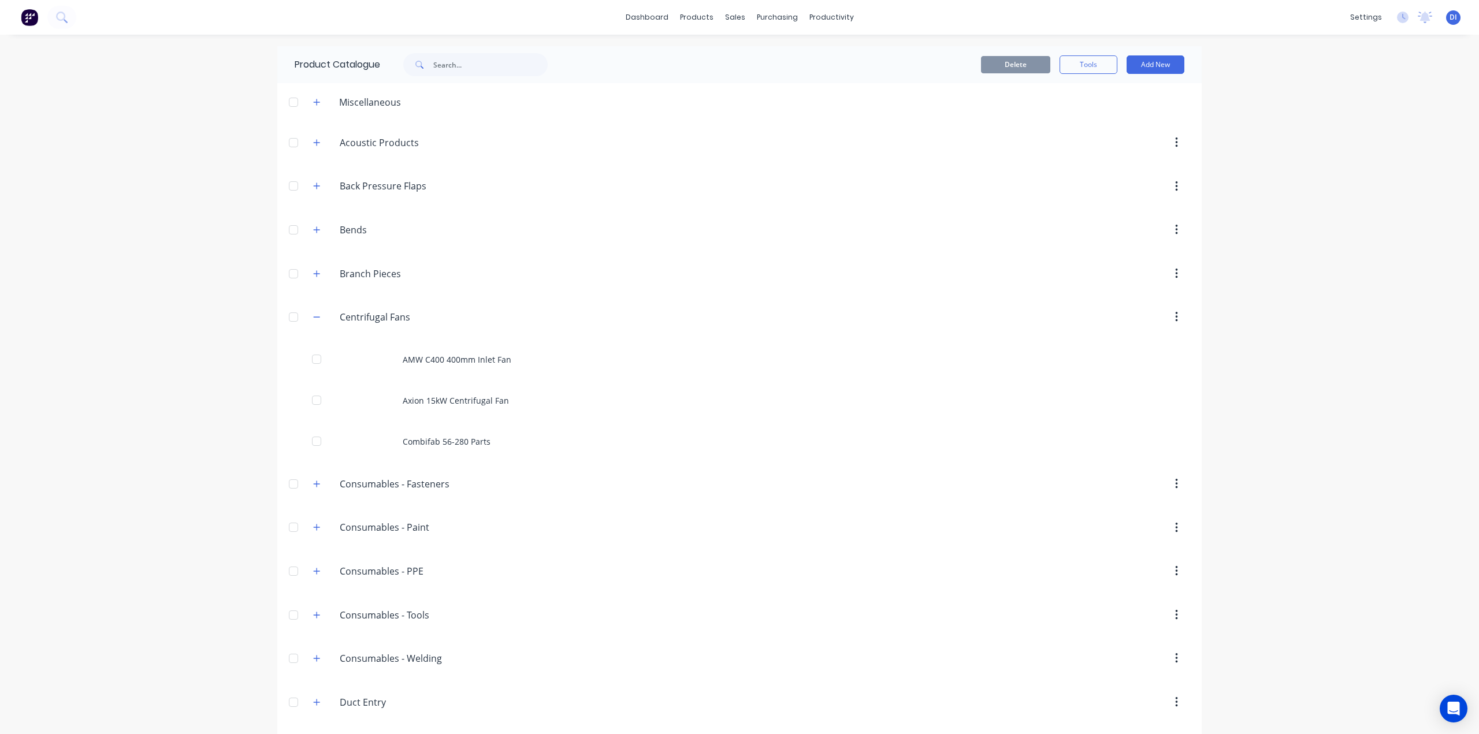
click at [1262, 176] on div "dashboard products sales purchasing productivity dashboard products Product Cat…" at bounding box center [739, 367] width 1479 height 734
drag, startPoint x: 310, startPoint y: 316, endPoint x: 775, endPoint y: 261, distance: 468.3
click at [313, 316] on icon "button" at bounding box center [316, 317] width 7 height 8
click at [1329, 142] on div "dashboard products sales purchasing productivity dashboard products Product Cat…" at bounding box center [739, 367] width 1479 height 734
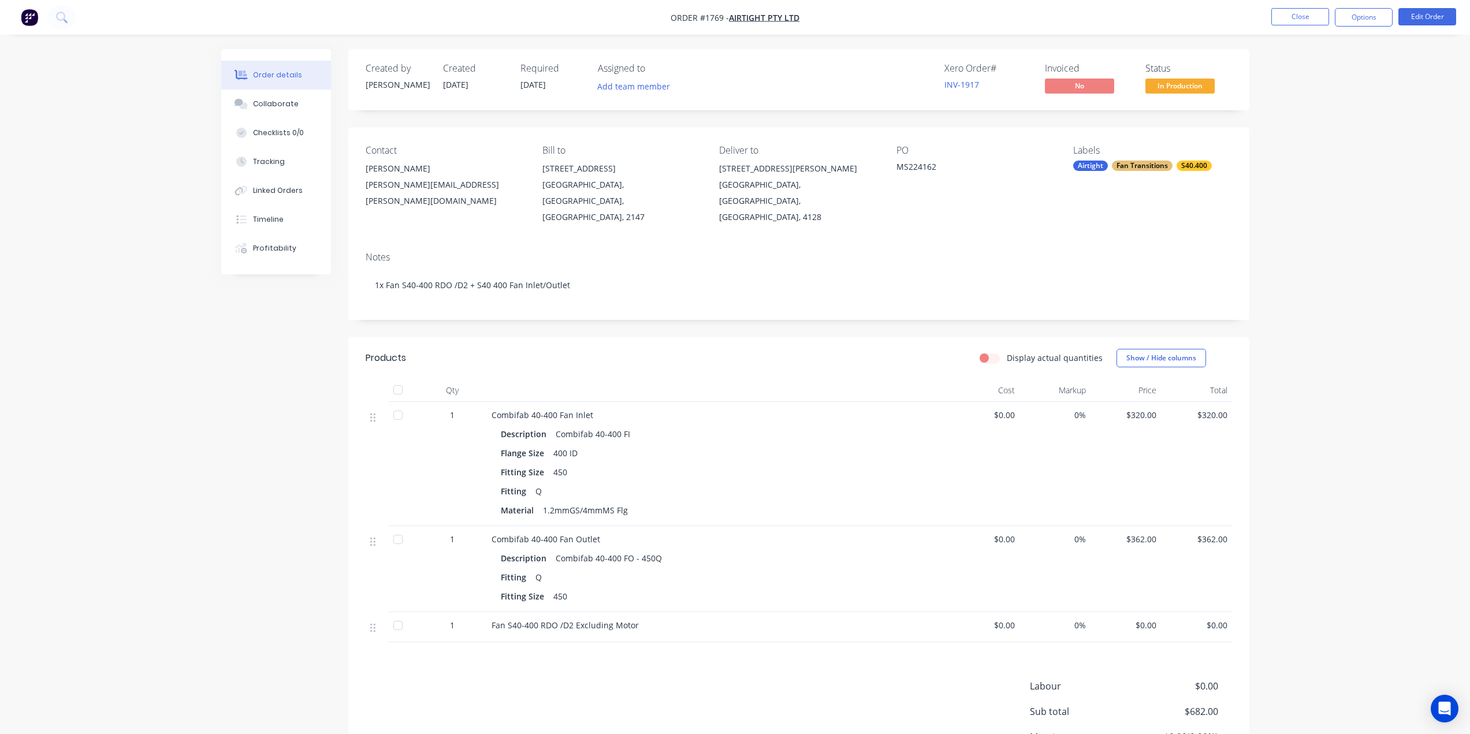
click at [1349, 210] on div "Order details Collaborate Checklists 0/0 Tracking Linked Orders Timeline Profit…" at bounding box center [735, 424] width 1470 height 848
drag, startPoint x: 1288, startPoint y: 328, endPoint x: 1300, endPoint y: 330, distance: 12.3
click at [1288, 328] on div "Order details Collaborate Checklists 0/0 Tracking Linked Orders Timeline Profit…" at bounding box center [735, 424] width 1470 height 848
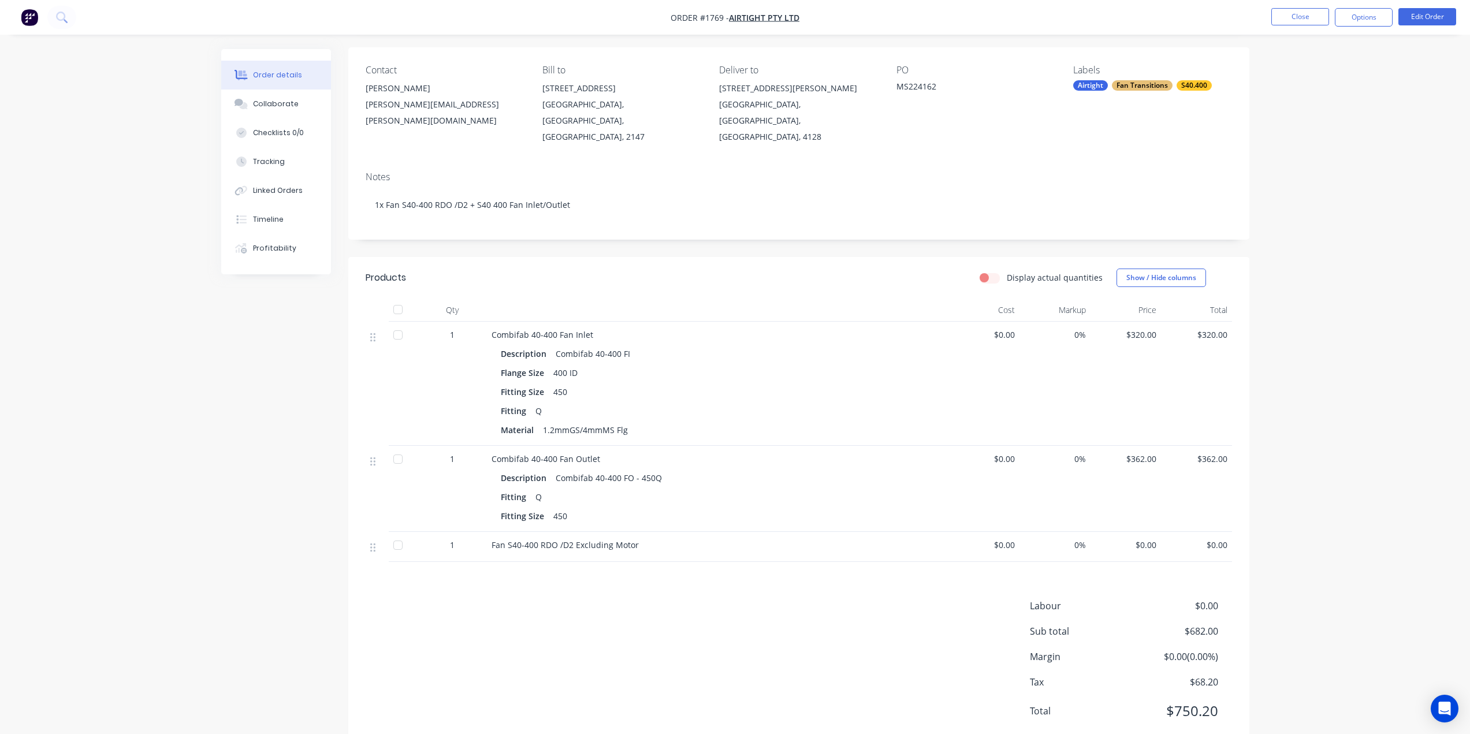
scroll to position [98, 0]
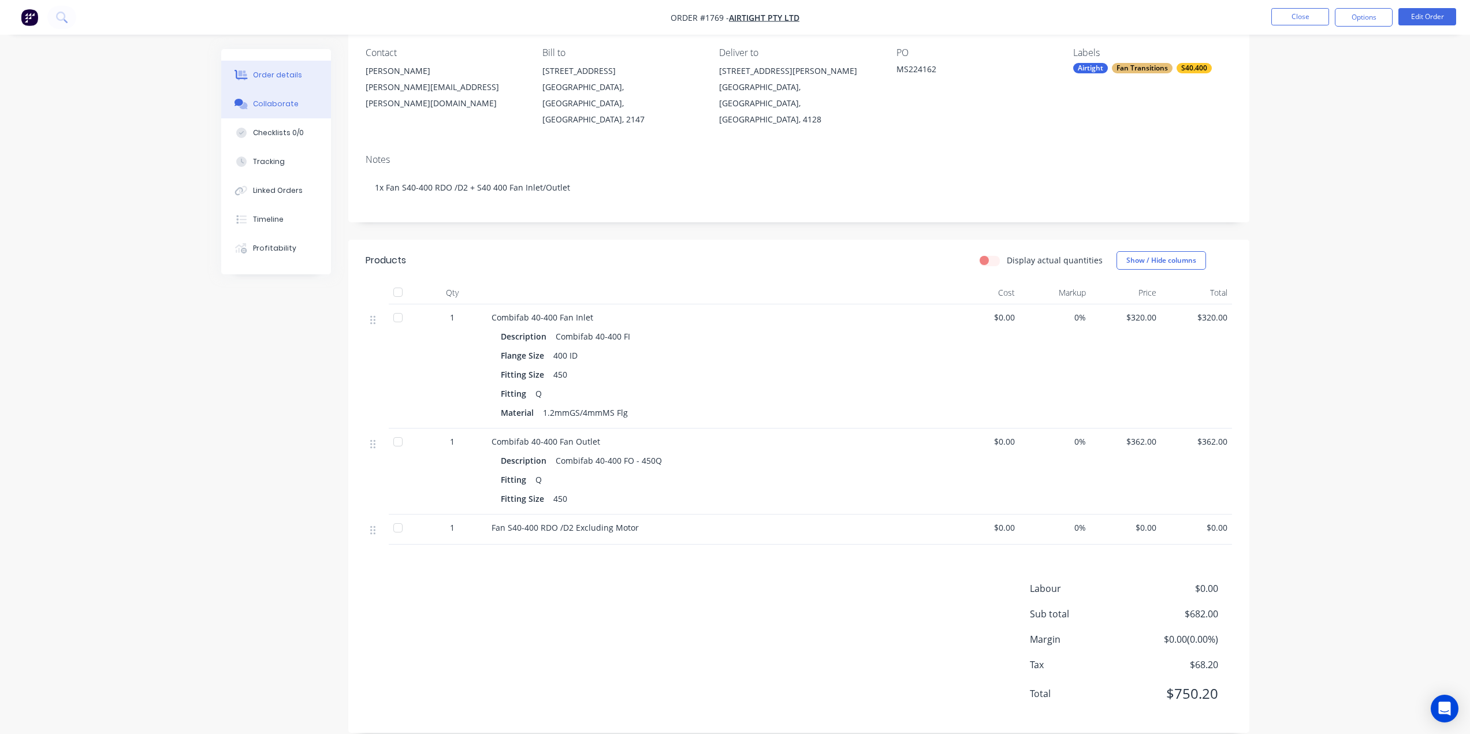
click at [263, 101] on div "Collaborate" at bounding box center [276, 104] width 46 height 10
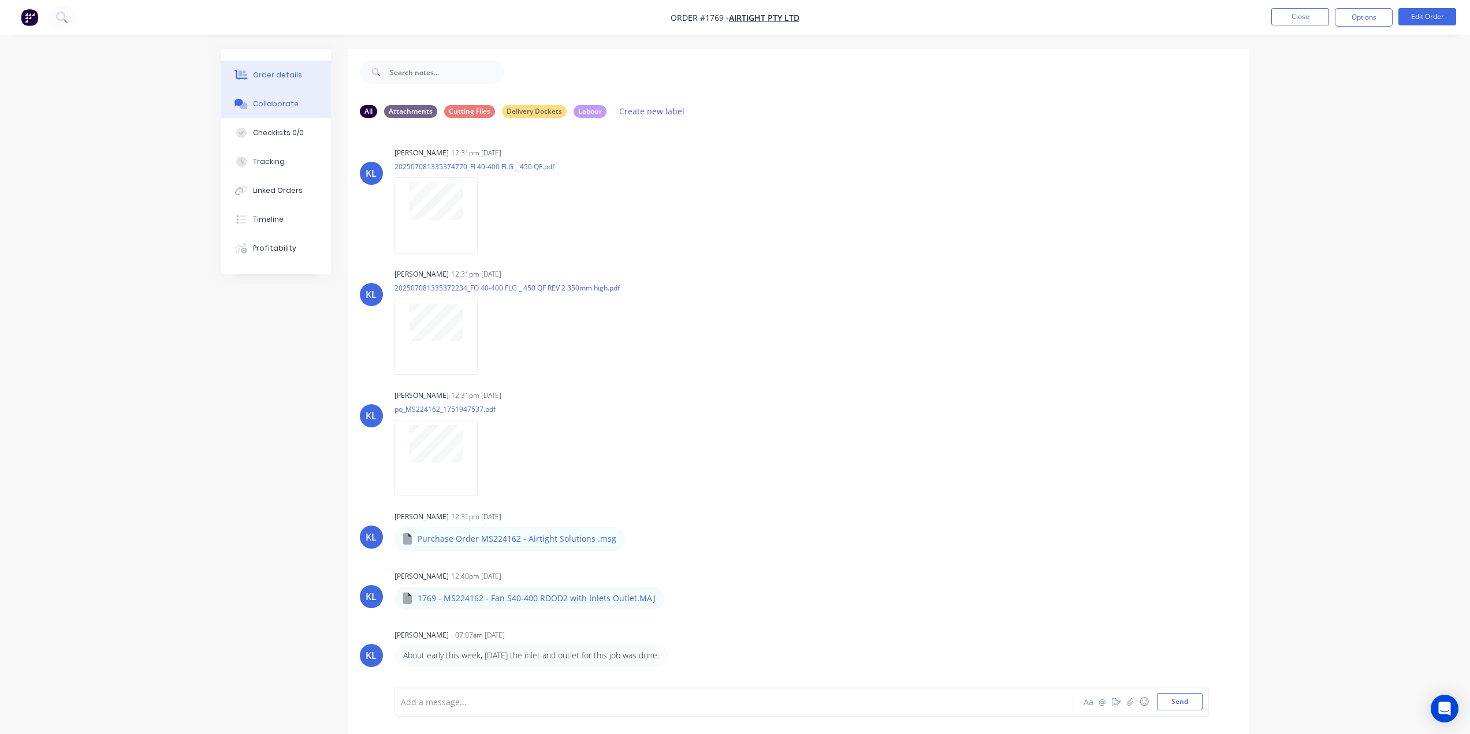
click at [278, 73] on div "Order details" at bounding box center [277, 75] width 49 height 10
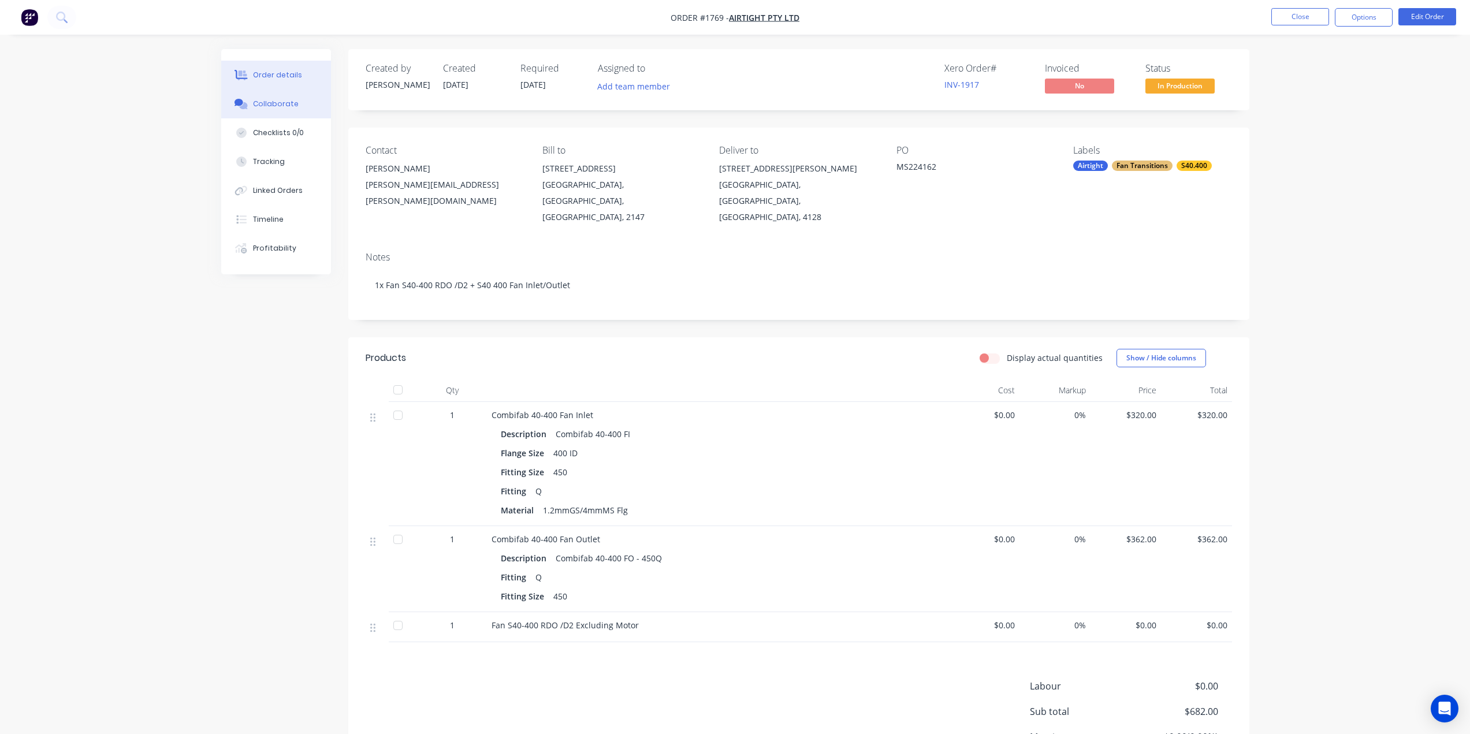
click at [273, 102] on div "Collaborate" at bounding box center [276, 104] width 46 height 10
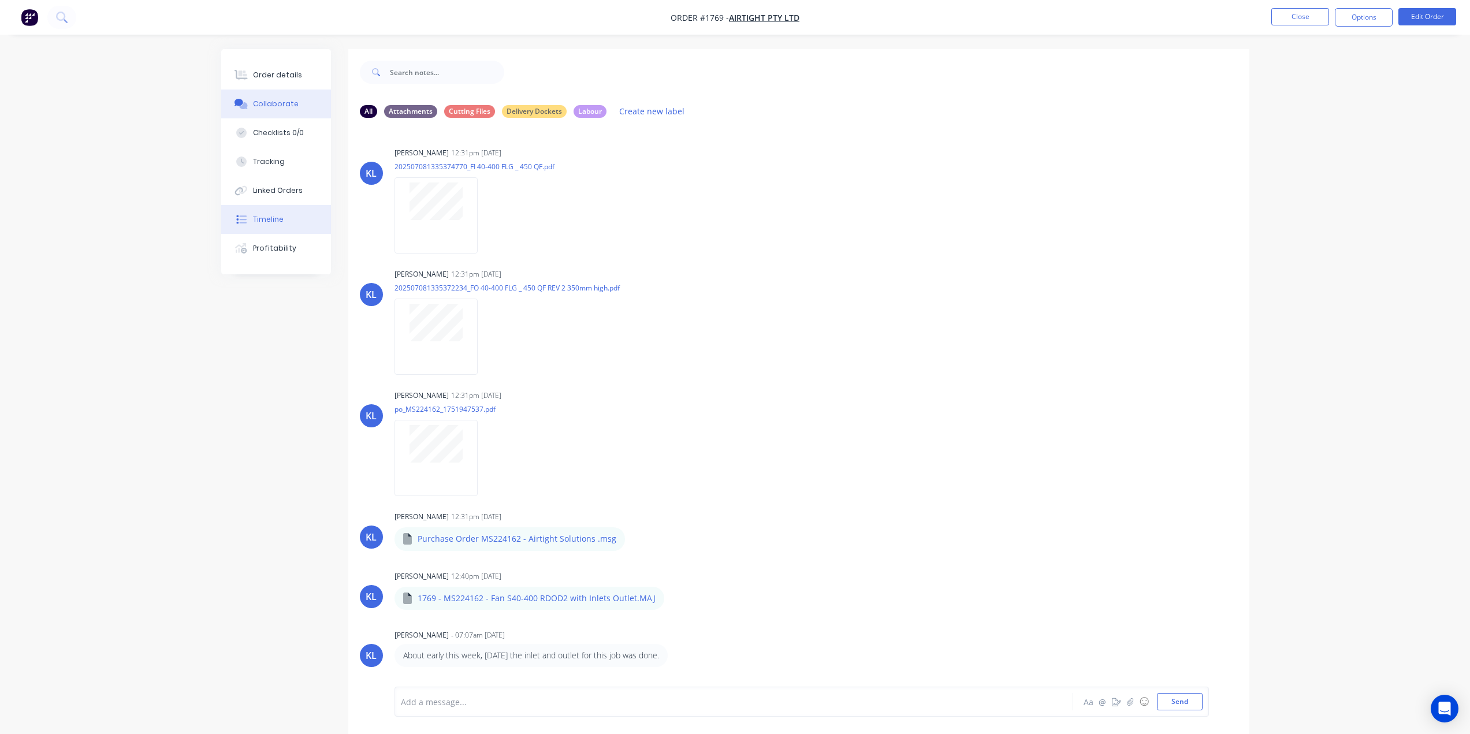
click at [265, 217] on div "Timeline" at bounding box center [268, 219] width 31 height 10
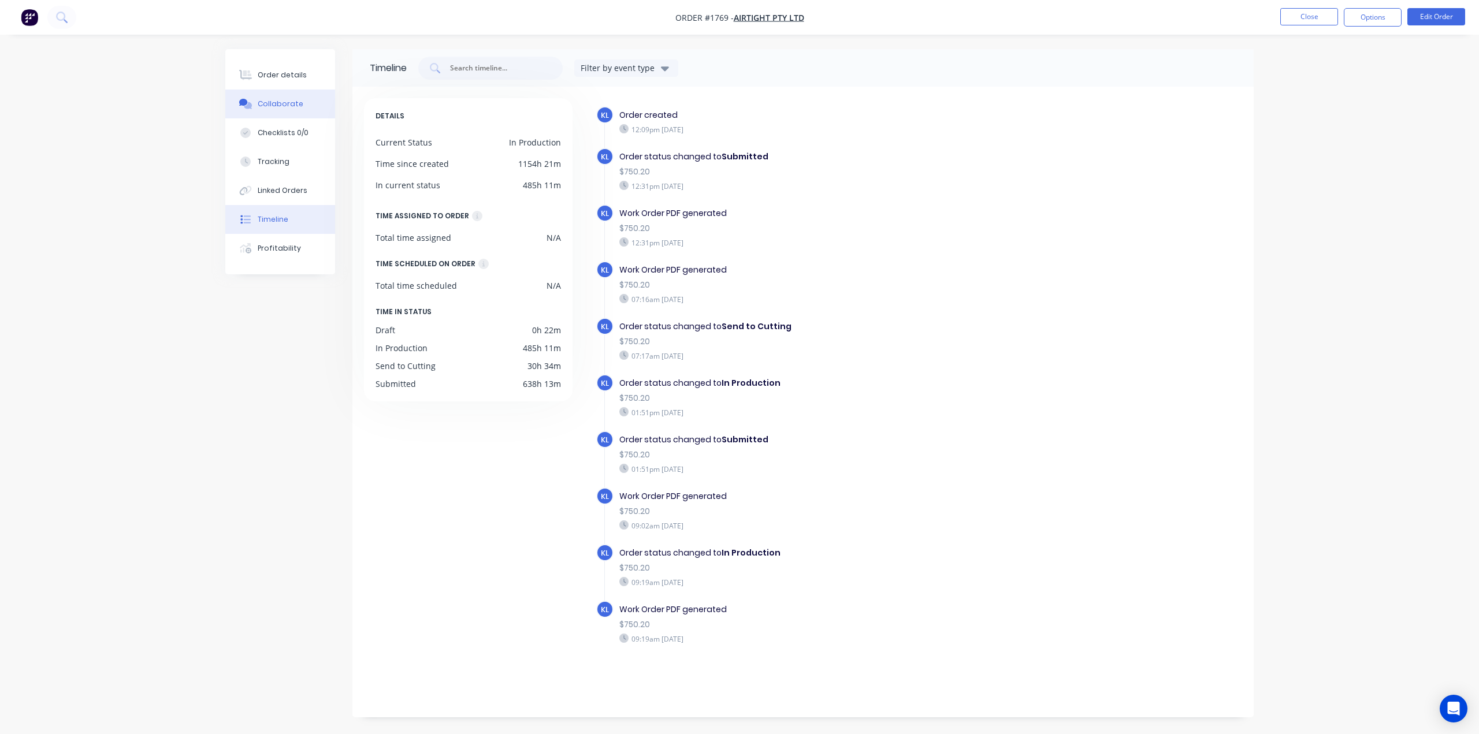
click at [270, 106] on div "Collaborate" at bounding box center [281, 104] width 46 height 10
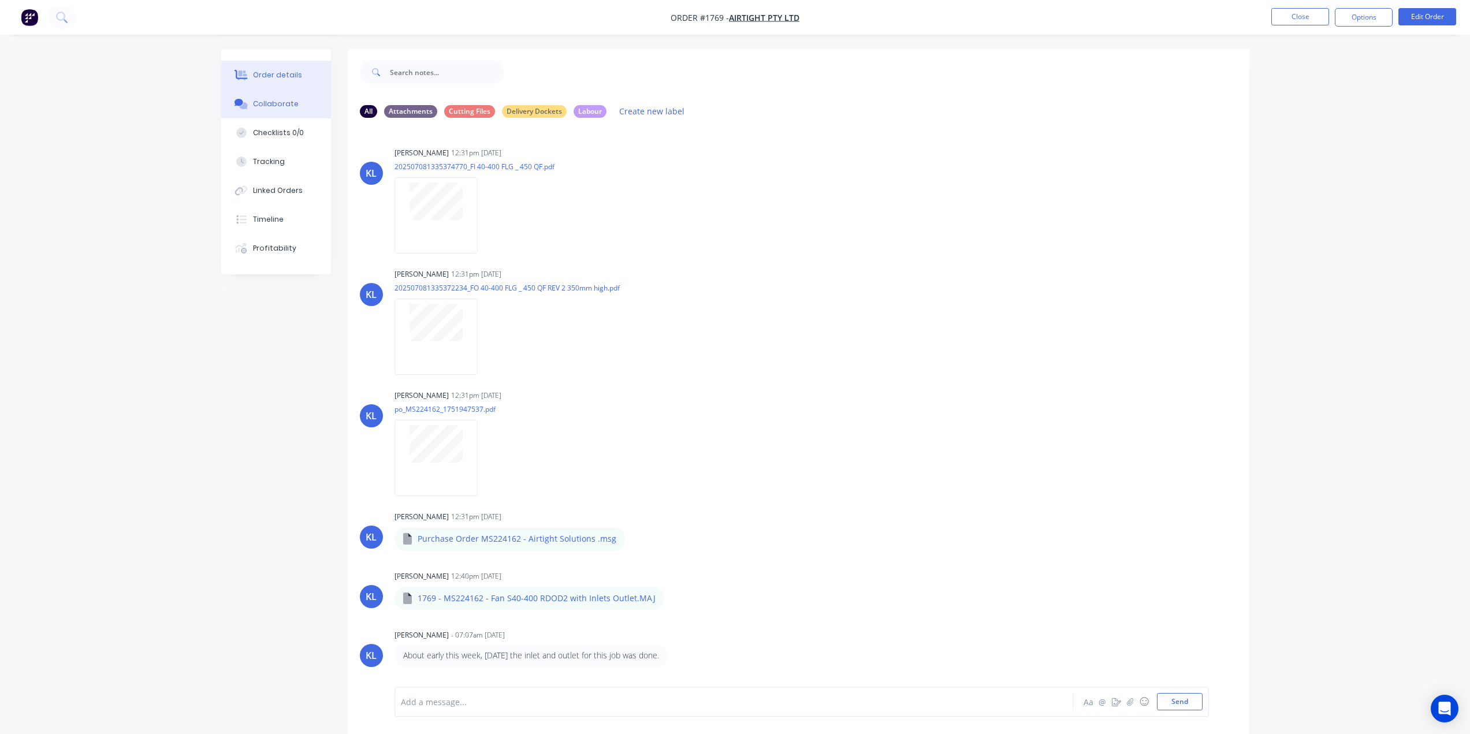
click at [279, 77] on div "Order details" at bounding box center [277, 75] width 49 height 10
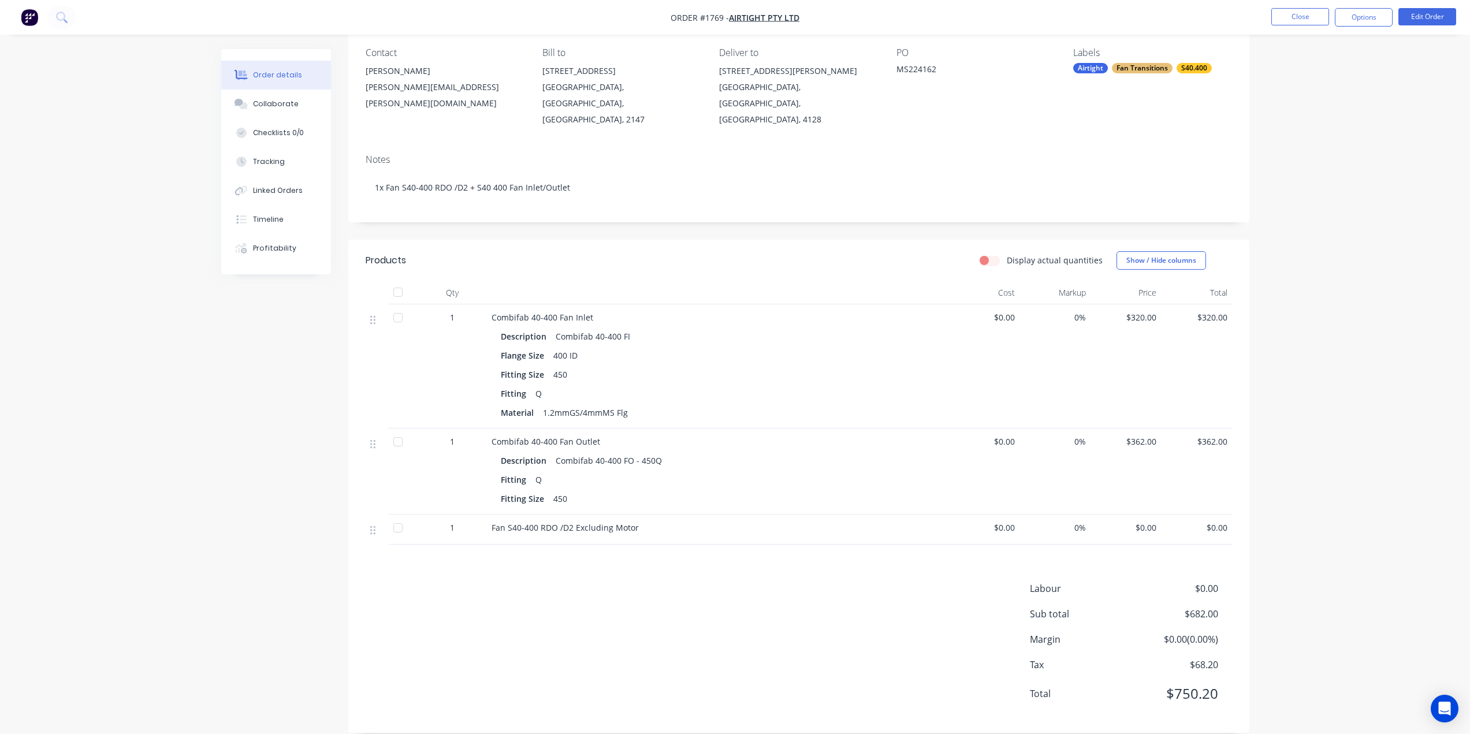
scroll to position [40, 0]
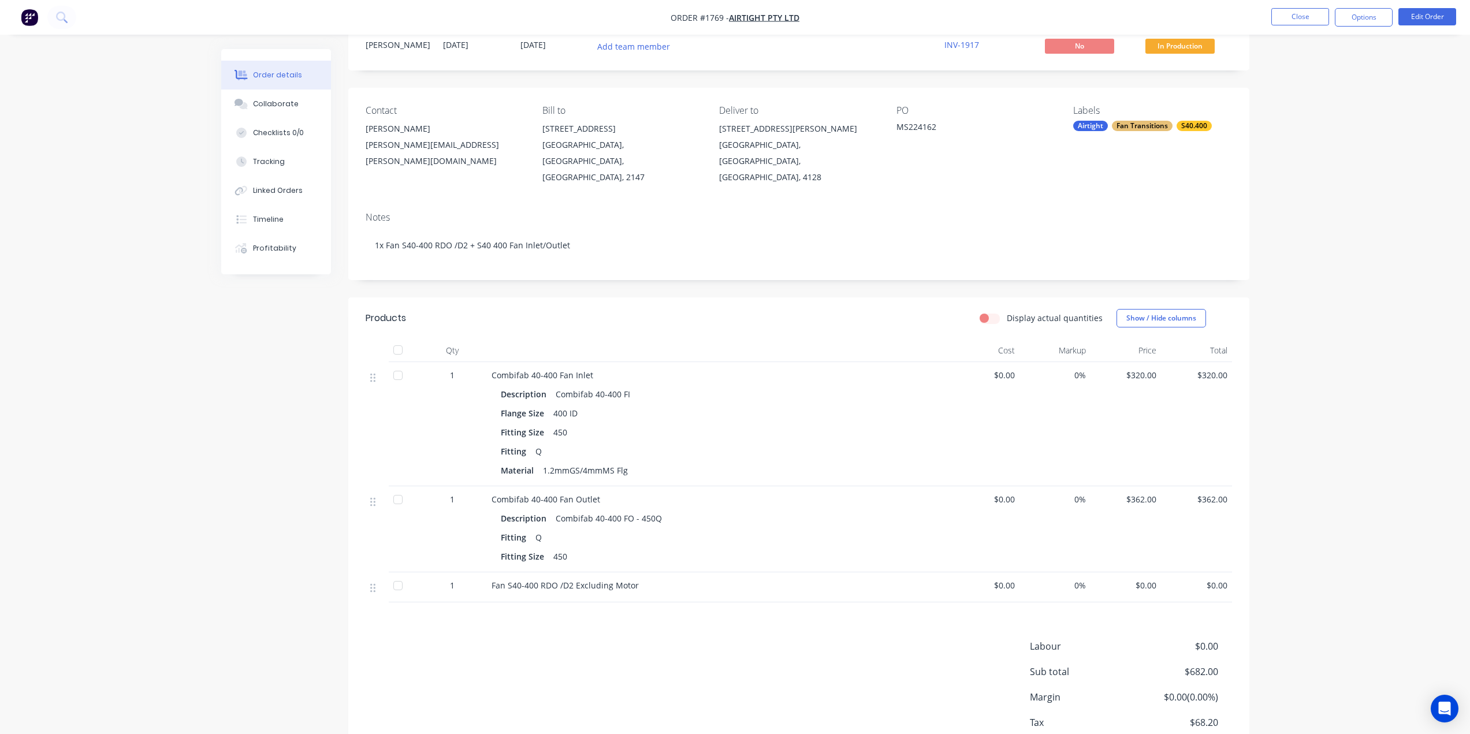
click at [1149, 579] on span "$0.00" at bounding box center [1126, 585] width 62 height 12
click at [1146, 579] on span "$0.00" at bounding box center [1126, 585] width 62 height 12
click at [1422, 14] on button "Edit Order" at bounding box center [1428, 16] width 58 height 17
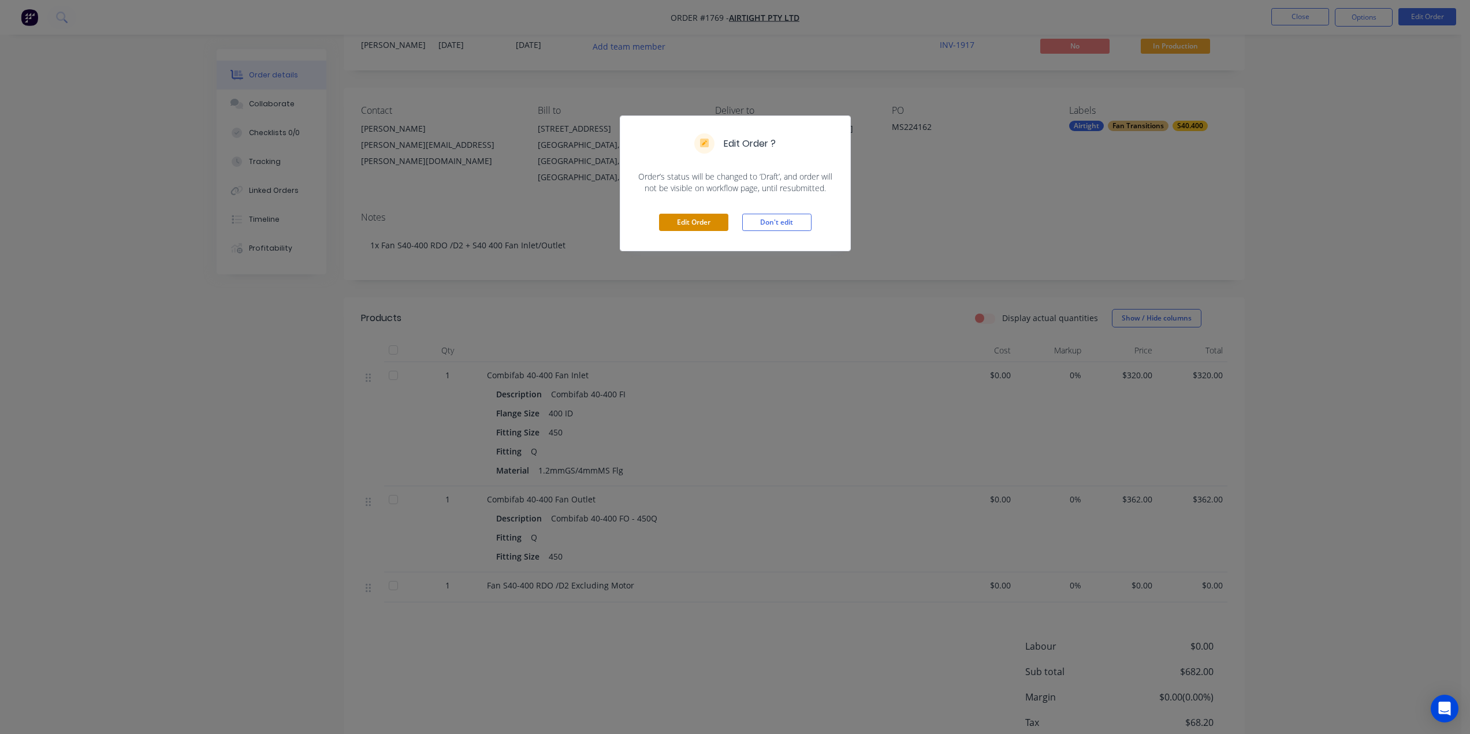
click at [665, 225] on button "Edit Order" at bounding box center [693, 222] width 69 height 17
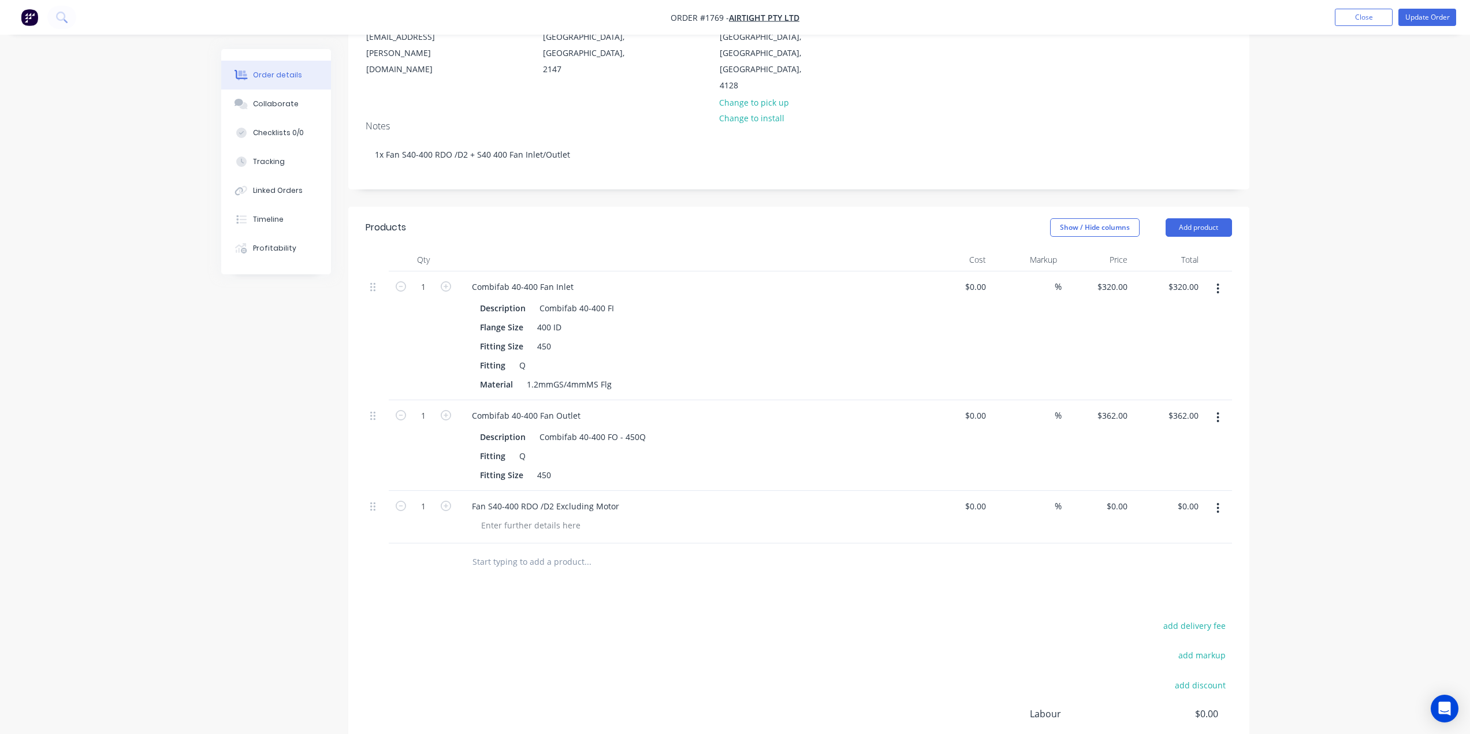
scroll to position [116, 0]
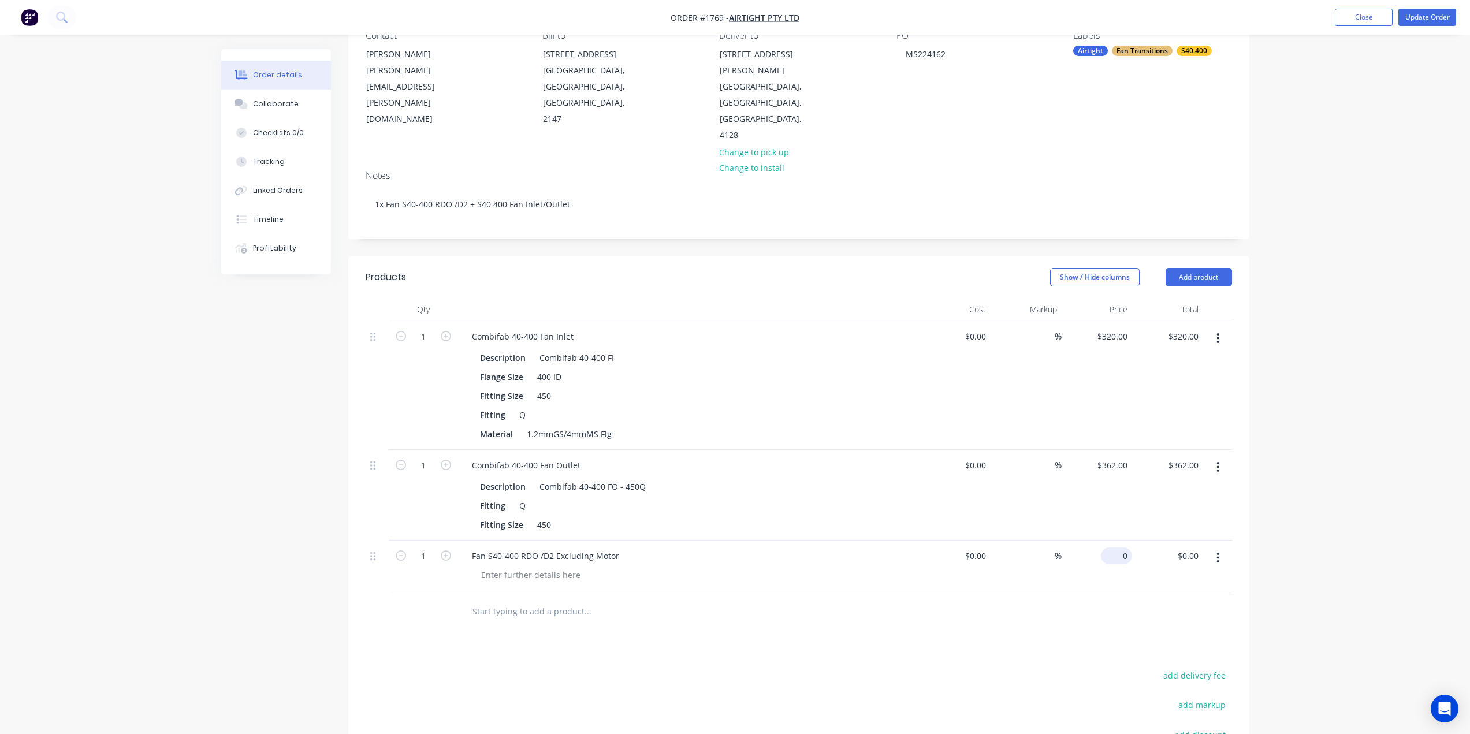
click at [1118, 548] on div "0 $0.00" at bounding box center [1116, 556] width 31 height 17
type input "$7,000.00"
click at [1096, 601] on div "Products Show / Hide columns Add product Qty Cost Markup Price Total 1 Combifab…" at bounding box center [798, 582] width 901 height 652
click at [527, 548] on div "Fan S40-400 RDO /D2 Excluding Motor" at bounding box center [546, 556] width 166 height 17
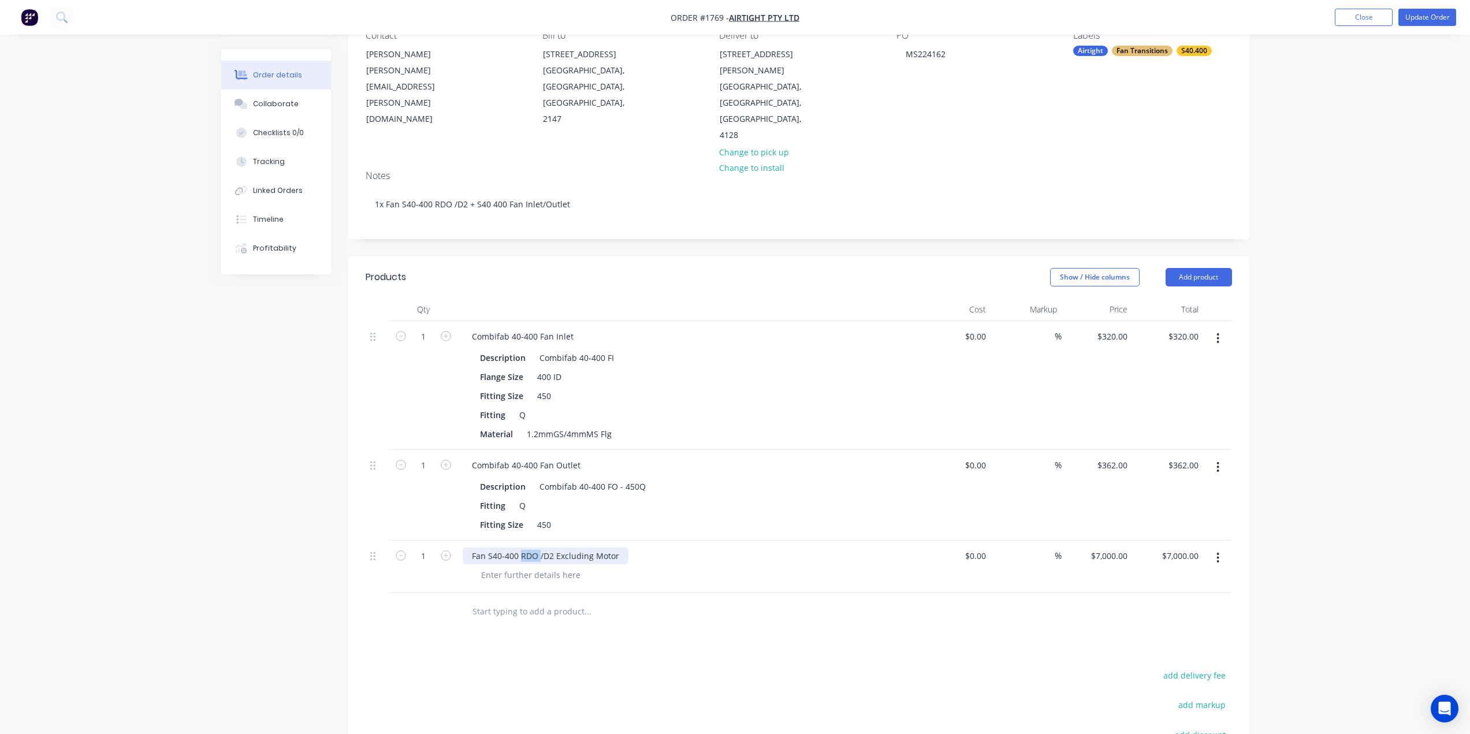
click at [527, 548] on div "Fan S40-400 RDO /D2 Excluding Motor" at bounding box center [546, 556] width 166 height 17
drag, startPoint x: 805, startPoint y: 583, endPoint x: 830, endPoint y: 586, distance: 25.1
click at [805, 600] on div at bounding box center [636, 611] width 347 height 23
click at [1338, 474] on div "Order details Collaborate Checklists 0/0 Tracking Linked Orders Timeline Profit…" at bounding box center [735, 404] width 1470 height 1041
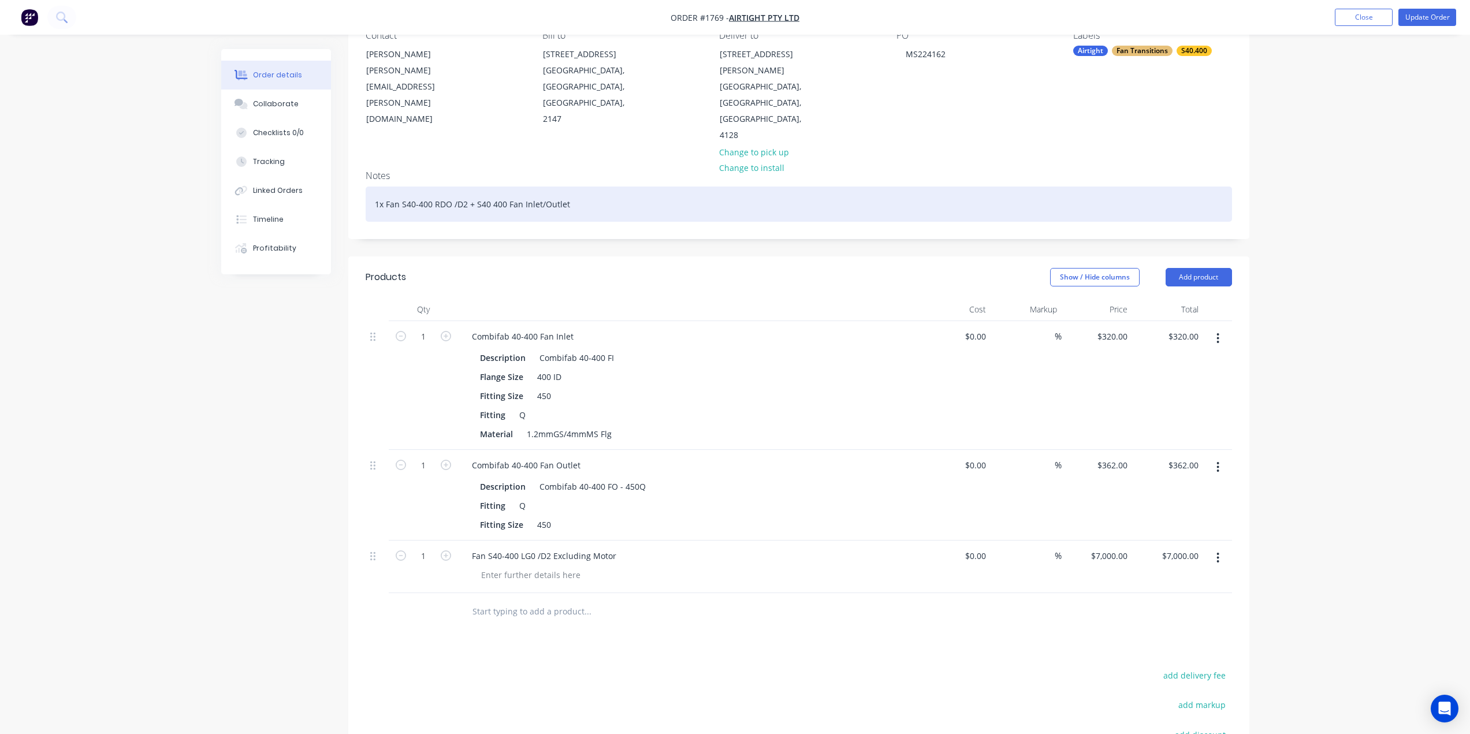
click at [444, 187] on div "1x Fan S40-400 RDO /D2 + S40 400 Fan Inlet/Outlet" at bounding box center [799, 204] width 867 height 35
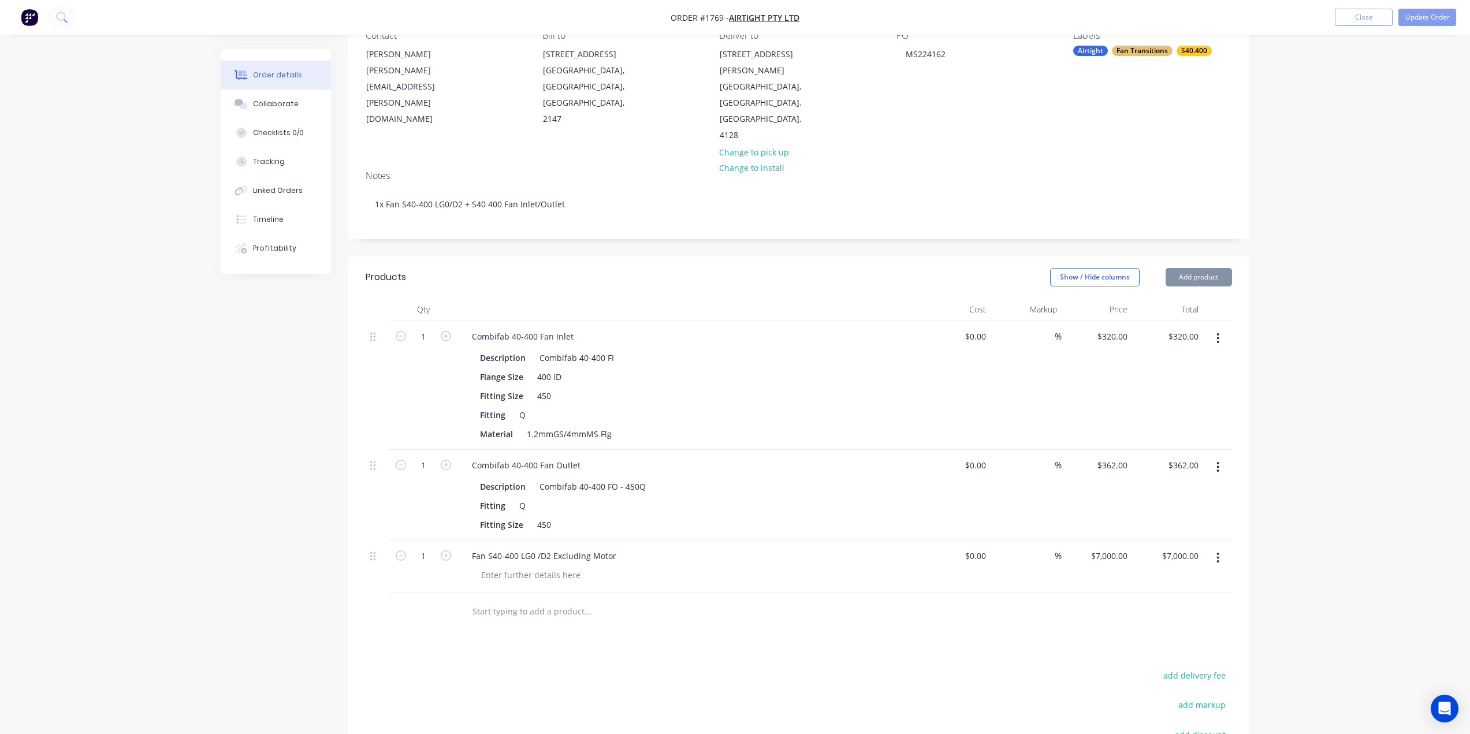
click at [1315, 326] on div "Order details Collaborate Checklists 0/0 Tracking Linked Orders Timeline Profit…" at bounding box center [735, 404] width 1470 height 1041
click at [1346, 298] on div "Order details Collaborate Checklists 0/0 Tracking Linked Orders Timeline Profit…" at bounding box center [735, 404] width 1470 height 1041
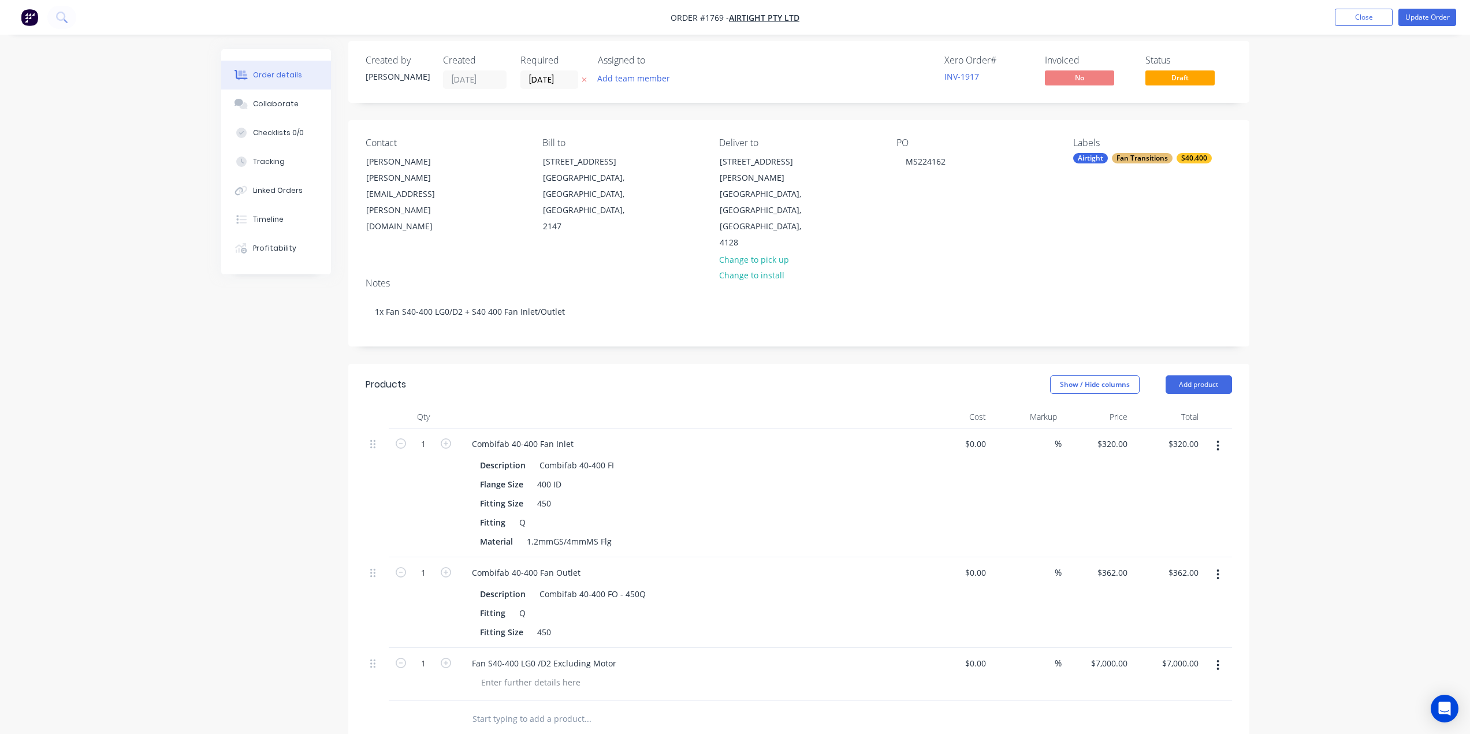
scroll to position [0, 0]
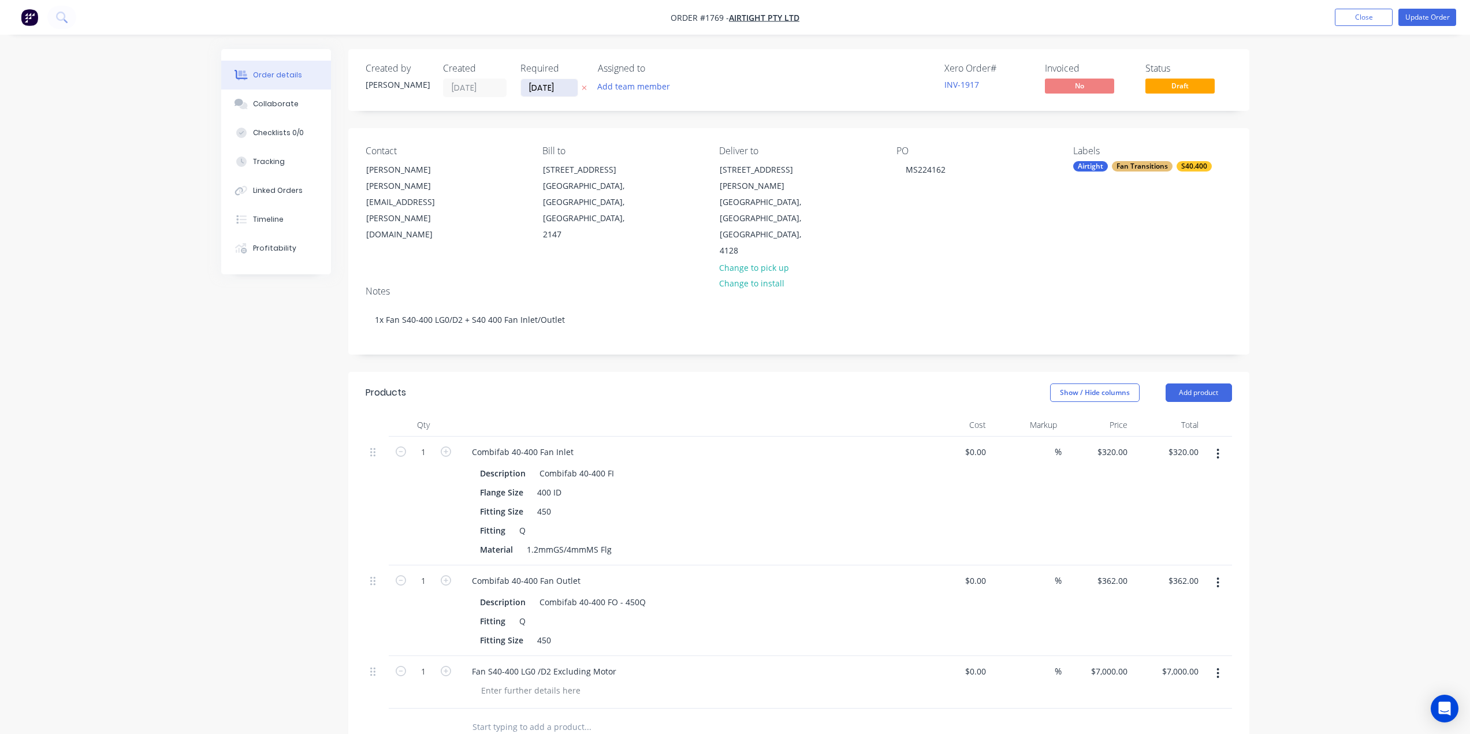
click at [546, 88] on input "[DATE]" at bounding box center [549, 87] width 57 height 17
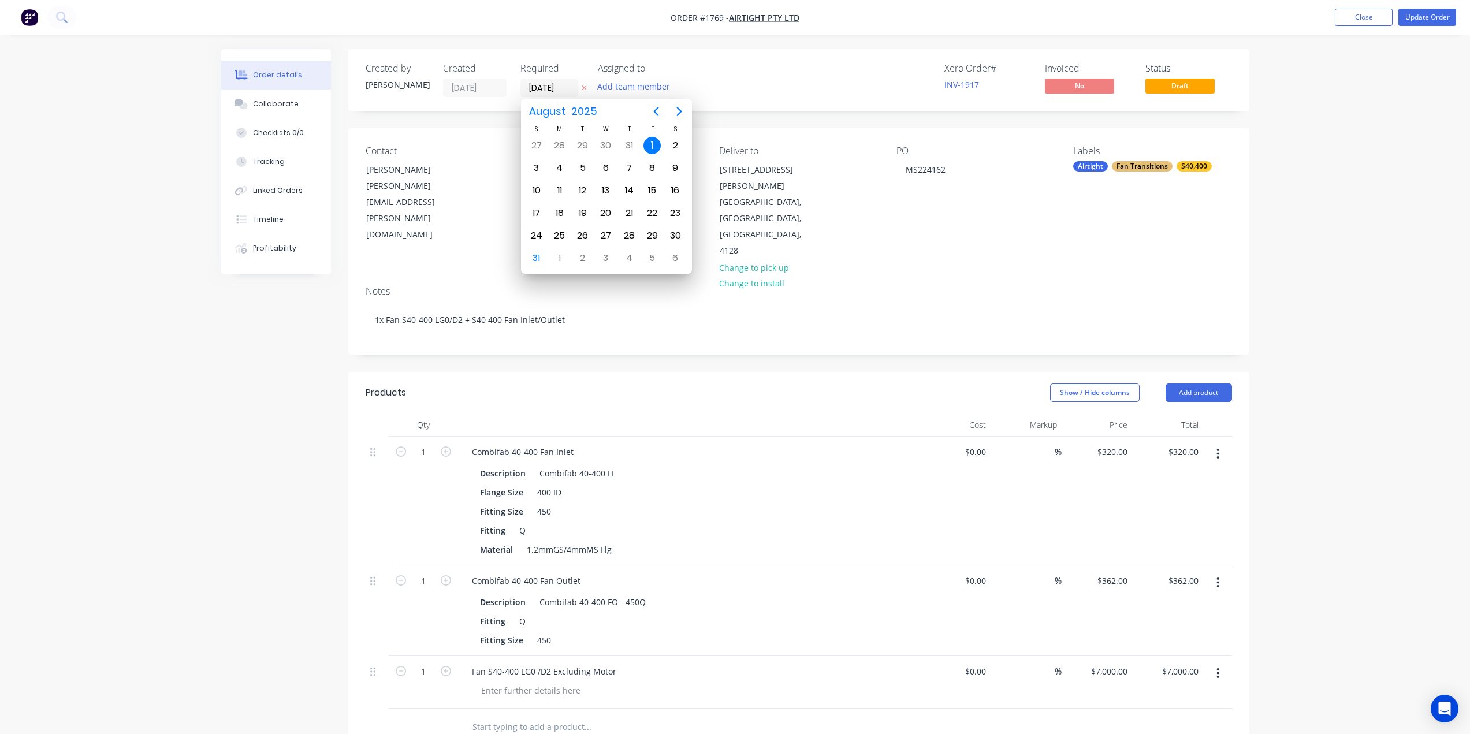
click at [1307, 190] on div "Order details Collaborate Checklists 0/0 Tracking Linked Orders Timeline Profit…" at bounding box center [735, 520] width 1470 height 1041
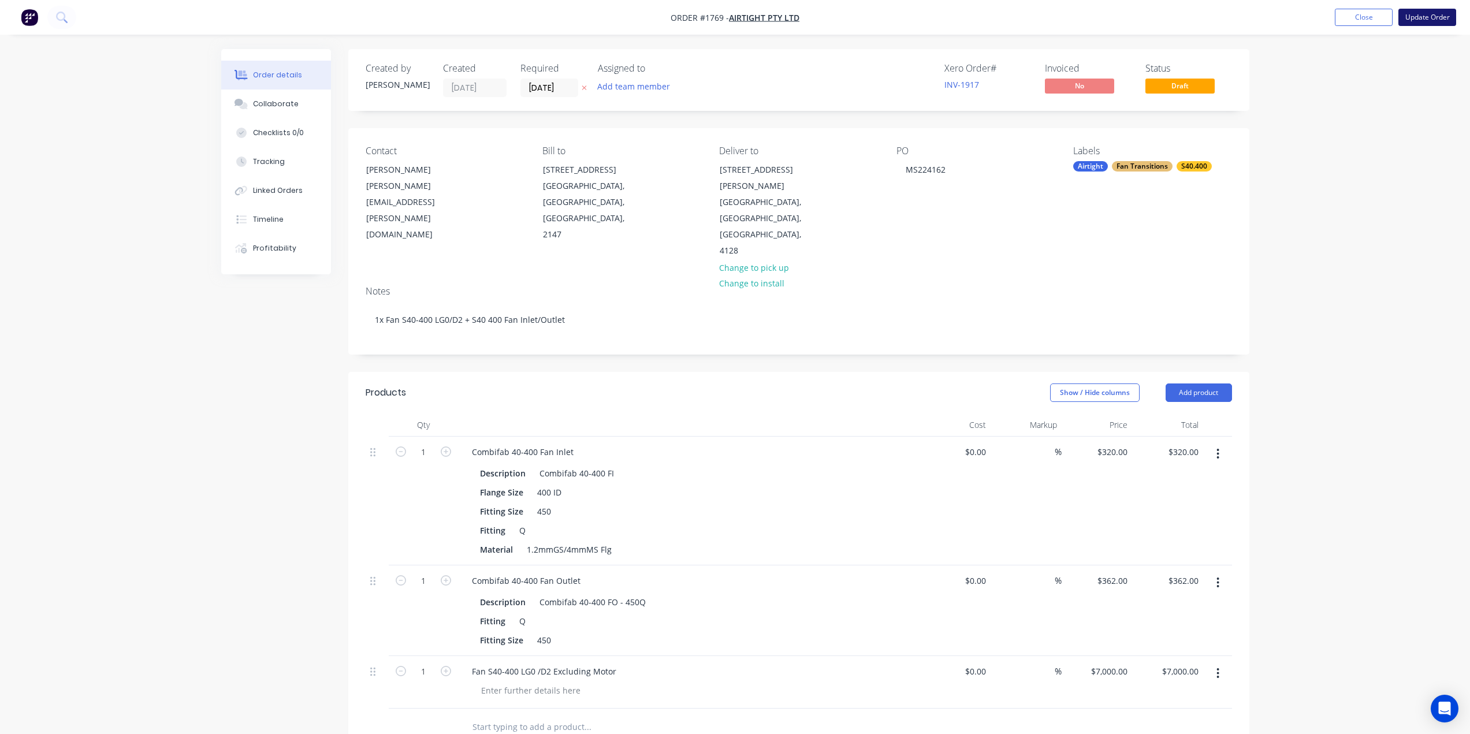
click at [1429, 14] on button "Update Order" at bounding box center [1428, 17] width 58 height 17
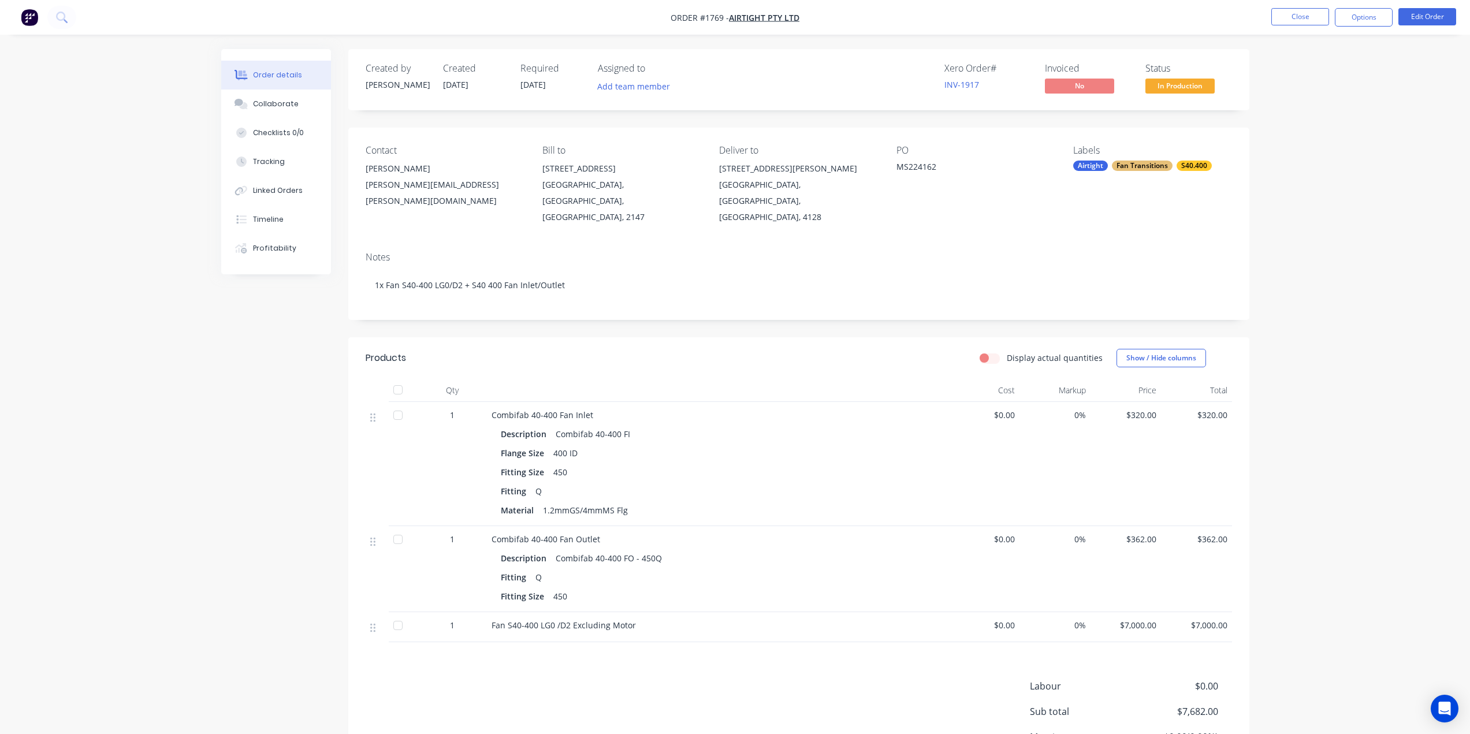
drag, startPoint x: 1321, startPoint y: 380, endPoint x: 1332, endPoint y: 370, distance: 15.1
click at [1322, 381] on div "Order details Collaborate Checklists 0/0 Tracking Linked Orders Timeline Profit…" at bounding box center [735, 424] width 1470 height 848
click at [1359, 18] on button "Options" at bounding box center [1364, 17] width 58 height 18
click at [1323, 64] on div "Invoice" at bounding box center [1329, 70] width 106 height 17
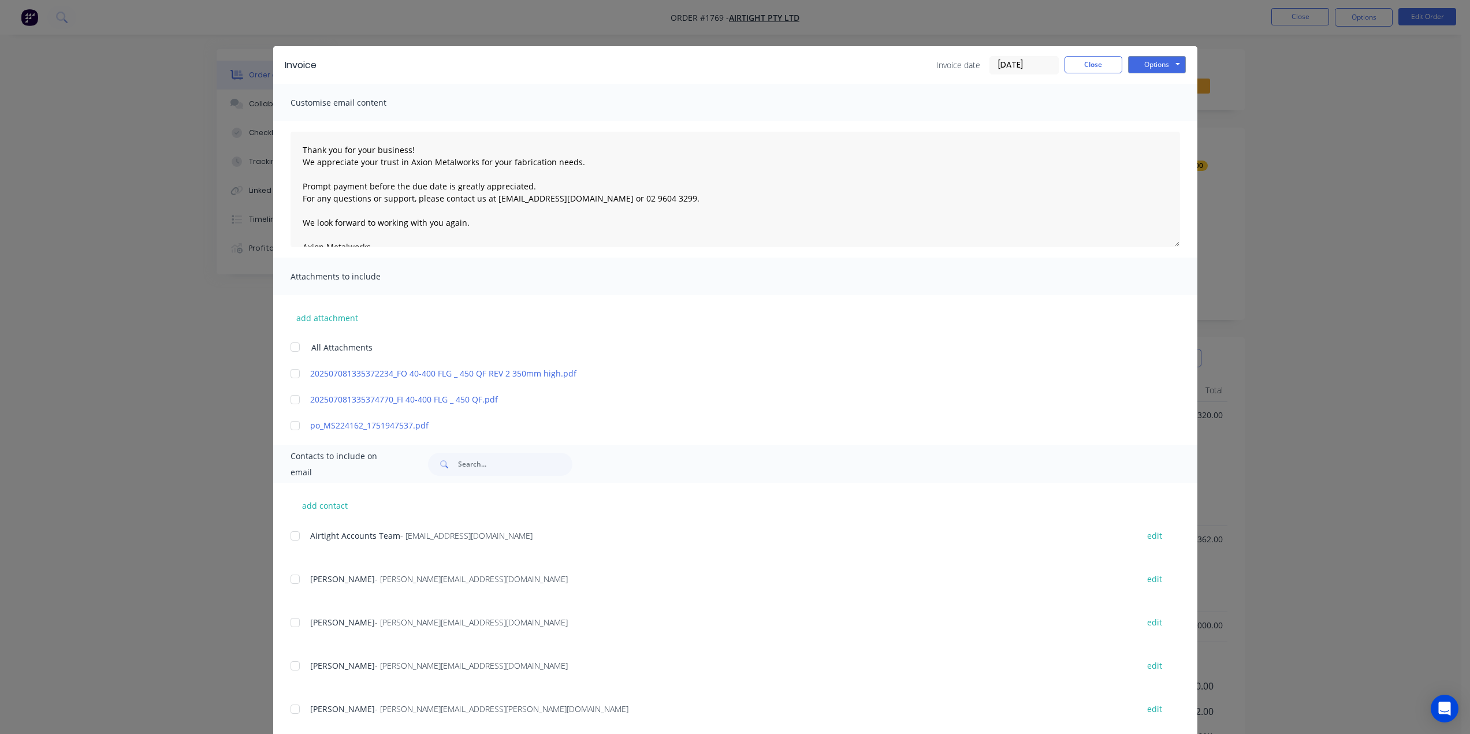
click at [290, 427] on div at bounding box center [295, 425] width 23 height 23
click at [293, 536] on div at bounding box center [295, 536] width 23 height 23
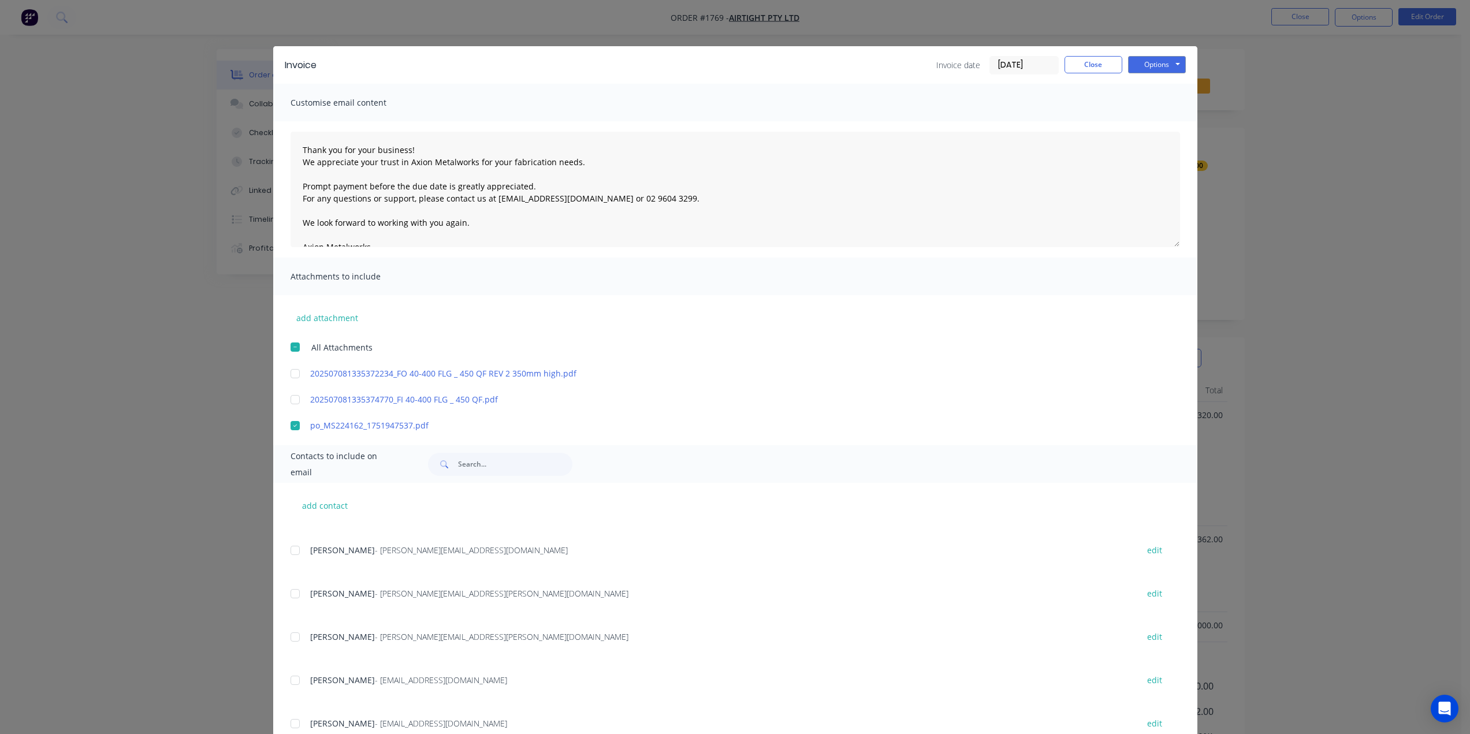
click at [289, 595] on div at bounding box center [295, 593] width 23 height 23
drag, startPoint x: 296, startPoint y: 148, endPoint x: 392, endPoint y: 191, distance: 104.8
click at [296, 149] on textarea "Thank you for your business! We appreciate your trust in Axion Metalworks for y…" at bounding box center [736, 190] width 890 height 116
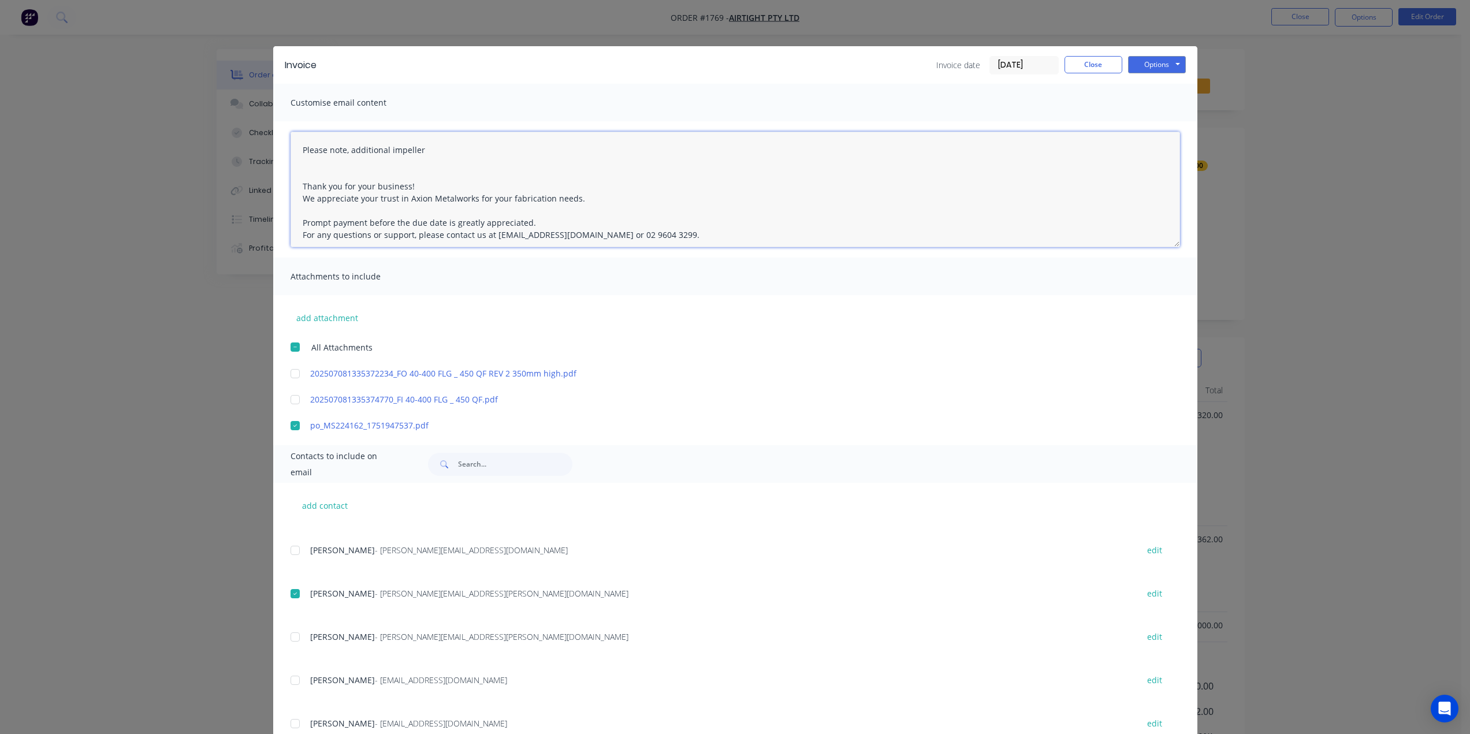
click at [438, 146] on textarea "Please note, additional impeller Thank you for your business! We appreciate you…" at bounding box center [736, 190] width 890 height 116
click at [590, 151] on textarea "Please note, additional impeller on Purchase Order has not been supplied as Tha…" at bounding box center [736, 190] width 890 height 116
click at [346, 152] on textarea "Please note, additional impeller on Purchase Order has not been supplied as con…" at bounding box center [736, 190] width 890 height 116
type textarea "Please note: additional impeller on Purchase Order has not been supplied as con…"
click at [1006, 65] on input "31/08/25" at bounding box center [1024, 65] width 68 height 17
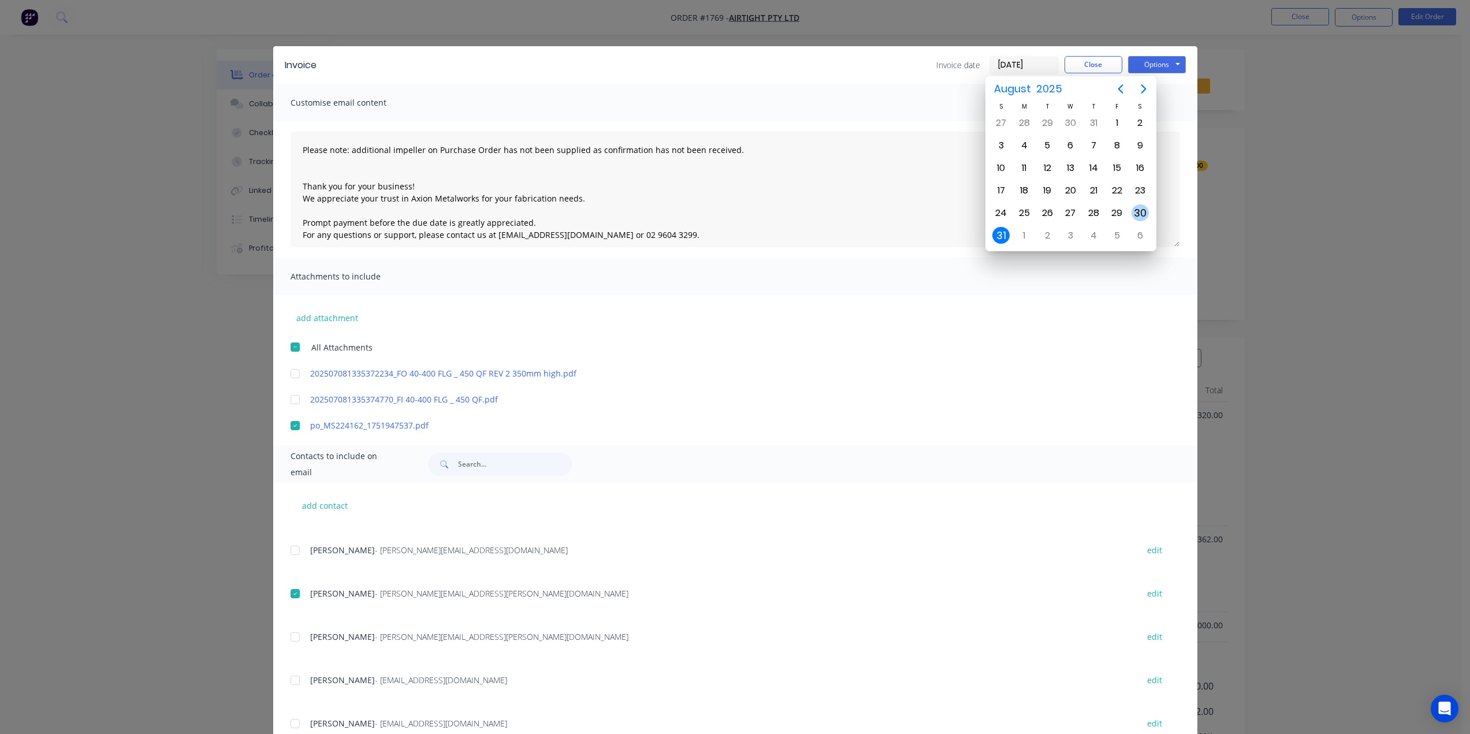
click at [1144, 211] on div "30" at bounding box center [1140, 212] width 17 height 17
type input "30/08/25"
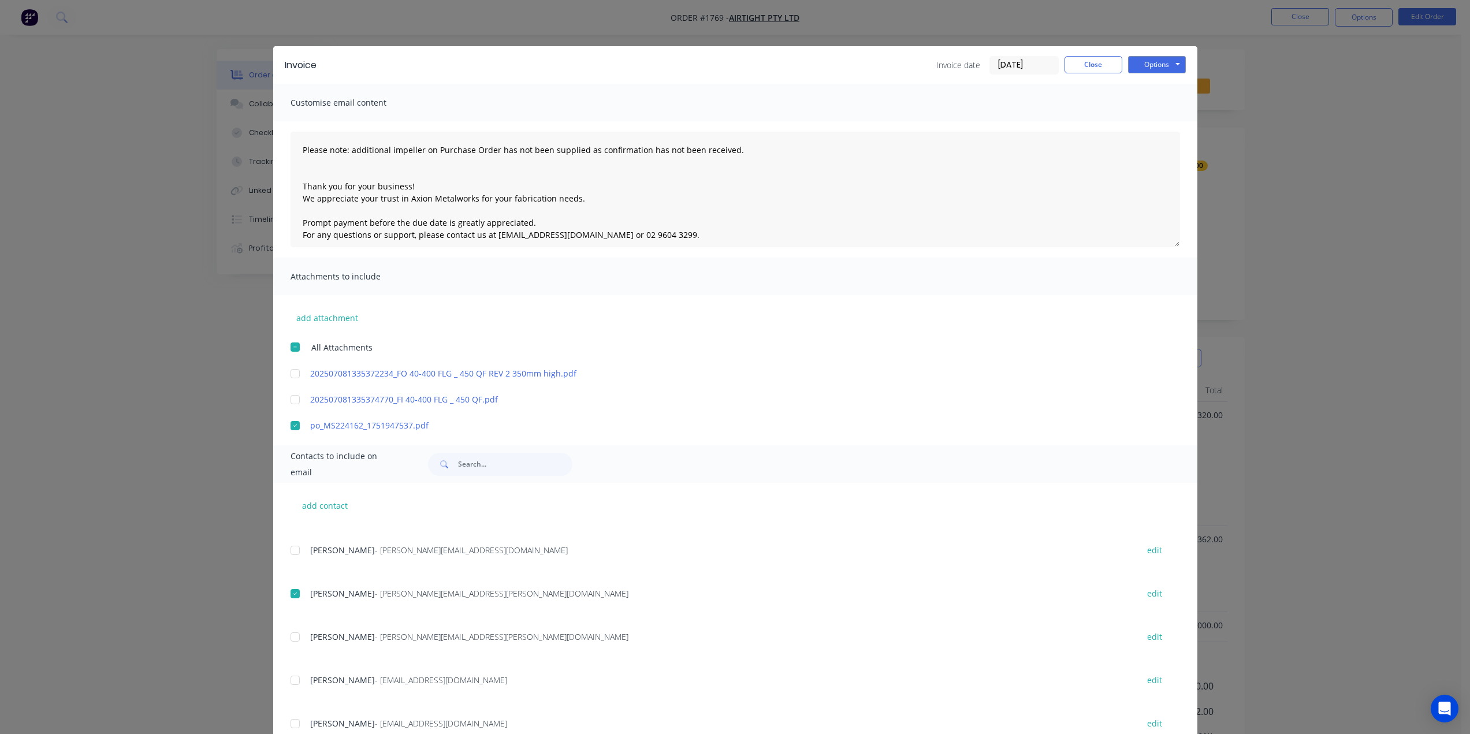
click at [918, 96] on div "Customise email content" at bounding box center [735, 103] width 924 height 38
click at [1152, 66] on button "Options" at bounding box center [1157, 64] width 58 height 17
click at [1146, 122] on button "Email" at bounding box center [1165, 123] width 74 height 19
type textarea "Thank you for your business! We appreciate your trust in Axion Metalworks for y…"
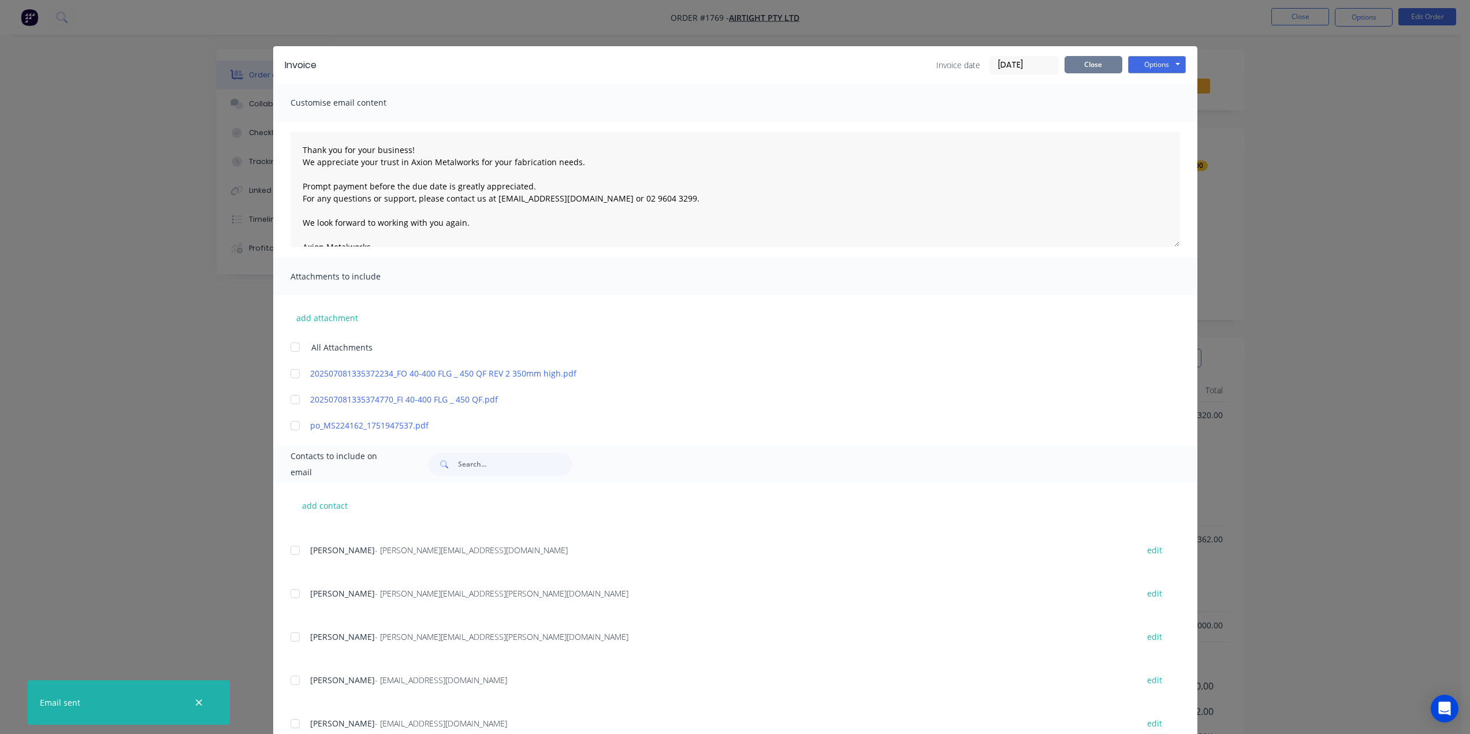
click at [1102, 67] on button "Close" at bounding box center [1094, 64] width 58 height 17
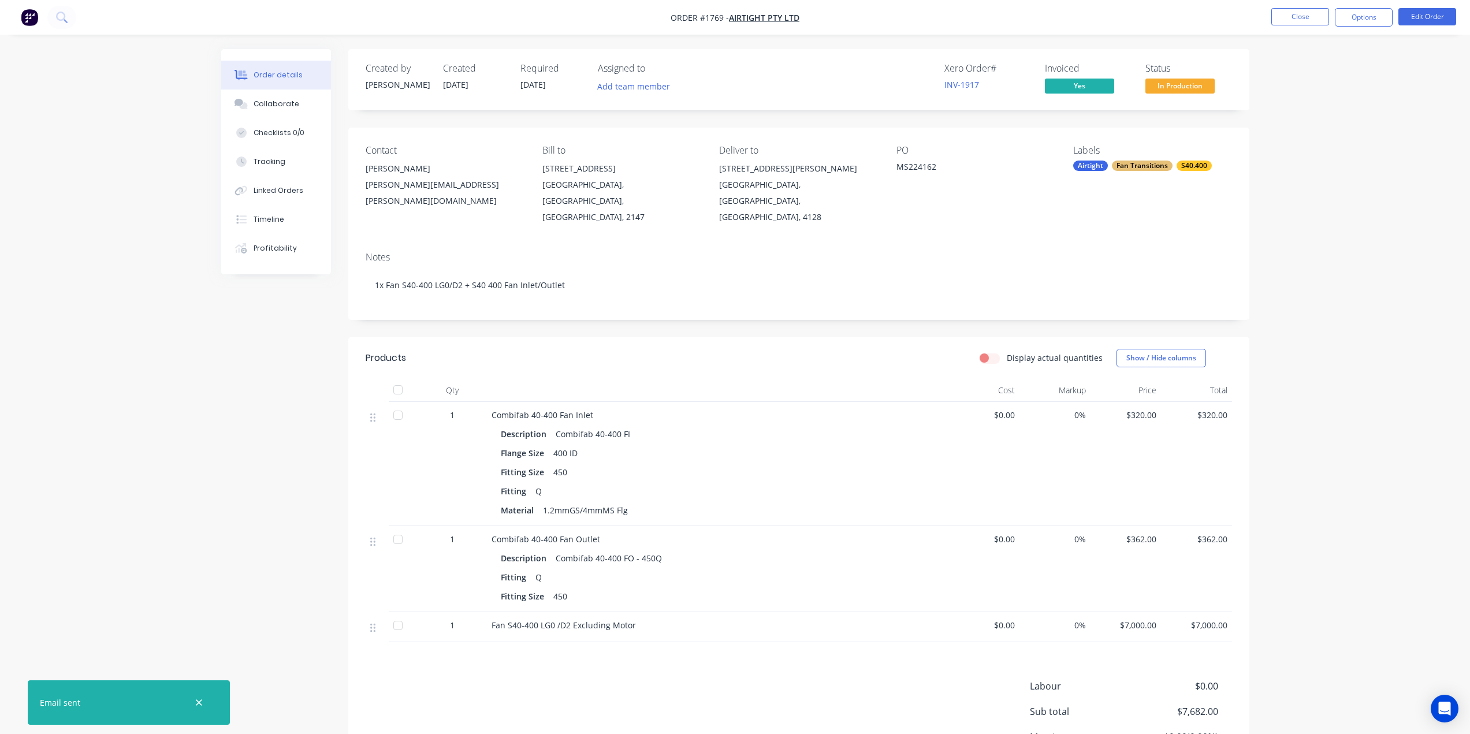
click at [1289, 155] on div "Order details Collaborate Checklists 0/0 Tracking Linked Orders Timeline Profit…" at bounding box center [735, 424] width 1470 height 848
click at [1333, 159] on div "Order details Collaborate Checklists 0/0 Tracking Linked Orders Timeline Profit…" at bounding box center [735, 424] width 1470 height 848
click at [715, 18] on span "Order #1769 -" at bounding box center [700, 17] width 58 height 11
drag, startPoint x: 715, startPoint y: 18, endPoint x: 751, endPoint y: 40, distance: 42.5
click at [715, 18] on span "Order #1769 -" at bounding box center [700, 17] width 58 height 11
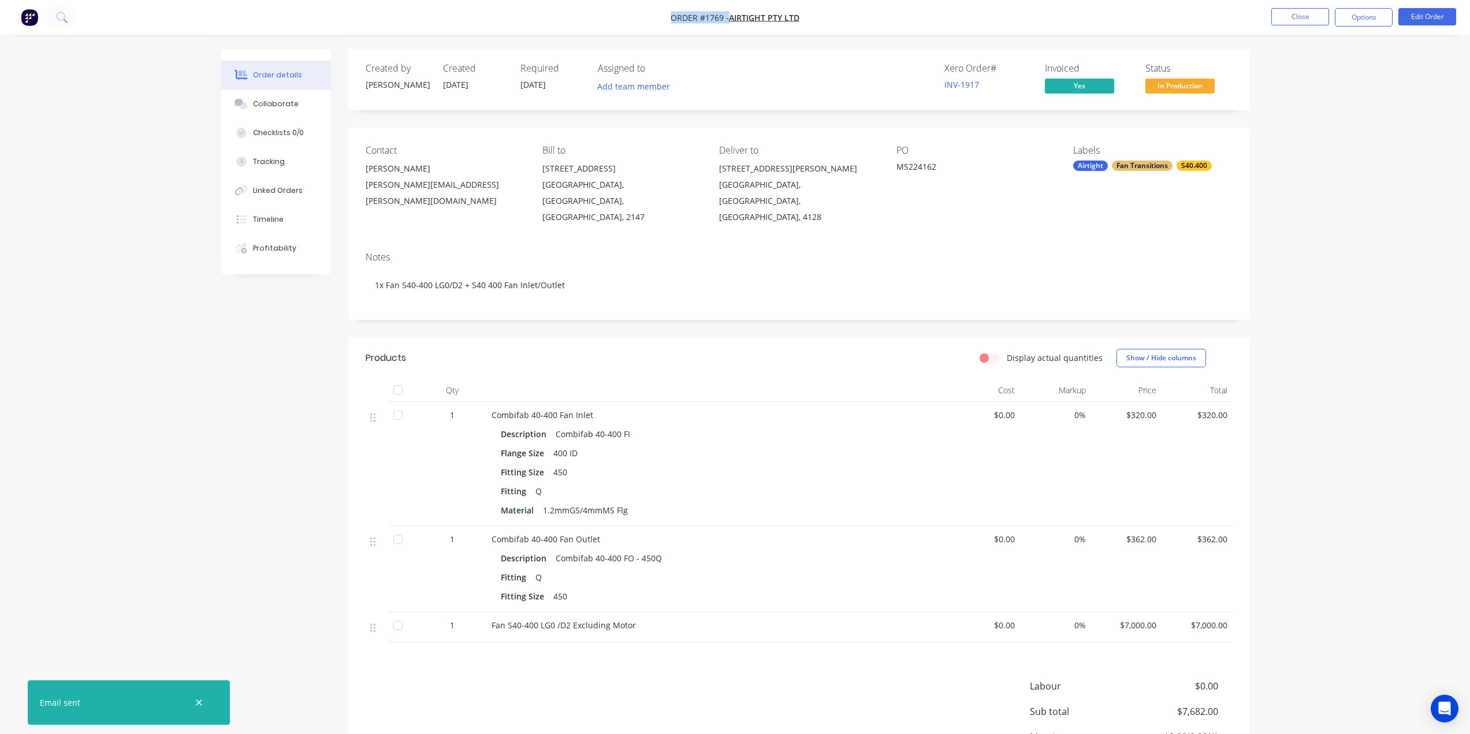
drag, startPoint x: 825, startPoint y: 26, endPoint x: 673, endPoint y: 23, distance: 152.0
click at [673, 23] on nav "Order #1769 - Airtight Pty Ltd Close Options Edit Order" at bounding box center [735, 17] width 1470 height 35
click at [815, 22] on nav "Order #1769 - Airtight Pty Ltd Close Options Edit Order" at bounding box center [735, 17] width 1470 height 35
drag, startPoint x: 810, startPoint y: 18, endPoint x: 664, endPoint y: 17, distance: 146.2
click at [664, 17] on nav "Order #1769 - Airtight Pty Ltd Close Options Edit Order" at bounding box center [735, 17] width 1470 height 35
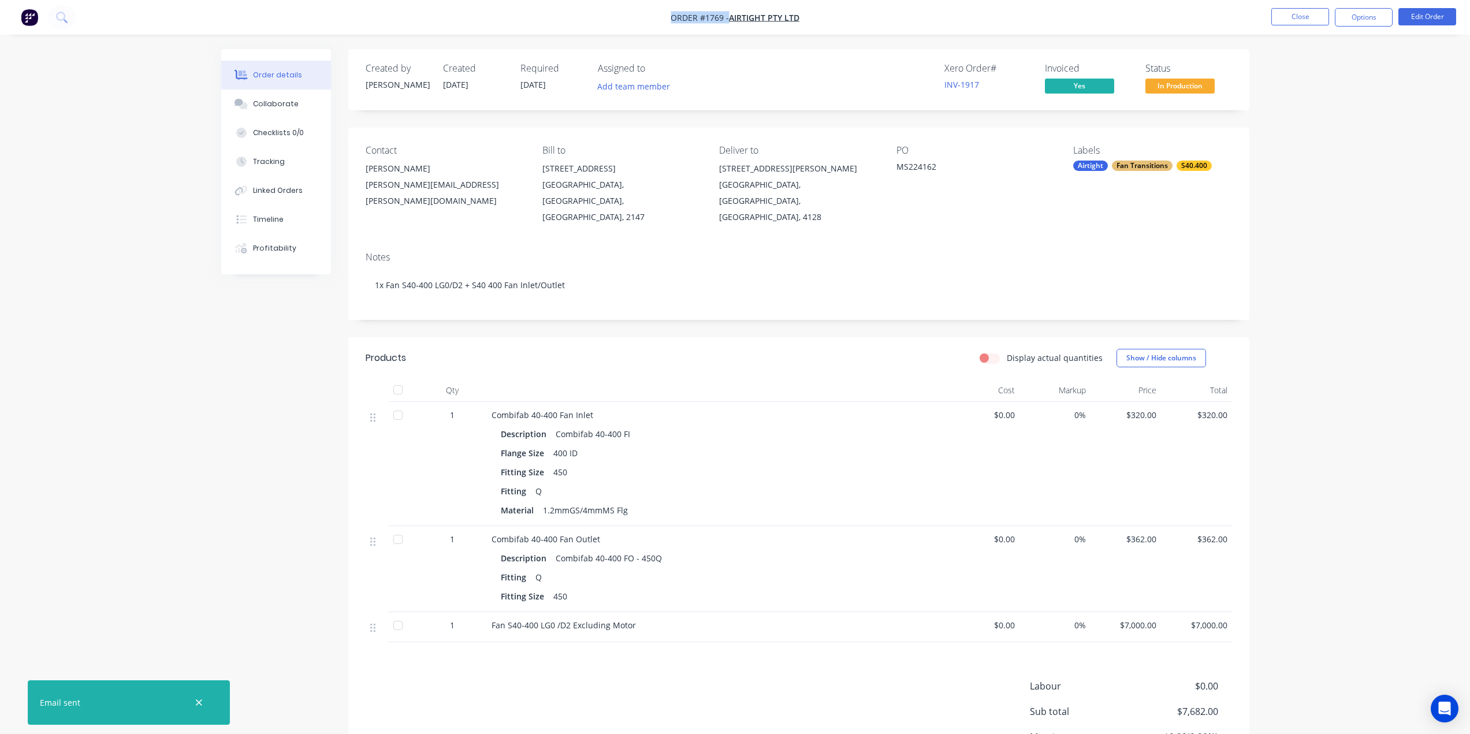
click at [678, 19] on span "Order #1769 -" at bounding box center [700, 17] width 58 height 11
drag, startPoint x: 671, startPoint y: 17, endPoint x: 806, endPoint y: 20, distance: 134.6
click at [806, 20] on nav "Order #1769 - Airtight Pty Ltd Close Options Edit Order" at bounding box center [735, 17] width 1470 height 35
copy div "Order #1769 - Airtight Pty Ltd Close Options Edit Order"
click at [1259, 171] on div "Order details Collaborate Checklists 0/0 Tracking Linked Orders Timeline Profit…" at bounding box center [735, 448] width 1051 height 799
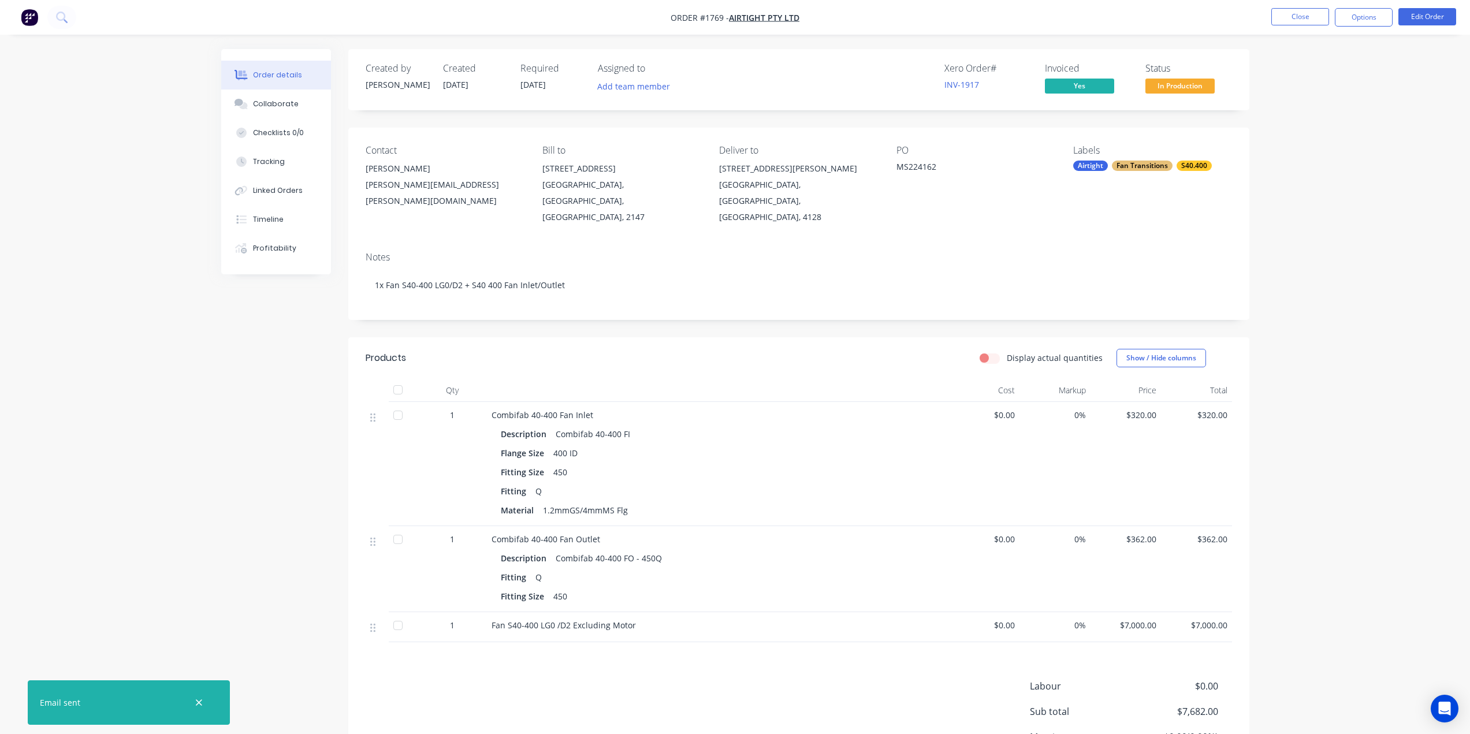
click at [1307, 111] on div "Order details Collaborate Checklists 0/0 Tracking Linked Orders Timeline Profit…" at bounding box center [735, 424] width 1470 height 848
click at [1251, 104] on div "Order details Collaborate Checklists 0/0 Tracking Linked Orders Timeline Profit…" at bounding box center [735, 448] width 1051 height 799
click at [1281, 97] on div "Order details Collaborate Checklists 0/0 Tracking Linked Orders Timeline Profit…" at bounding box center [735, 424] width 1470 height 848
click at [1181, 85] on span "In Production" at bounding box center [1180, 86] width 69 height 14
click at [1320, 301] on div "Order details Collaborate Checklists 0/0 Tracking Linked Orders Timeline Profit…" at bounding box center [735, 424] width 1470 height 848
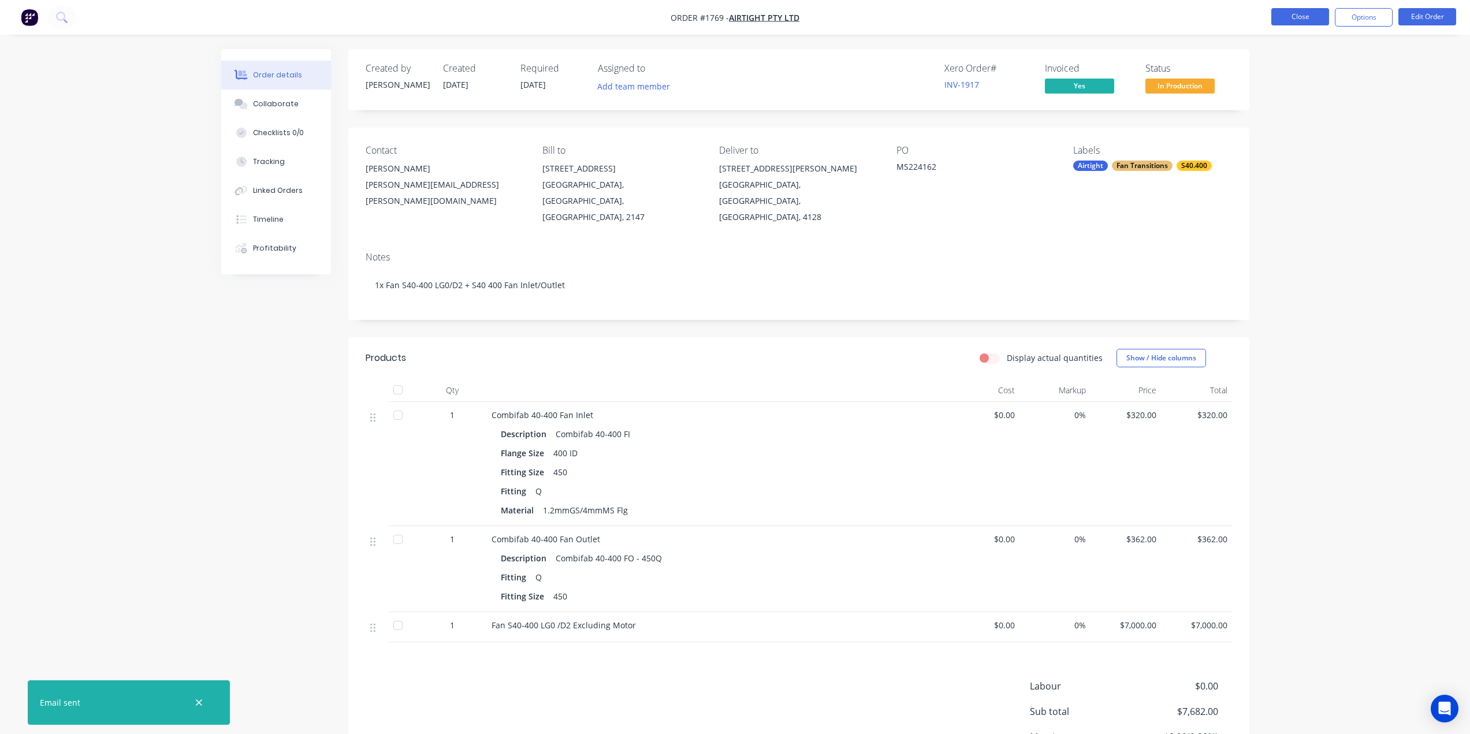
click at [1300, 21] on button "Close" at bounding box center [1300, 16] width 58 height 17
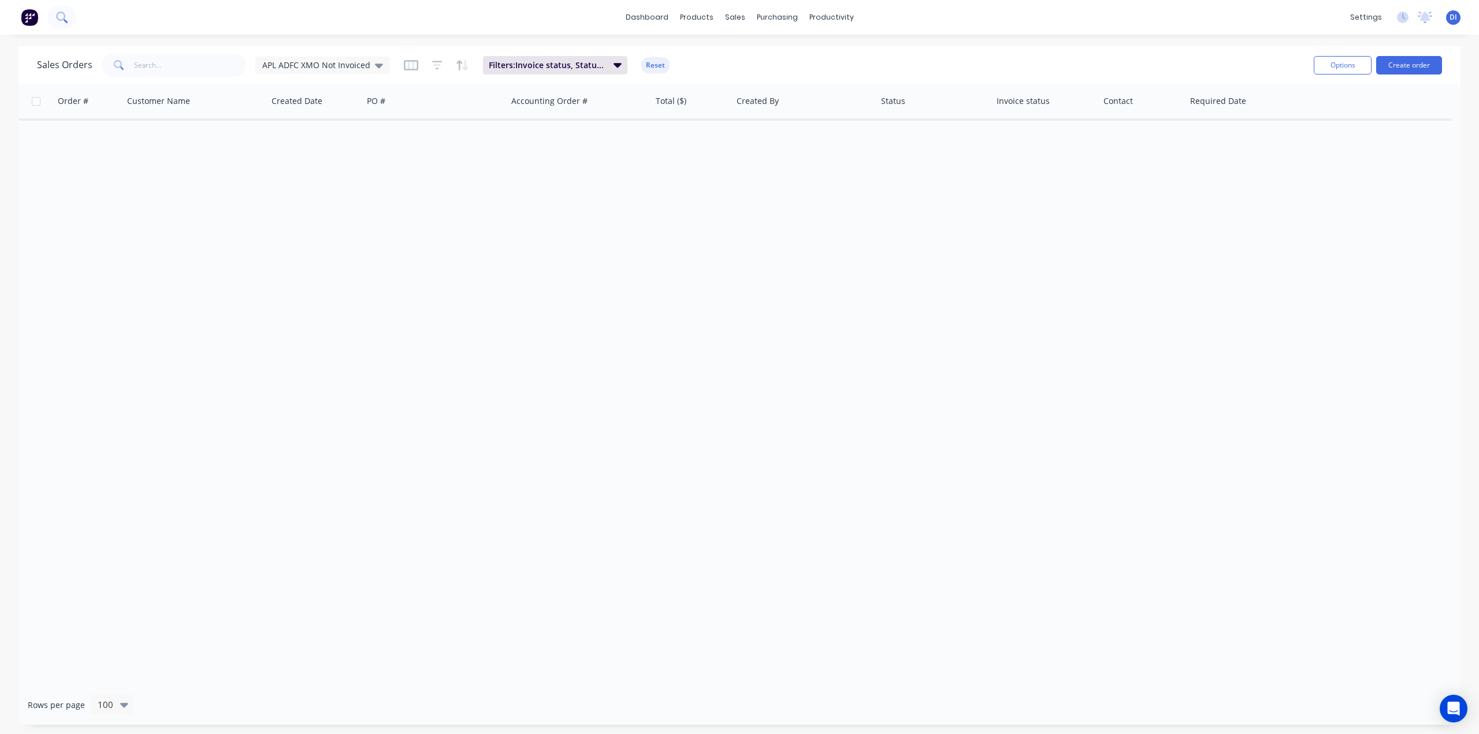
click at [65, 14] on icon at bounding box center [61, 17] width 11 height 11
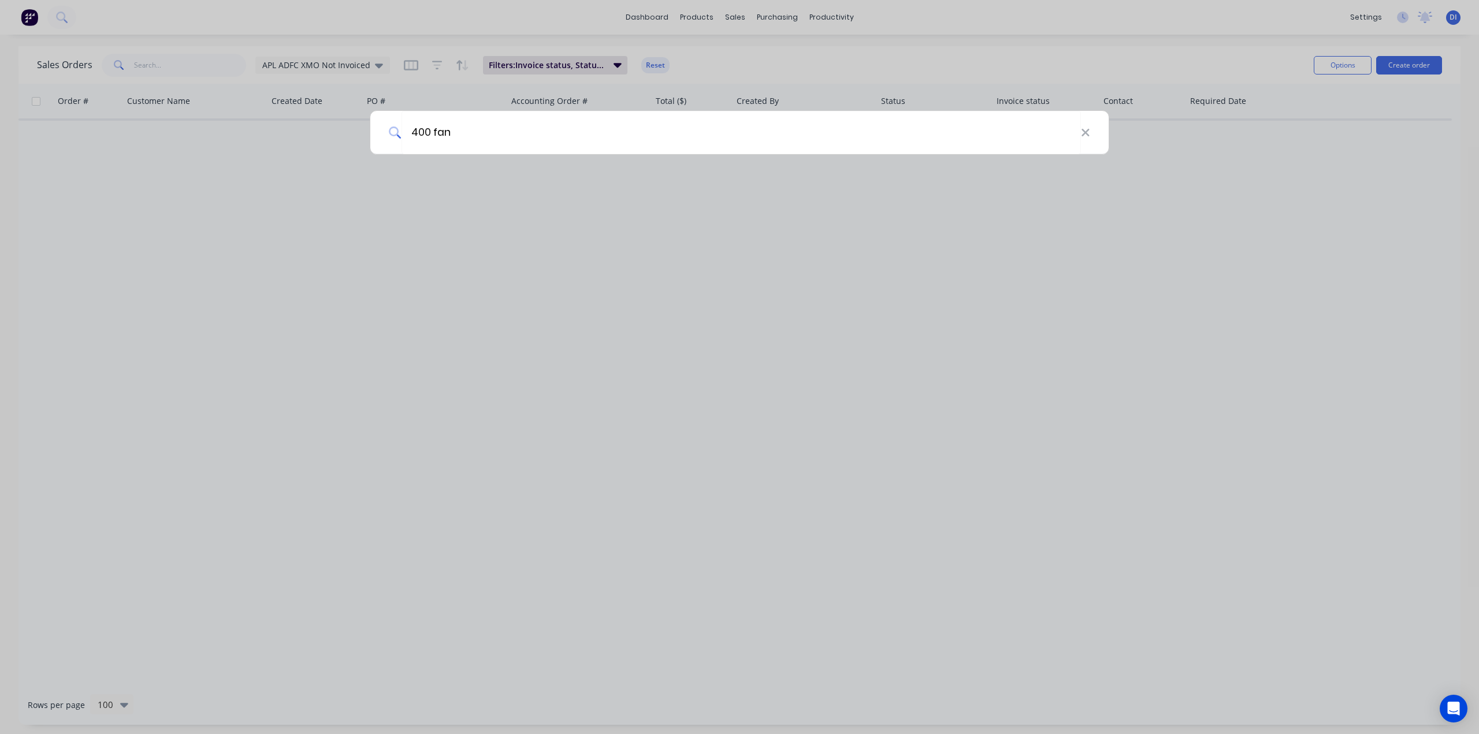
type input "400 fan"
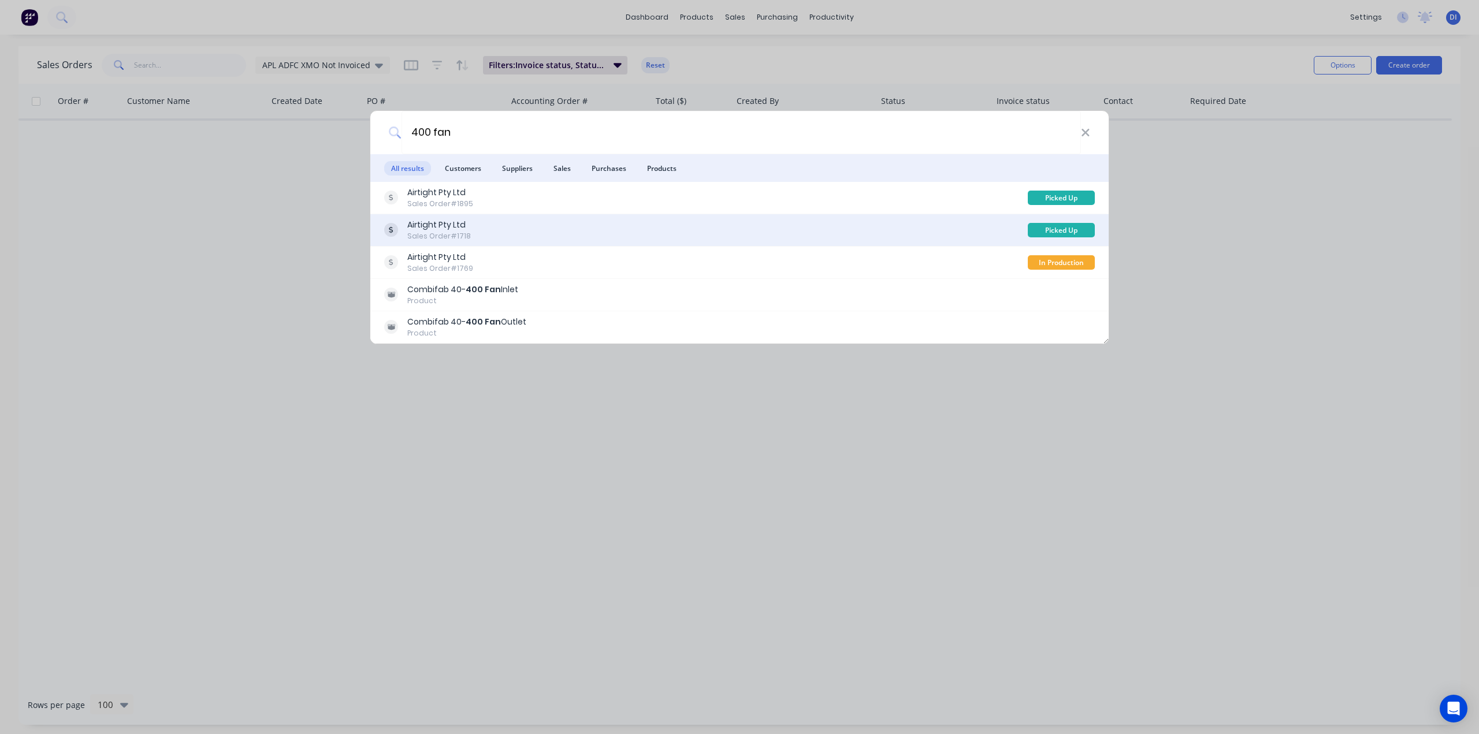
click at [580, 236] on div "Airtight Pty Ltd Sales Order #1718" at bounding box center [706, 230] width 644 height 23
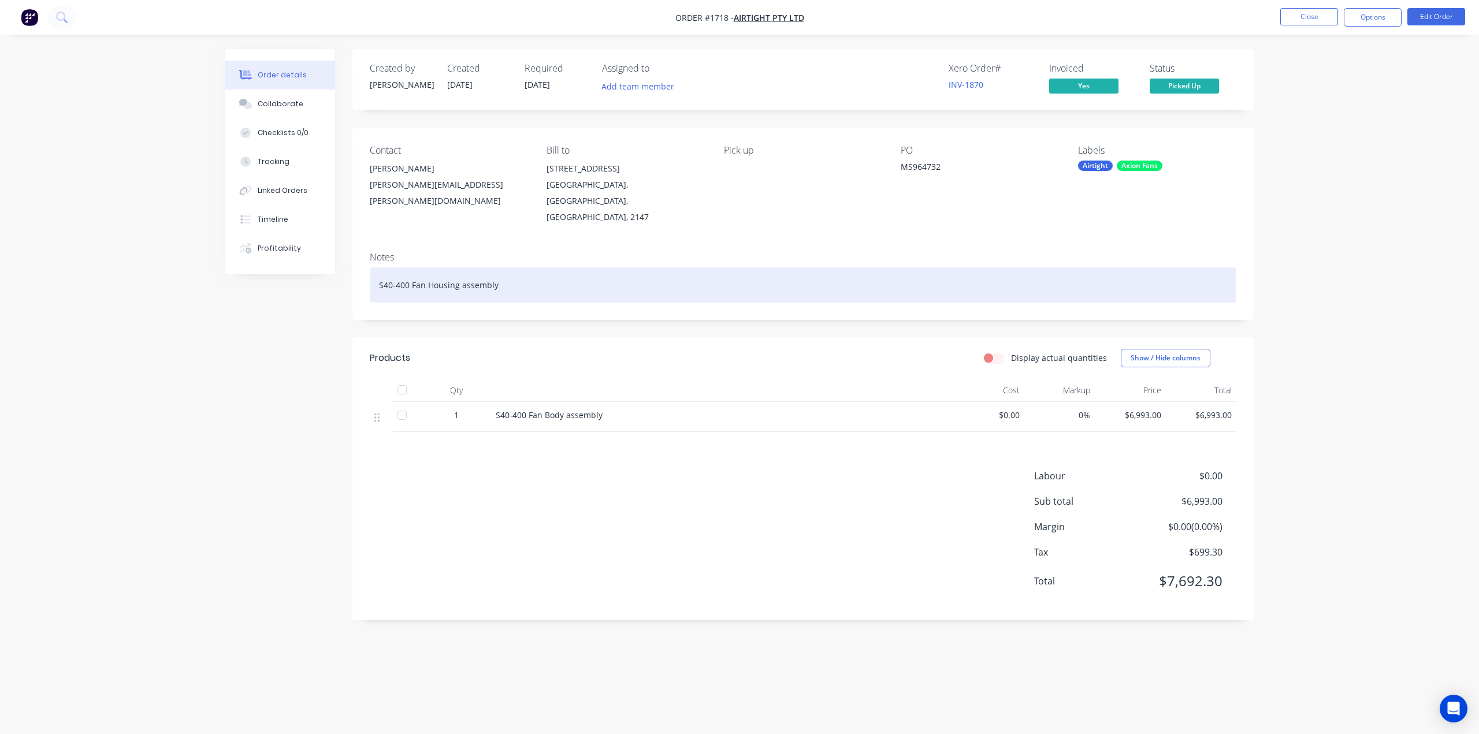
drag, startPoint x: 556, startPoint y: 297, endPoint x: 627, endPoint y: 317, distance: 73.9
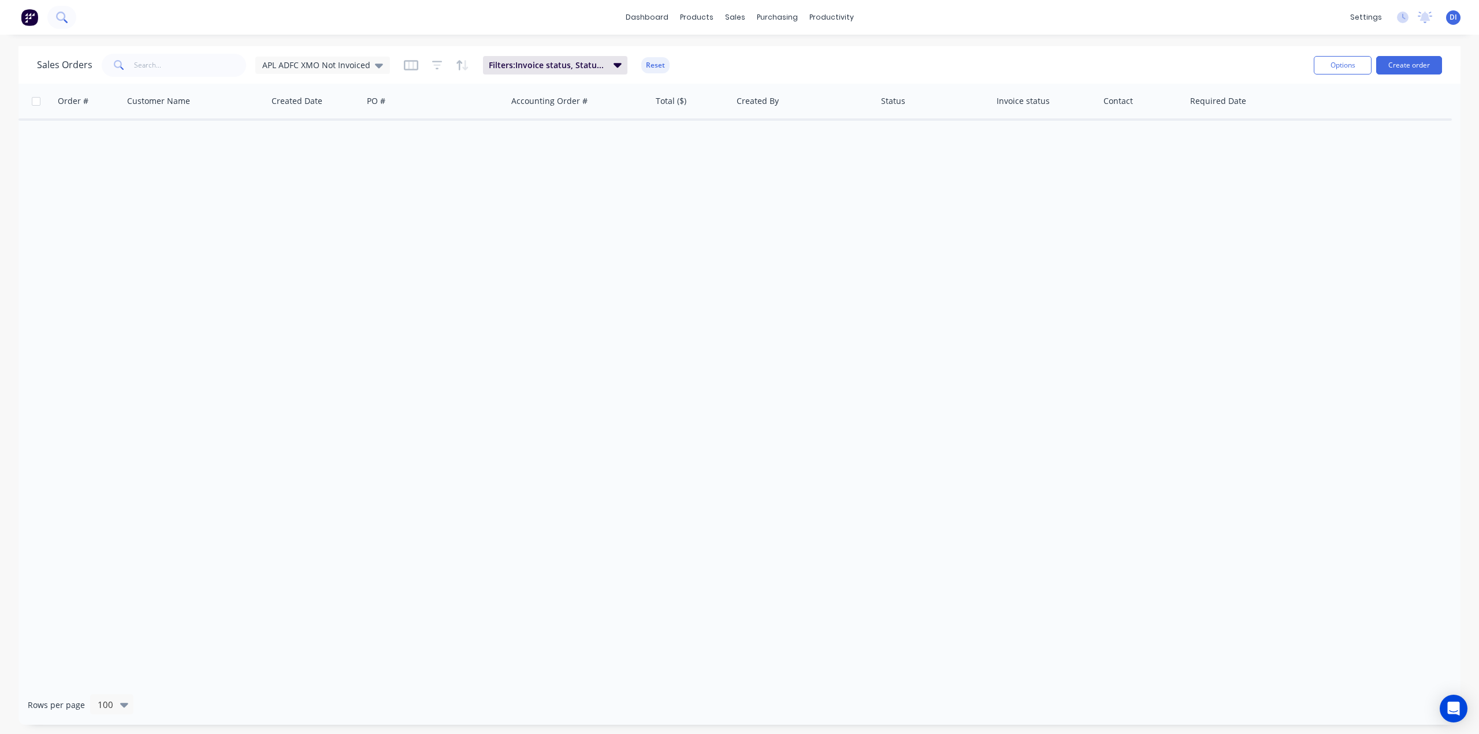
click at [57, 20] on icon at bounding box center [61, 17] width 11 height 11
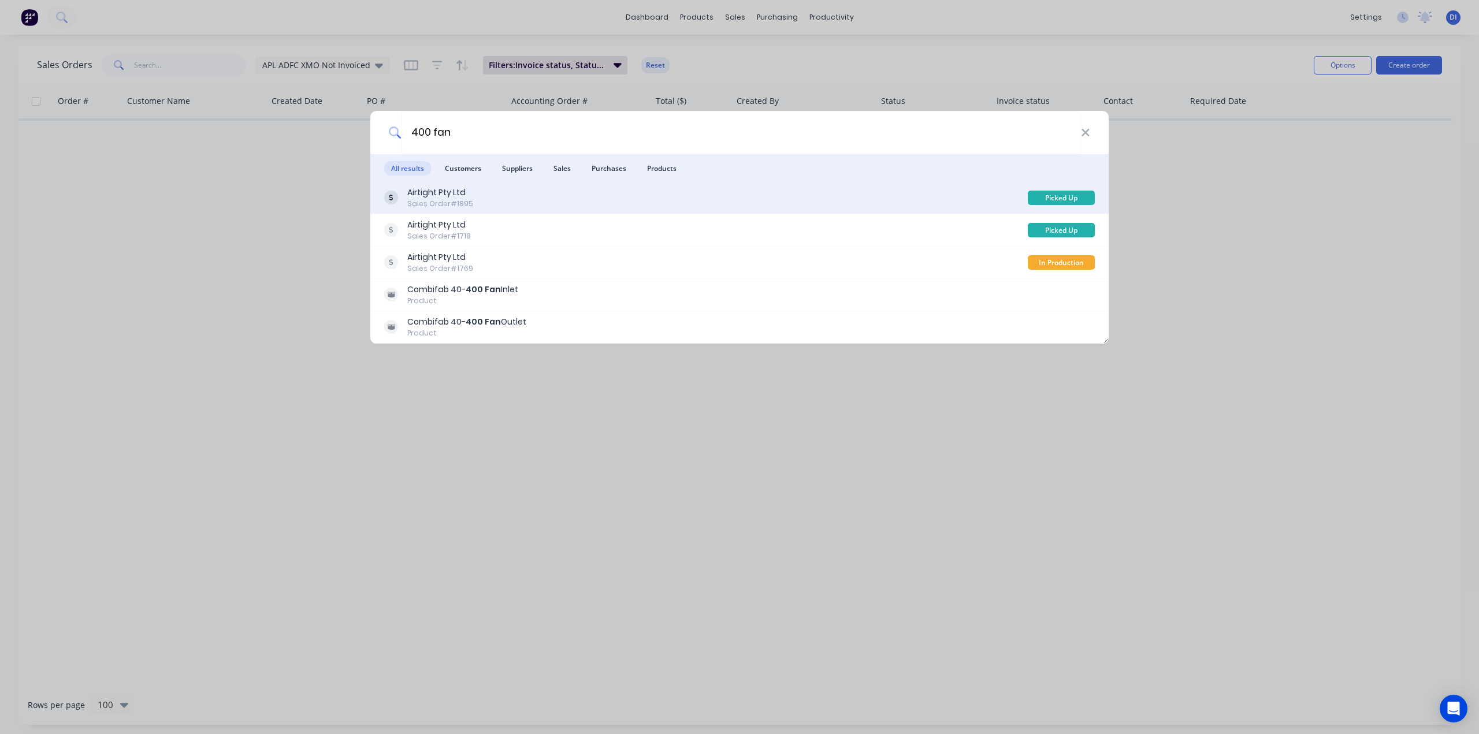
type input "400 fan"
click at [675, 194] on div "Airtight Pty Ltd Sales Order #1895" at bounding box center [706, 198] width 644 height 23
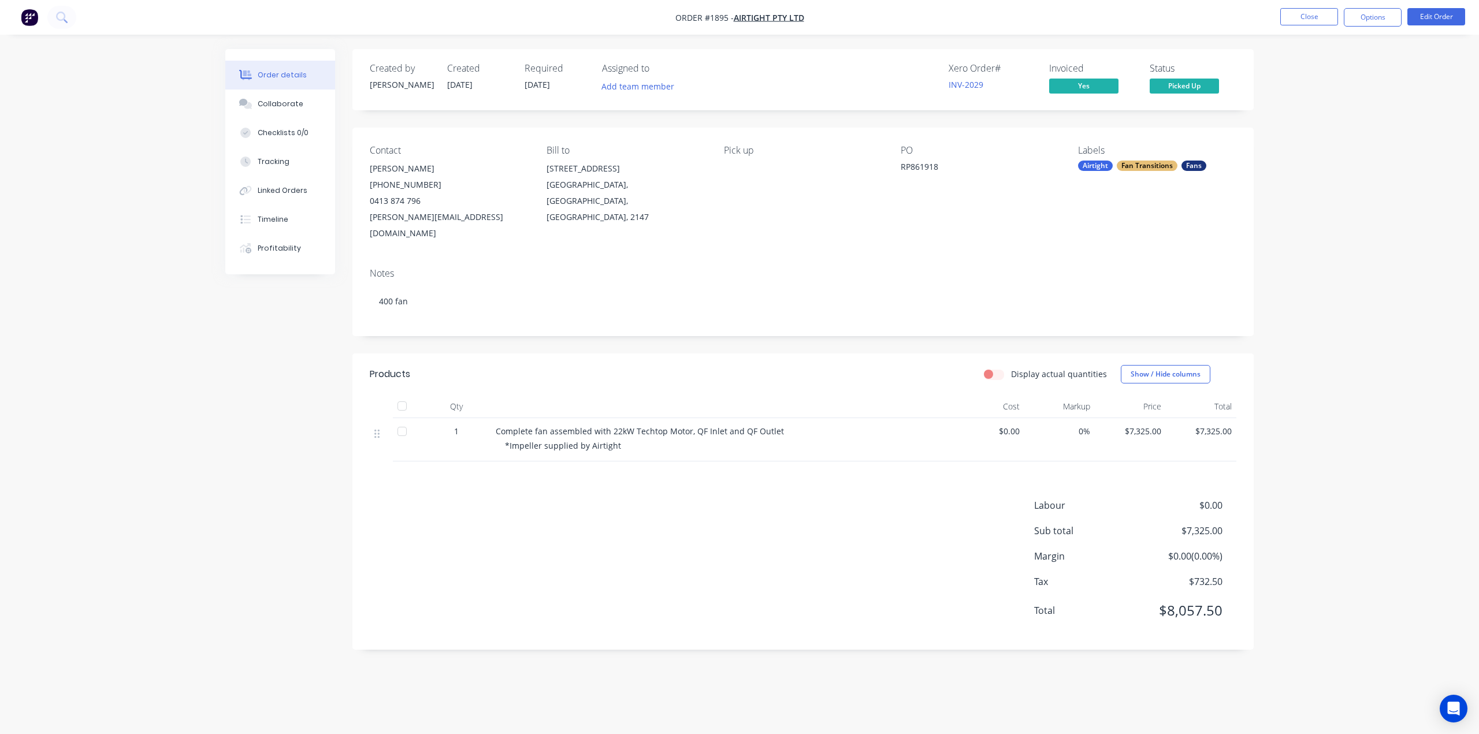
click at [727, 479] on div "Products Display actual quantities Show / Hide columns Qty Cost Markup Price To…" at bounding box center [802, 502] width 901 height 296
click at [726, 471] on div "Products Display actual quantities Show / Hide columns Qty Cost Markup Price To…" at bounding box center [802, 502] width 901 height 296
click at [285, 102] on div "Collaborate" at bounding box center [281, 104] width 46 height 10
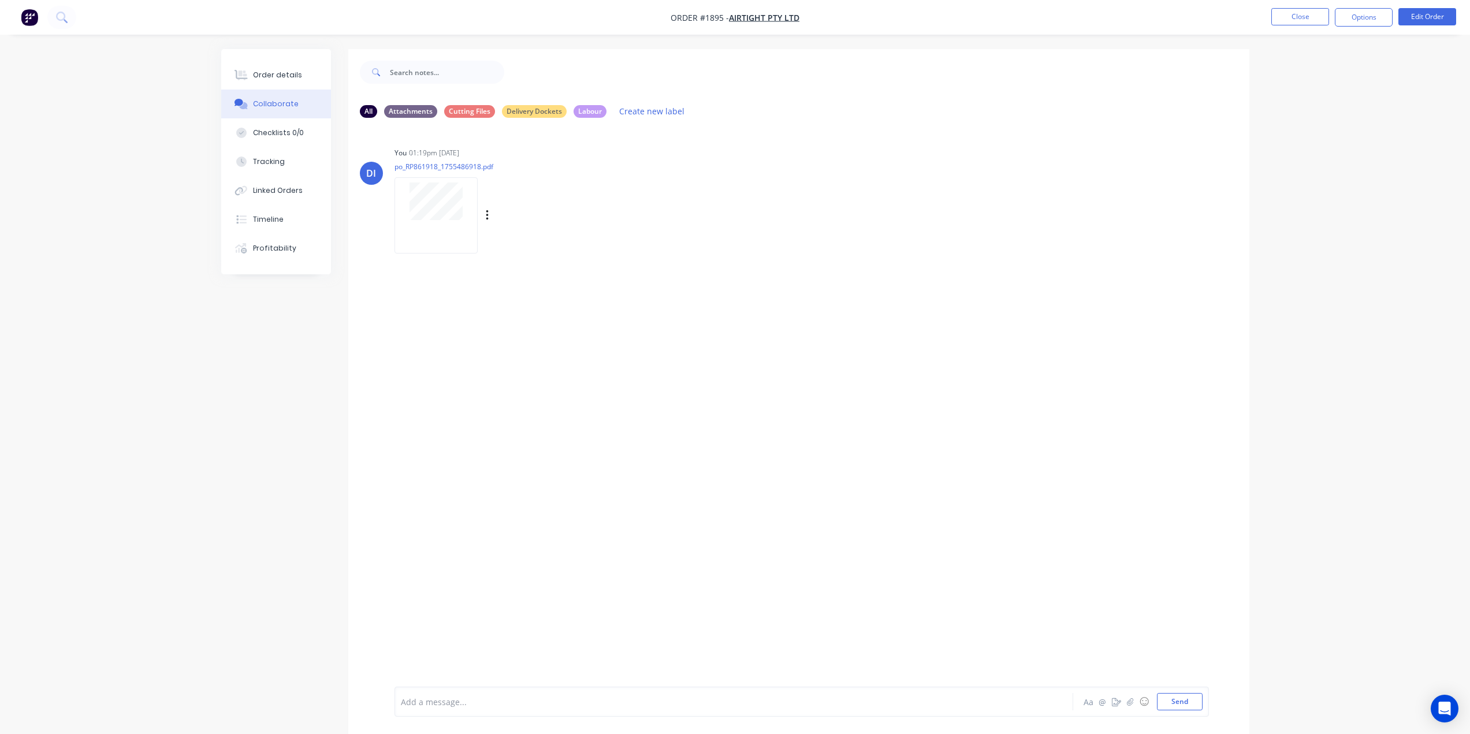
click at [444, 223] on div at bounding box center [436, 215] width 83 height 76
click at [1293, 273] on div "Order details Collaborate Checklists 0/0 Tracking Linked Orders Timeline Profit…" at bounding box center [735, 376] width 1470 height 752
click at [265, 69] on button "Order details" at bounding box center [276, 75] width 110 height 29
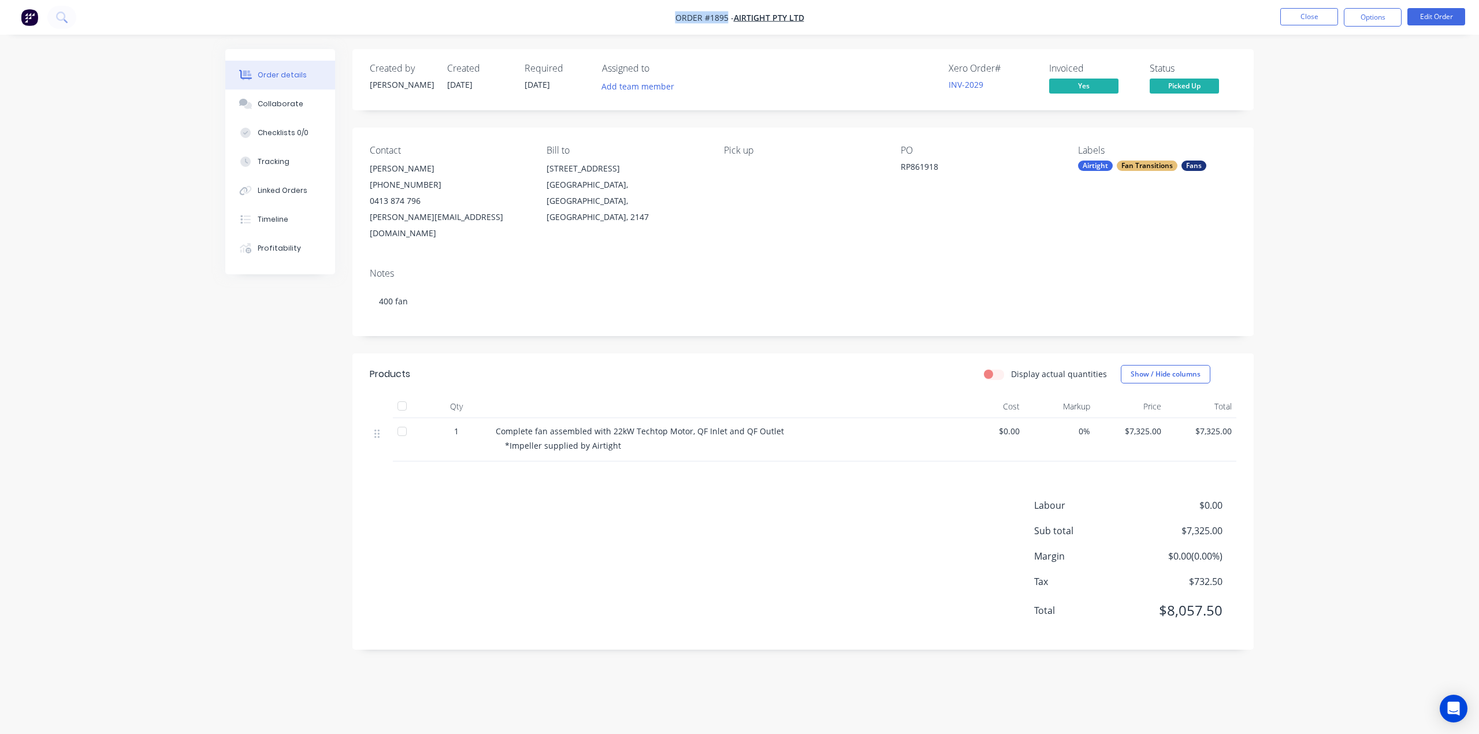
drag, startPoint x: 714, startPoint y: 18, endPoint x: 667, endPoint y: 15, distance: 46.9
click at [667, 15] on nav "Order #1895 - Airtight Pty Ltd Close Options Edit Order" at bounding box center [739, 17] width 1479 height 35
copy span "Order #1895"
click at [1308, 151] on div "Order details Collaborate Checklists 0/0 Tracking Linked Orders Timeline Profit…" at bounding box center [739, 367] width 1479 height 734
click at [1314, 177] on div "Order details Collaborate Checklists 0/0 Tracking Linked Orders Timeline Profit…" at bounding box center [739, 367] width 1479 height 734
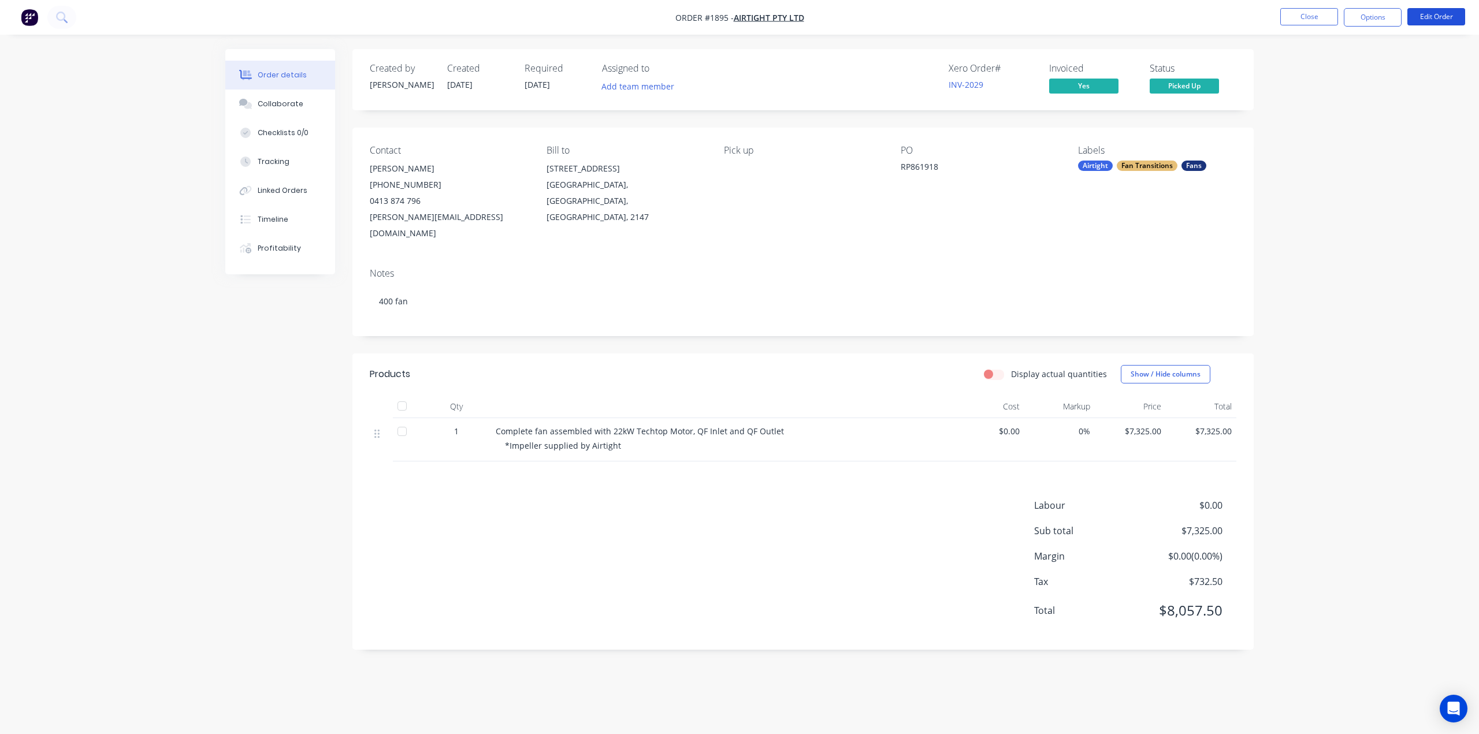
drag, startPoint x: 1440, startPoint y: 17, endPoint x: 1406, endPoint y: 183, distance: 168.6
click at [1406, 183] on div "Order #1895 - Airtight Pty Ltd Close Options Edit Order Order details Collabora…" at bounding box center [739, 367] width 1479 height 734
click at [1378, 192] on div "Order details Collaborate Checklists 0/0 Tracking Linked Orders Timeline Profit…" at bounding box center [739, 367] width 1479 height 734
click at [1328, 19] on button "Close" at bounding box center [1309, 16] width 58 height 17
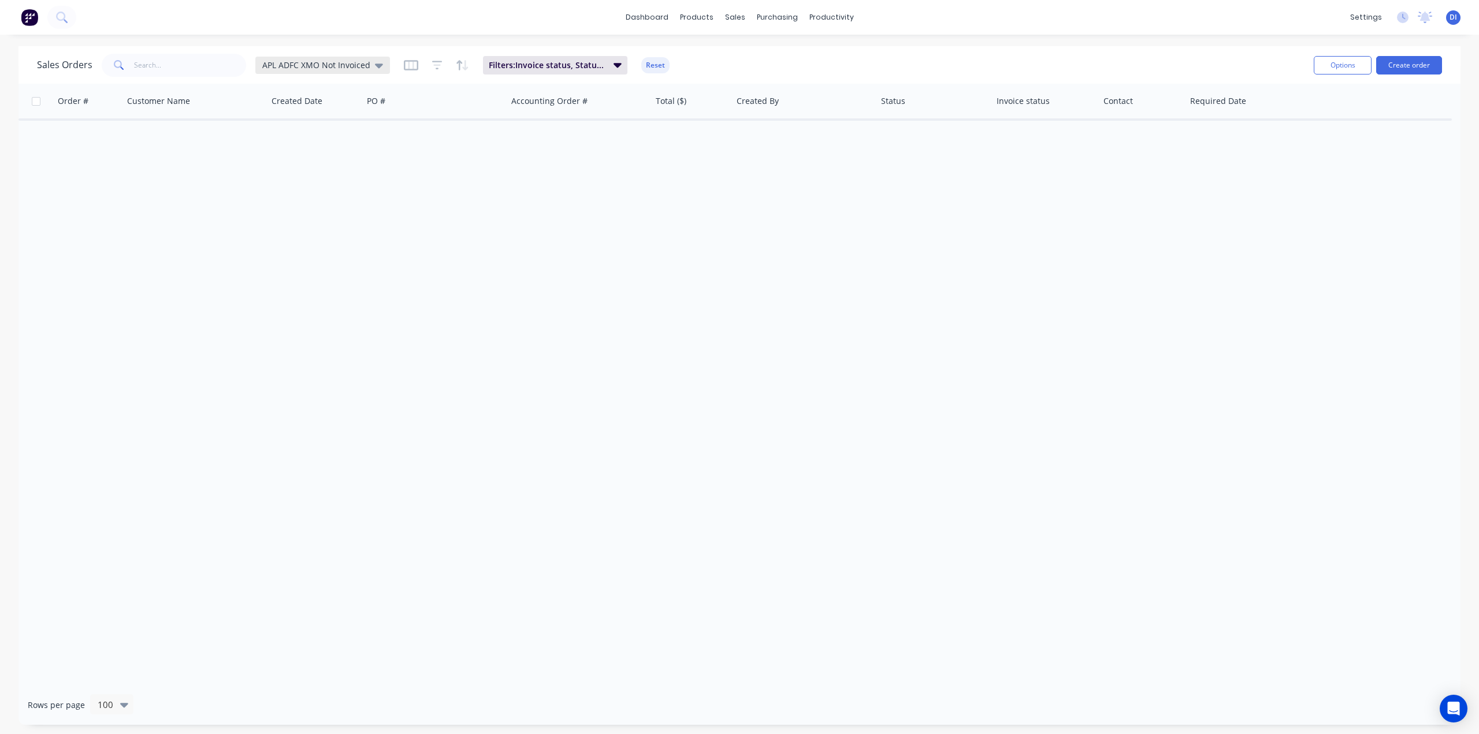
click at [333, 65] on span "APL ADFC XMO Not Invoiced" at bounding box center [316, 65] width 108 height 12
click at [289, 254] on button "Standard View" at bounding box center [325, 256] width 132 height 13
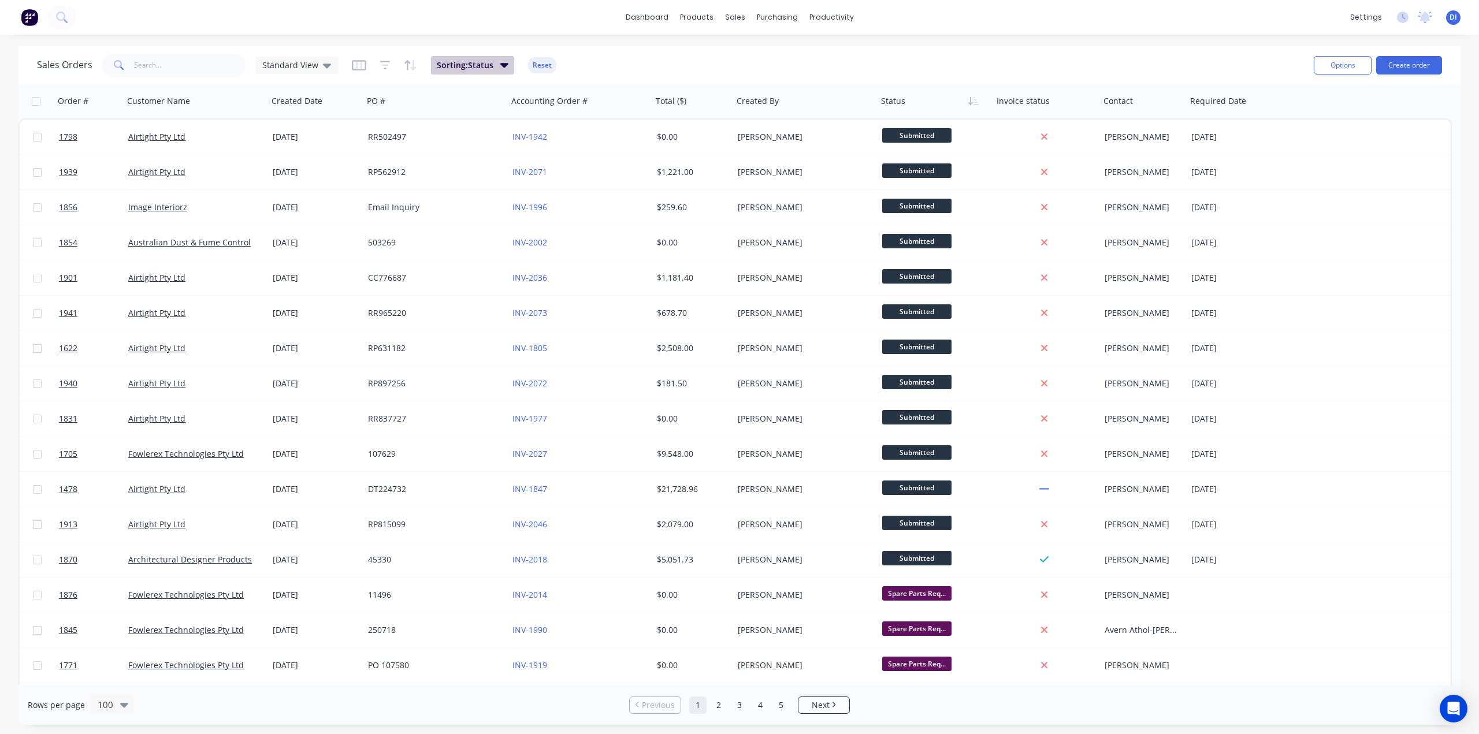
click at [492, 63] on button "Sorting: Status" at bounding box center [472, 65] width 83 height 18
click at [381, 63] on icon "button" at bounding box center [385, 66] width 10 height 12
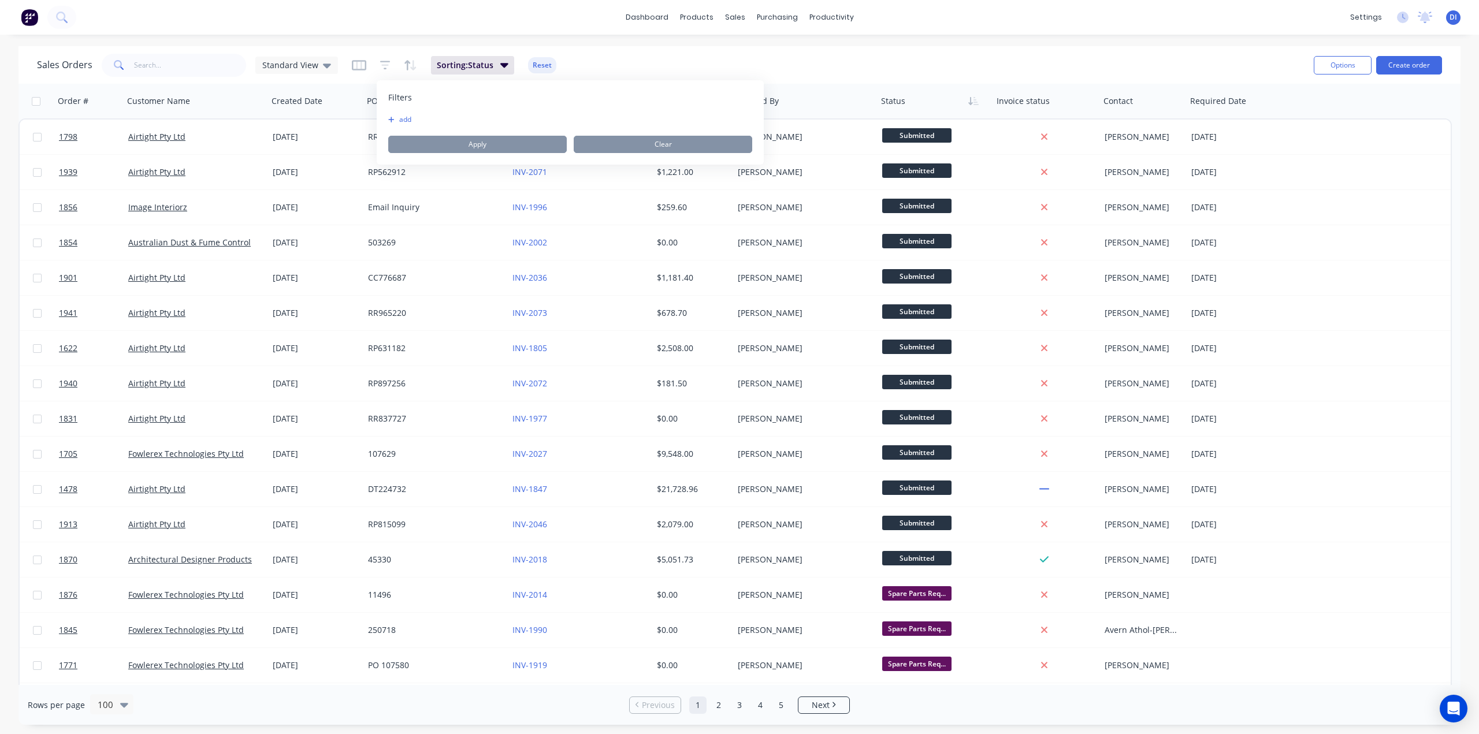
click at [386, 116] on div "Filters add Apply Clear" at bounding box center [570, 122] width 387 height 84
click at [412, 117] on button "add" at bounding box center [402, 119] width 29 height 9
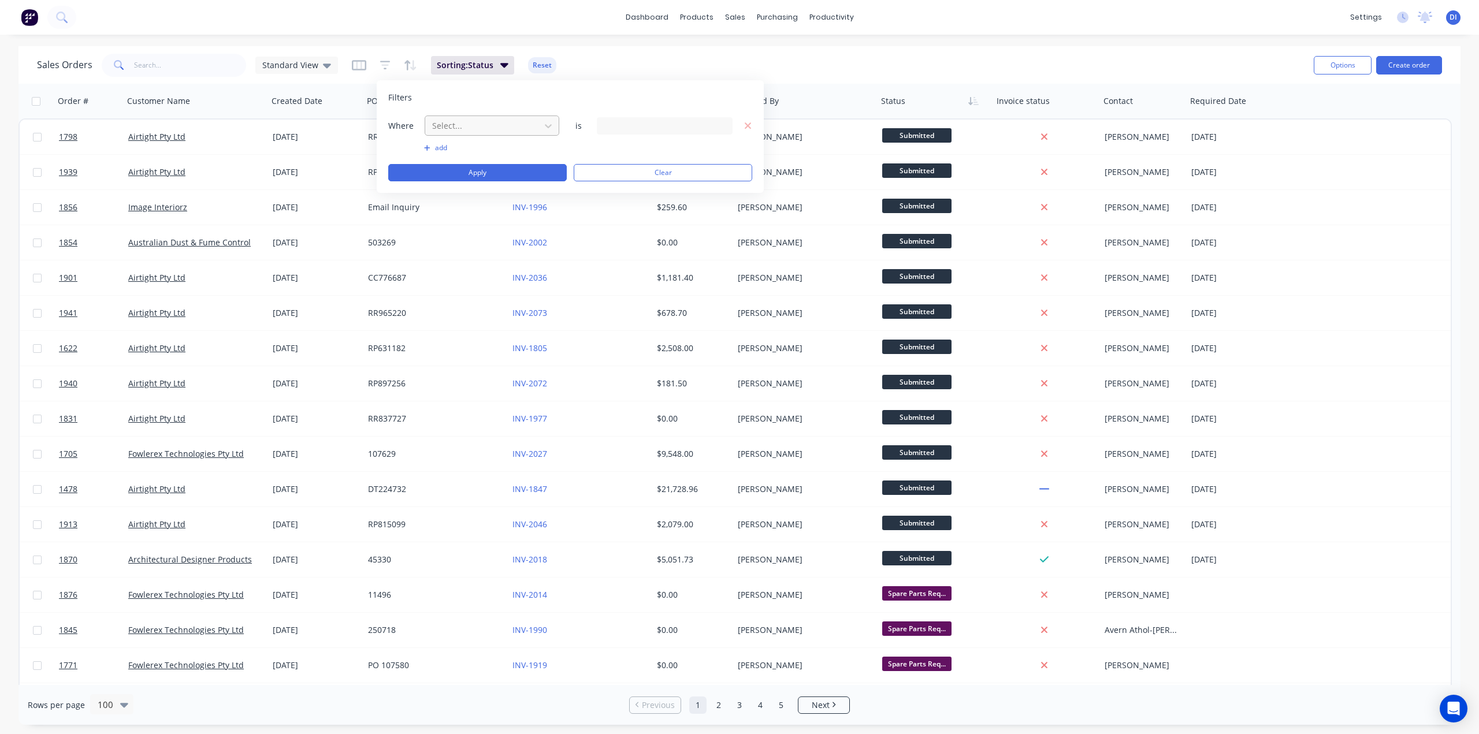
click at [459, 131] on div at bounding box center [482, 125] width 103 height 14
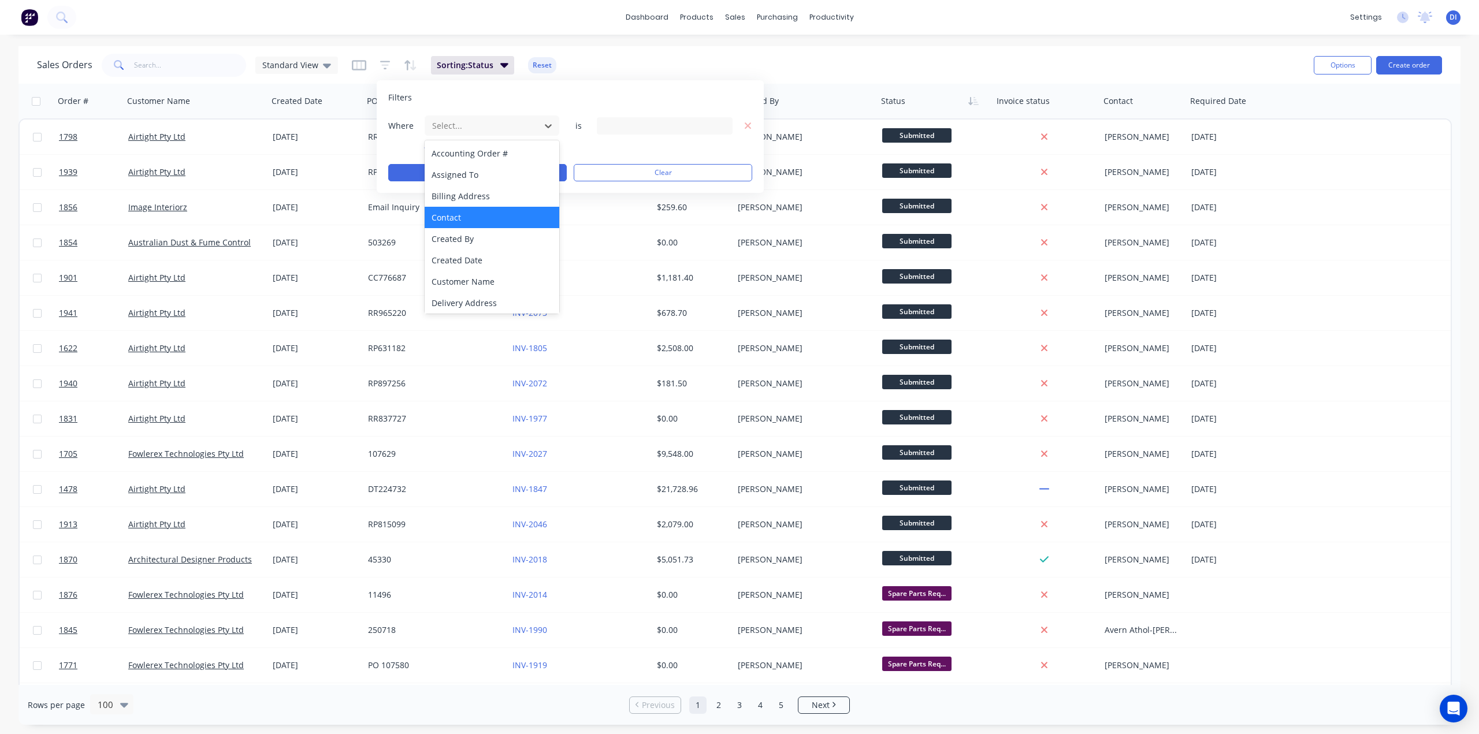
click at [493, 222] on div "Contact" at bounding box center [492, 217] width 135 height 21
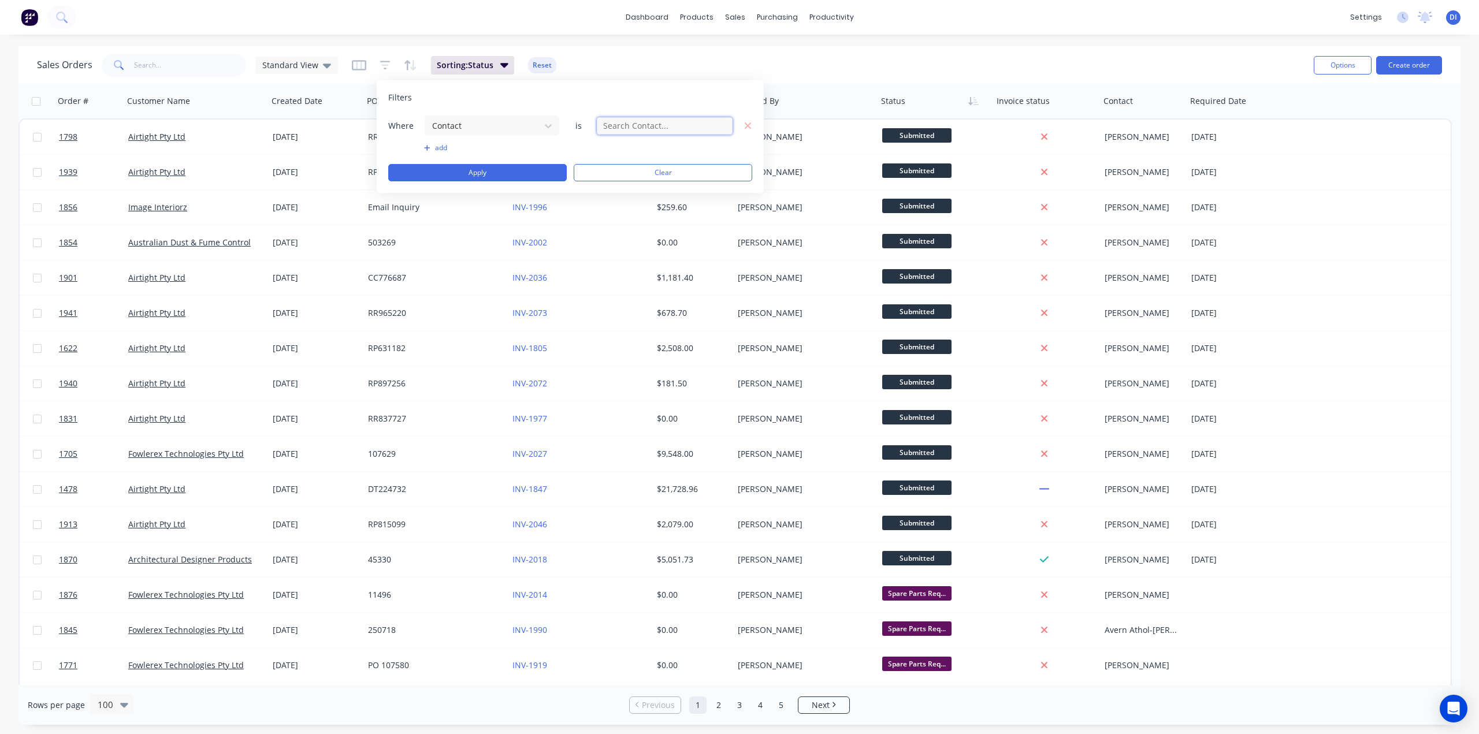
click at [626, 127] on input "text" at bounding box center [665, 125] width 136 height 17
type input "rod"
click at [438, 148] on button "add" at bounding box center [492, 147] width 136 height 9
click at [501, 198] on button "Apply" at bounding box center [477, 200] width 179 height 17
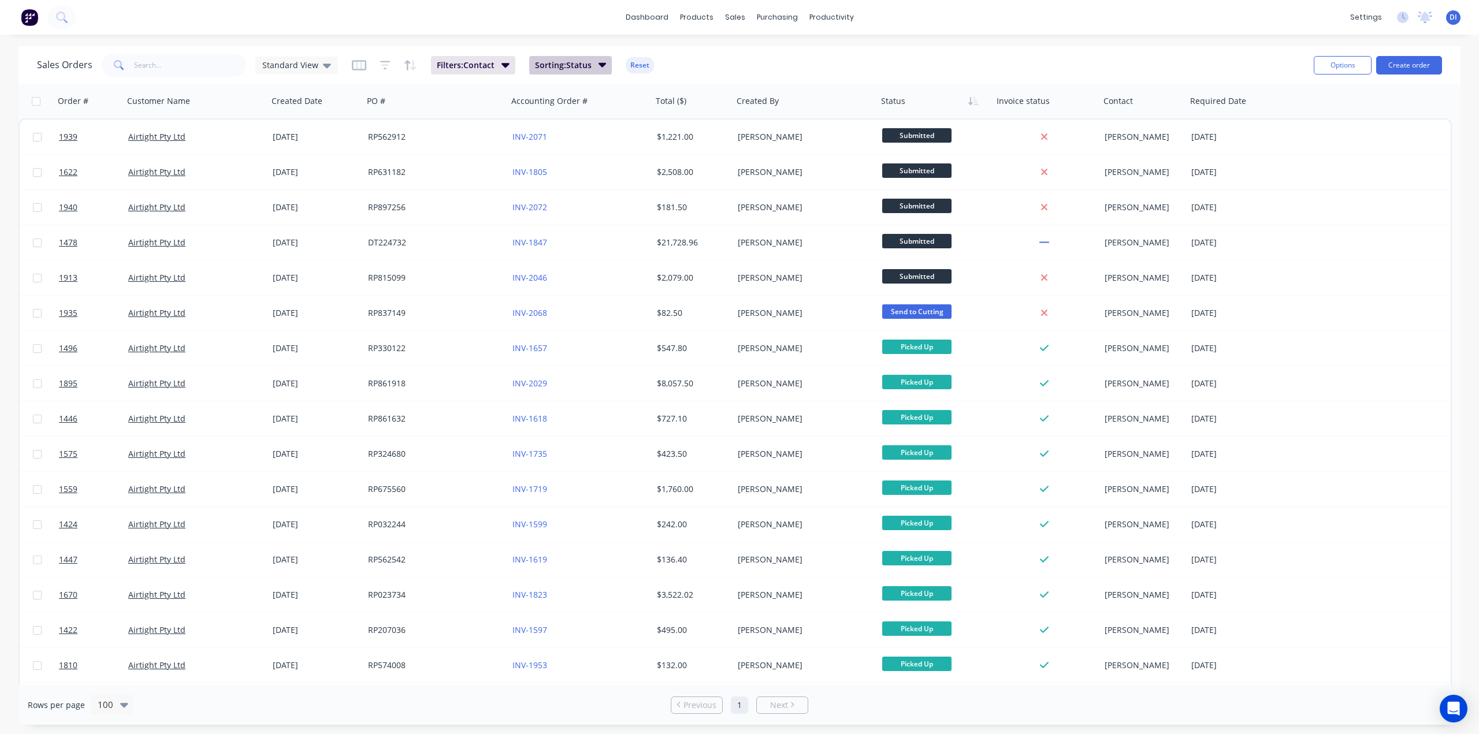
click at [553, 65] on span "Sorting: Status" at bounding box center [563, 66] width 57 height 12
click at [501, 62] on icon "button" at bounding box center [505, 64] width 8 height 13
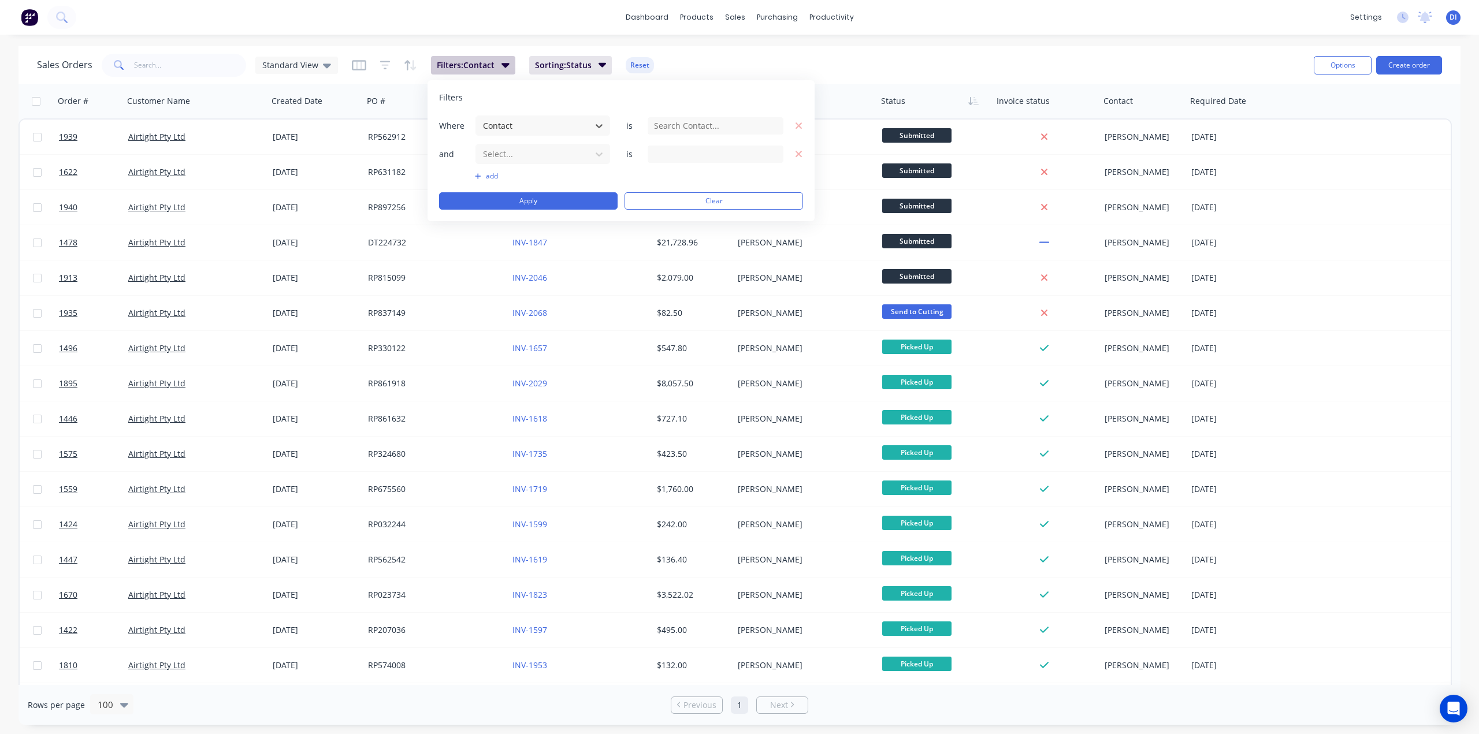
type input "rod"
click at [665, 196] on button "Clear" at bounding box center [713, 200] width 179 height 17
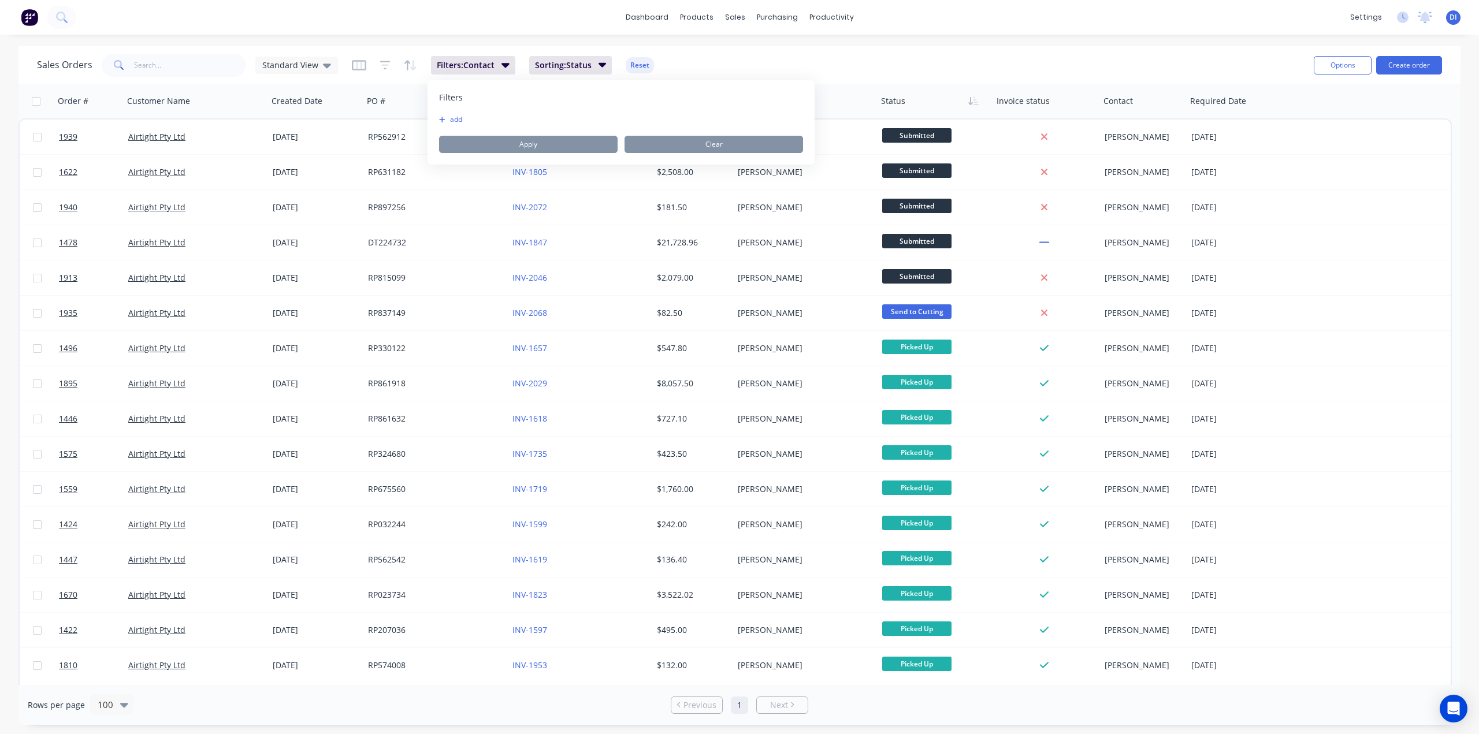
click at [282, 32] on div "dashboard products sales purchasing productivity dashboard products Product Cat…" at bounding box center [739, 17] width 1479 height 35
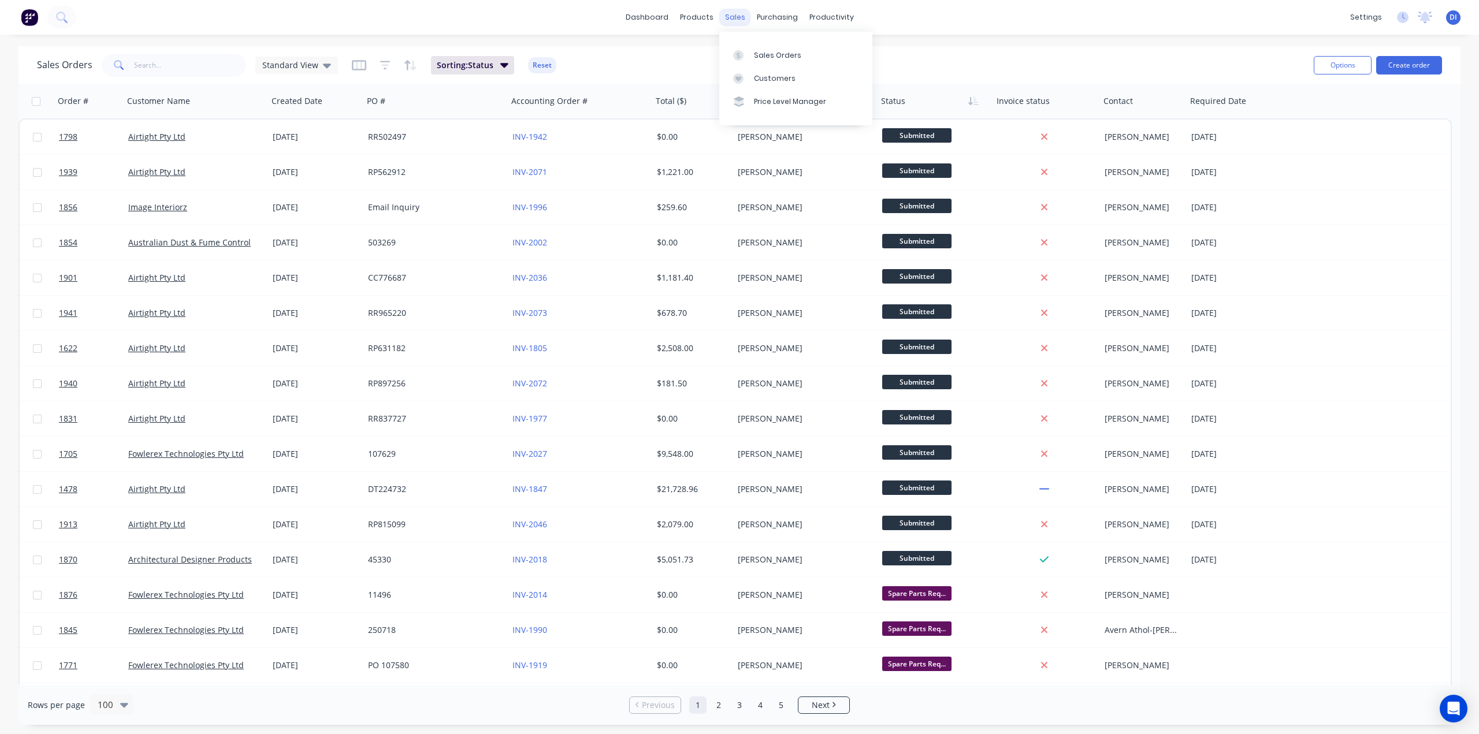
click at [735, 18] on div "sales" at bounding box center [735, 17] width 32 height 17
click at [766, 75] on div "Customers" at bounding box center [775, 78] width 42 height 10
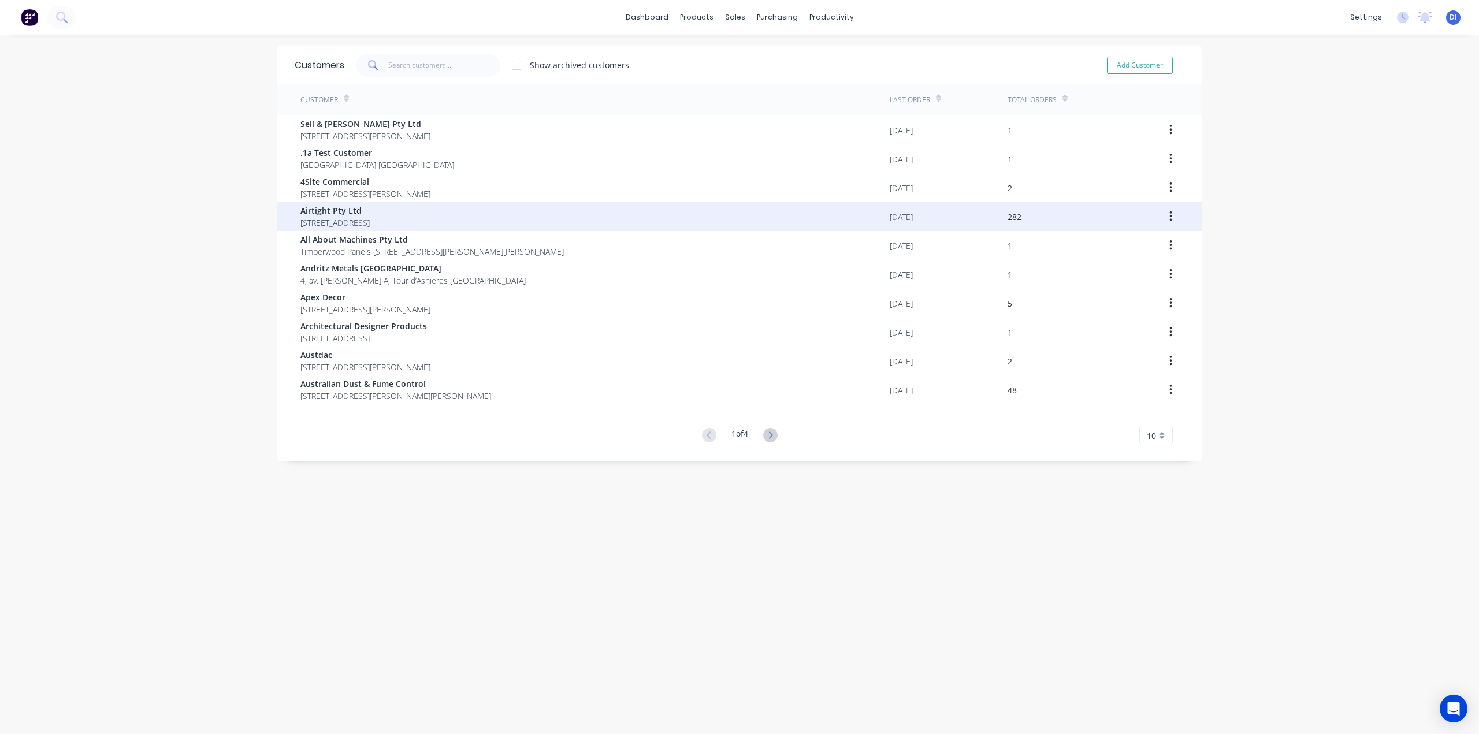
click at [363, 215] on span "Airtight Pty Ltd" at bounding box center [334, 210] width 69 height 12
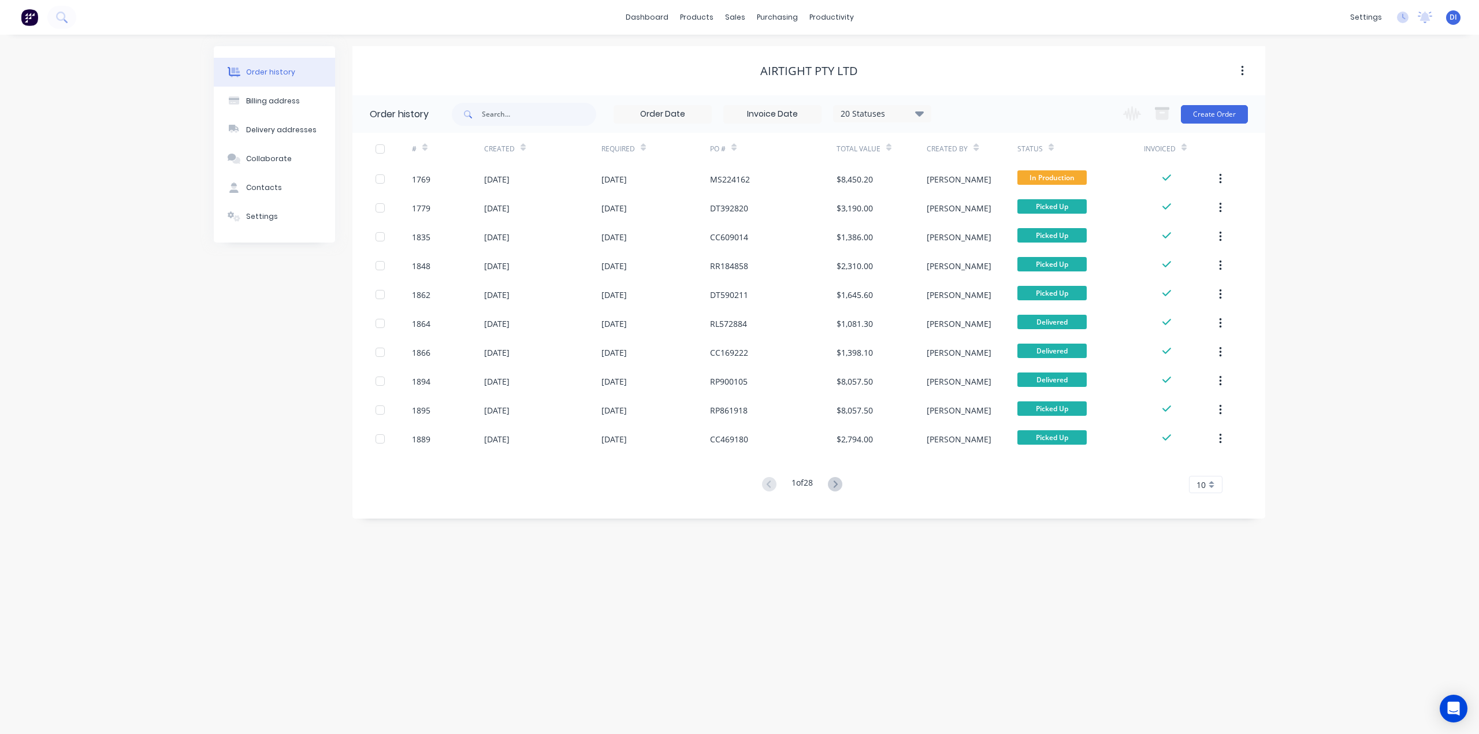
click at [1200, 487] on span "10" at bounding box center [1200, 485] width 9 height 12
click at [1206, 633] on div "35" at bounding box center [1205, 628] width 32 height 20
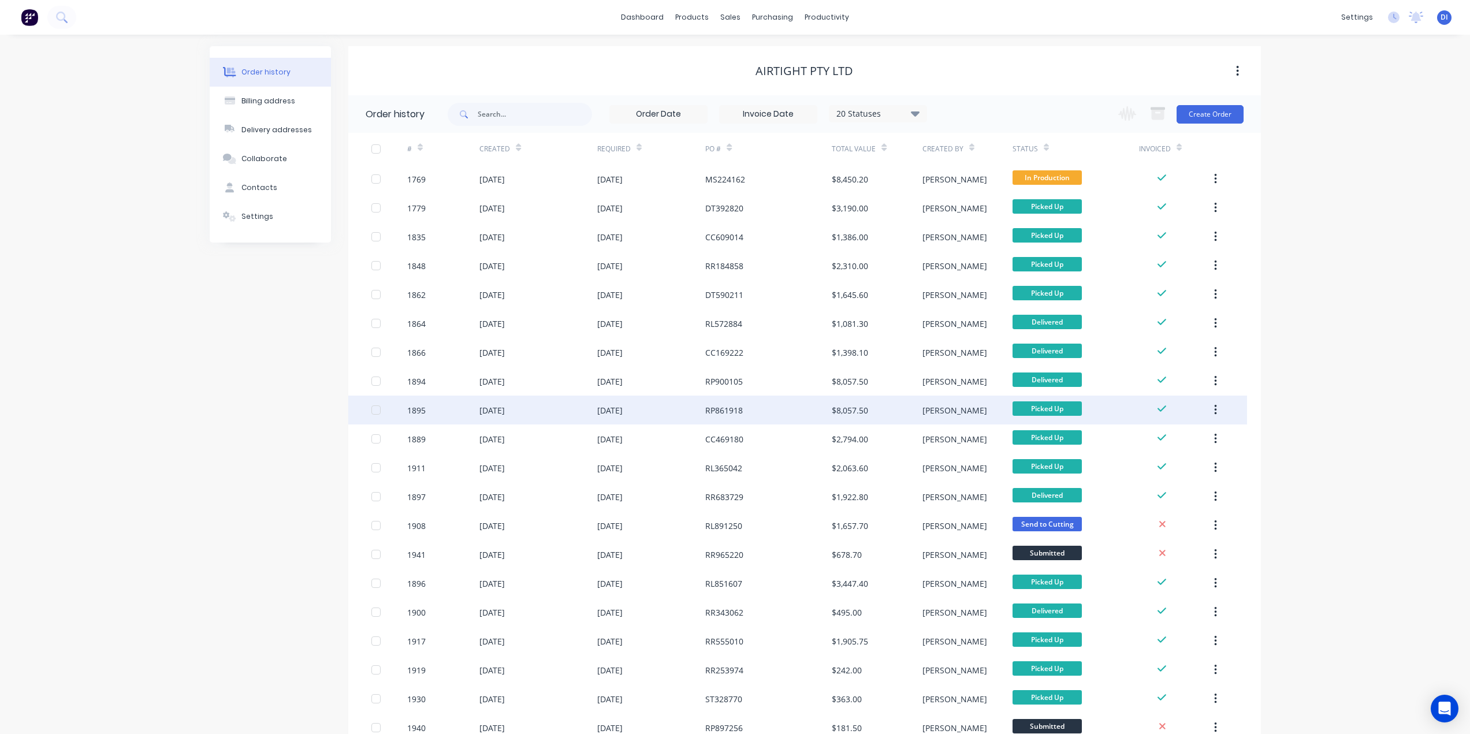
click at [738, 404] on div "RP861918" at bounding box center [724, 410] width 38 height 12
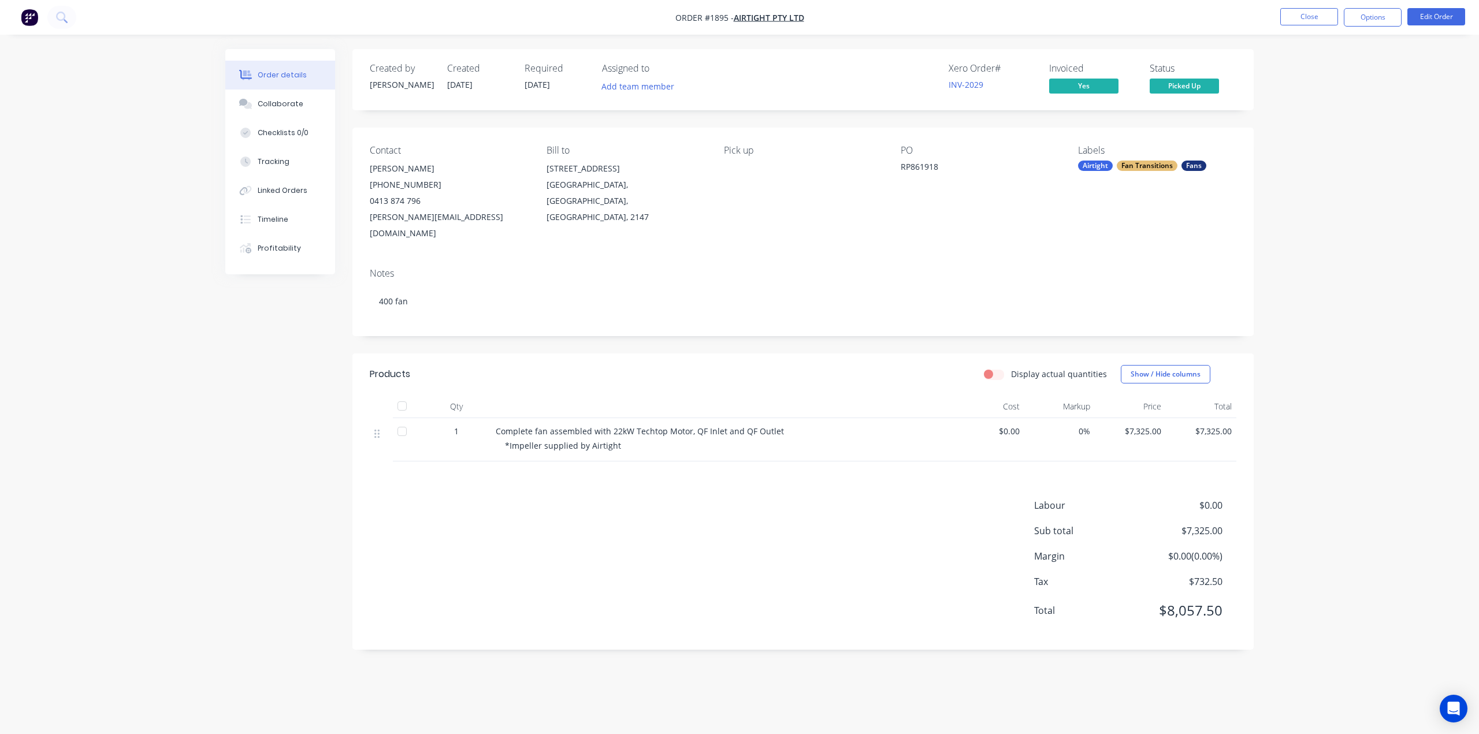
click at [1292, 269] on div "Order details Collaborate Checklists 0/0 Tracking Linked Orders Timeline Profit…" at bounding box center [739, 367] width 1479 height 734
click at [295, 104] on div "Collaborate" at bounding box center [281, 104] width 46 height 10
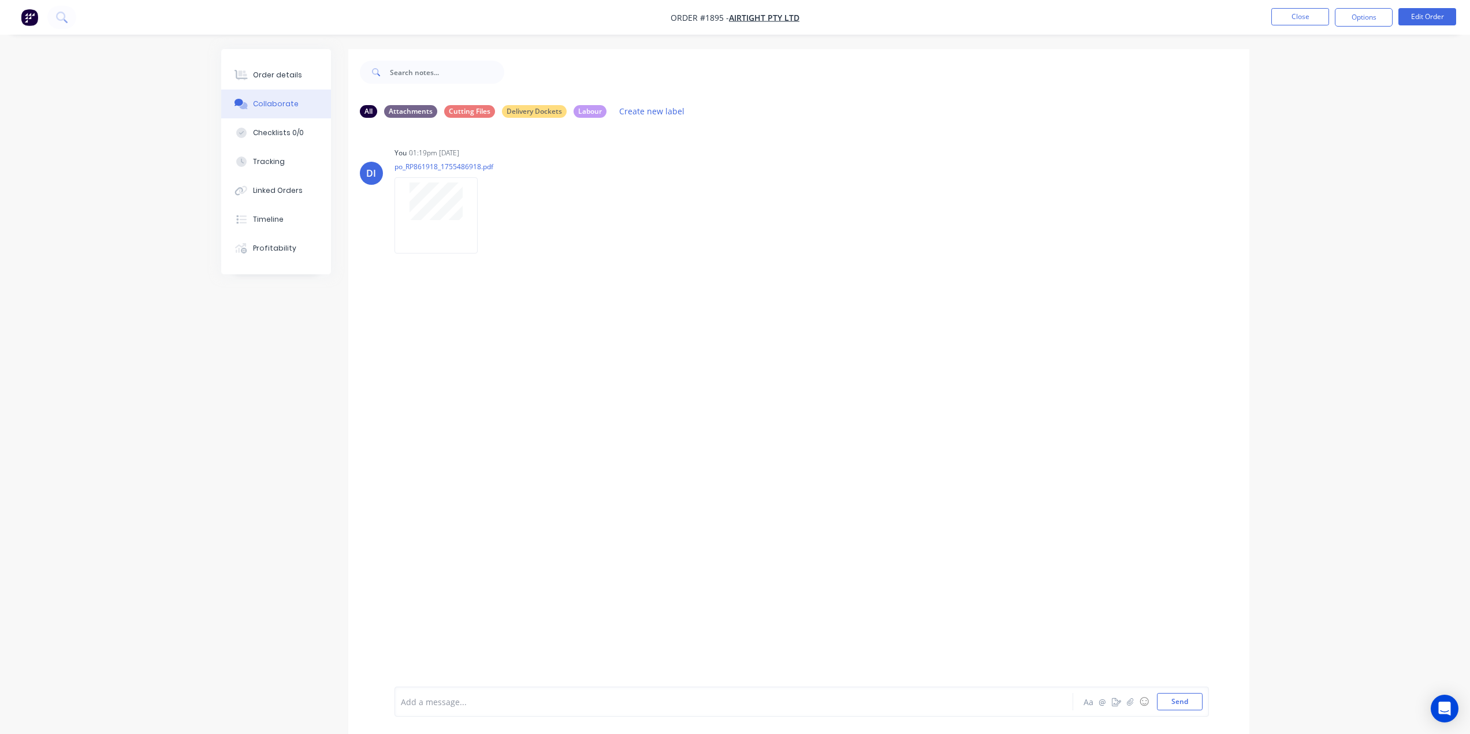
click at [813, 288] on div "DI You 01:19pm 18/08/25 po_RP861918_1755486918.pdf Labels Download Delete" at bounding box center [798, 407] width 901 height 560
click at [254, 72] on div "Order details" at bounding box center [277, 75] width 49 height 10
drag, startPoint x: 332, startPoint y: 303, endPoint x: 358, endPoint y: 312, distance: 27.4
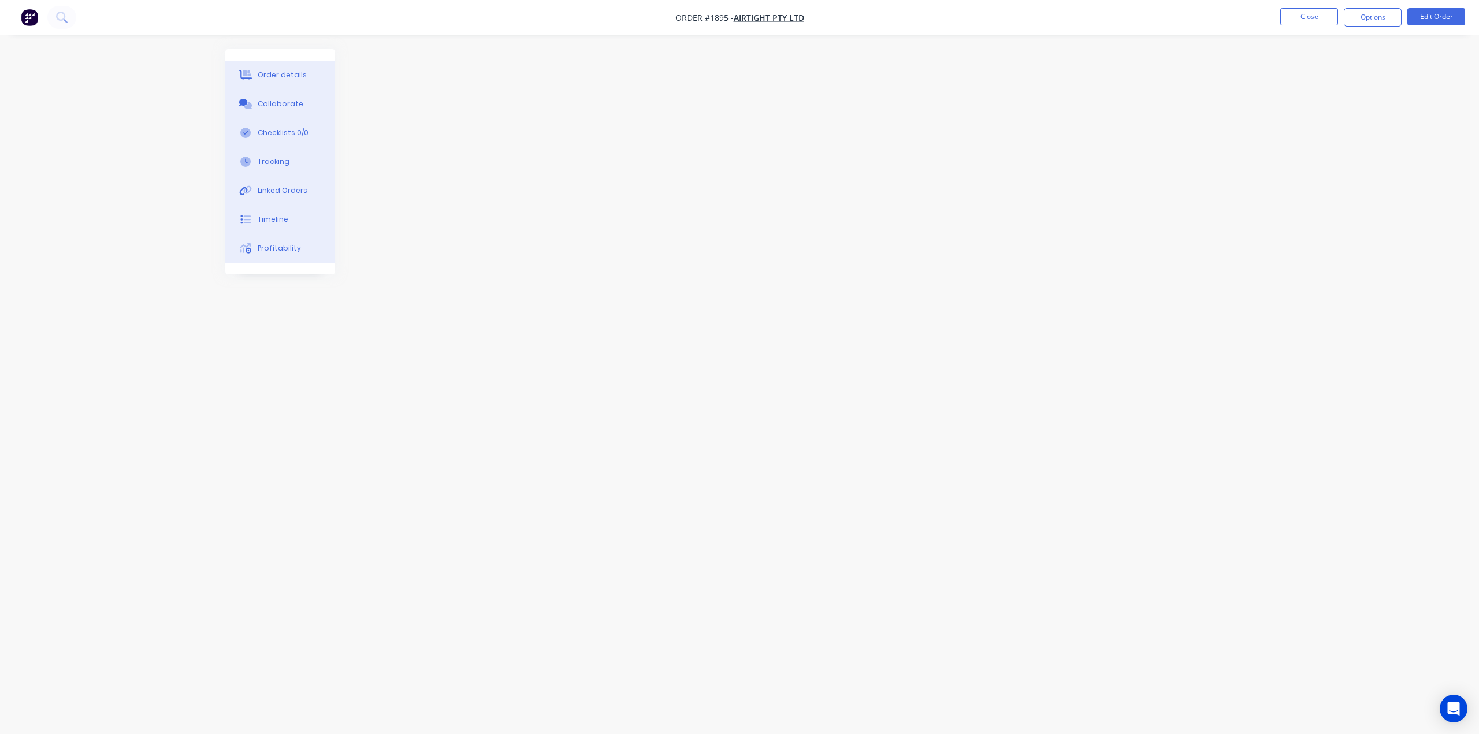
drag, startPoint x: 953, startPoint y: 292, endPoint x: 962, endPoint y: 277, distance: 17.3
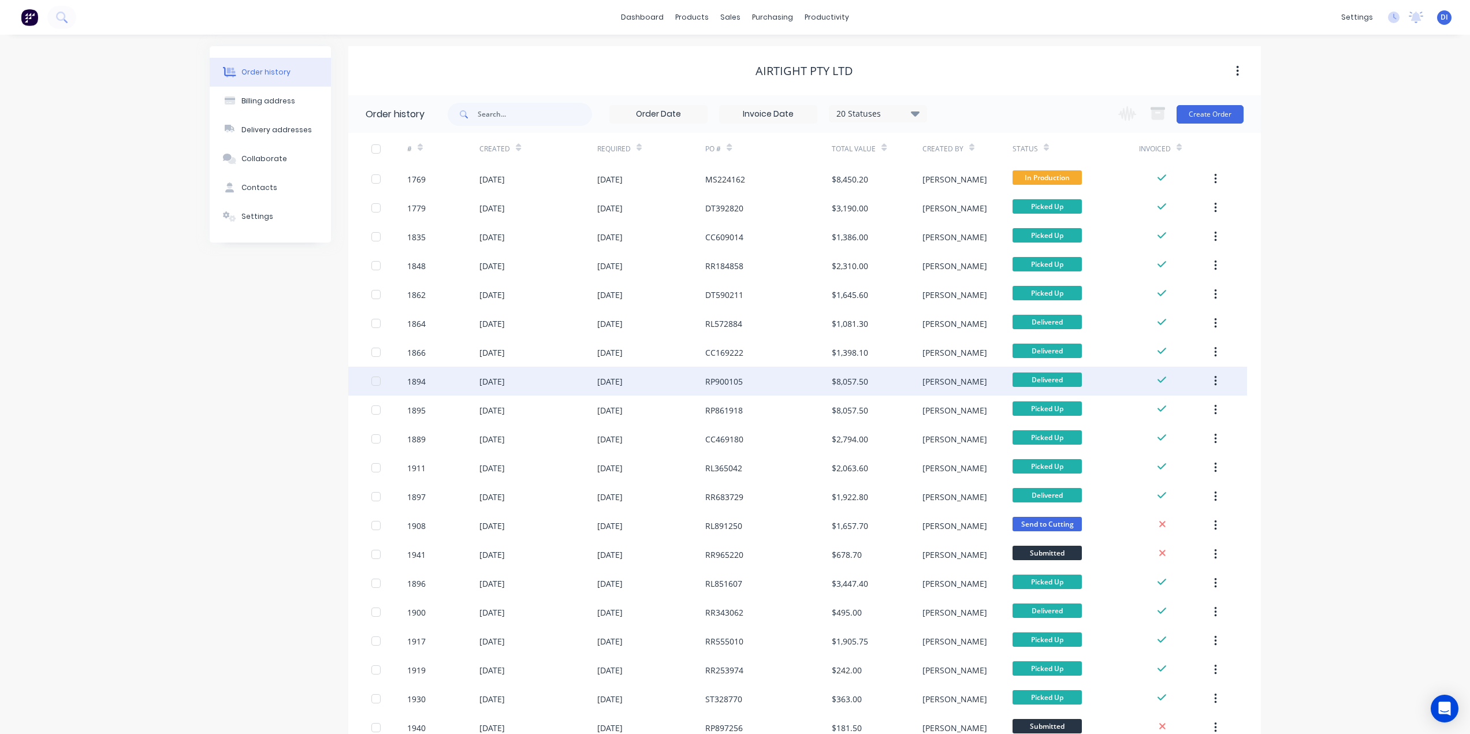
click at [846, 379] on div "$8,057.50" at bounding box center [850, 381] width 36 height 12
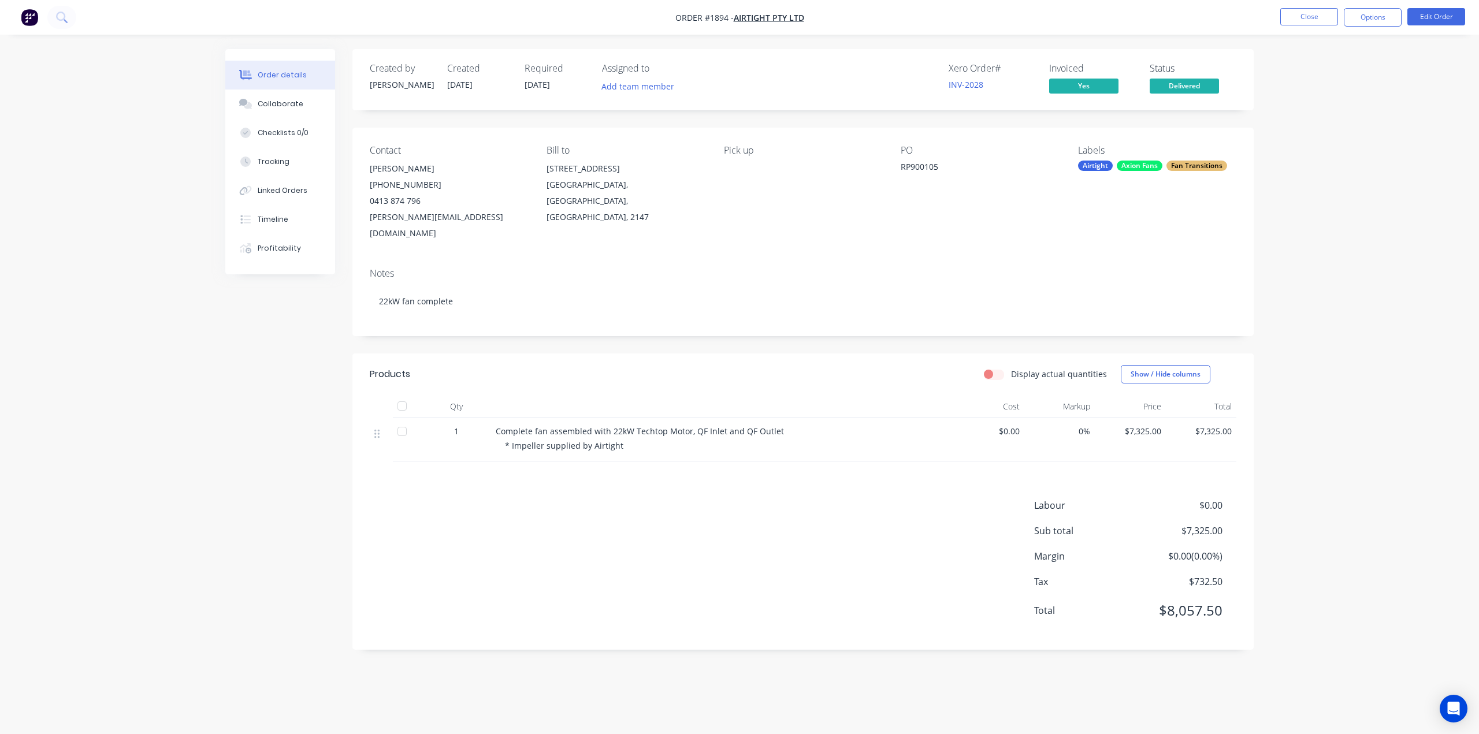
click at [1289, 286] on div "Order details Collaborate Checklists 0/0 Tracking Linked Orders Timeline Profit…" at bounding box center [739, 367] width 1479 height 734
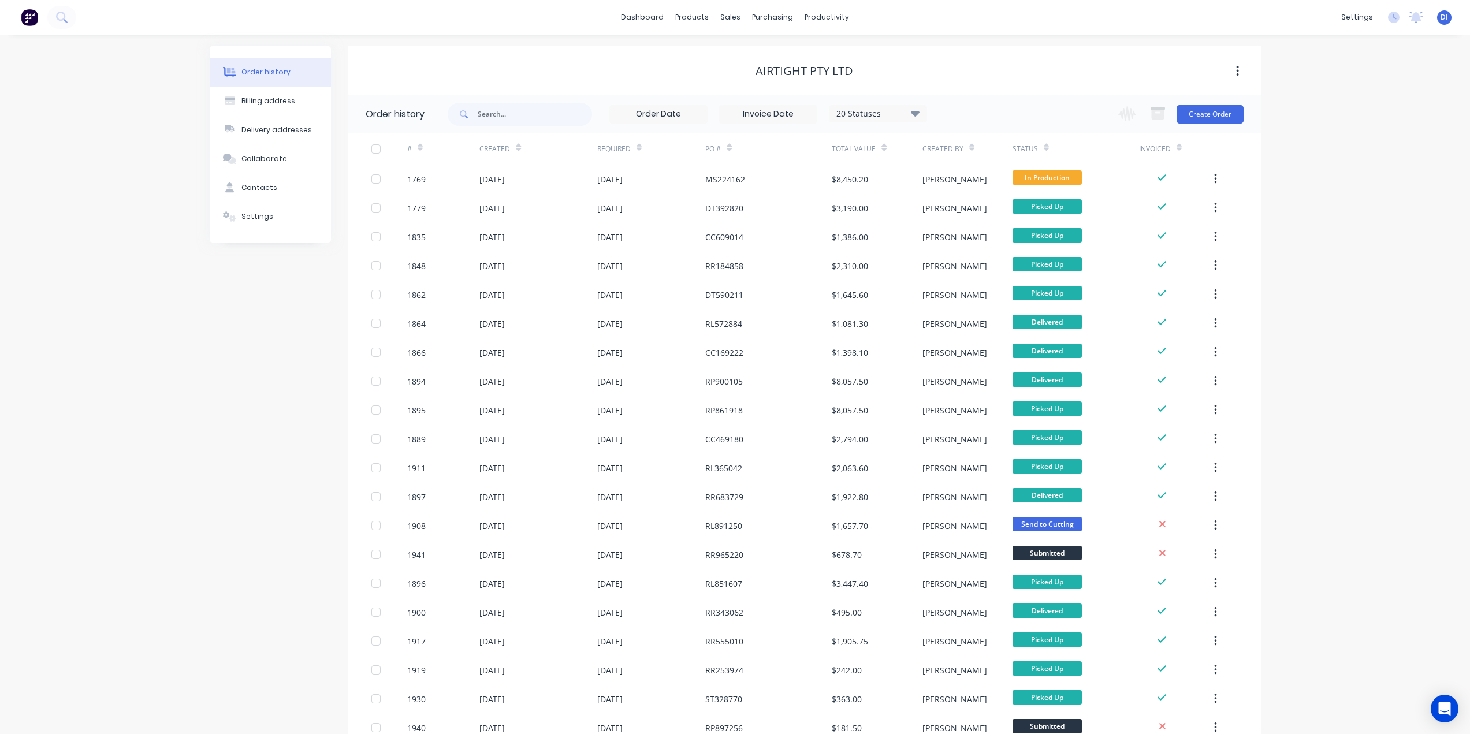
click at [1323, 72] on div "Order history Billing address Delivery addresses Collaborate Contacts Settings …" at bounding box center [735, 644] width 1470 height 1218
click at [1294, 188] on div "Order history Billing address Delivery addresses Collaborate Contacts Settings …" at bounding box center [735, 644] width 1470 height 1218
click at [1324, 70] on div "Order history Billing address Delivery addresses Collaborate Contacts Settings …" at bounding box center [735, 644] width 1470 height 1218
click at [27, 15] on img at bounding box center [29, 17] width 17 height 17
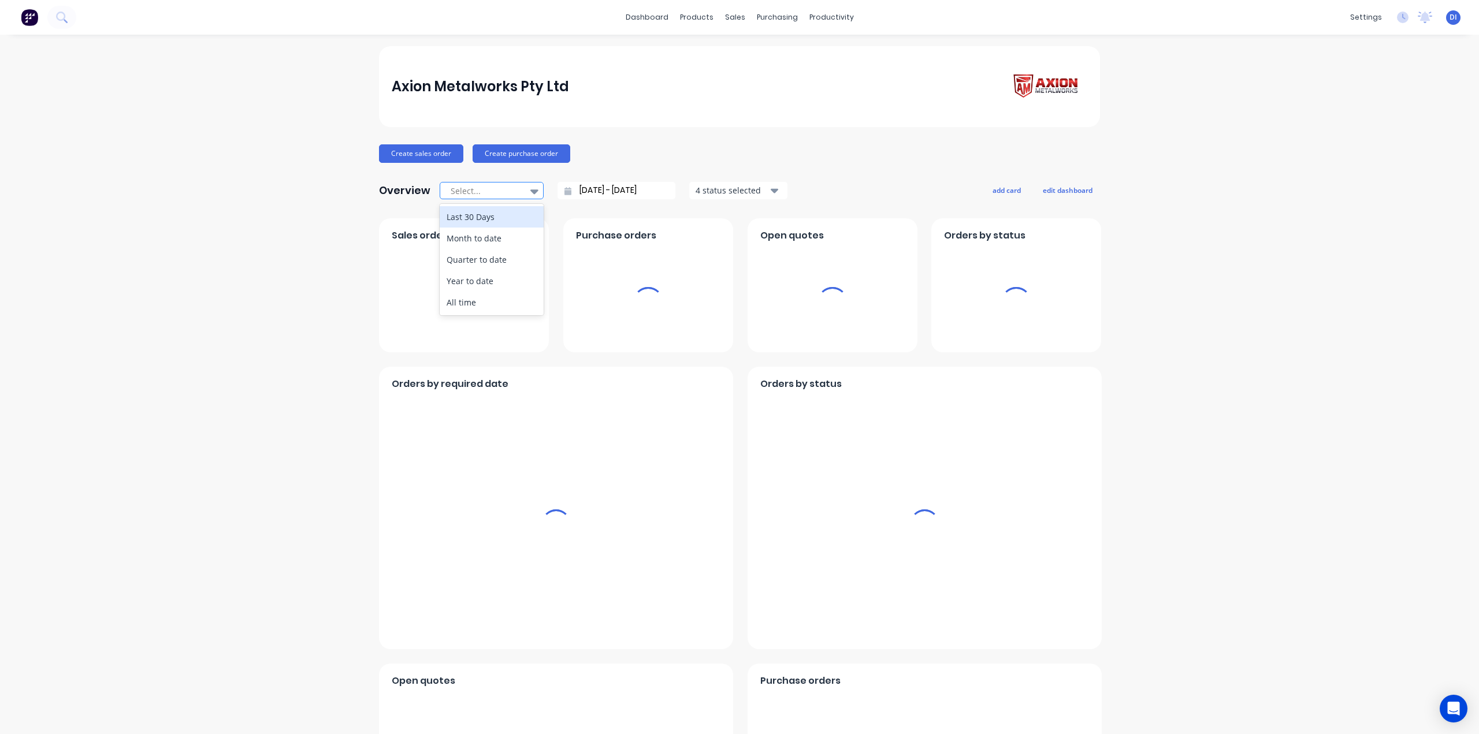
click at [530, 191] on icon at bounding box center [534, 191] width 8 height 13
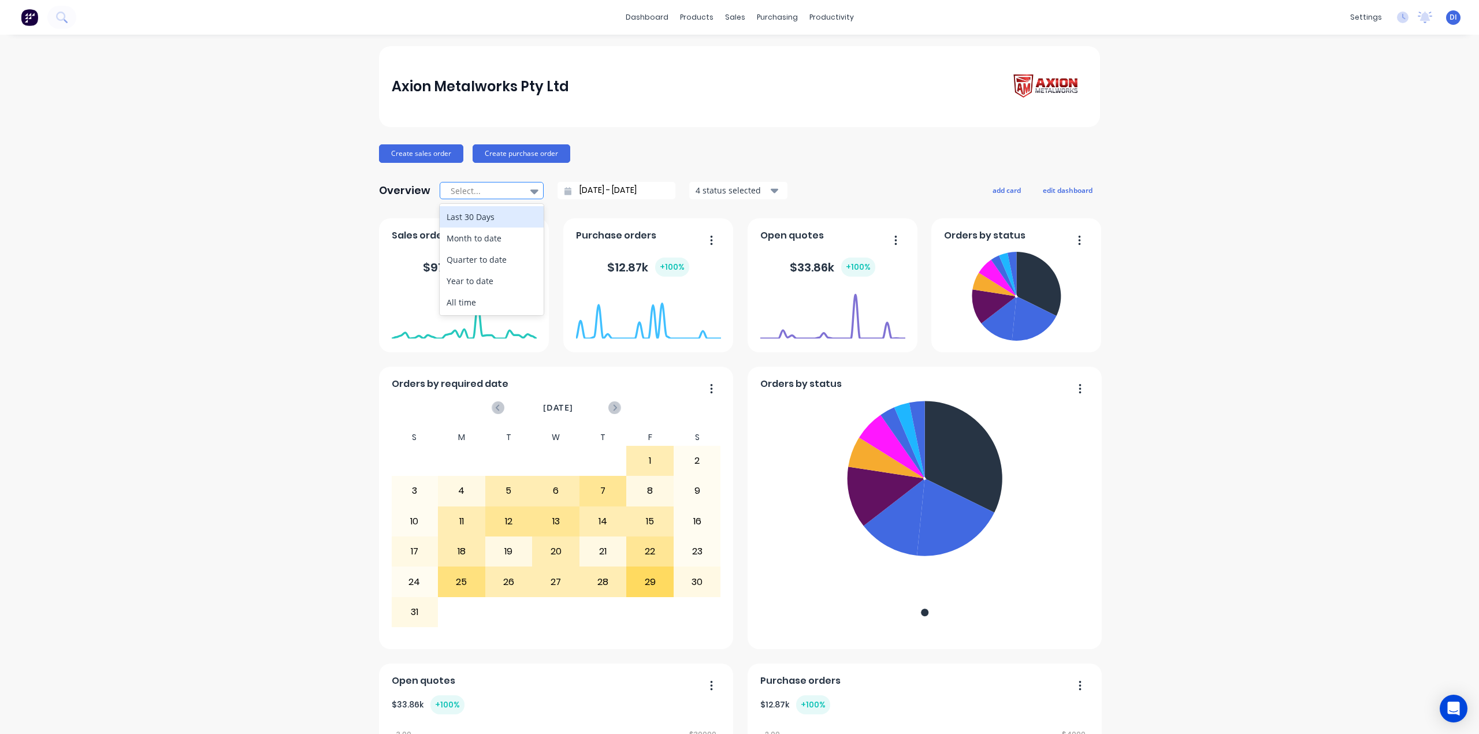
click at [345, 254] on div "Axion Metalworks Pty Ltd Create sales order Create purchase order Overview 5 re…" at bounding box center [739, 644] width 1479 height 1197
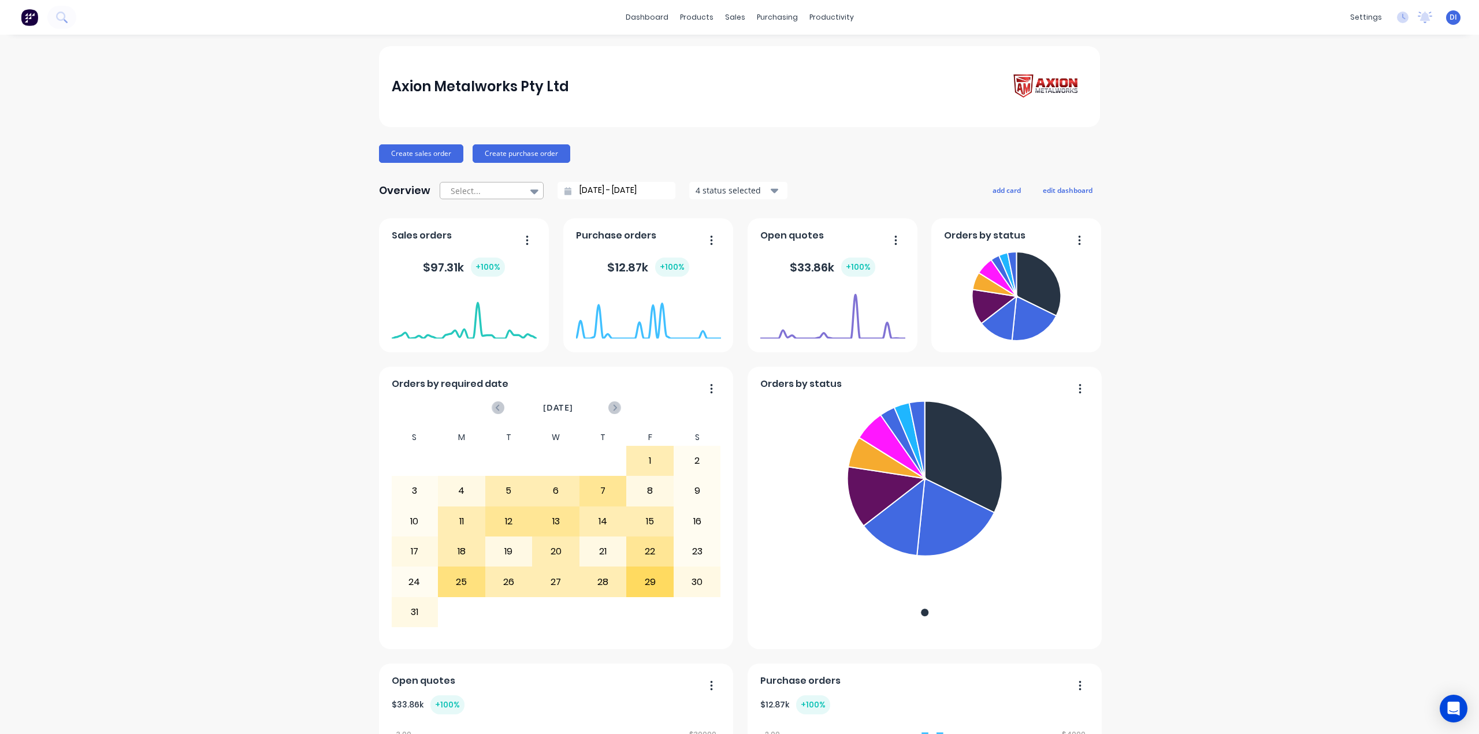
click at [533, 186] on div at bounding box center [534, 191] width 17 height 20
click at [494, 236] on div "Month to date" at bounding box center [492, 238] width 104 height 21
type input "01/08/25 - 31/08/25"
click at [1449, 19] on span "DI" at bounding box center [1453, 17] width 8 height 10
click at [1420, 16] on icon at bounding box center [1425, 16] width 10 height 9
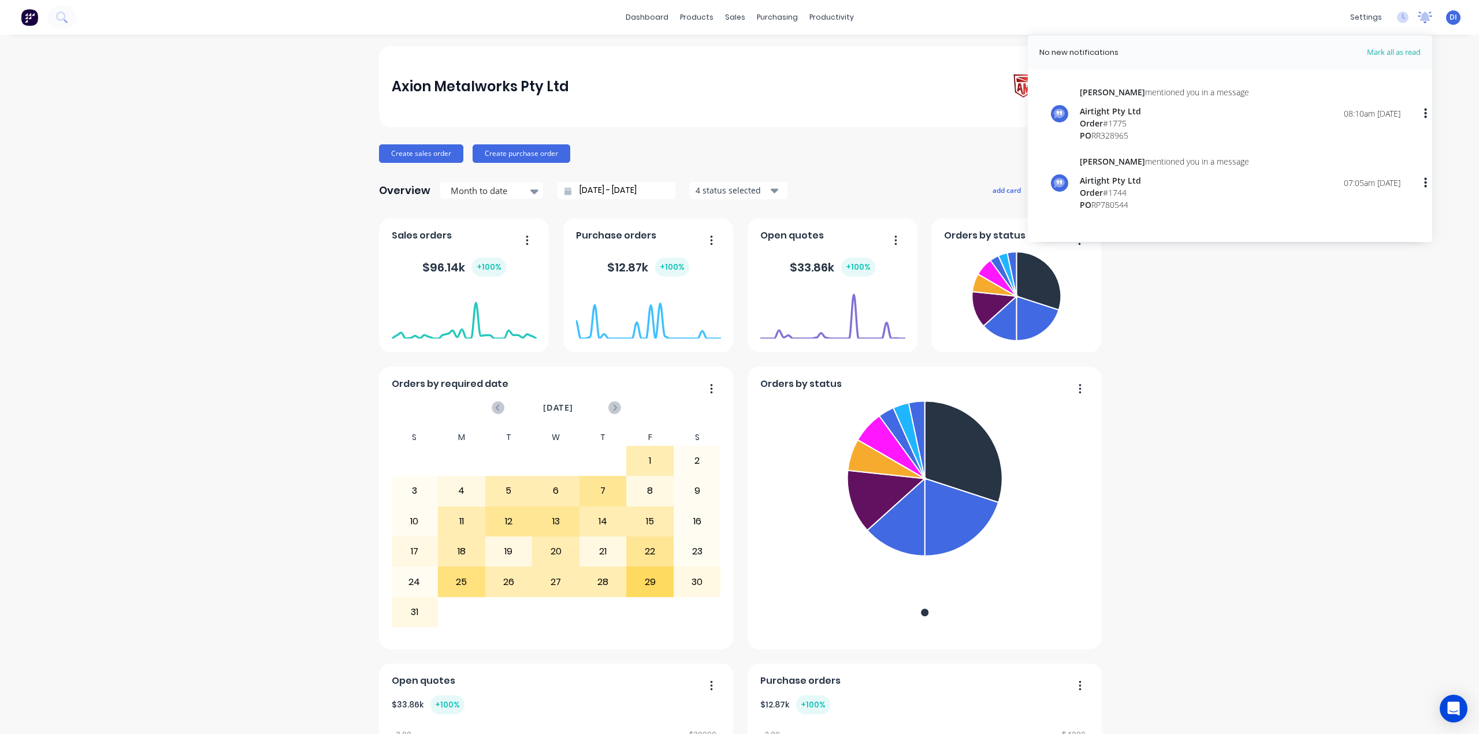
click at [1420, 16] on icon at bounding box center [1425, 16] width 10 height 9
click at [1397, 16] on icon at bounding box center [1403, 18] width 12 height 12
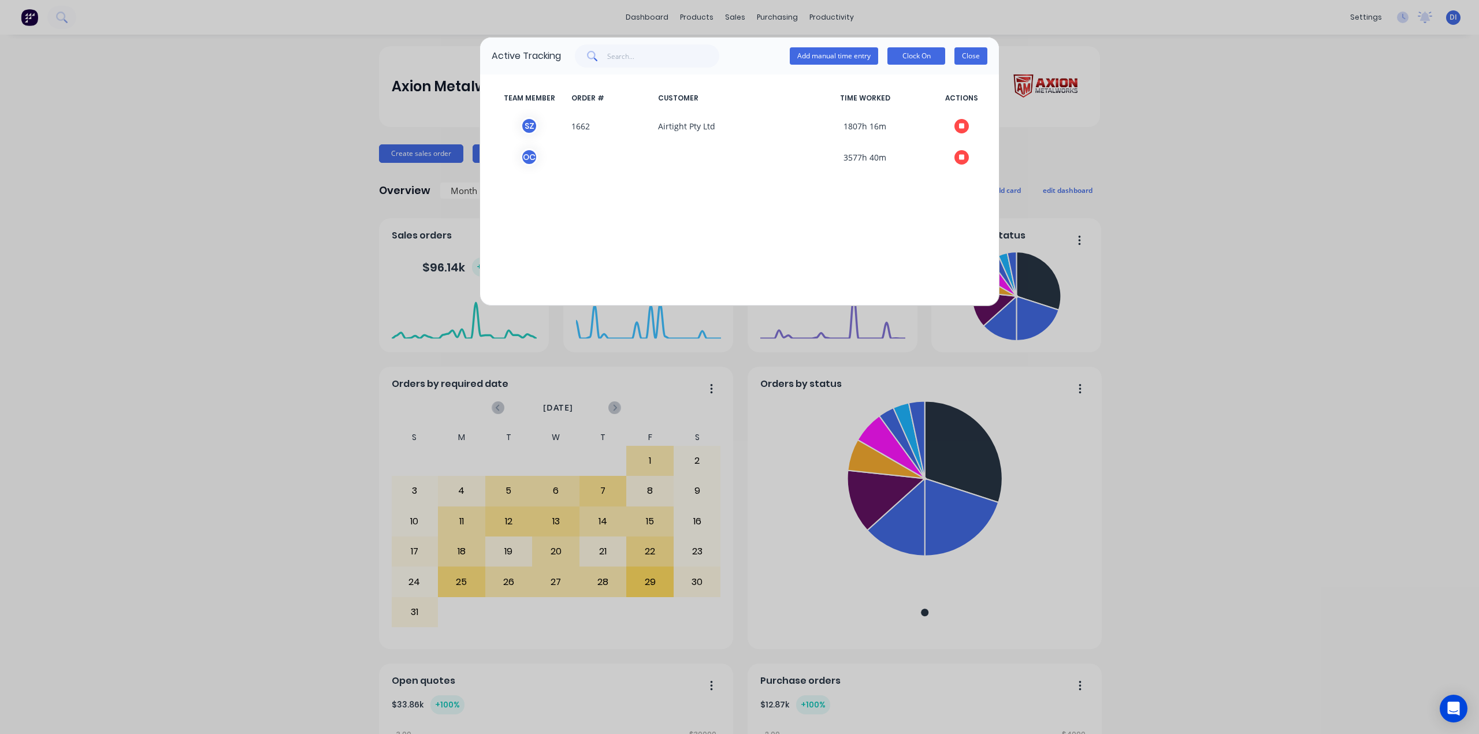
click at [958, 53] on button "Close" at bounding box center [970, 55] width 33 height 17
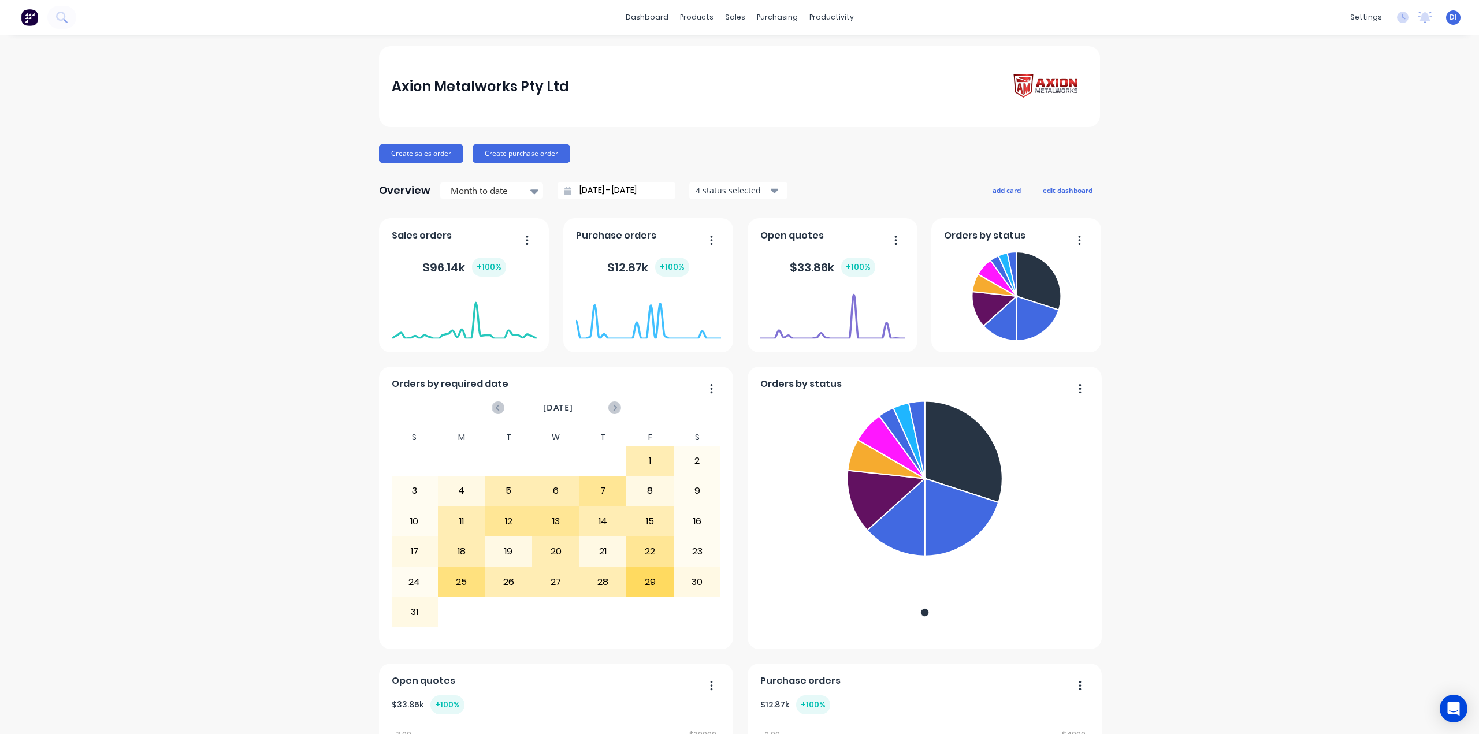
click at [1244, 106] on div "Axion Metalworks Pty Ltd Create sales order Create purchase order Overview Mont…" at bounding box center [739, 644] width 1479 height 1197
click at [31, 23] on img at bounding box center [29, 17] width 17 height 17
